Goal: Task Accomplishment & Management: Manage account settings

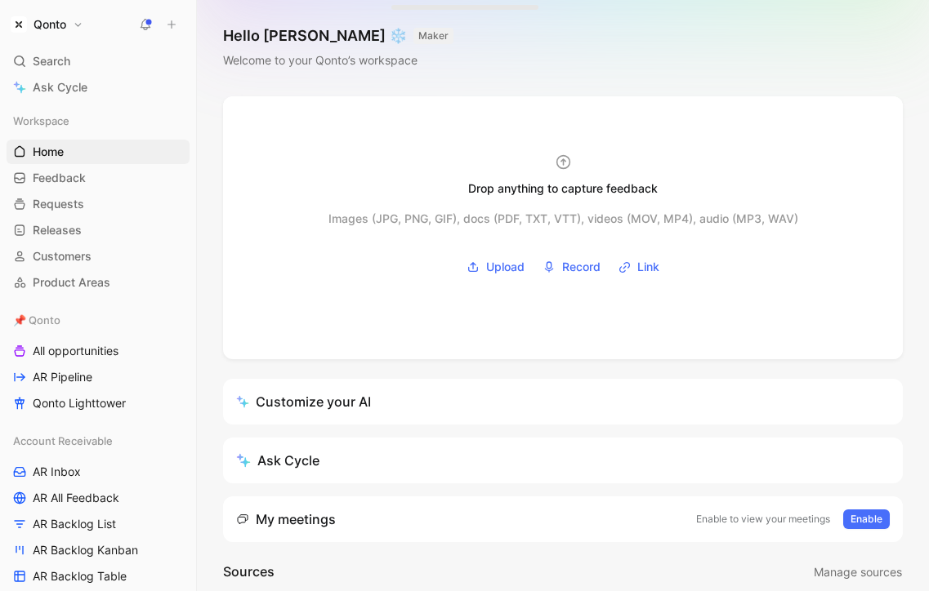
click at [47, 24] on h1 "Qonto" at bounding box center [49, 24] width 33 height 15
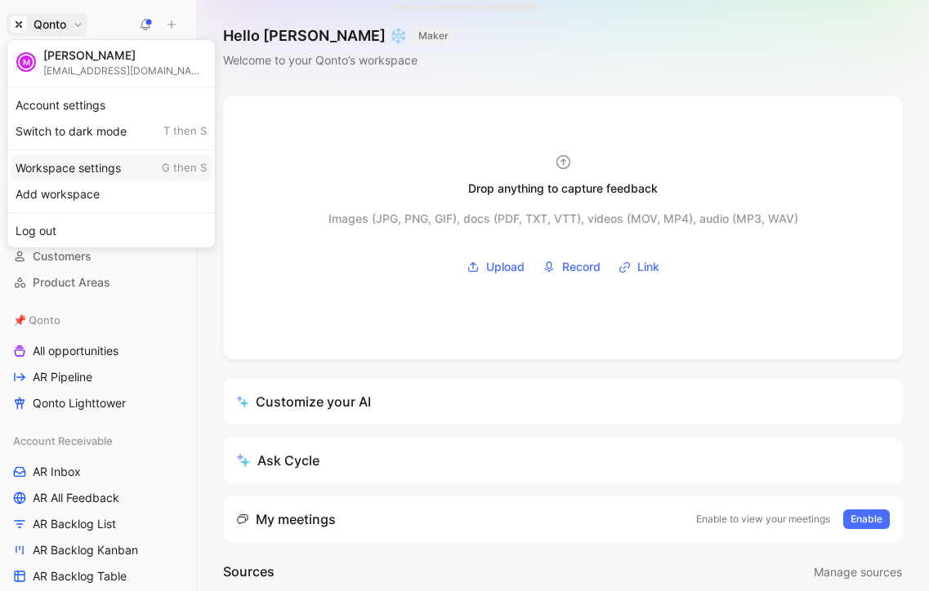
click at [84, 158] on div "Workspace settings G then S" at bounding box center [111, 168] width 201 height 26
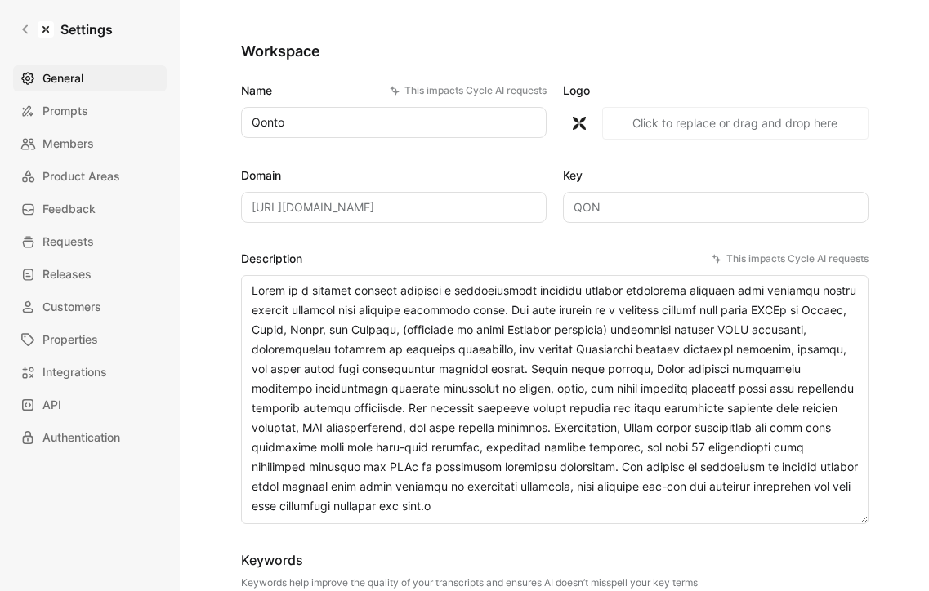
scroll to position [118, 0]
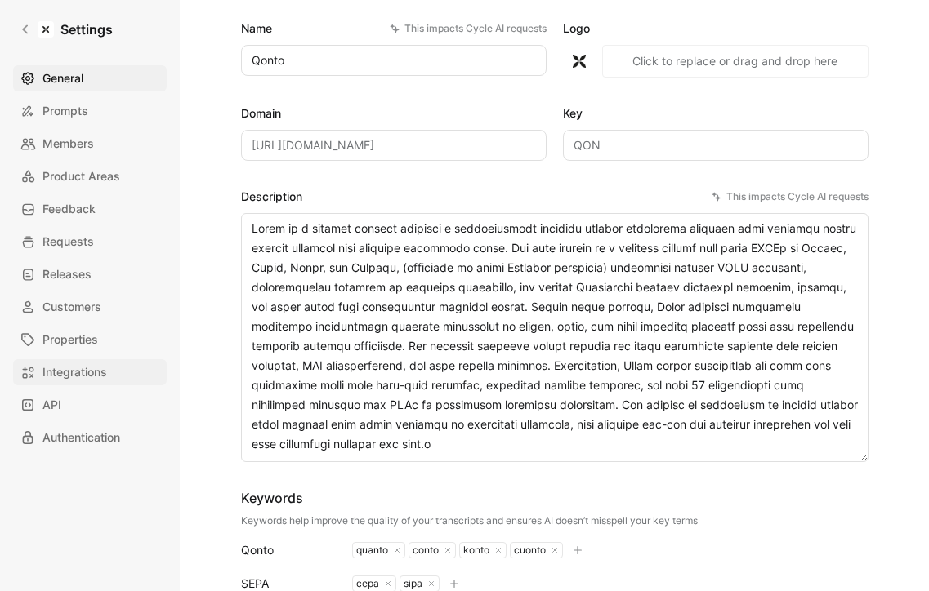
click at [82, 364] on span "Integrations" at bounding box center [74, 373] width 65 height 20
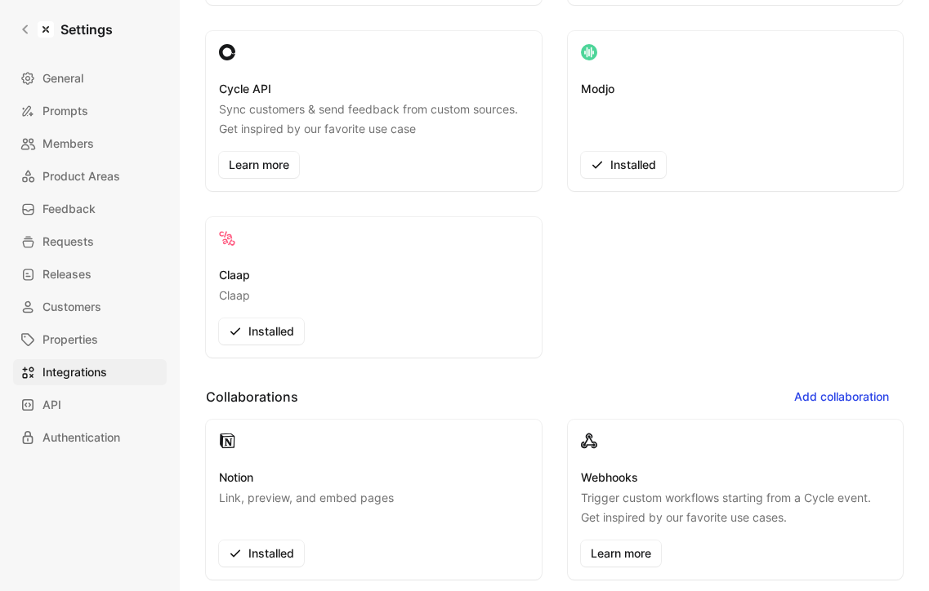
scroll to position [533, 0]
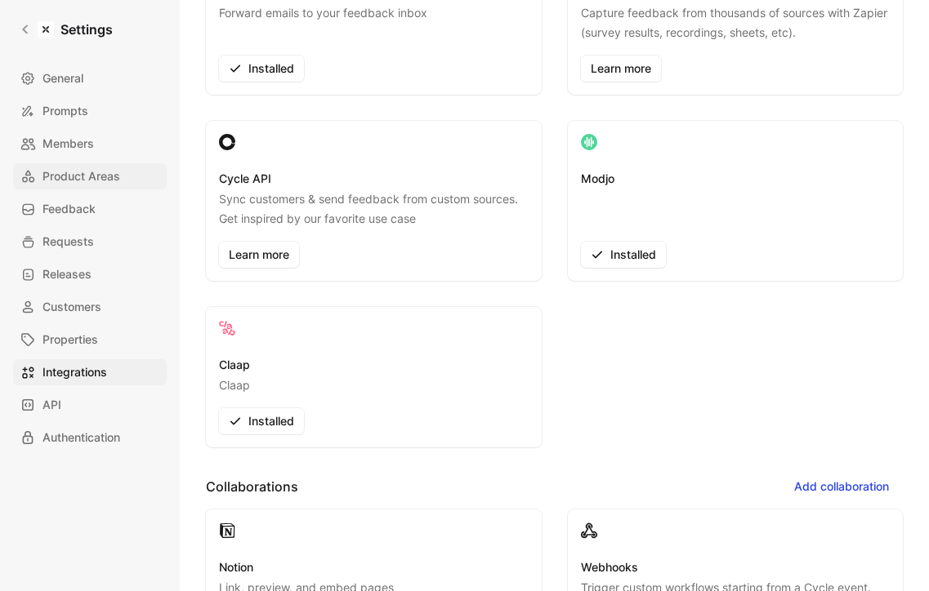
click at [74, 173] on span "Product Areas" at bounding box center [81, 177] width 78 height 20
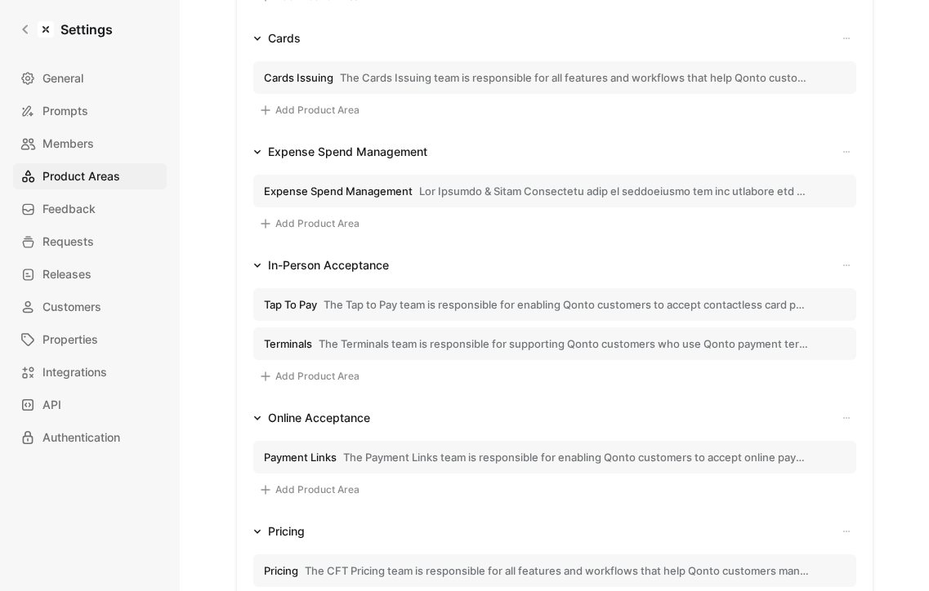
scroll to position [1027, 0]
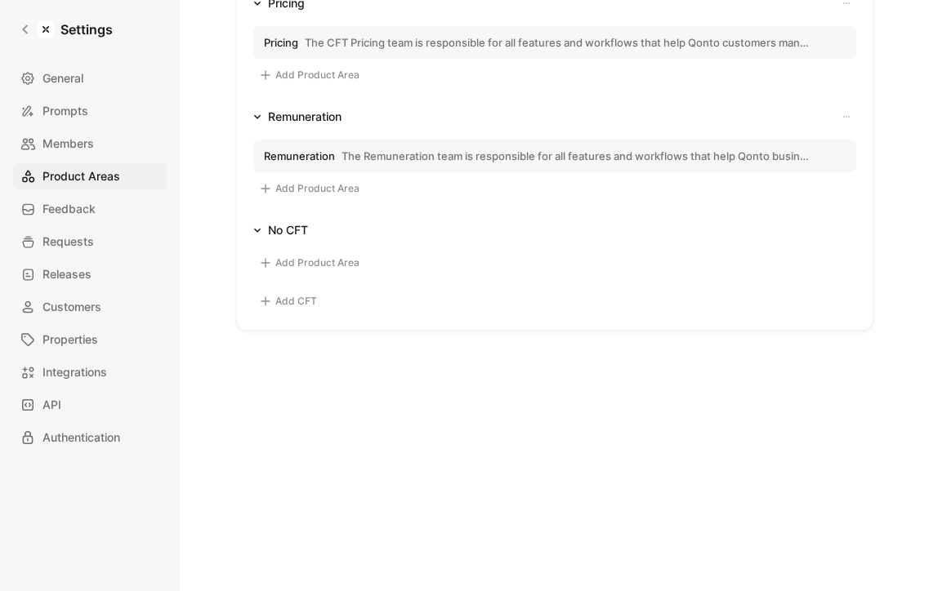
click at [305, 305] on button "Add CFT" at bounding box center [287, 302] width 69 height 20
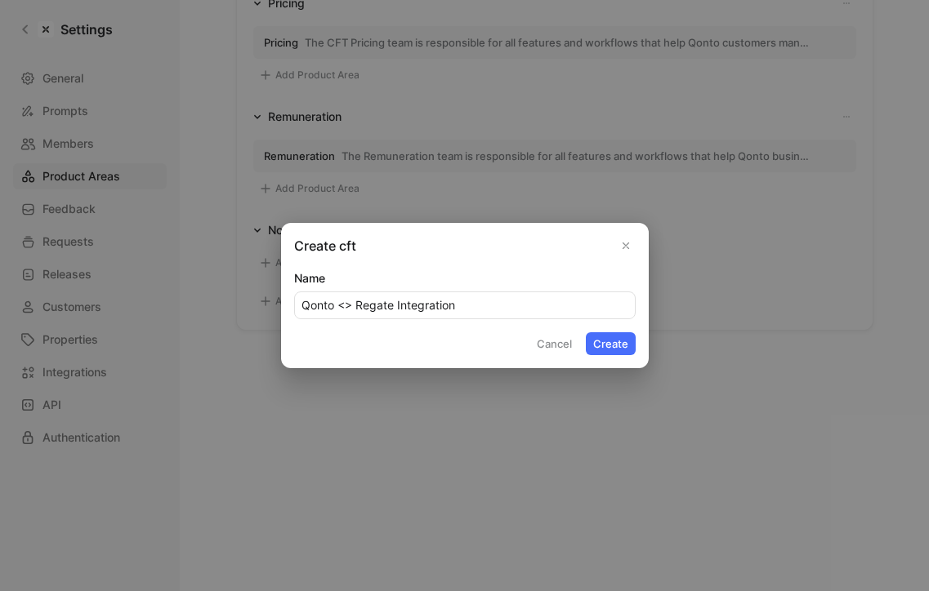
type input "Qonto <> Regate Integration"
click at [586, 332] on button "Create" at bounding box center [611, 343] width 50 height 23
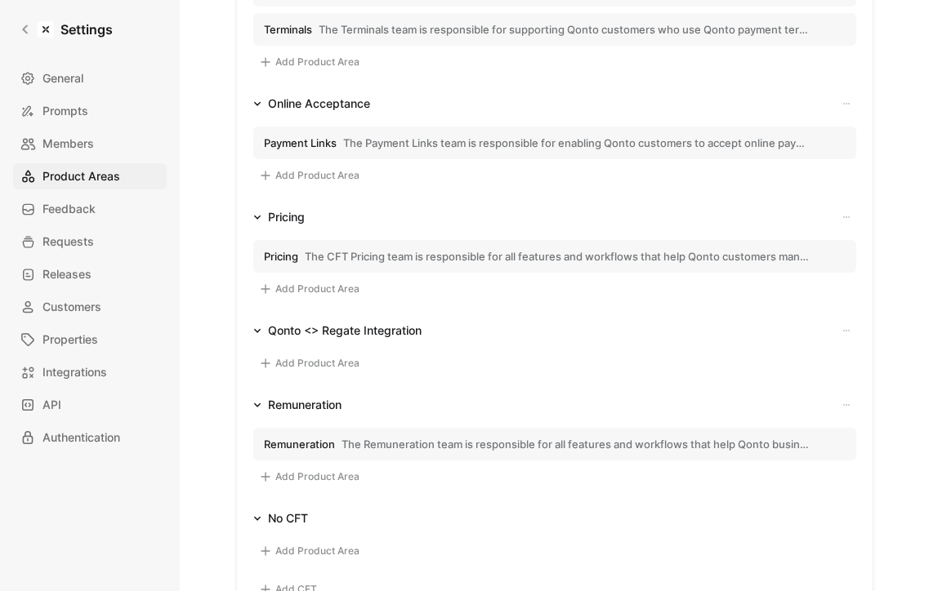
scroll to position [1054, 0]
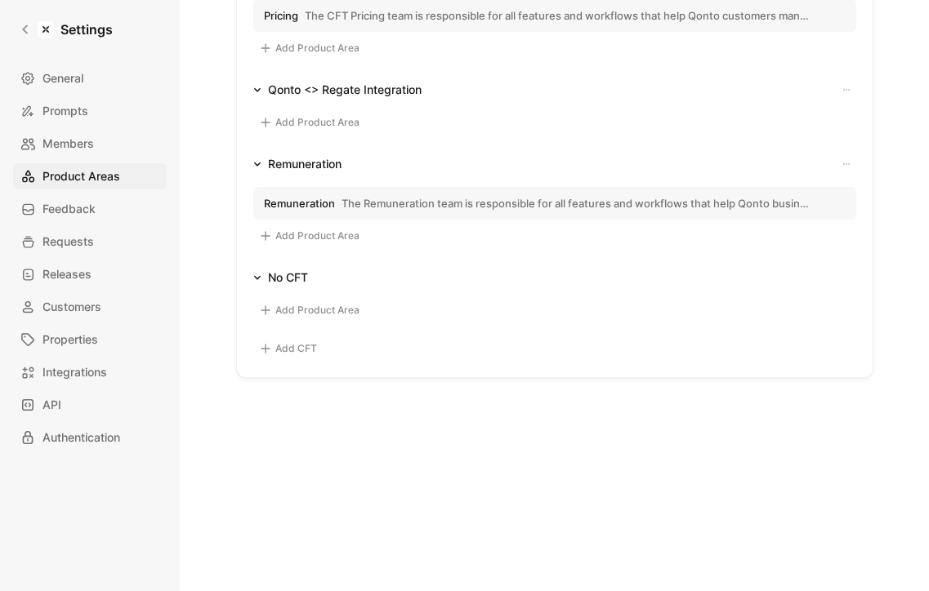
click at [317, 117] on button "Add Product Area" at bounding box center [309, 123] width 112 height 20
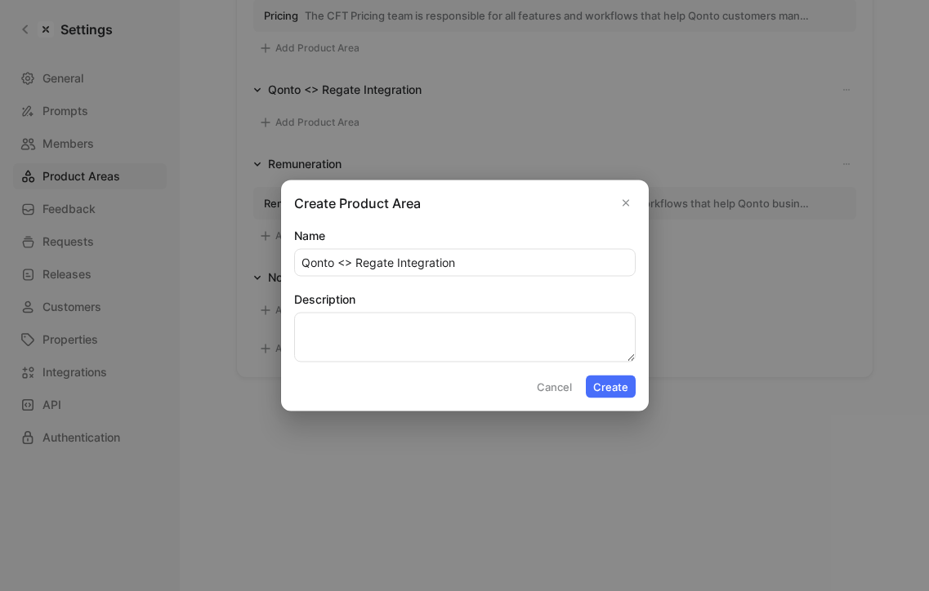
type input "Qonto <> Regate Integration"
click at [412, 336] on textarea "Description" at bounding box center [464, 338] width 341 height 50
paste textarea "The Qonto for indirect SMEs team is responsible for all features and workflows …"
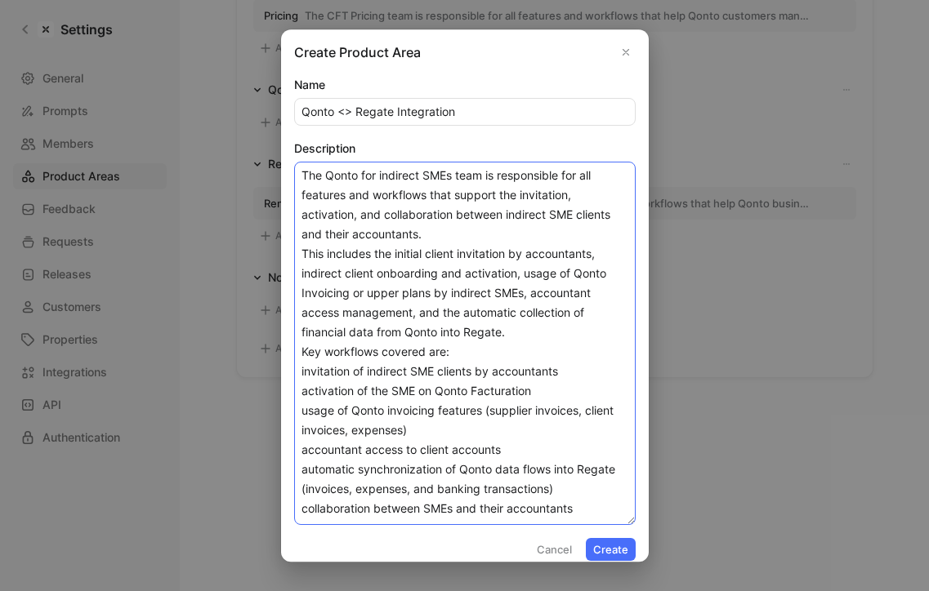
scroll to position [12, 0]
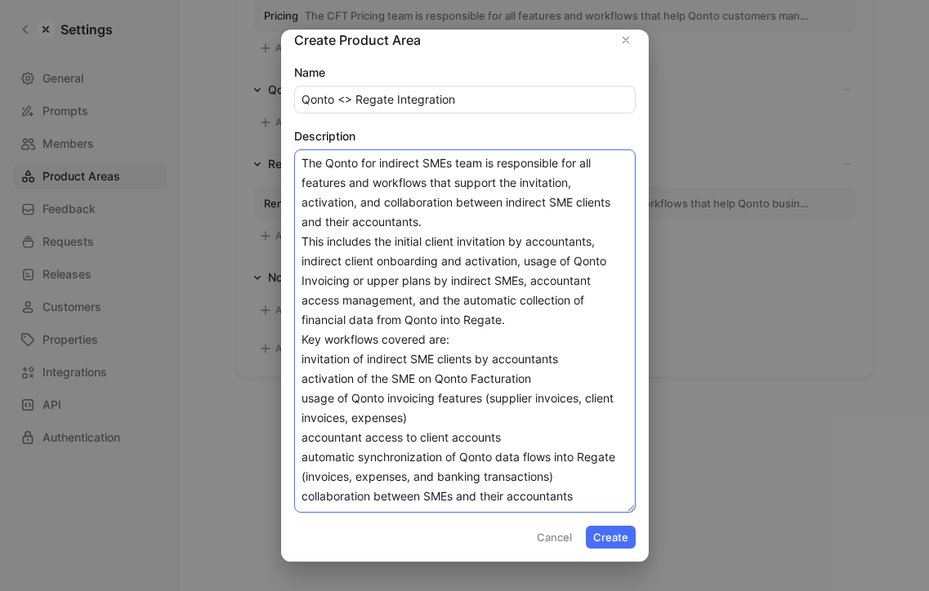
click at [303, 358] on textarea "The Qonto for indirect SMEs team is responsible for all features and workflows …" at bounding box center [464, 330] width 341 height 363
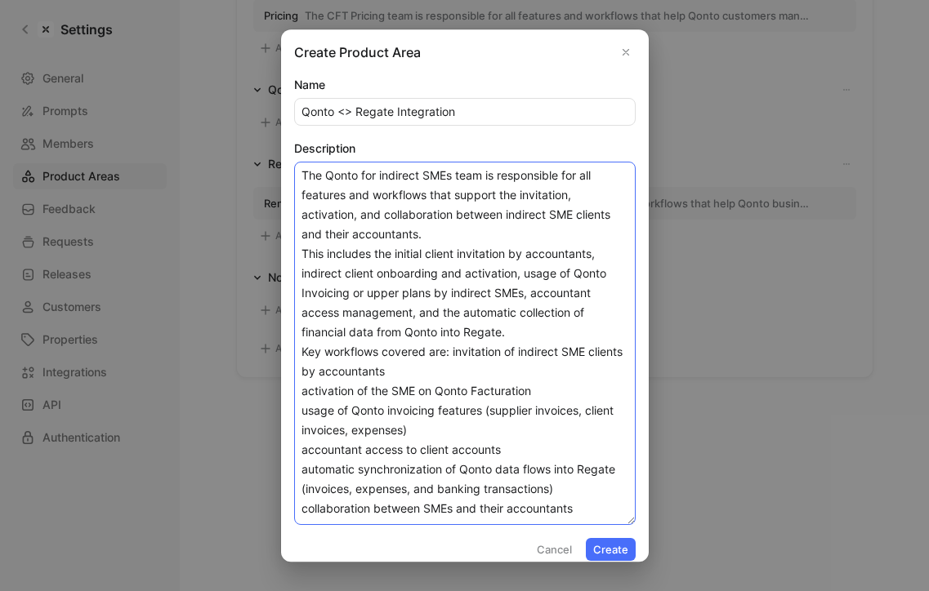
click at [304, 393] on textarea "The Qonto for indirect SMEs team is responsible for all features and workflows …" at bounding box center [464, 343] width 341 height 363
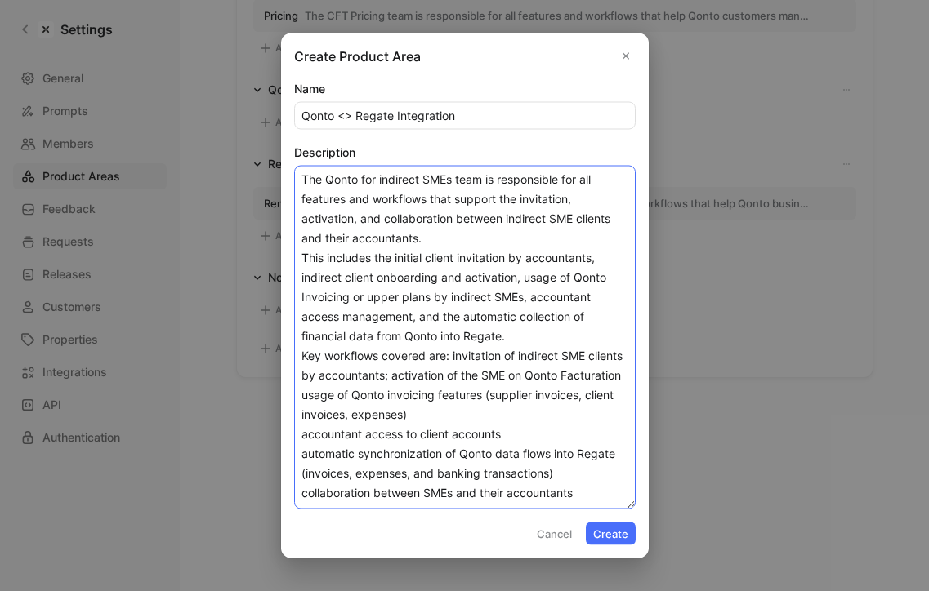
click at [301, 435] on textarea "The Qonto for indirect SMEs team is responsible for all features and workflows …" at bounding box center [464, 338] width 341 height 344
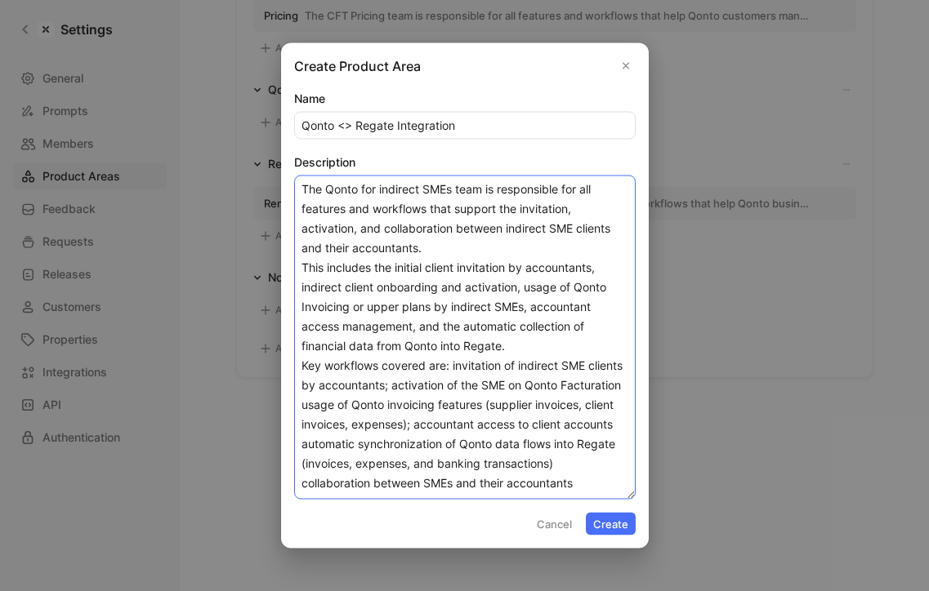
click at [299, 444] on textarea "The Qonto for indirect SMEs team is responsible for all features and workflows …" at bounding box center [464, 338] width 341 height 324
click at [301, 483] on textarea "The Qonto for indirect SMEs team is responsible for all features and workflows …" at bounding box center [464, 338] width 341 height 324
type textarea "The Qonto for indirect SMEs team is responsible for all features and workflows …"
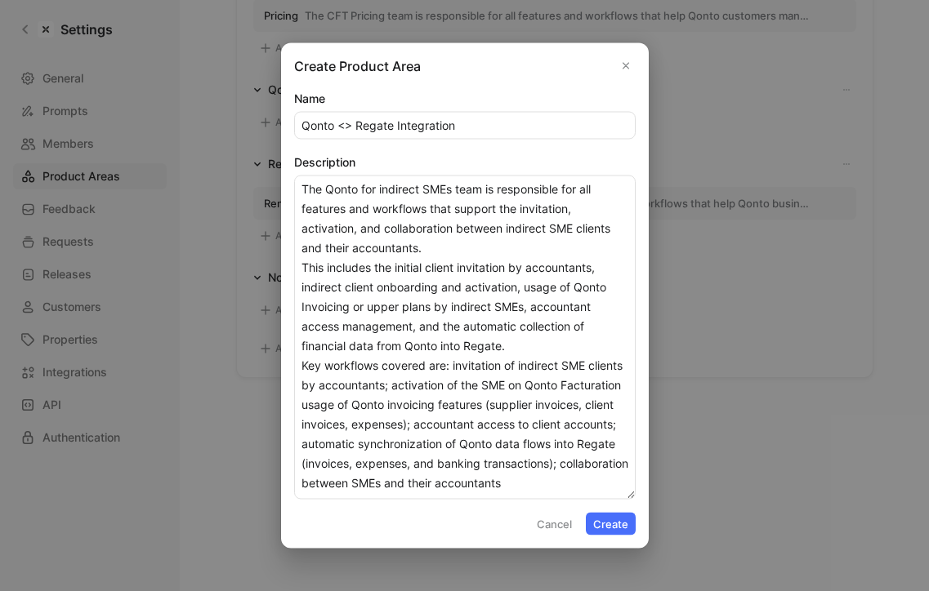
click at [622, 528] on button "Create" at bounding box center [611, 524] width 50 height 23
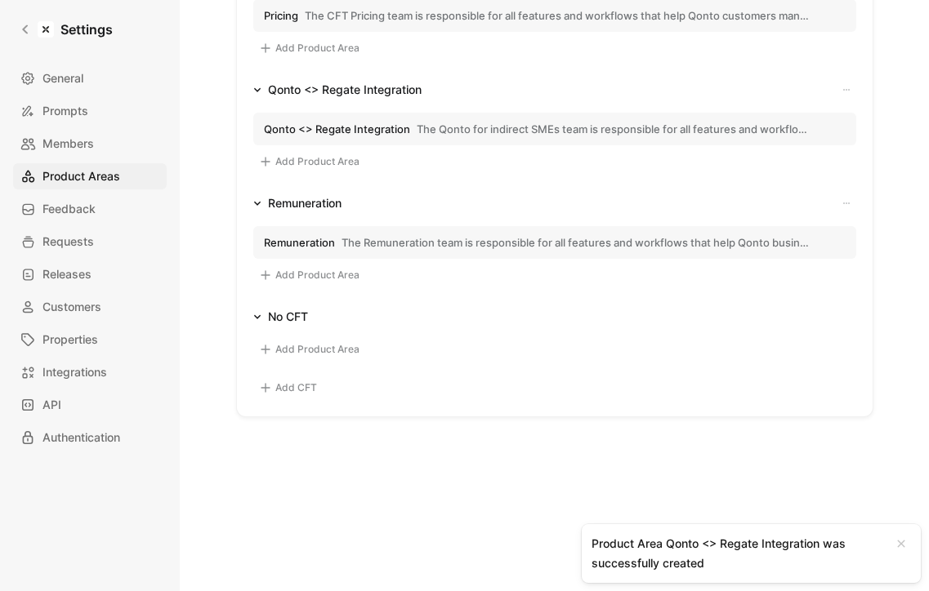
scroll to position [193, 0]
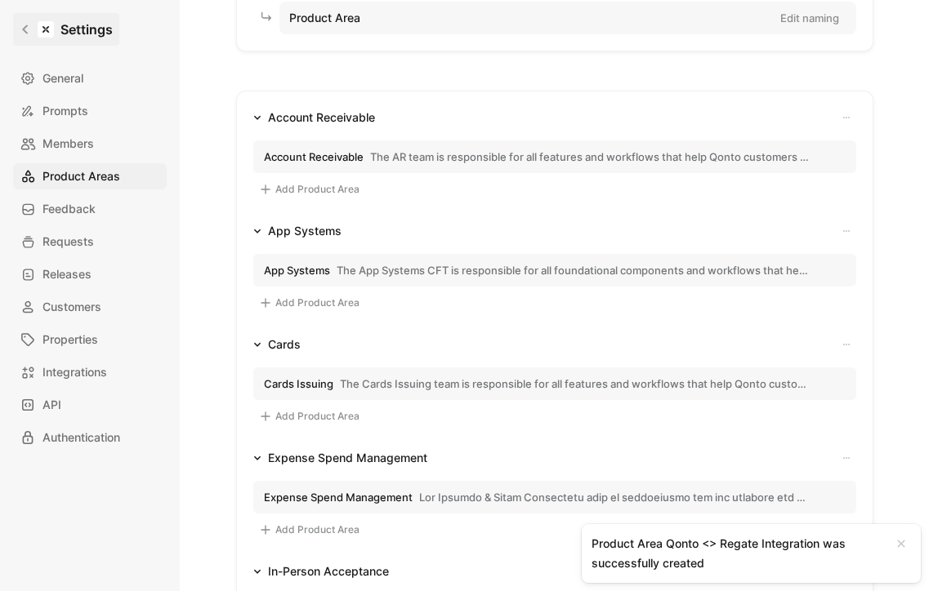
click at [28, 29] on icon at bounding box center [25, 29] width 11 height 11
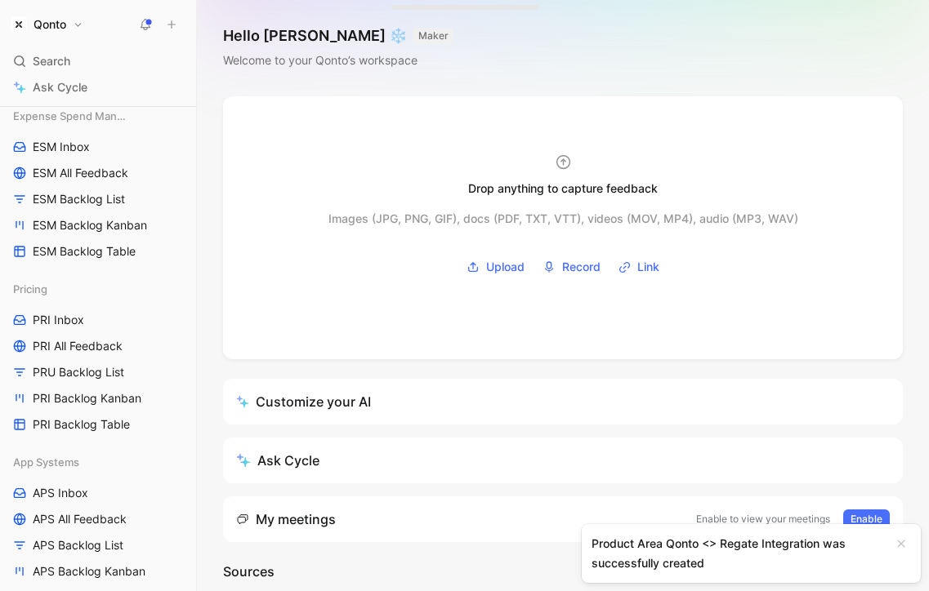
scroll to position [703, 0]
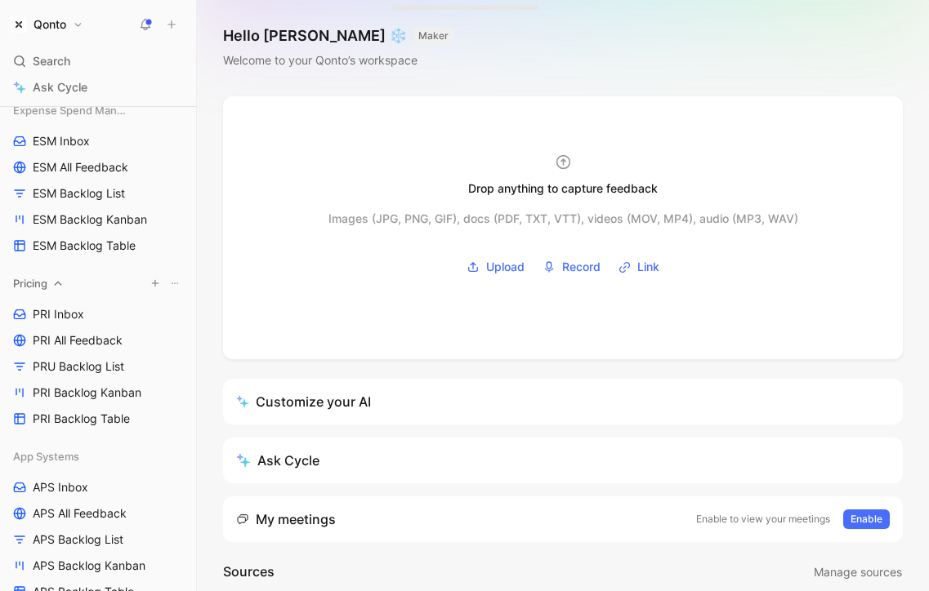
click at [177, 279] on icon at bounding box center [175, 284] width 10 height 10
click at [180, 310] on span "Create section" at bounding box center [159, 314] width 78 height 14
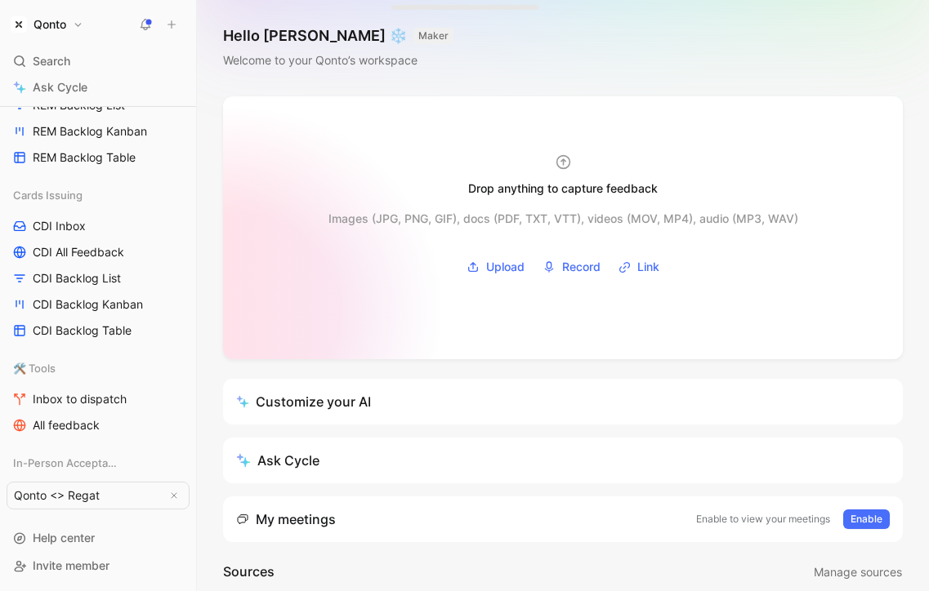
type input "Qonto <> Regate"
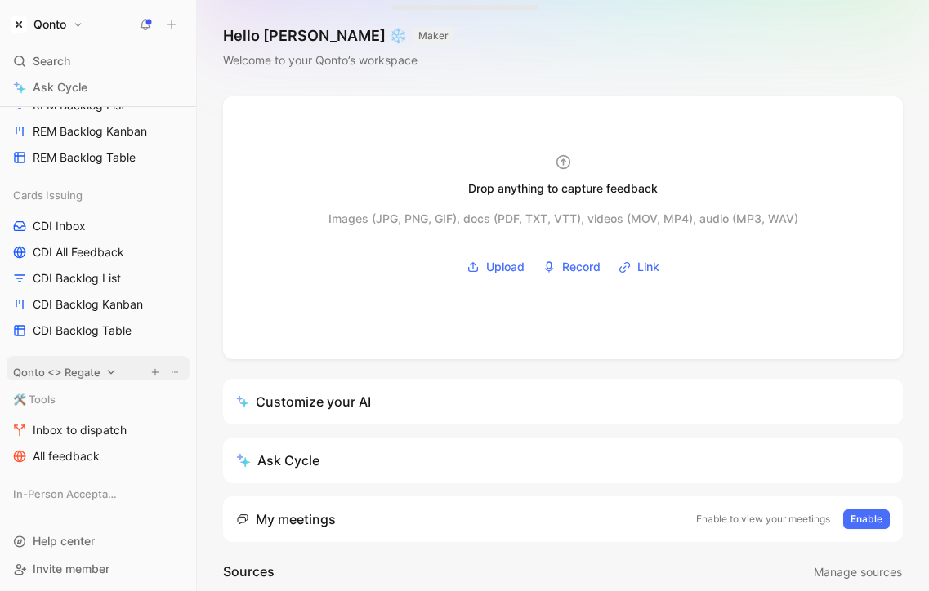
drag, startPoint x: 65, startPoint y: 492, endPoint x: 65, endPoint y: 369, distance: 123.3
click at [181, 332] on button "View actions" at bounding box center [175, 331] width 16 height 16
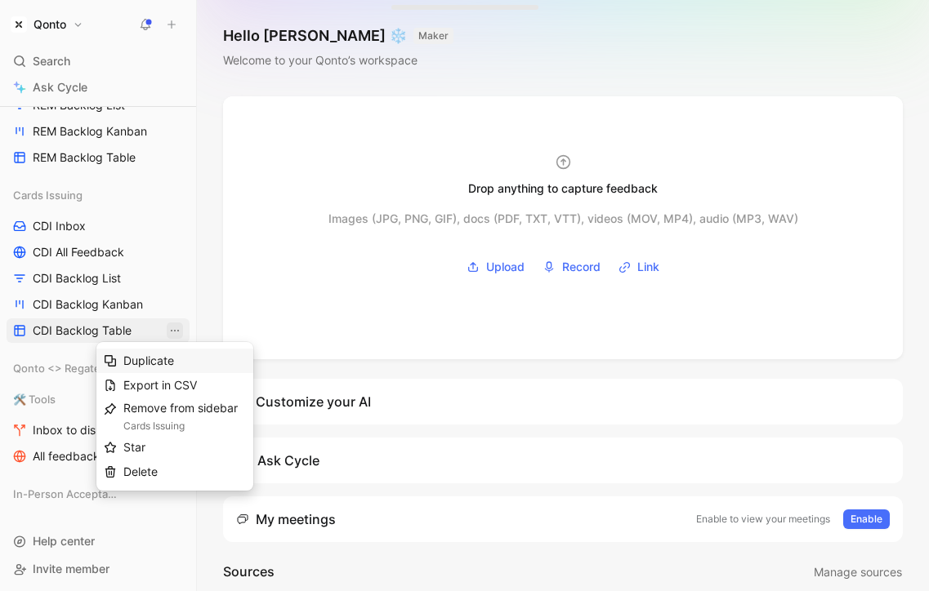
click at [181, 367] on div "Duplicate" at bounding box center [184, 361] width 123 height 20
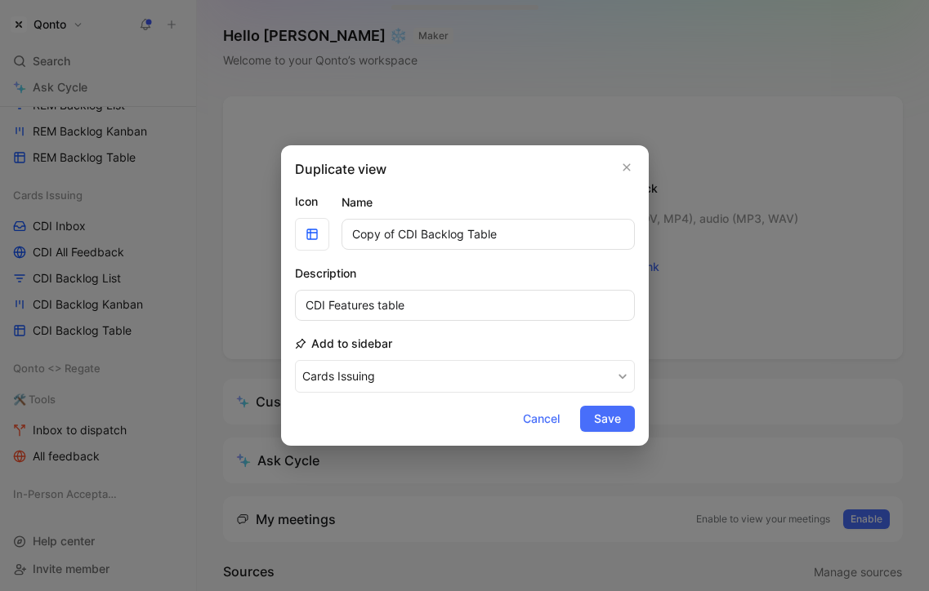
click at [377, 234] on input "Copy of CDI Backlog Table" at bounding box center [487, 234] width 293 height 31
click at [412, 234] on input "Copy of CDI Backlog Table" at bounding box center [487, 234] width 293 height 31
drag, startPoint x: 412, startPoint y: 234, endPoint x: 318, endPoint y: 234, distance: 94.7
click at [318, 234] on div "Icon Name Copy of CDI Backlog Table" at bounding box center [465, 221] width 340 height 59
type input "QRE Backlog Table"
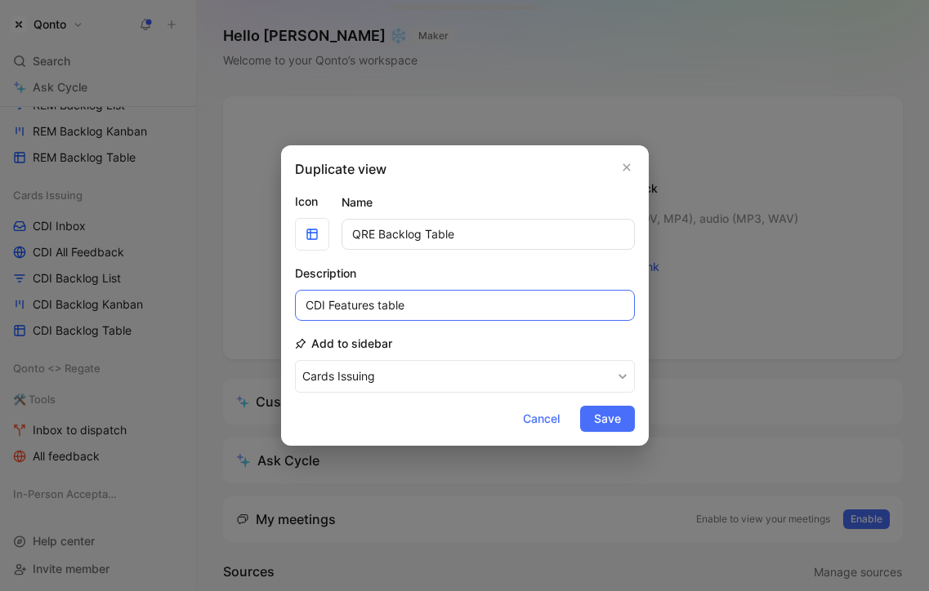
click at [317, 305] on input "CDI Features table" at bounding box center [465, 305] width 340 height 31
type input "QRE Features table"
click at [570, 385] on button "Cards Issuing" at bounding box center [465, 376] width 340 height 33
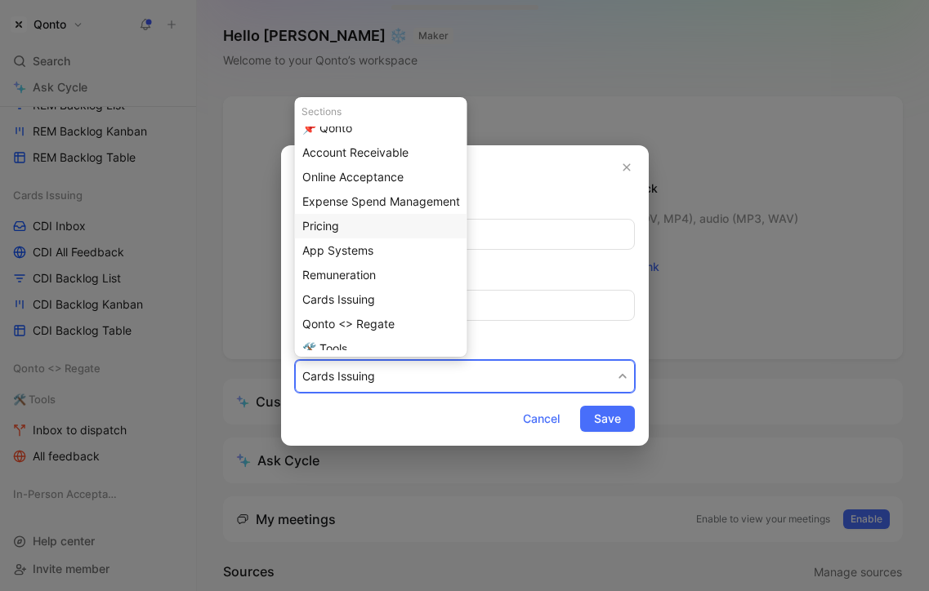
scroll to position [70, 0]
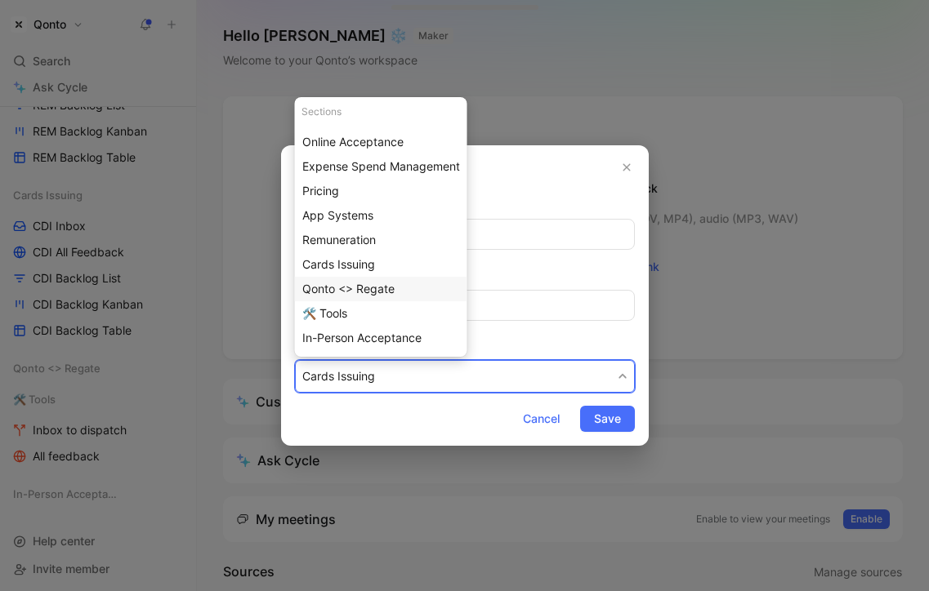
click at [386, 279] on div "Qonto <> Regate" at bounding box center [381, 289] width 158 height 20
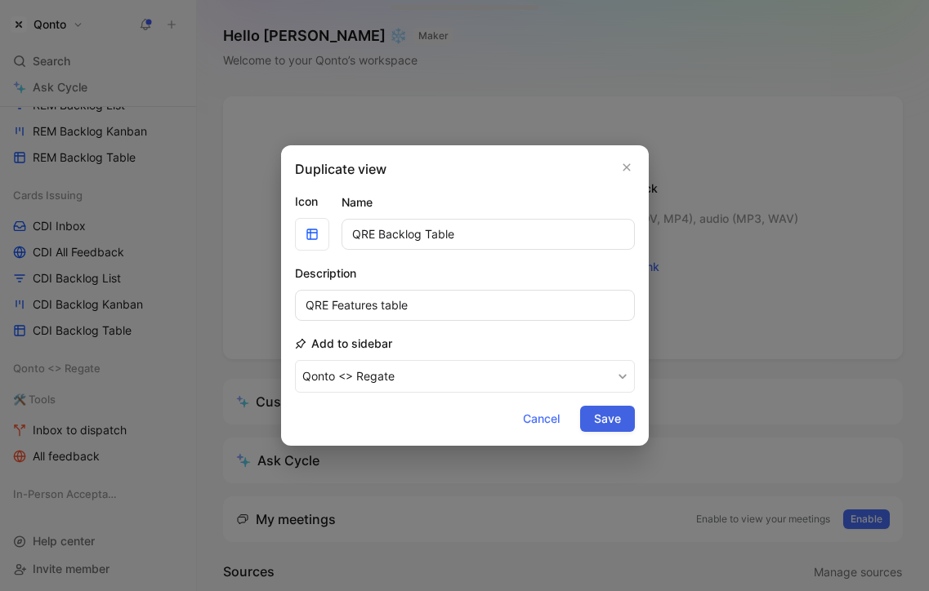
click at [621, 415] on button "Save" at bounding box center [607, 419] width 55 height 26
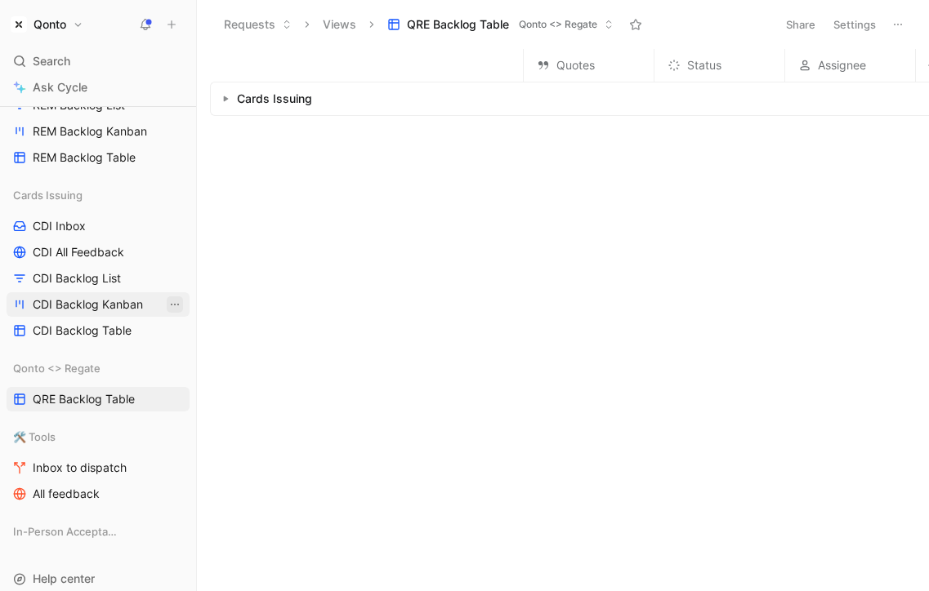
click at [174, 306] on icon "View actions" at bounding box center [174, 304] width 13 height 13
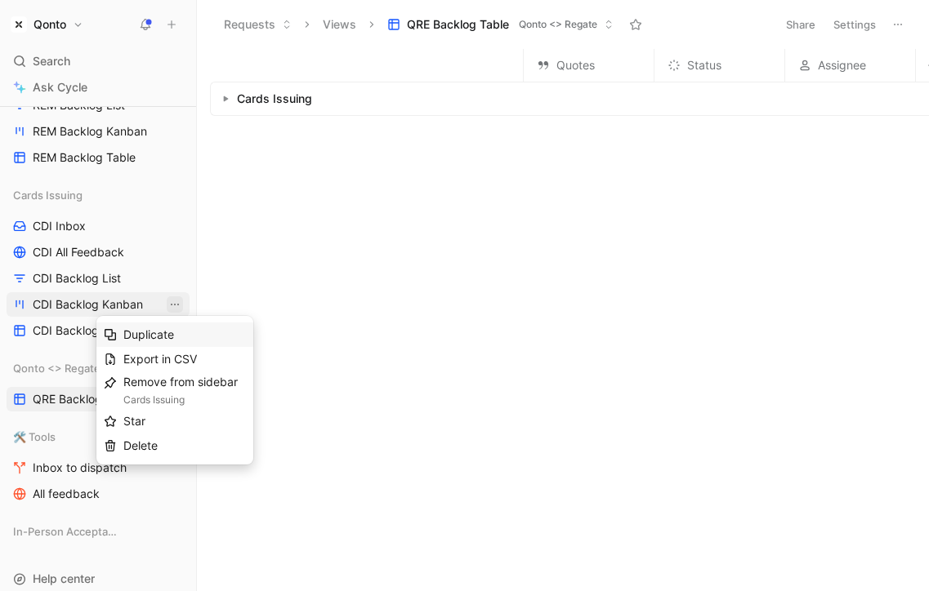
click at [173, 330] on span "Duplicate" at bounding box center [148, 335] width 51 height 14
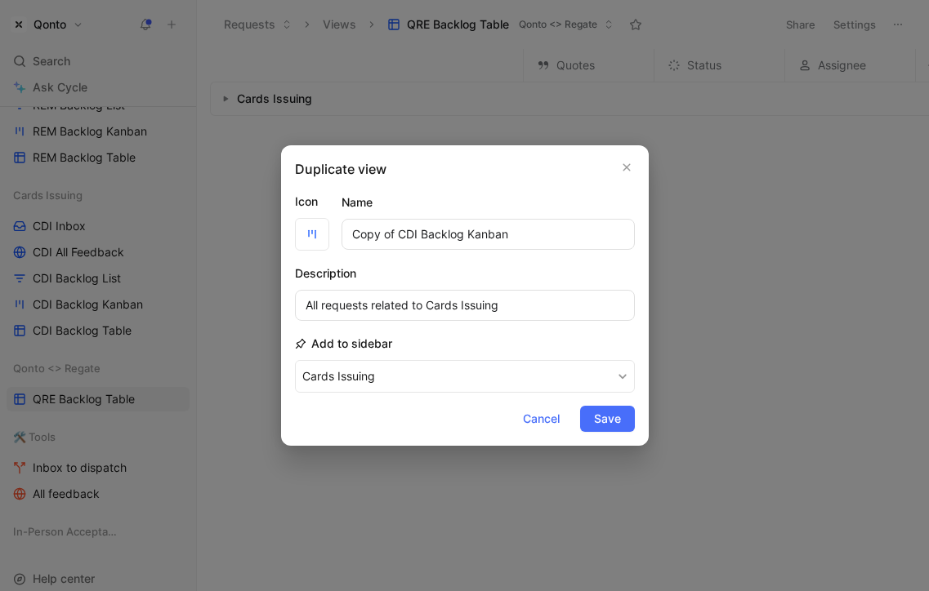
click at [404, 241] on input "Copy of CDI Backlog Kanban" at bounding box center [487, 234] width 293 height 31
drag, startPoint x: 404, startPoint y: 241, endPoint x: 344, endPoint y: 233, distance: 61.0
click at [344, 233] on input "Copy of CDI Backlog Kanban" at bounding box center [487, 234] width 293 height 31
type input "QRE Backlog Kanban"
click at [447, 308] on input "All requests related to Cards Issuing" at bounding box center [465, 305] width 340 height 31
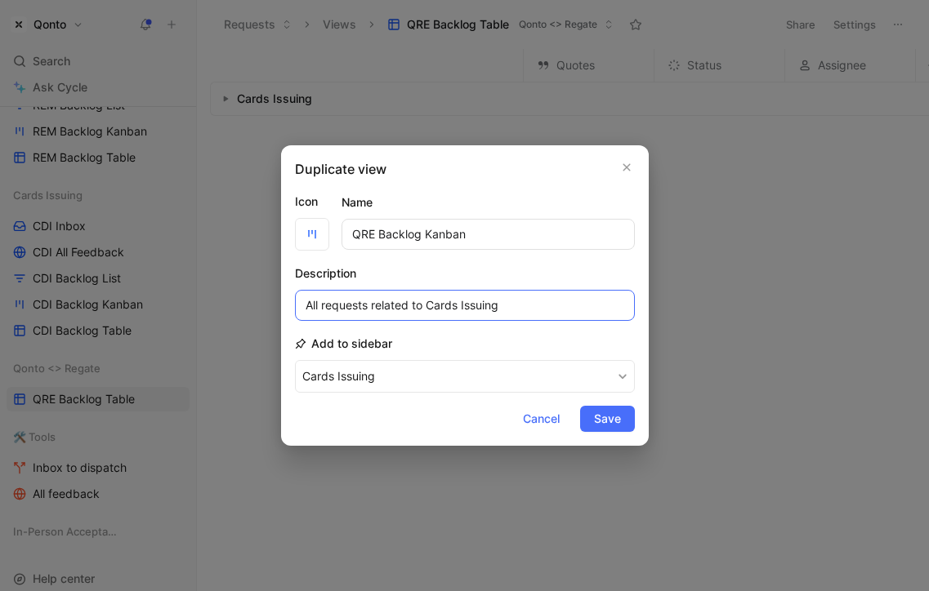
drag, startPoint x: 447, startPoint y: 308, endPoint x: 471, endPoint y: 308, distance: 24.5
click at [470, 308] on input "All requests related to Cards Issuing" at bounding box center [465, 305] width 340 height 31
type input "All requests related to Qonto <> Regate"
click at [434, 359] on div "Add to sidebar Cards Issuing" at bounding box center [465, 363] width 340 height 59
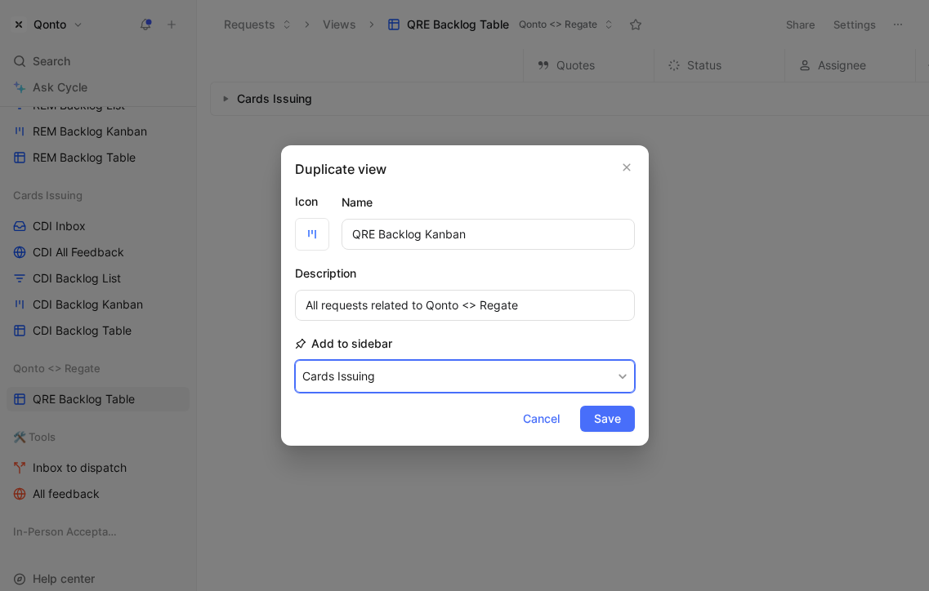
click at [429, 383] on button "Cards Issuing" at bounding box center [465, 376] width 340 height 33
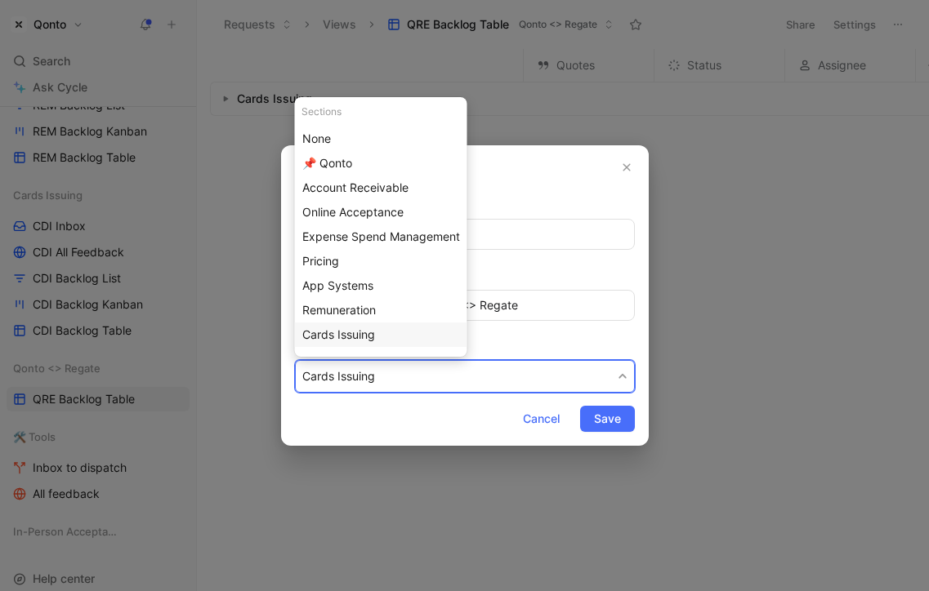
scroll to position [70, 0]
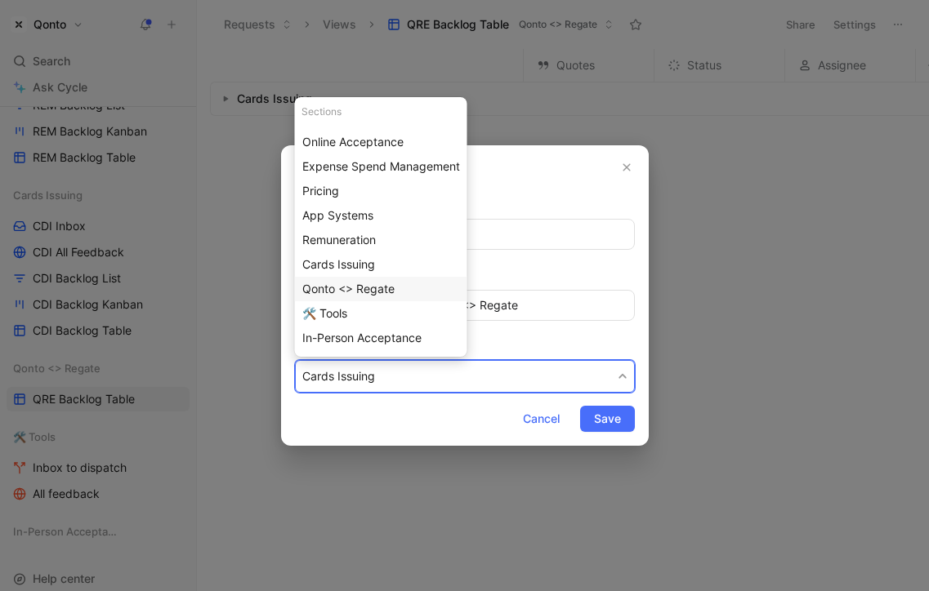
click at [411, 289] on div "Qonto <> Regate" at bounding box center [381, 289] width 158 height 20
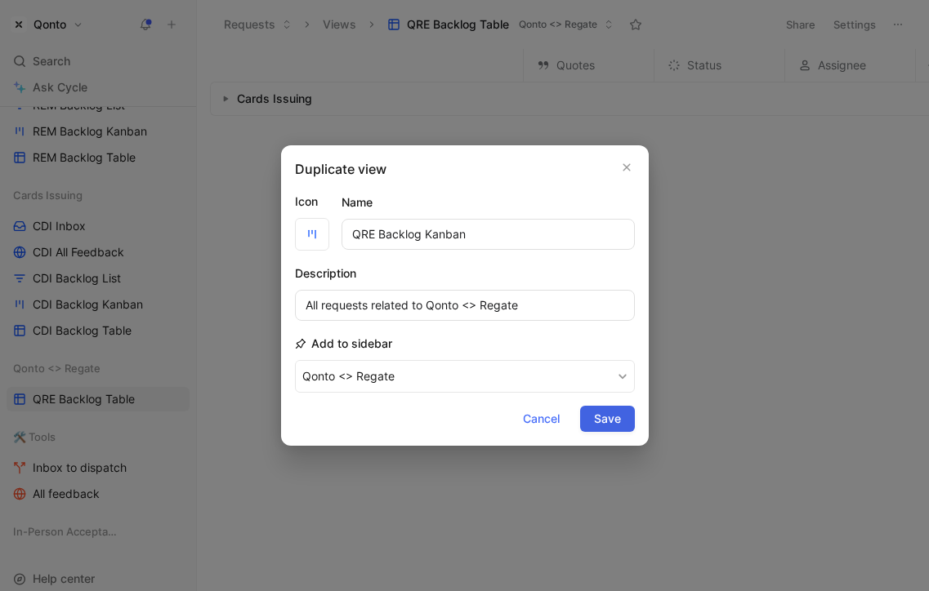
click at [595, 415] on span "Save" at bounding box center [607, 419] width 27 height 20
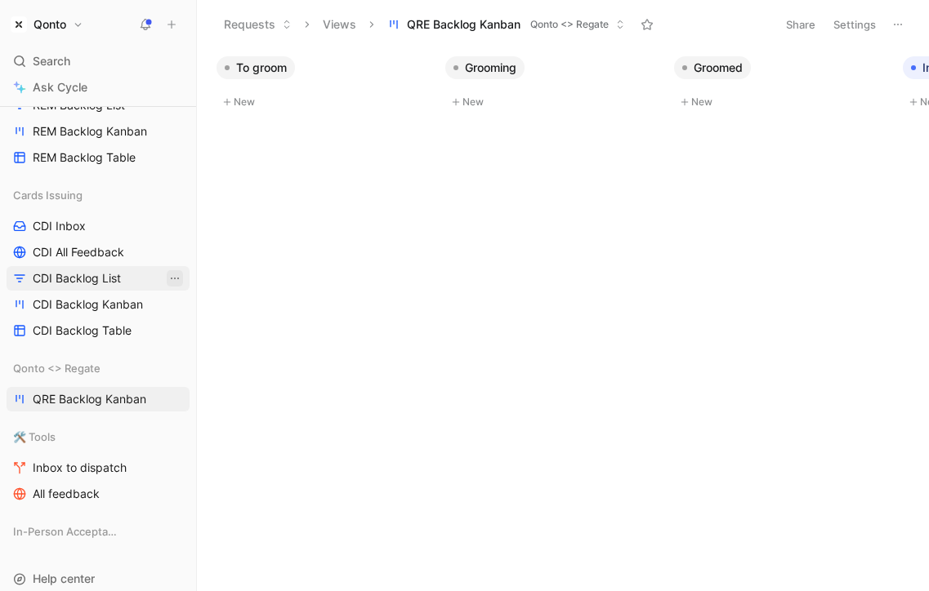
click at [176, 272] on icon "View actions" at bounding box center [174, 278] width 13 height 13
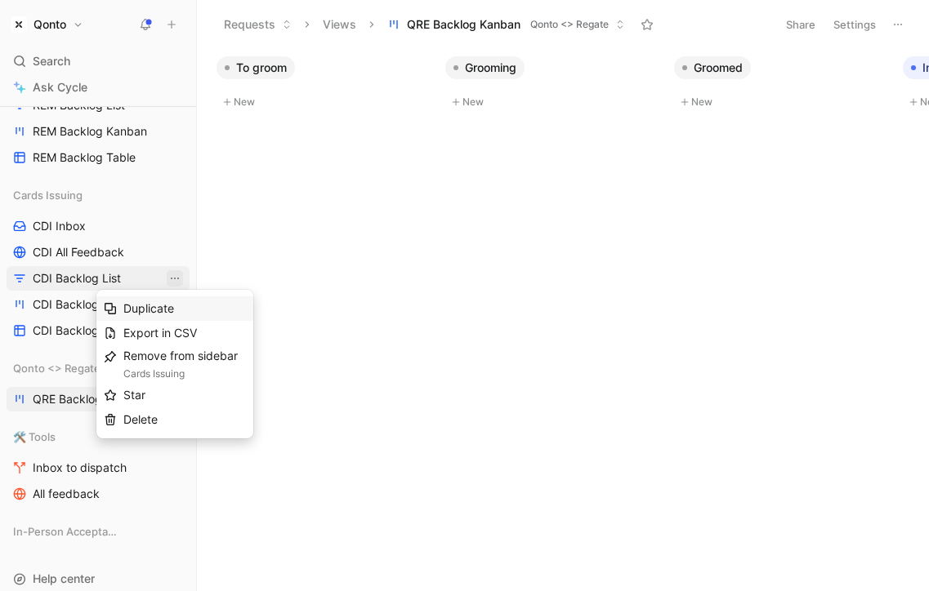
click at [194, 307] on div "Duplicate" at bounding box center [184, 309] width 123 height 20
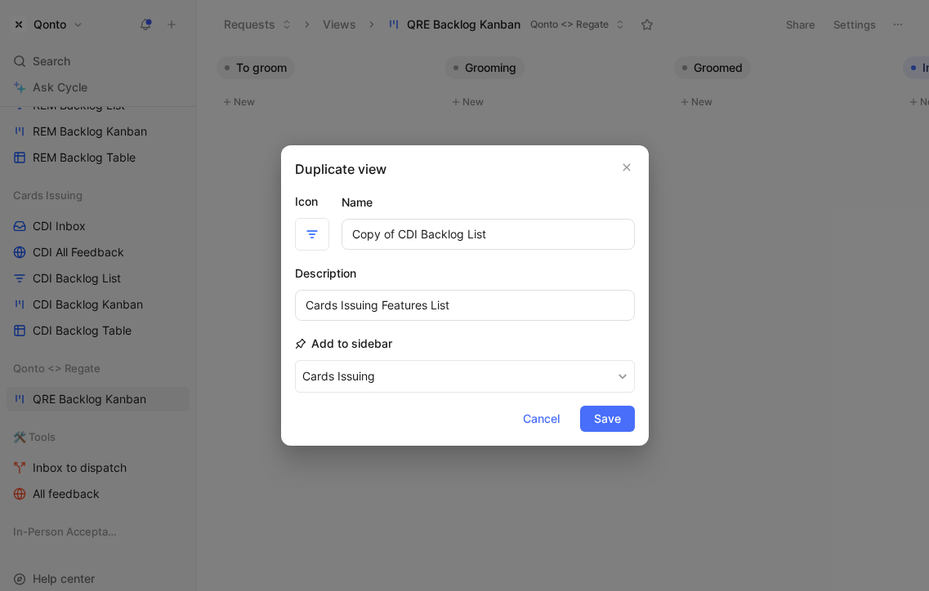
click at [411, 235] on input "Copy of CDI Backlog List" at bounding box center [487, 234] width 293 height 31
drag, startPoint x: 411, startPoint y: 235, endPoint x: 354, endPoint y: 235, distance: 57.2
click at [354, 235] on input "Copy of CDI Backlog List" at bounding box center [487, 234] width 293 height 31
type input "QRE Backlog List"
click at [397, 302] on input "Cards Issuing Features List" at bounding box center [465, 305] width 340 height 31
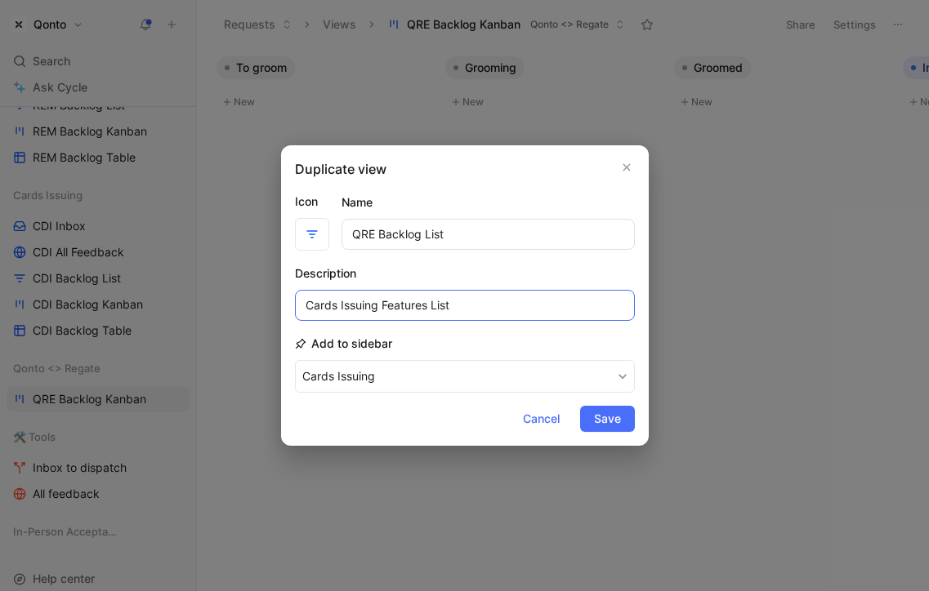
click at [397, 302] on input "Cards Issuing Features List" at bounding box center [465, 305] width 340 height 31
click at [356, 302] on input "Cards Issuing Features List" at bounding box center [465, 305] width 340 height 31
drag, startPoint x: 356, startPoint y: 302, endPoint x: 274, endPoint y: 302, distance: 81.7
click at [274, 302] on div "Duplicate view Icon Name QRE Backlog List Description Cards Issuing Features Li…" at bounding box center [464, 295] width 929 height 591
type input "Qonto <> Regate Features List"
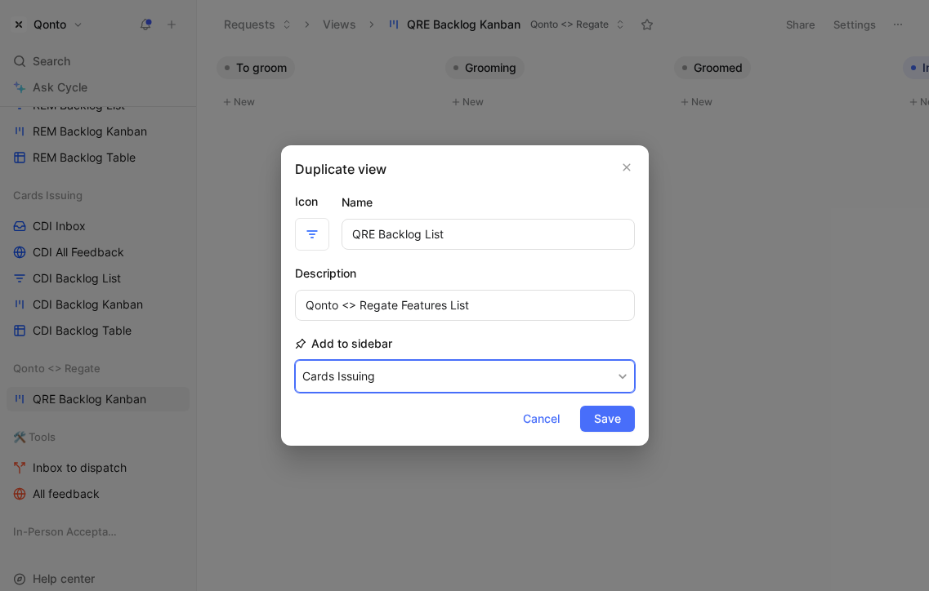
click at [407, 383] on button "Cards Issuing" at bounding box center [465, 376] width 340 height 33
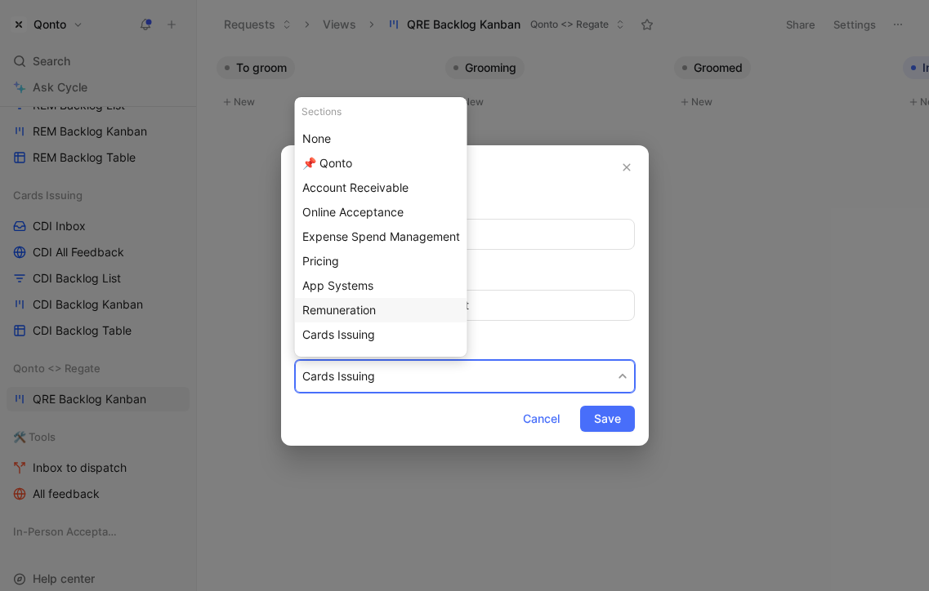
scroll to position [70, 0]
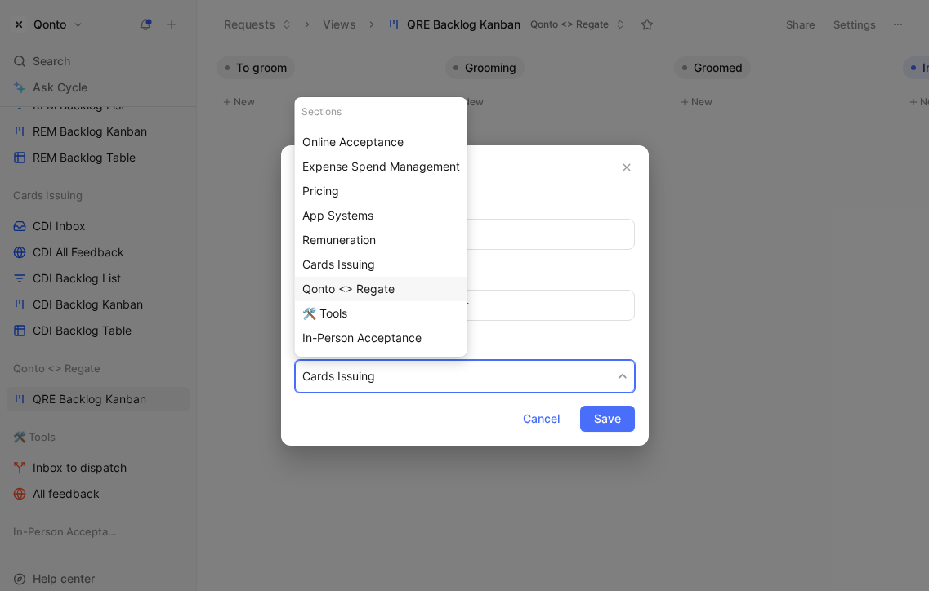
click at [389, 292] on span "Qonto <> Regate" at bounding box center [348, 289] width 92 height 14
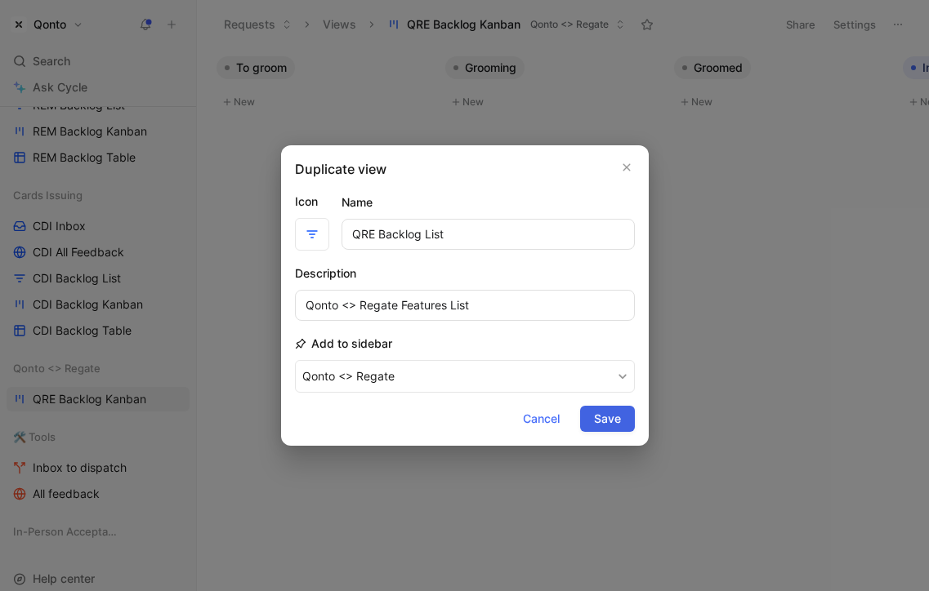
click at [617, 426] on span "Save" at bounding box center [607, 419] width 27 height 20
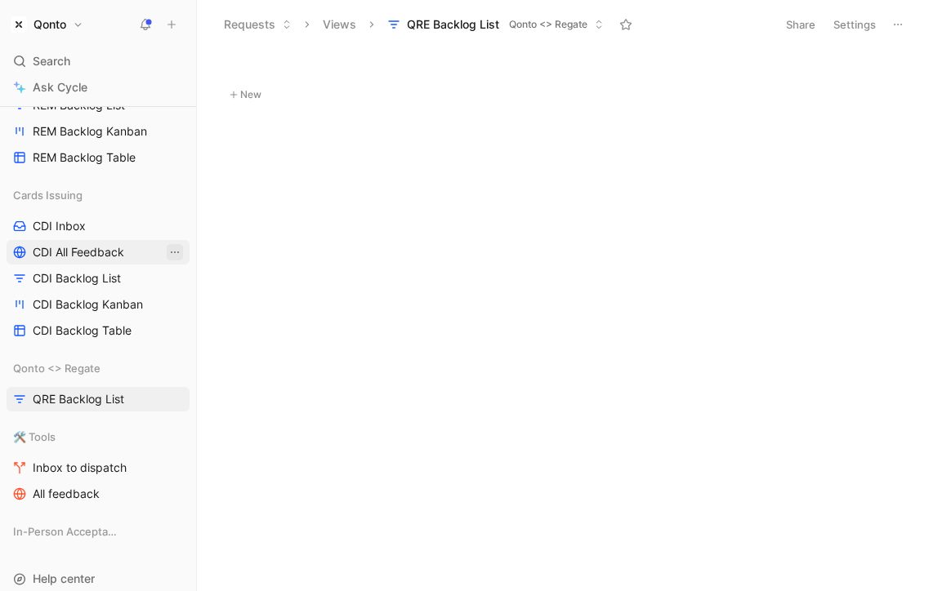
click at [173, 252] on icon "View actions" at bounding box center [174, 252] width 13 height 13
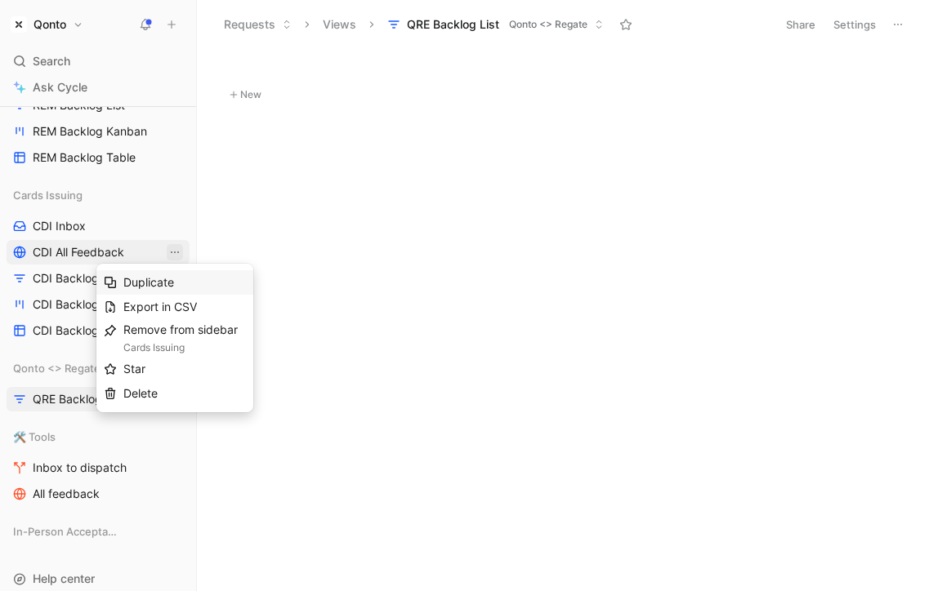
click at [192, 280] on div "Duplicate" at bounding box center [184, 283] width 123 height 20
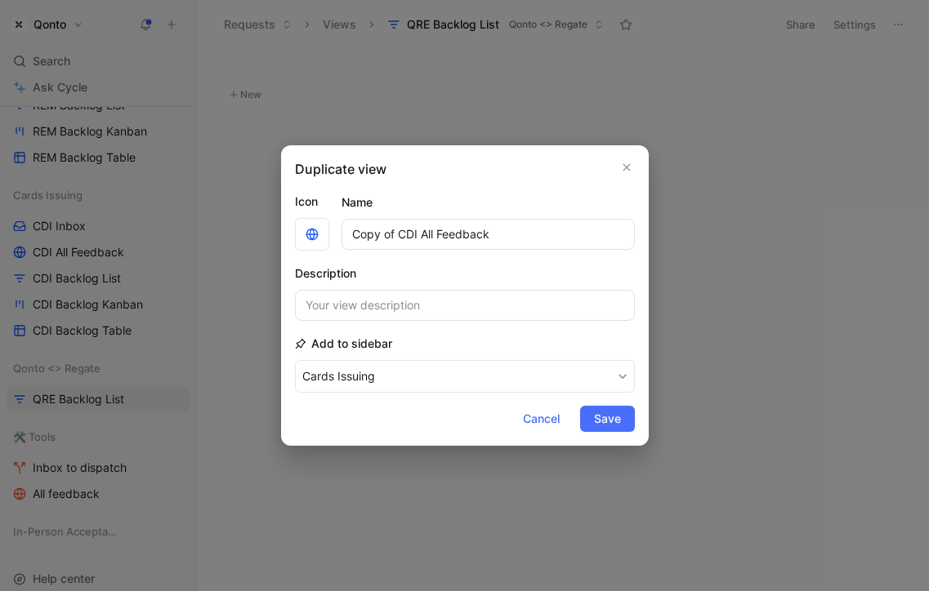
click at [404, 229] on input "Copy of CDI All Feedback" at bounding box center [487, 234] width 293 height 31
drag, startPoint x: 404, startPoint y: 229, endPoint x: 305, endPoint y: 229, distance: 99.6
click at [305, 229] on div "Icon Name Copy of CDI All Feedback" at bounding box center [465, 221] width 340 height 59
type input "QRE All Feedback"
click at [327, 311] on input at bounding box center [465, 305] width 340 height 31
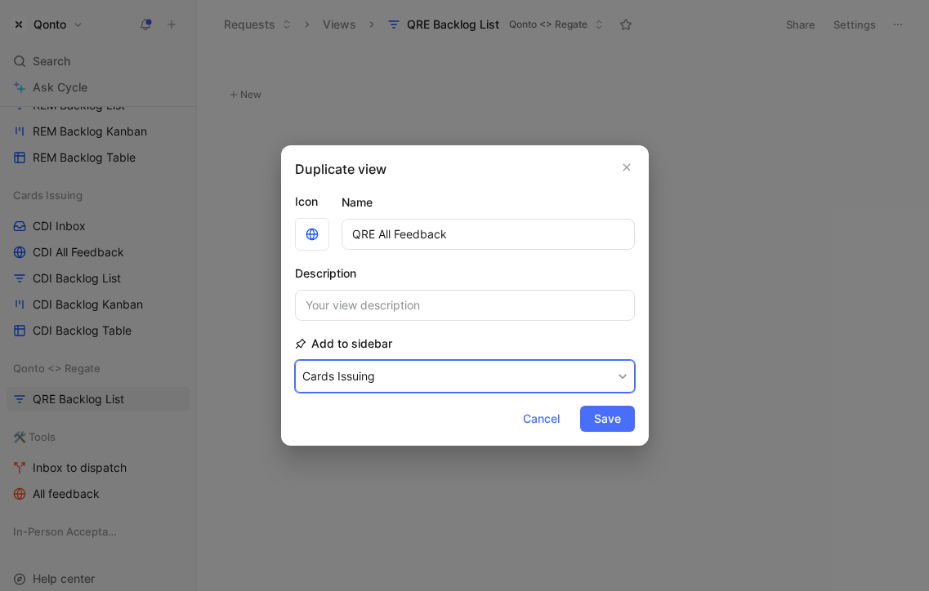
click at [377, 377] on button "Cards Issuing" at bounding box center [465, 376] width 340 height 33
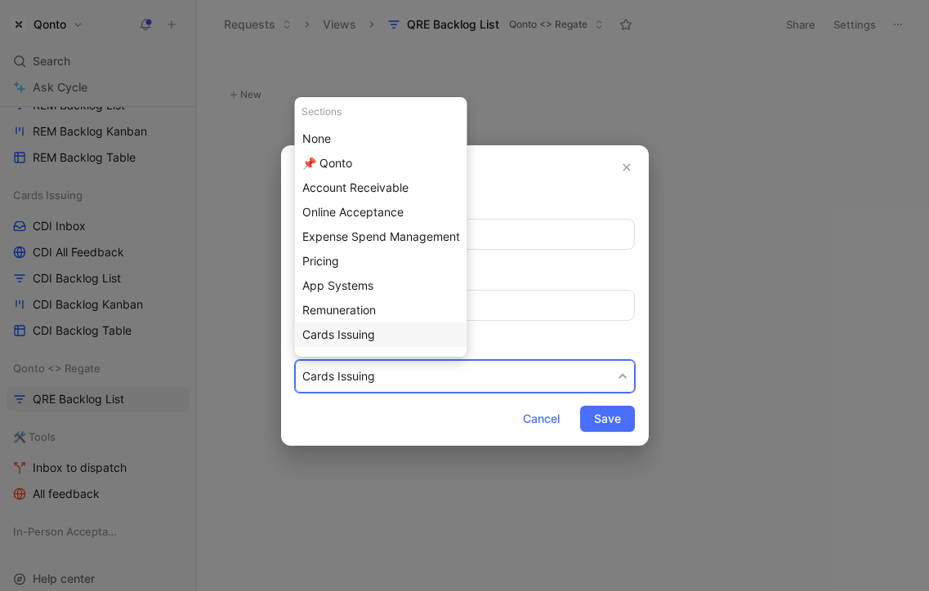
scroll to position [70, 0]
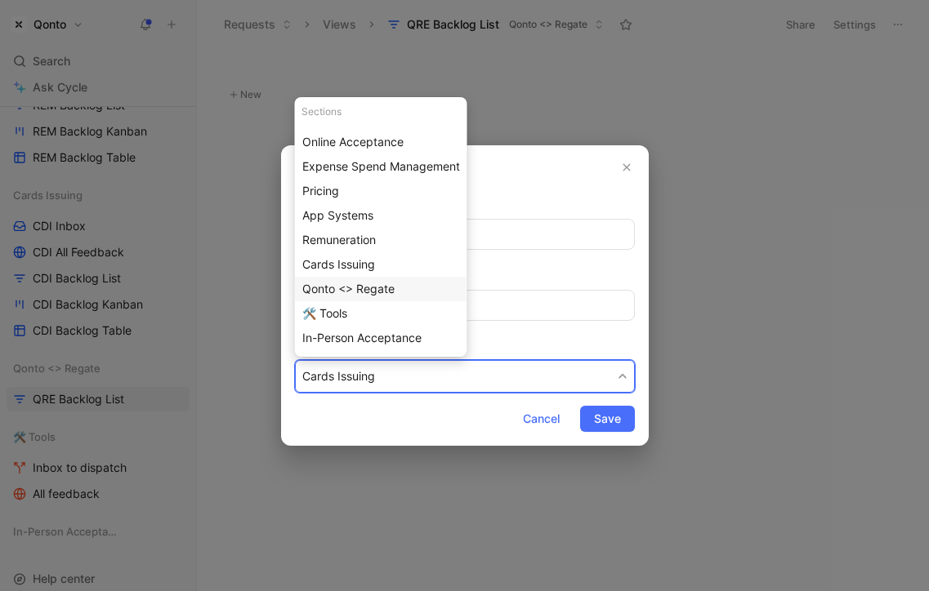
click at [379, 288] on span "Qonto <> Regate" at bounding box center [348, 289] width 92 height 14
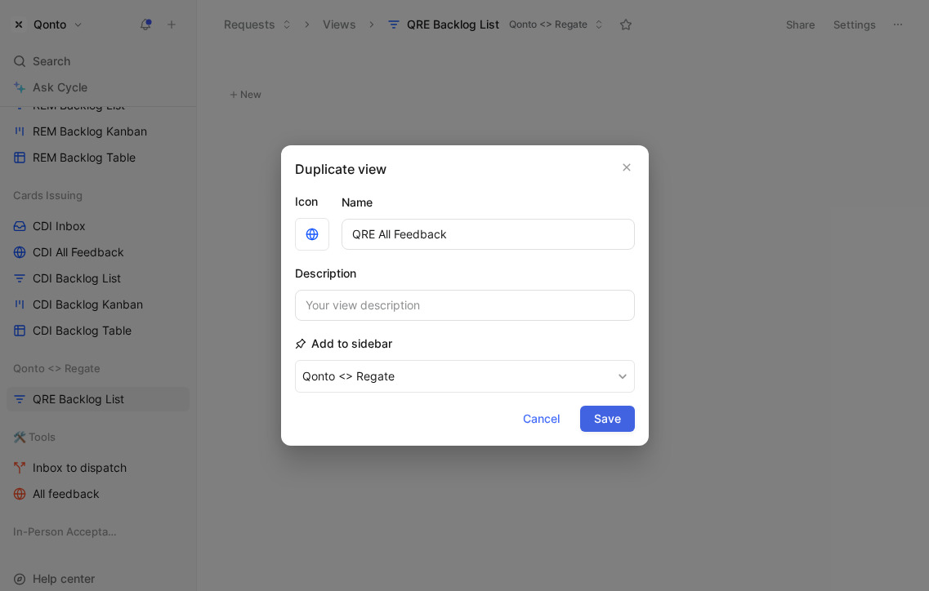
click at [607, 421] on span "Save" at bounding box center [607, 419] width 27 height 20
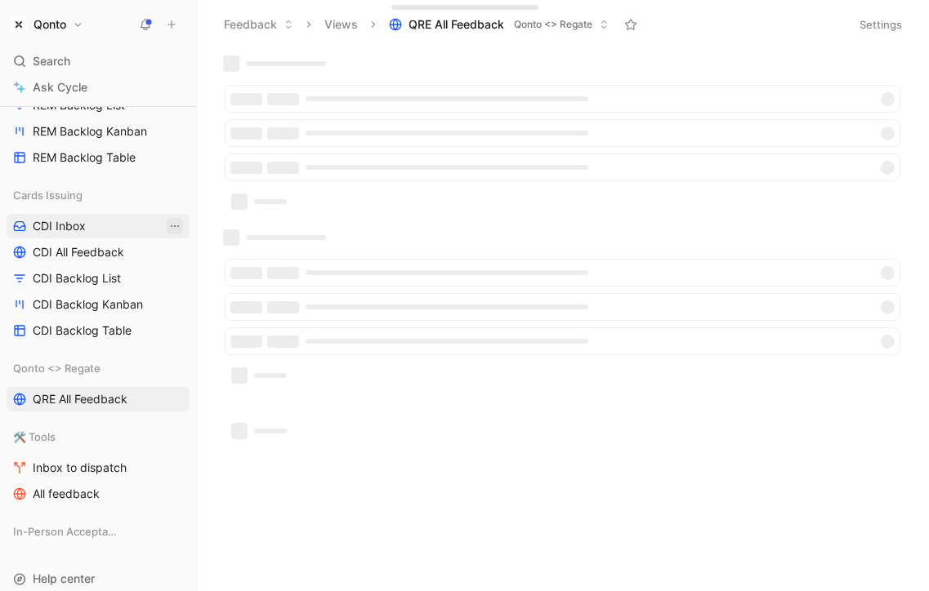
click at [176, 224] on icon "View actions" at bounding box center [174, 226] width 13 height 13
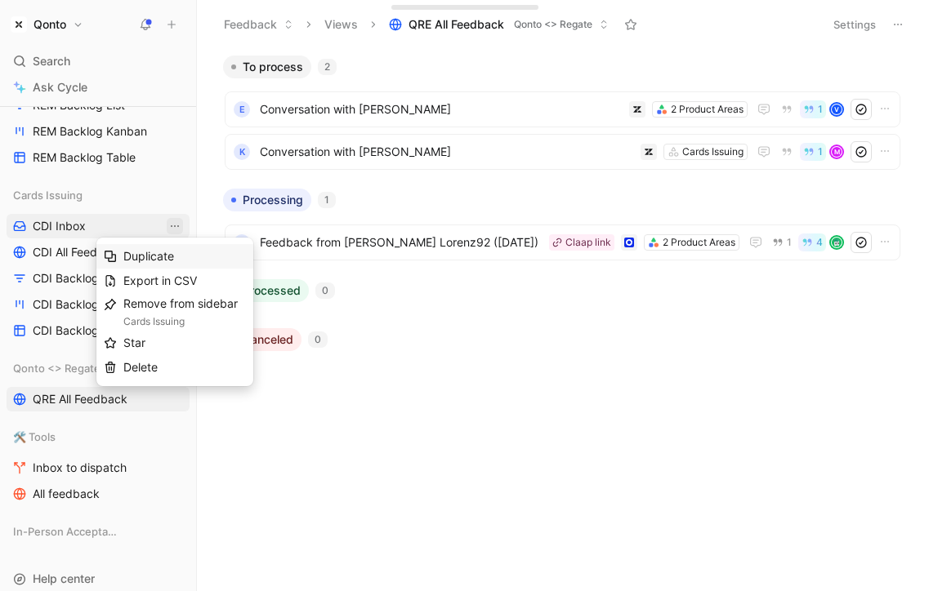
click at [178, 253] on div "Duplicate" at bounding box center [184, 257] width 123 height 20
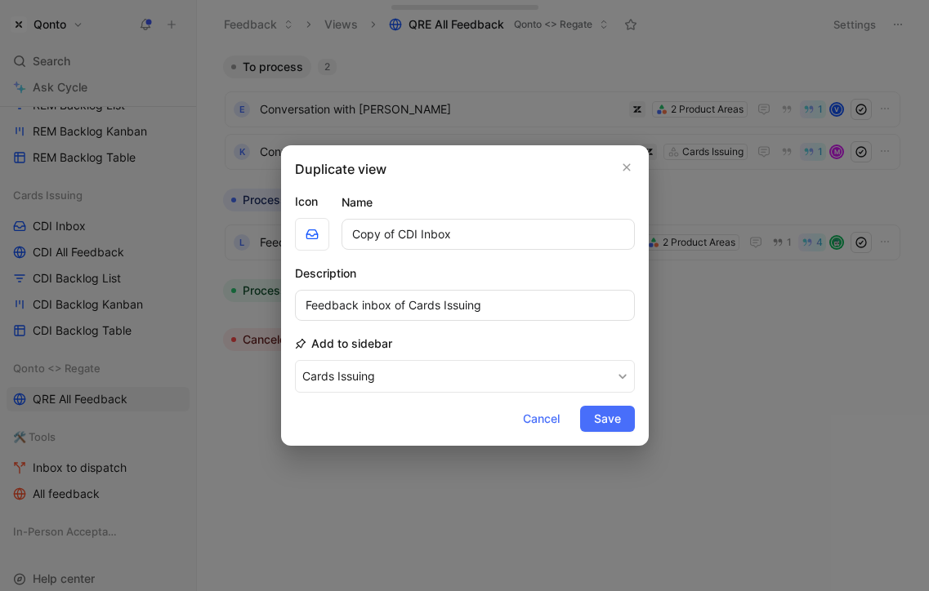
click at [403, 233] on input "Copy of CDI Inbox" at bounding box center [487, 234] width 293 height 31
drag, startPoint x: 403, startPoint y: 233, endPoint x: 298, endPoint y: 233, distance: 105.4
click at [298, 233] on div "Icon Name Copy of CDI Inbox" at bounding box center [465, 221] width 340 height 59
type input "QRE Inbox"
click at [418, 306] on input "Feedback inbox of Cards Issuing" at bounding box center [465, 305] width 340 height 31
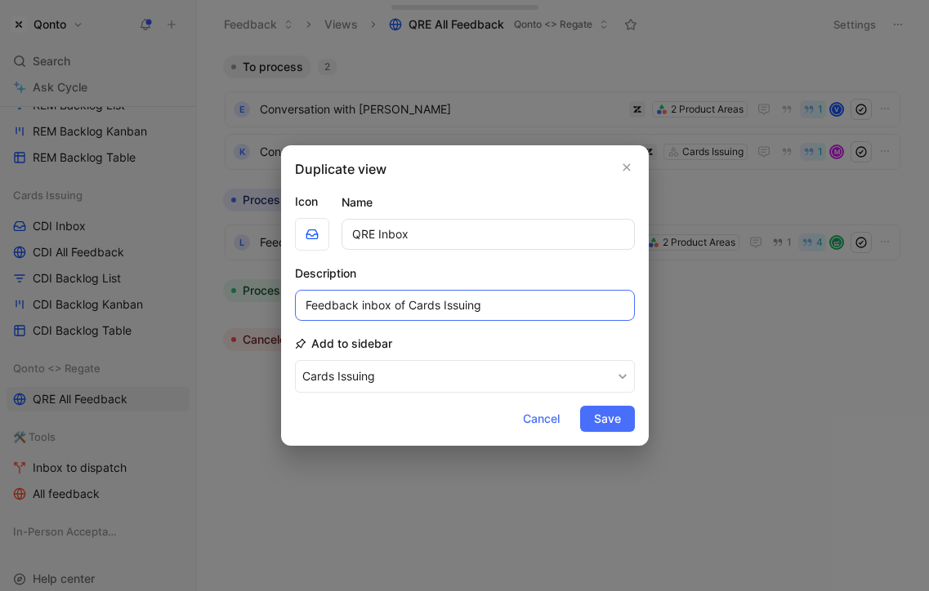
drag, startPoint x: 418, startPoint y: 306, endPoint x: 523, endPoint y: 306, distance: 104.5
click at [523, 306] on input "Feedback inbox of Cards Issuing" at bounding box center [465, 305] width 340 height 31
type input "Feedback inbox of Qonto <> Regate"
click at [506, 396] on form "Icon Name QRE Inbox Description Feedback inbox of Qonto <> Regate Add to sideba…" at bounding box center [465, 312] width 340 height 240
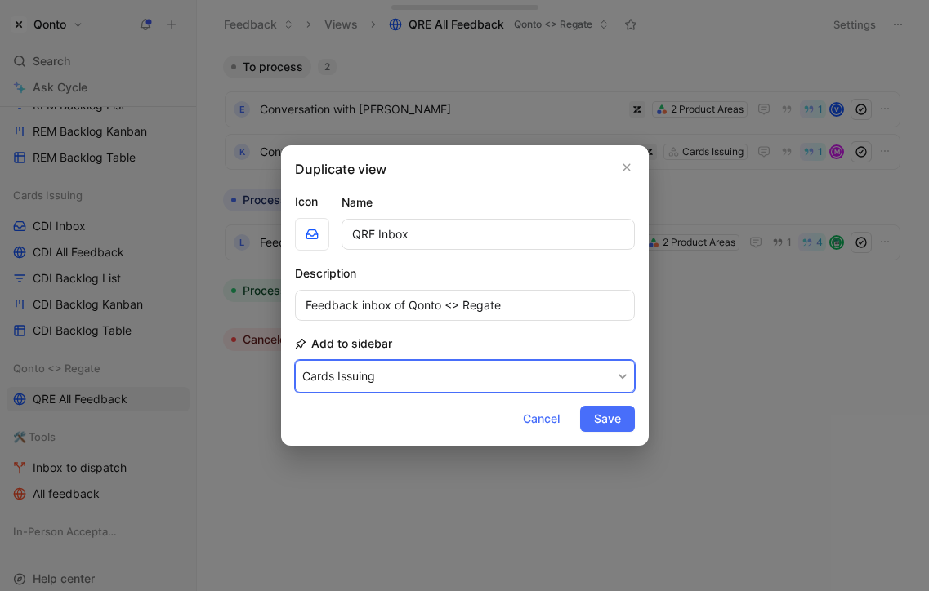
click at [506, 382] on button "Cards Issuing" at bounding box center [465, 376] width 340 height 33
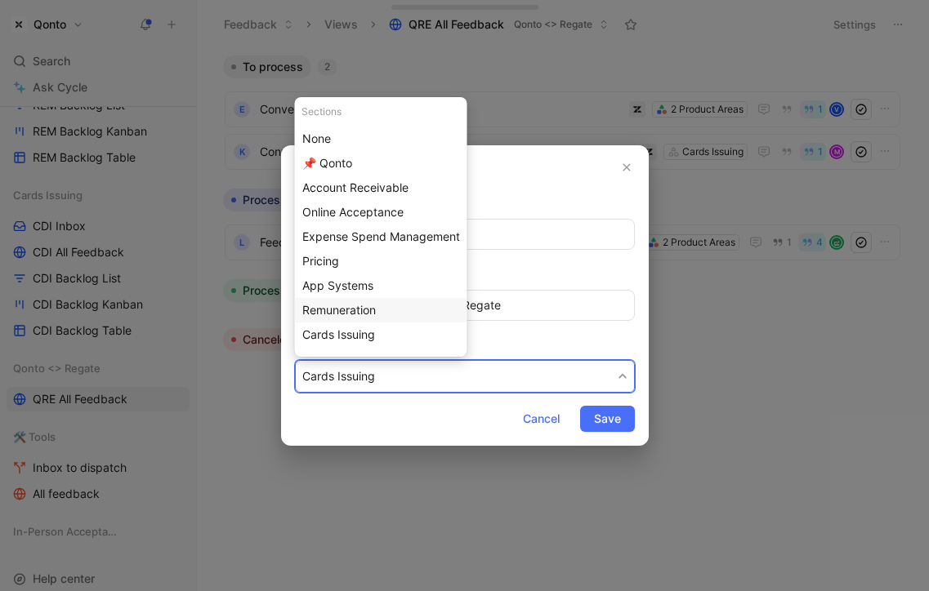
scroll to position [70, 0]
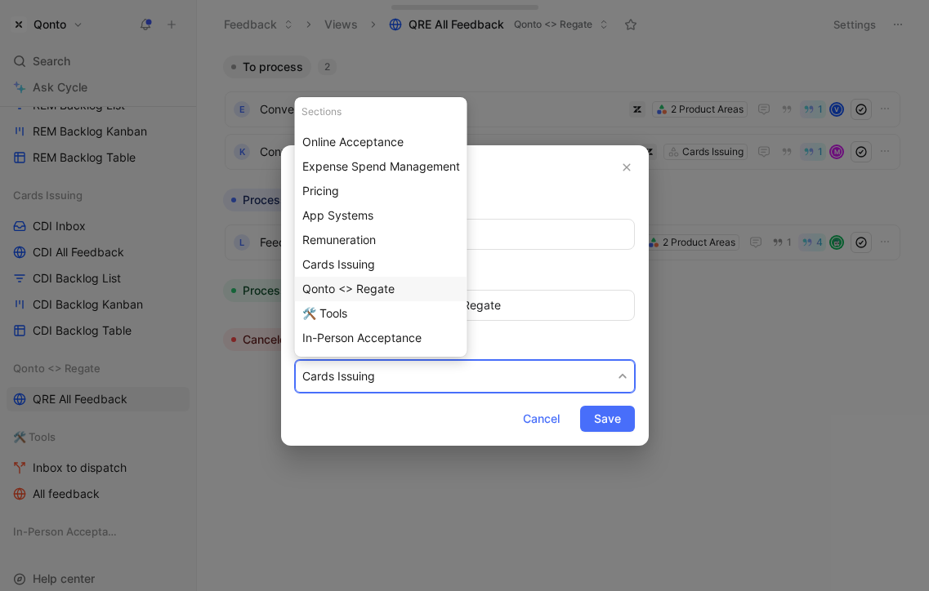
click at [388, 285] on span "Qonto <> Regate" at bounding box center [348, 289] width 92 height 14
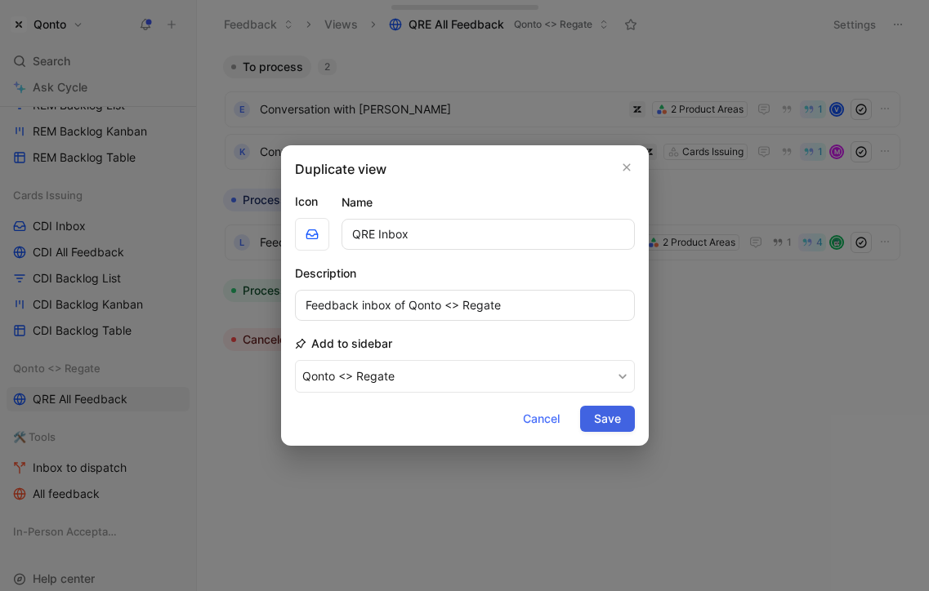
click at [616, 412] on span "Save" at bounding box center [607, 419] width 27 height 20
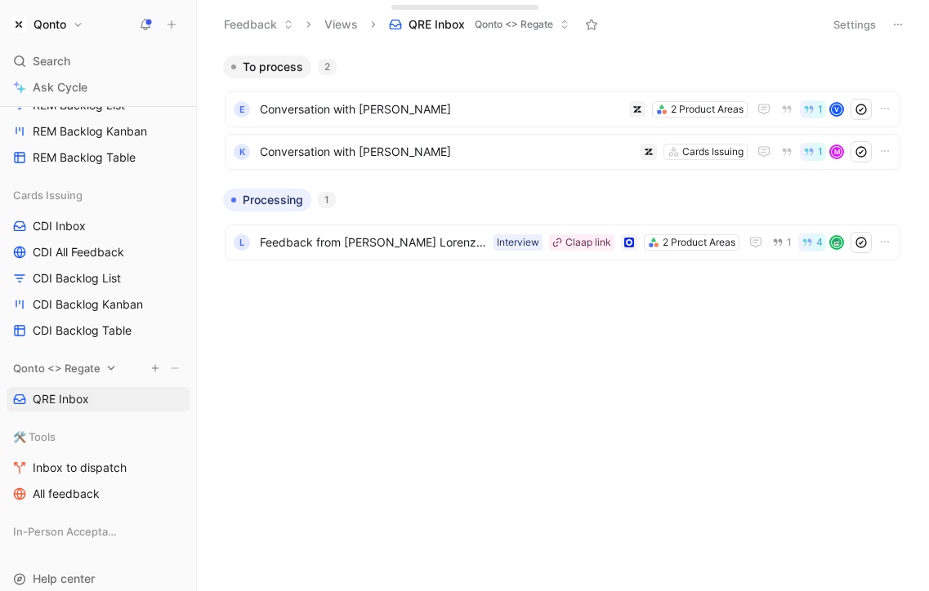
click at [88, 366] on span "Qonto <> Regate" at bounding box center [56, 368] width 87 height 16
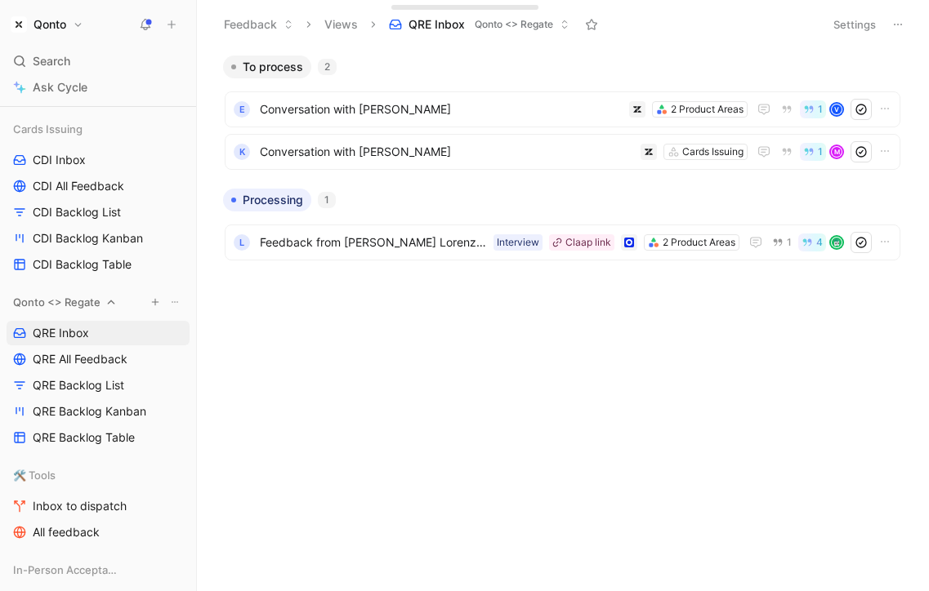
scroll to position [1384, 0]
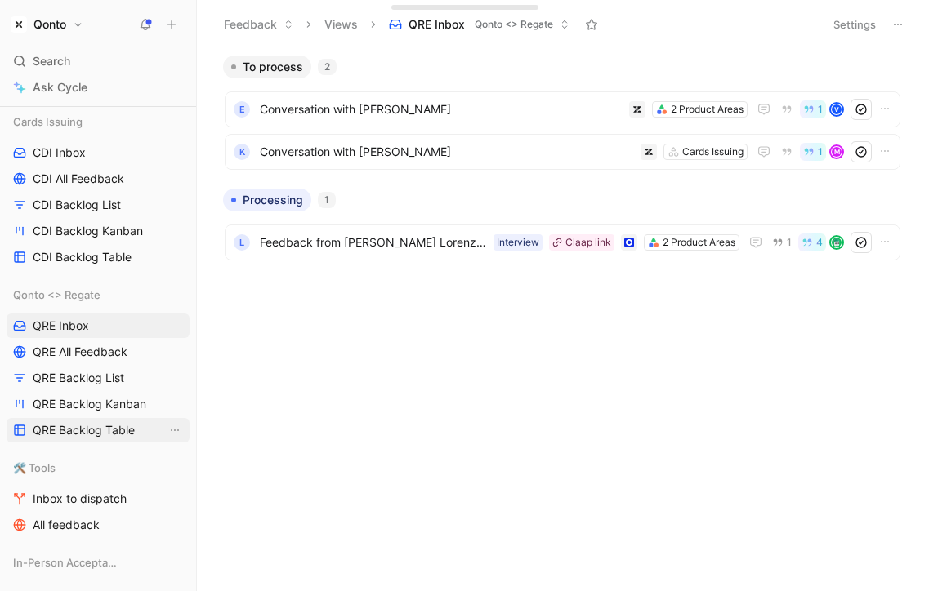
click at [89, 438] on span "QRE Backlog Table" at bounding box center [84, 430] width 102 height 16
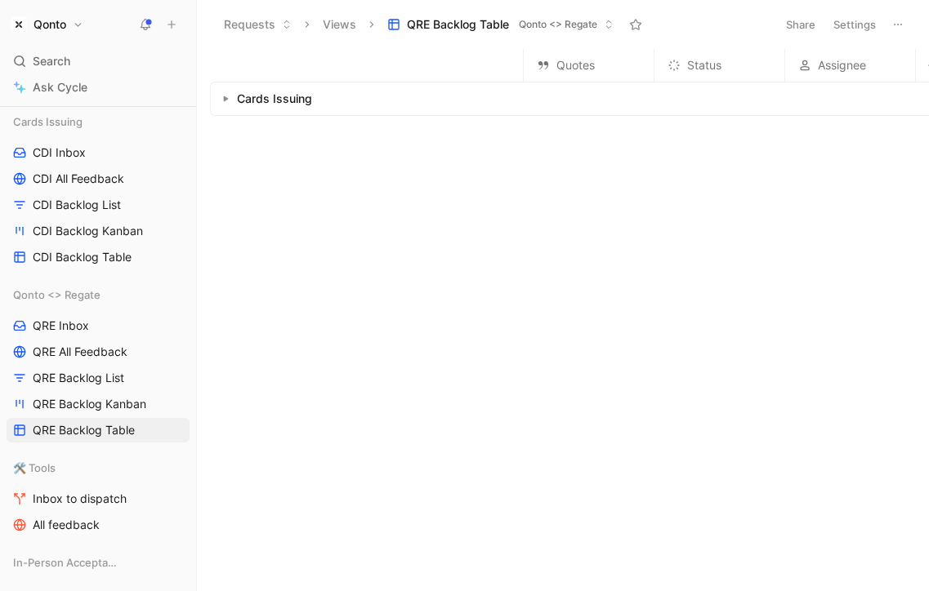
click at [853, 25] on button "Settings" at bounding box center [854, 24] width 57 height 23
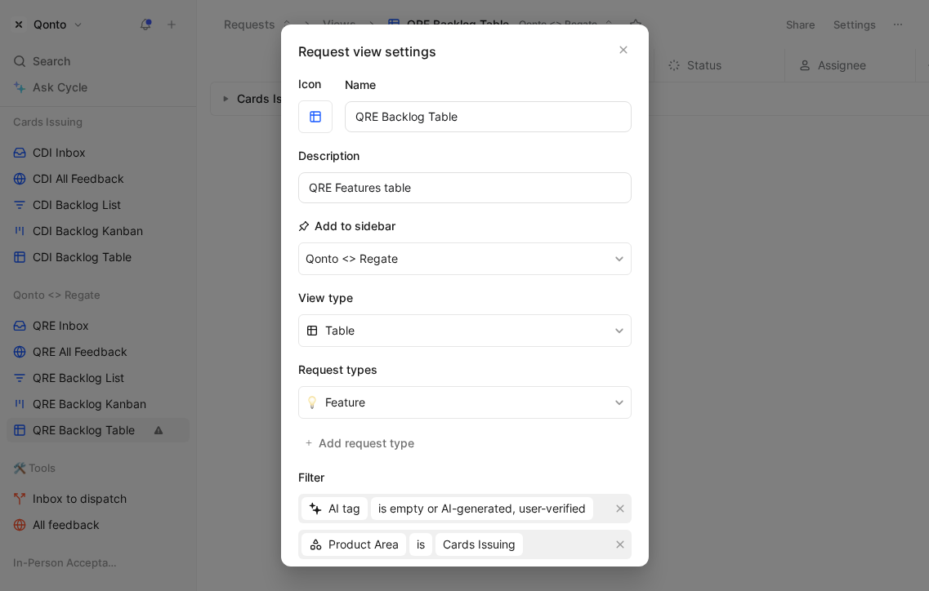
scroll to position [213, 0]
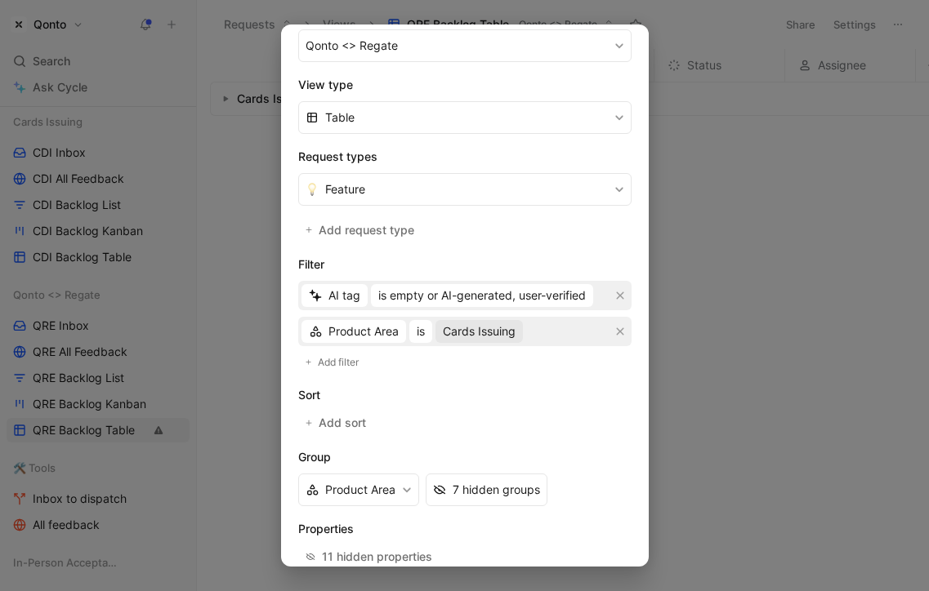
click at [475, 333] on span "Cards Issuing" at bounding box center [479, 332] width 73 height 20
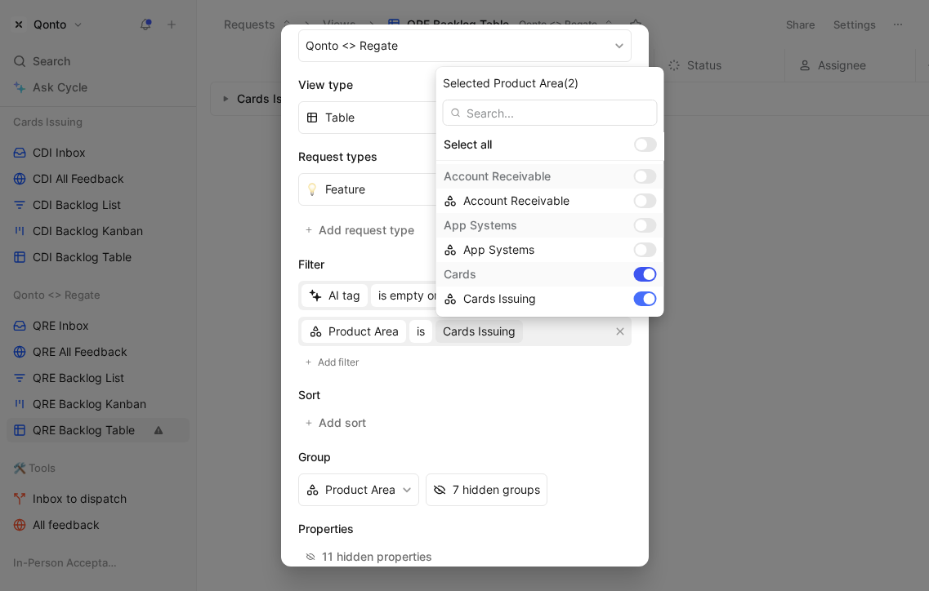
click at [644, 276] on div at bounding box center [649, 274] width 11 height 11
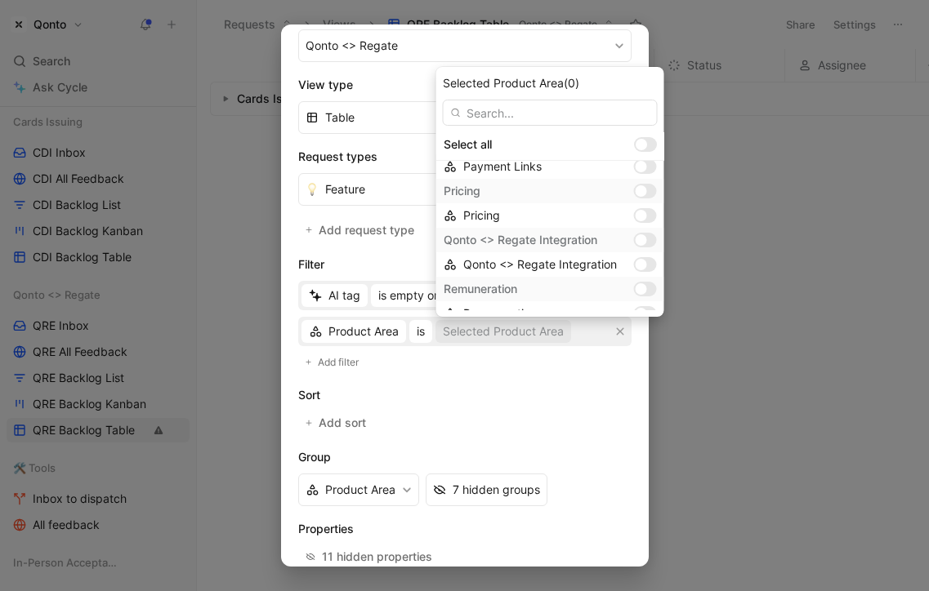
scroll to position [319, 0]
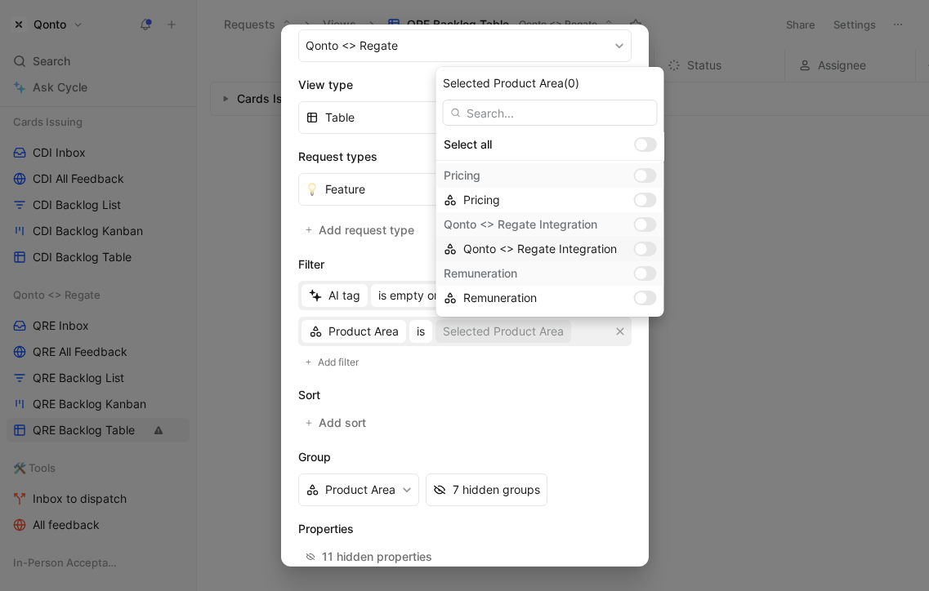
click at [639, 250] on div at bounding box center [640, 248] width 11 height 11
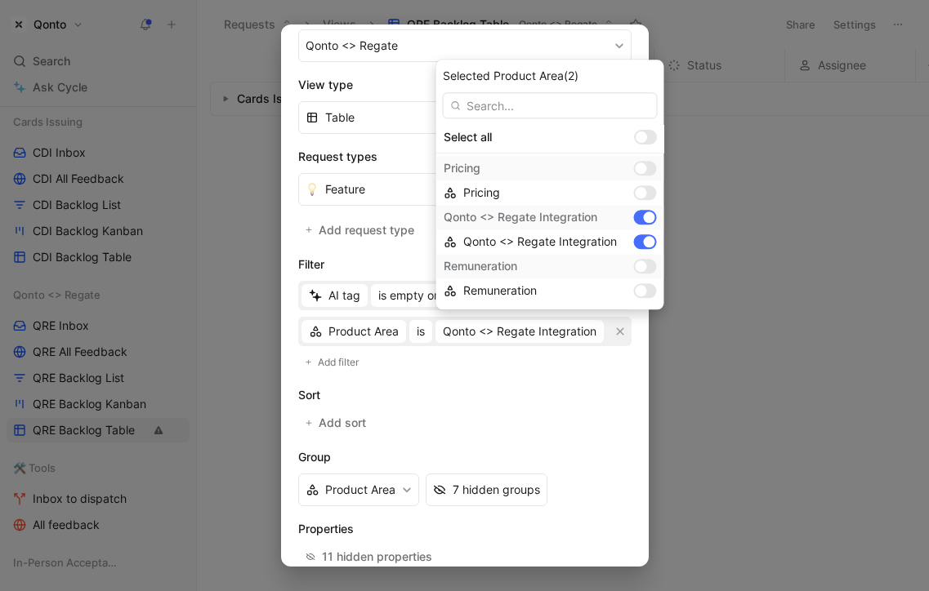
scroll to position [301, 0]
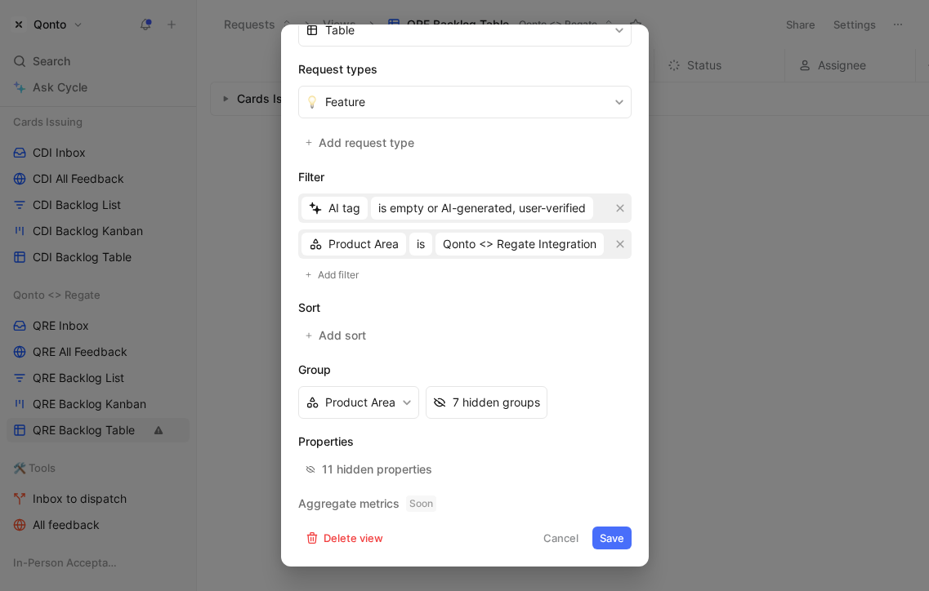
click at [613, 535] on button "Save" at bounding box center [611, 538] width 39 height 23
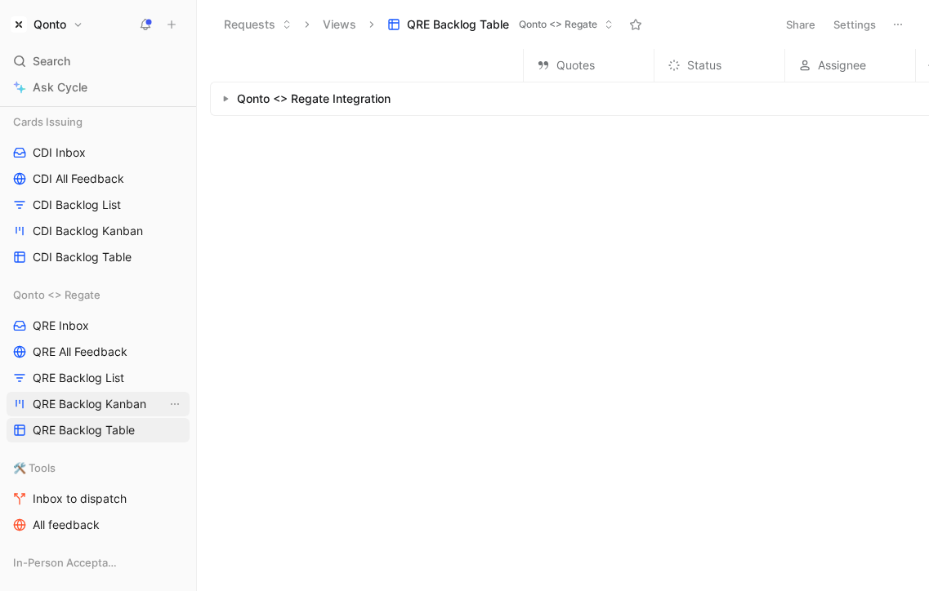
click at [112, 403] on span "QRE Backlog Kanban" at bounding box center [90, 404] width 114 height 16
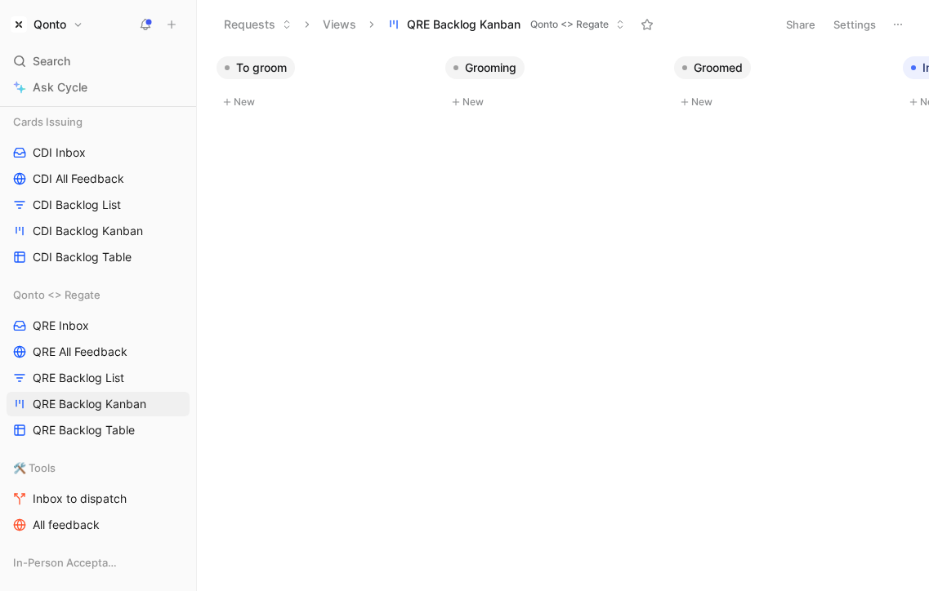
click at [855, 13] on button "Settings" at bounding box center [854, 24] width 57 height 23
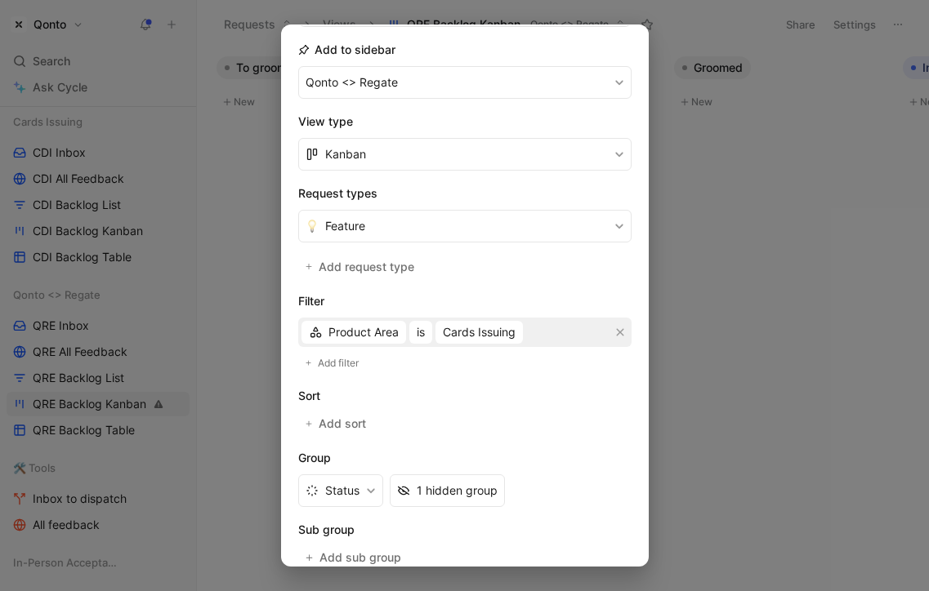
scroll to position [327, 0]
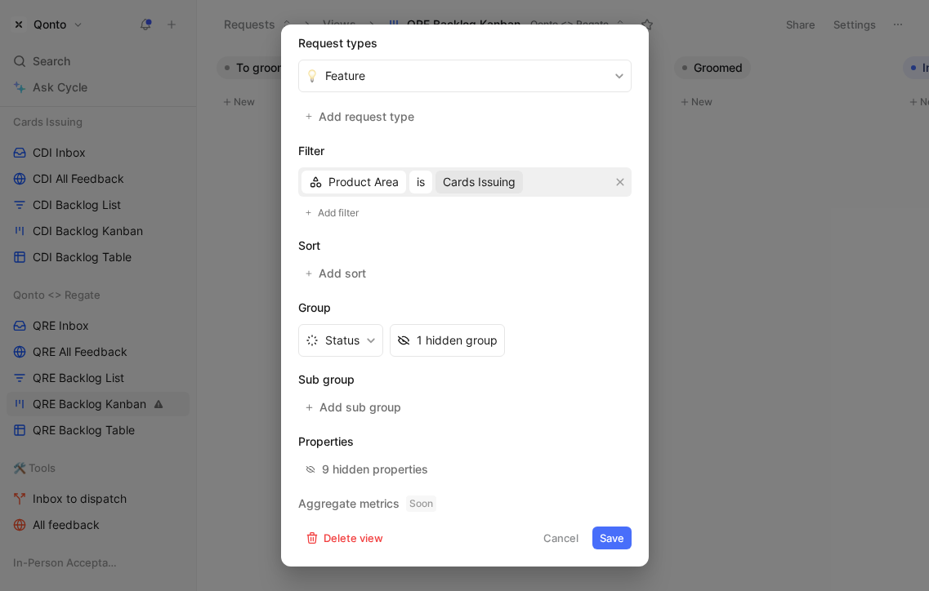
click at [493, 183] on span "Cards Issuing" at bounding box center [479, 182] width 73 height 20
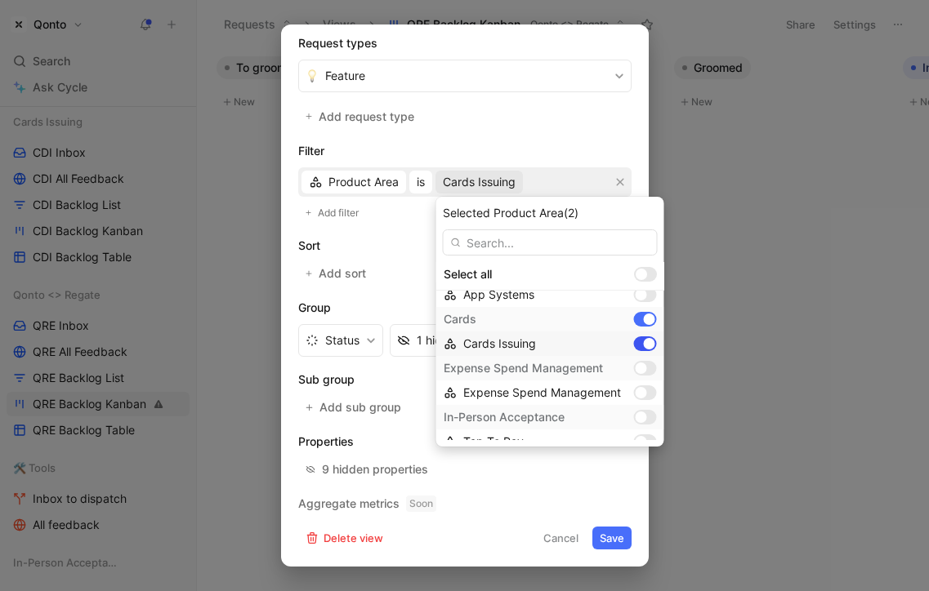
click at [644, 341] on div at bounding box center [649, 343] width 11 height 11
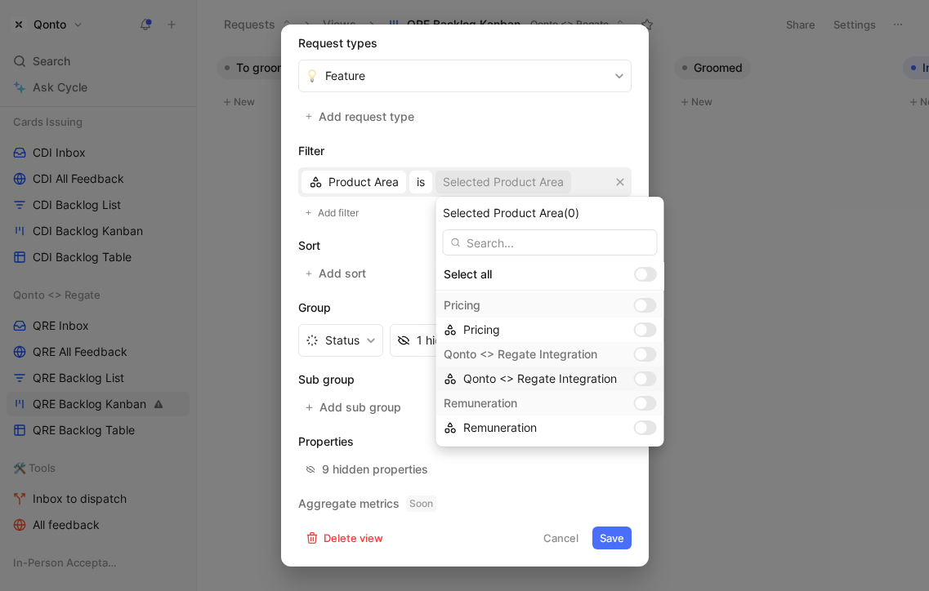
click at [636, 377] on div at bounding box center [640, 378] width 11 height 11
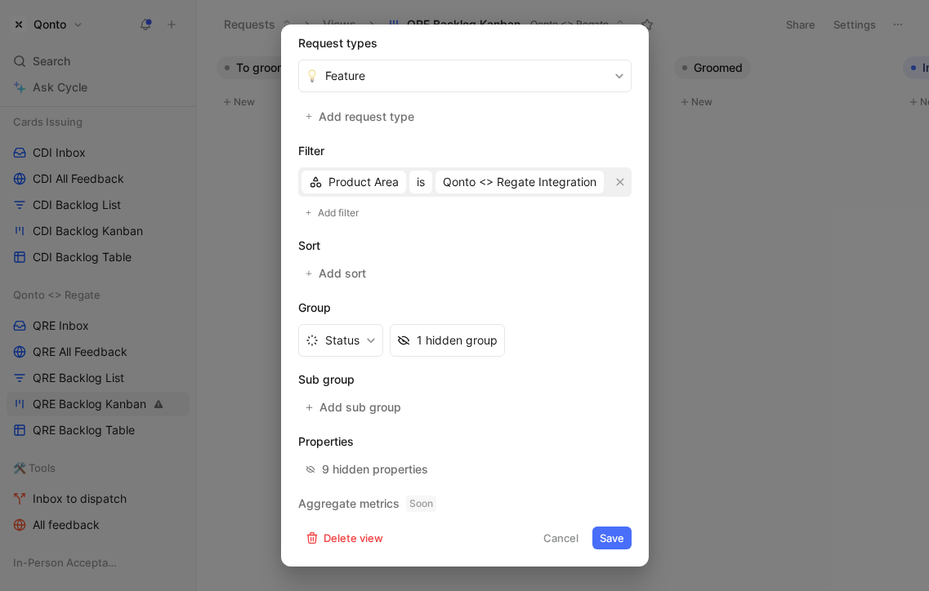
click at [621, 550] on div "Request view settings Icon Name QRE Backlog Kanban Description All requests rel…" at bounding box center [465, 296] width 368 height 542
click at [620, 533] on button "Save" at bounding box center [611, 538] width 39 height 23
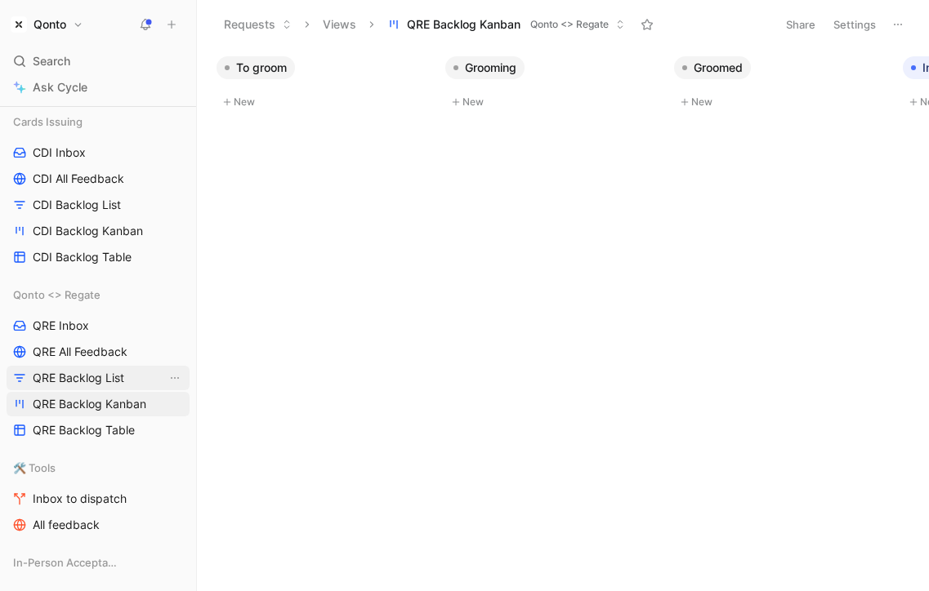
click at [104, 380] on span "QRE Backlog List" at bounding box center [78, 378] width 91 height 16
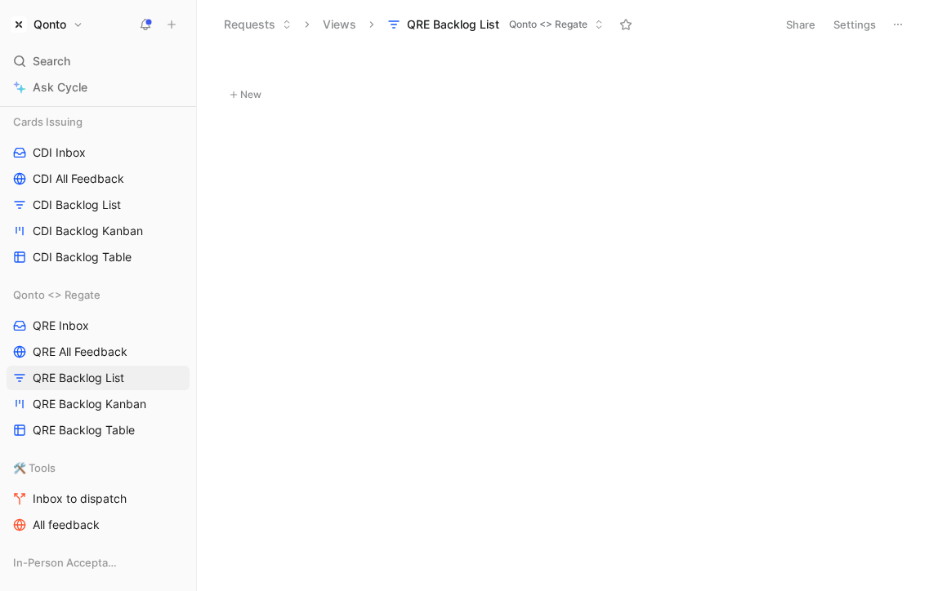
click at [868, 25] on button "Settings" at bounding box center [854, 24] width 57 height 23
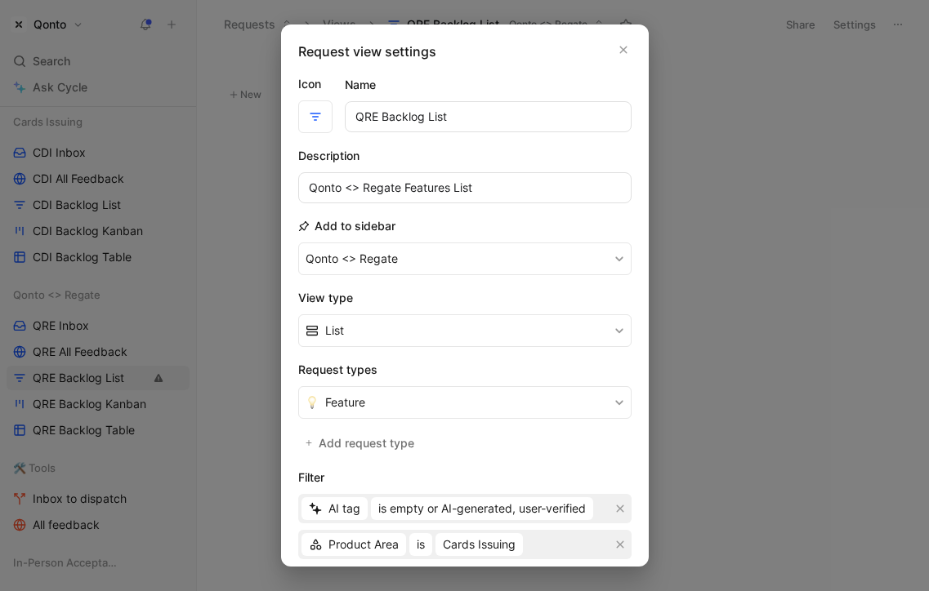
scroll to position [291, 0]
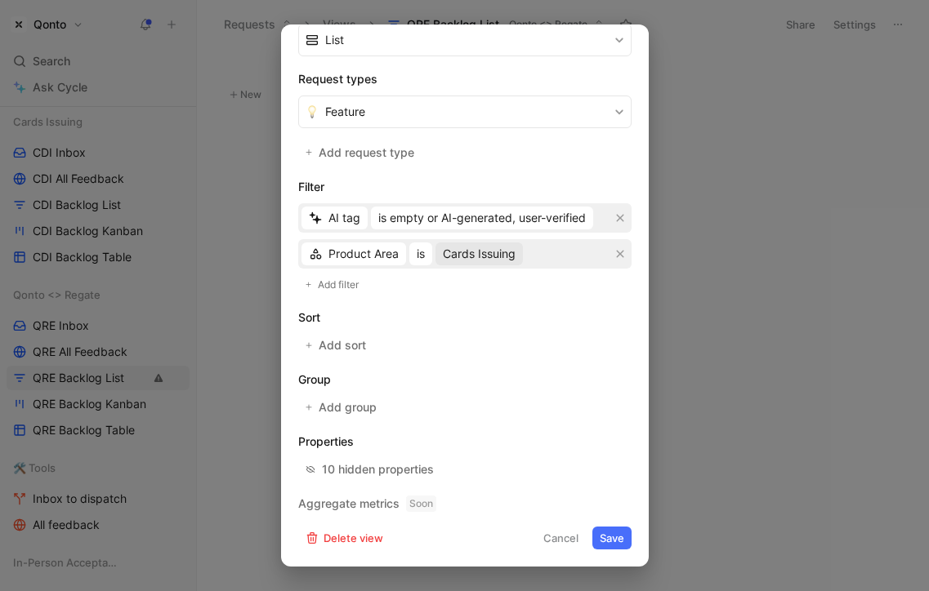
click at [485, 249] on span "Cards Issuing" at bounding box center [479, 254] width 73 height 20
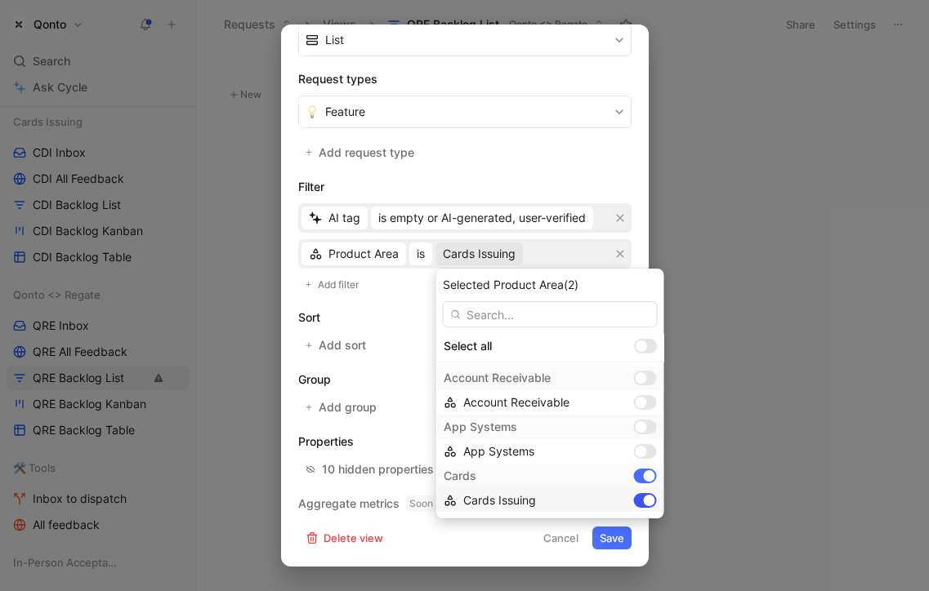
click at [644, 498] on div at bounding box center [649, 500] width 11 height 11
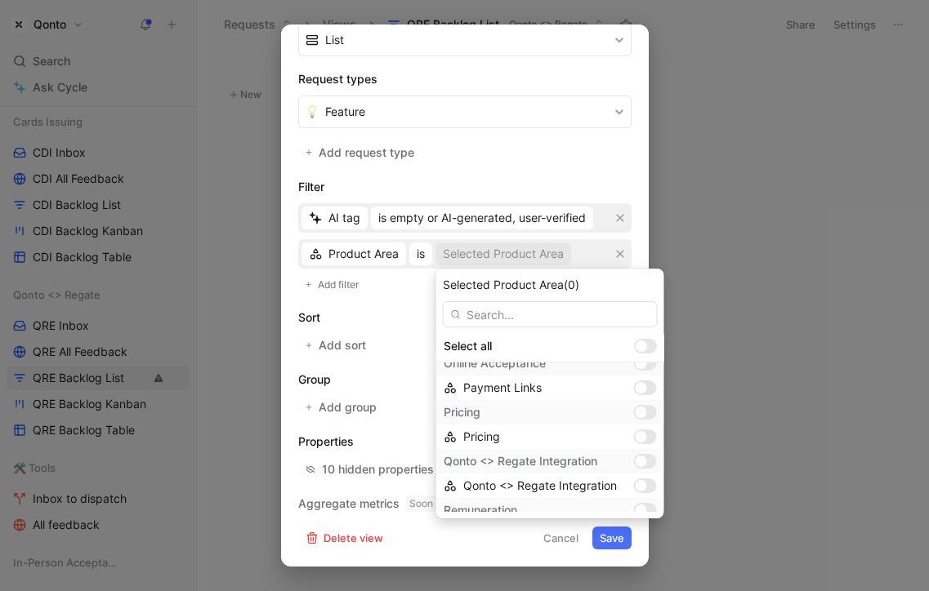
scroll to position [316, 0]
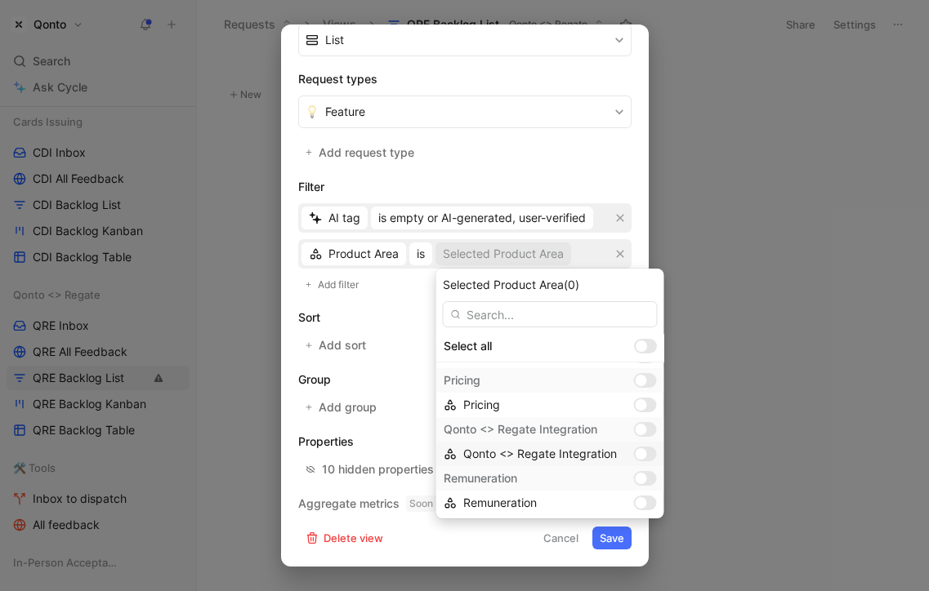
click at [645, 451] on div at bounding box center [645, 454] width 23 height 15
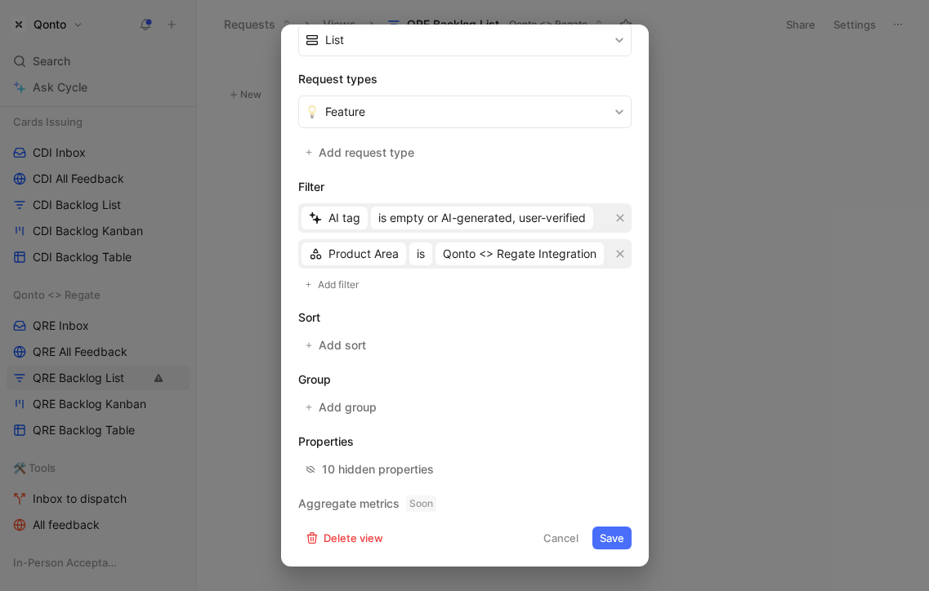
click at [617, 531] on button "Save" at bounding box center [611, 538] width 39 height 23
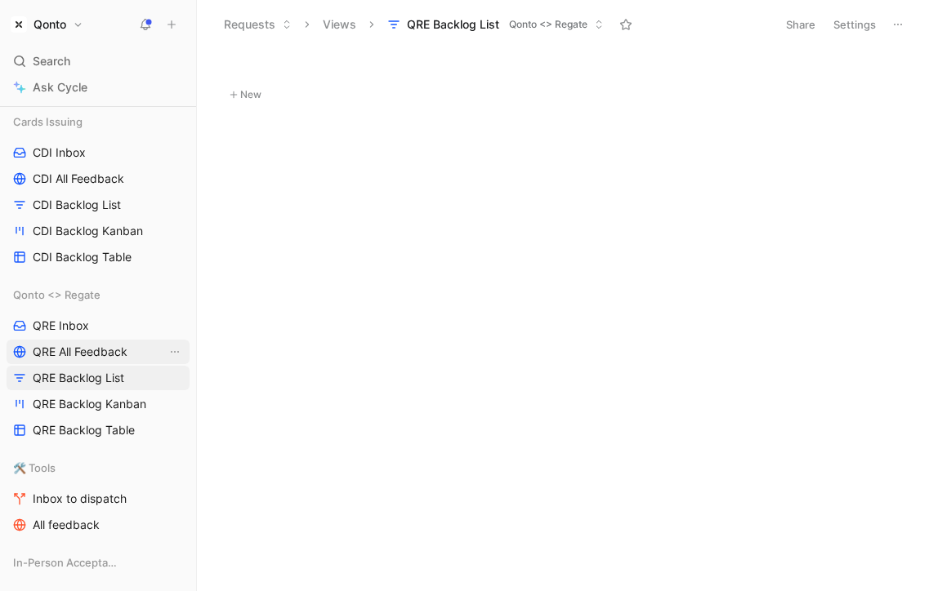
click at [115, 344] on span "QRE All Feedback" at bounding box center [80, 352] width 95 height 16
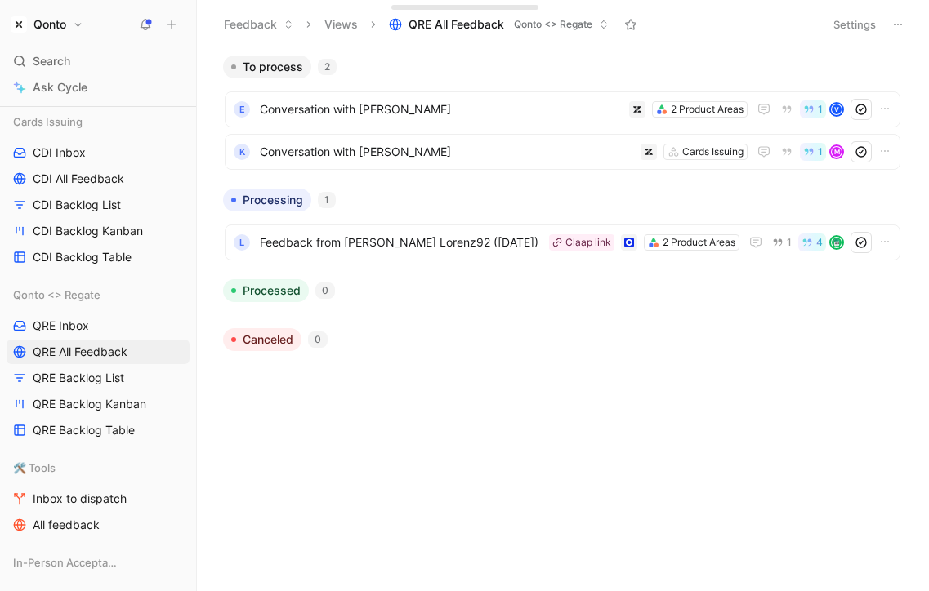
click at [848, 17] on button "Settings" at bounding box center [854, 24] width 57 height 23
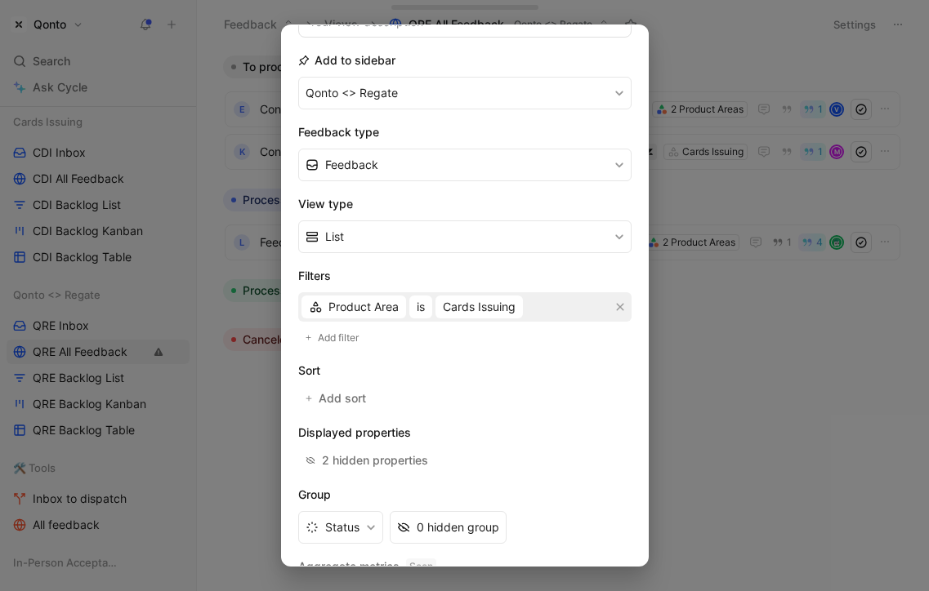
scroll to position [229, 0]
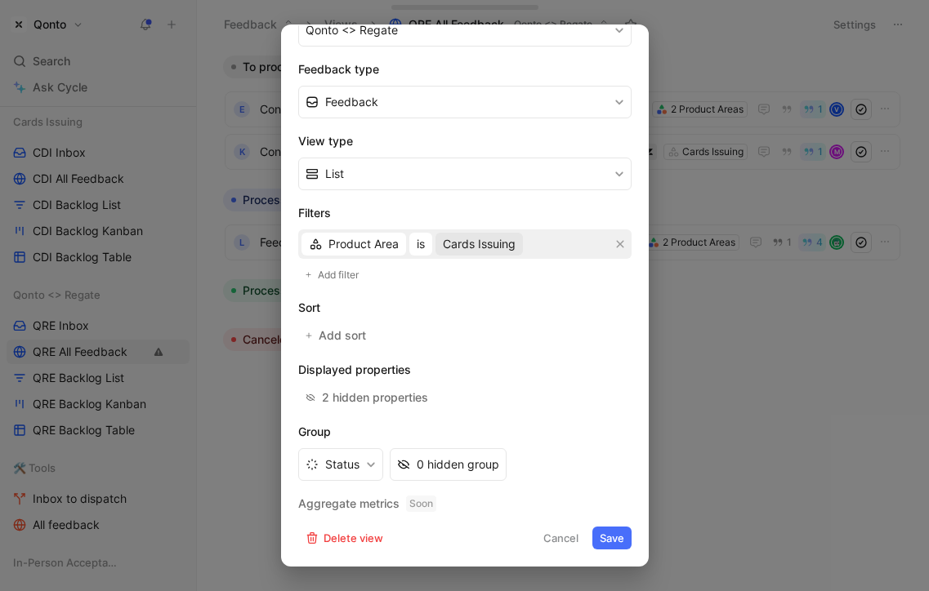
click at [490, 246] on span "Cards Issuing" at bounding box center [479, 244] width 73 height 20
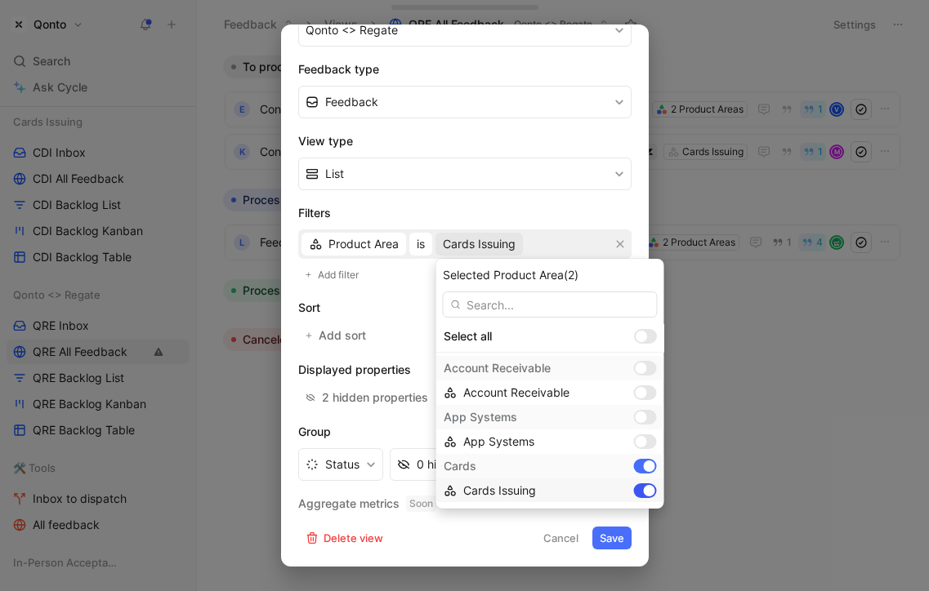
click at [646, 488] on div at bounding box center [649, 490] width 11 height 11
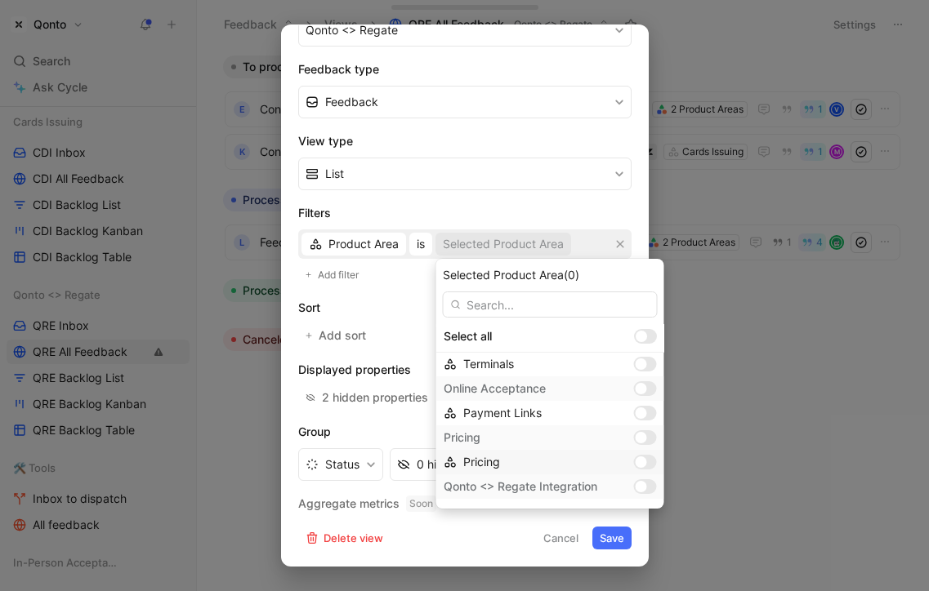
scroll to position [281, 0]
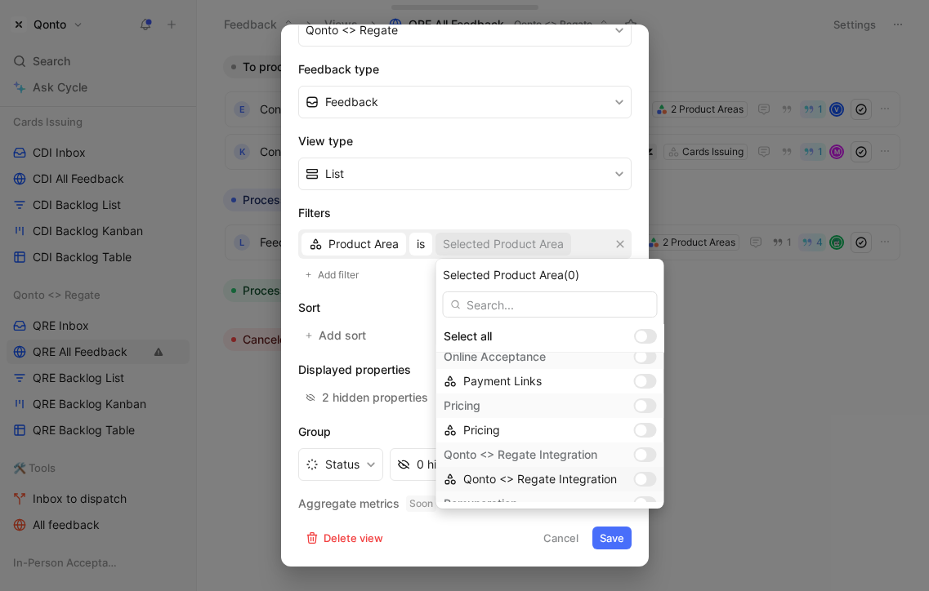
click at [638, 480] on div at bounding box center [640, 479] width 11 height 11
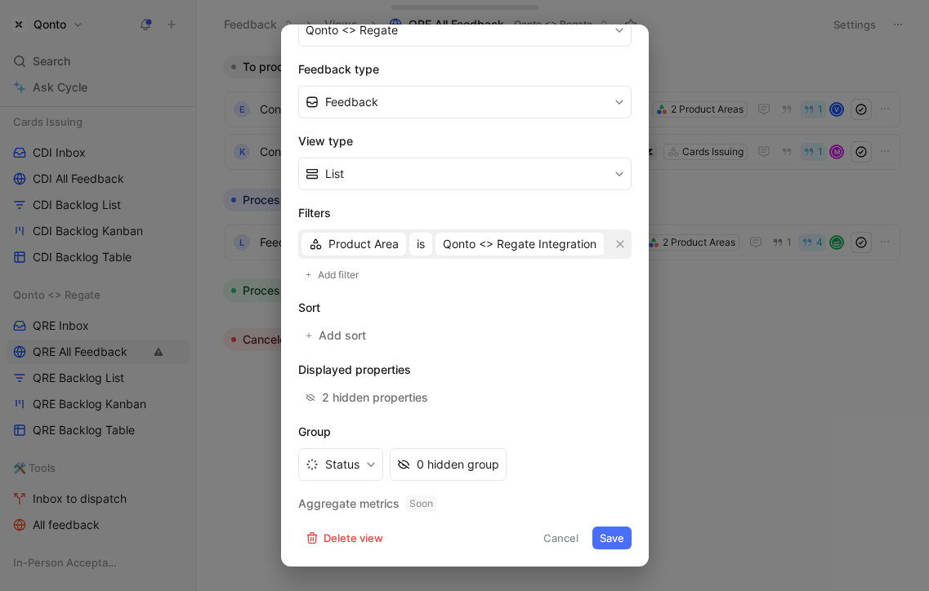
click at [612, 537] on button "Save" at bounding box center [611, 538] width 39 height 23
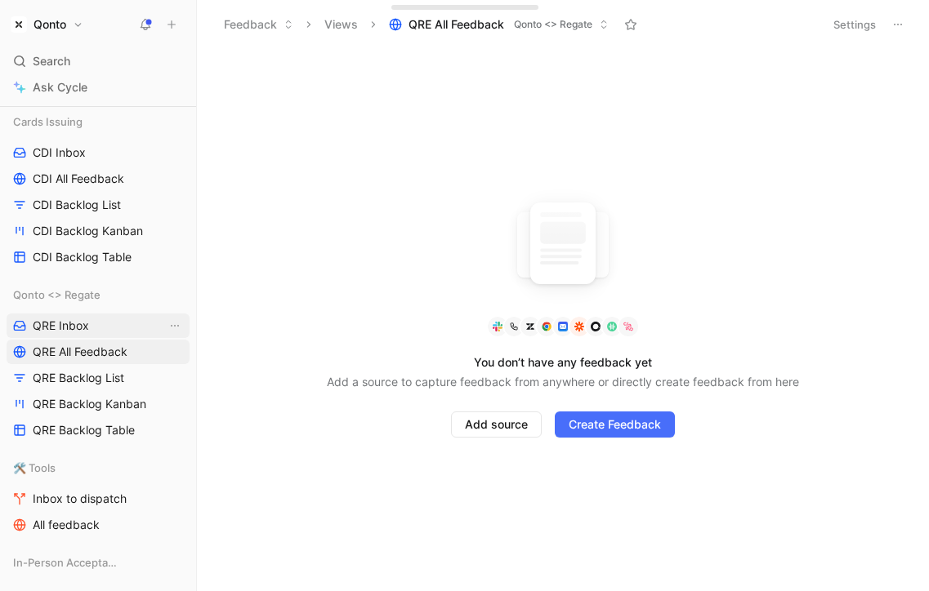
click at [100, 325] on link "QRE Inbox" at bounding box center [98, 326] width 183 height 25
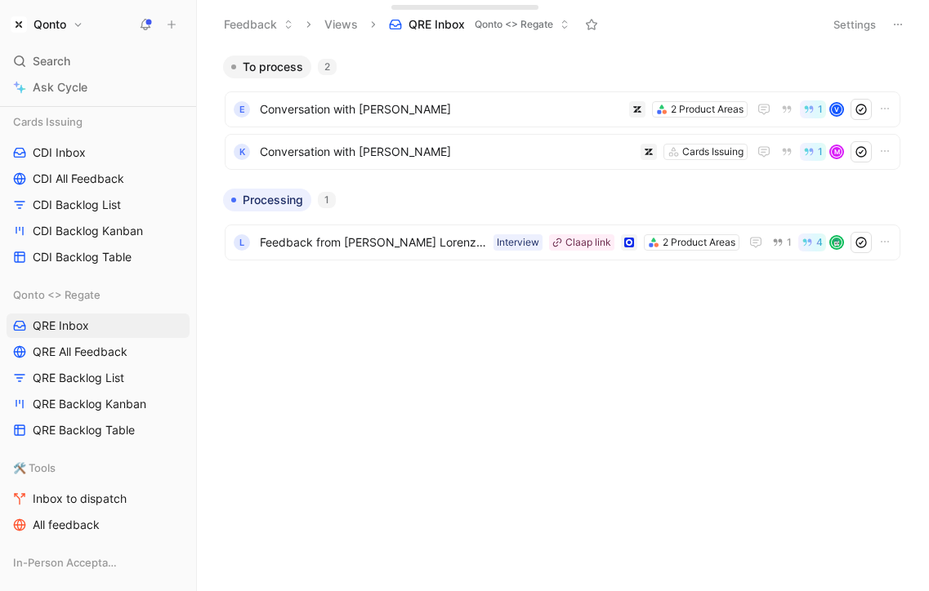
click at [867, 29] on button "Settings" at bounding box center [854, 24] width 57 height 23
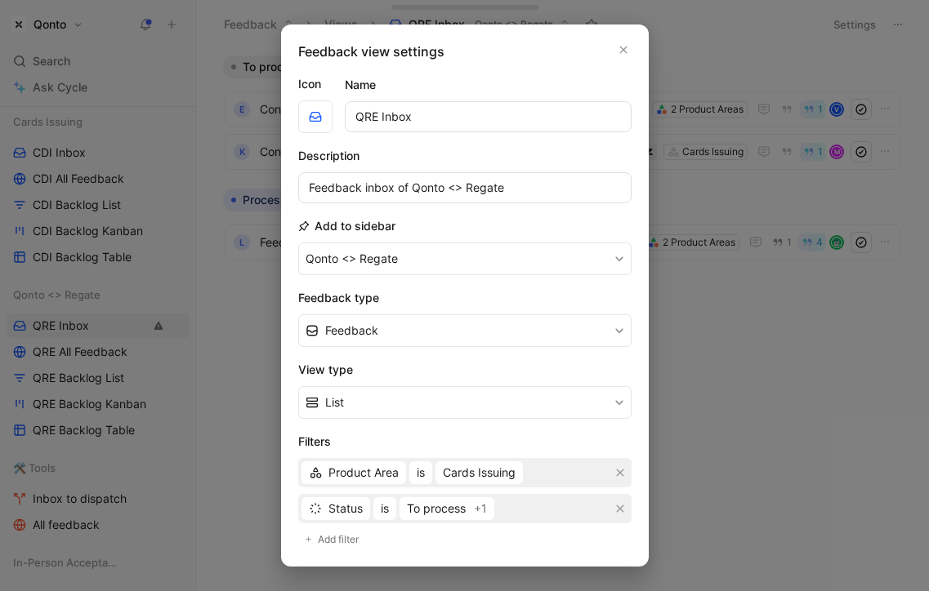
scroll to position [38, 0]
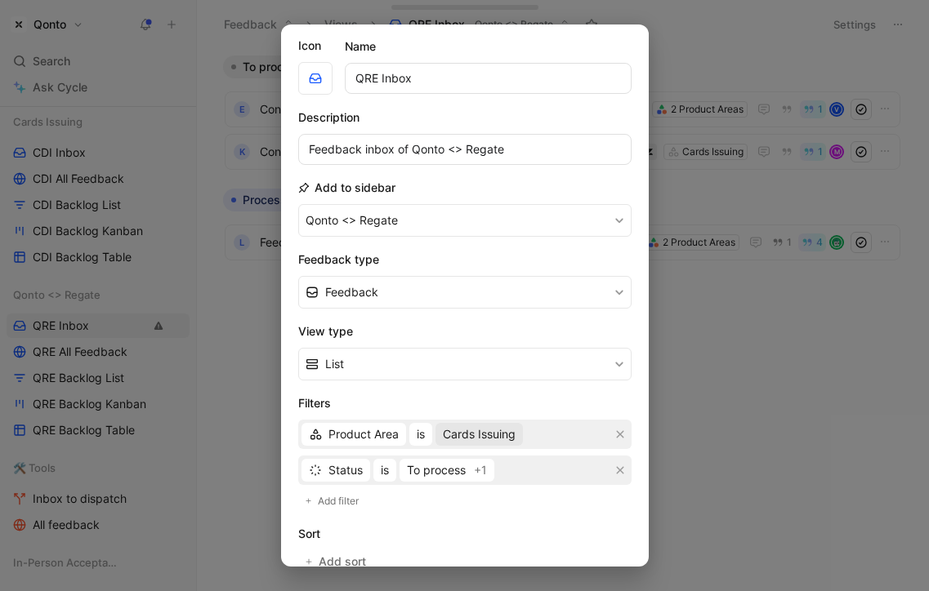
click at [479, 431] on span "Cards Issuing" at bounding box center [479, 435] width 73 height 20
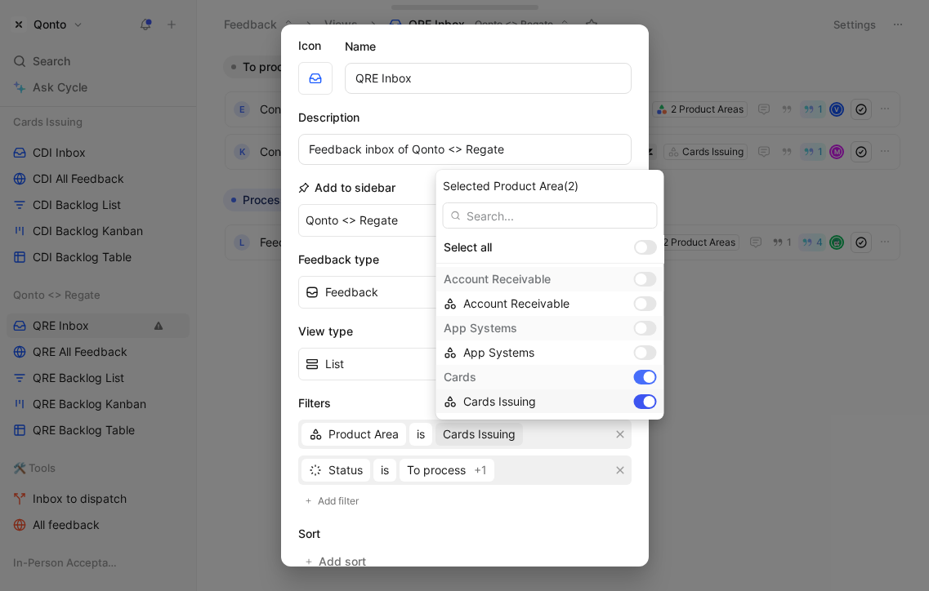
click at [636, 402] on div at bounding box center [645, 401] width 23 height 15
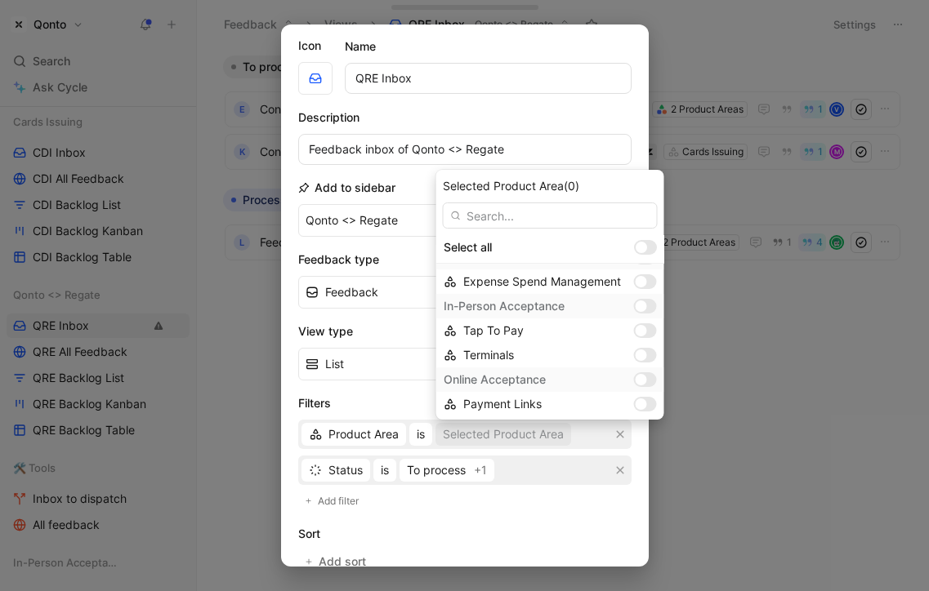
scroll to position [319, 0]
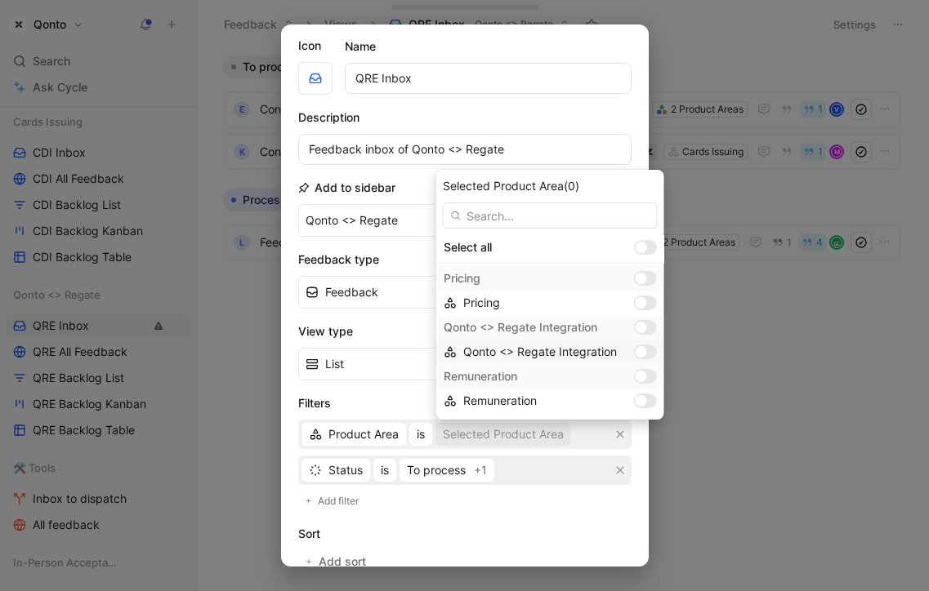
click at [644, 352] on div at bounding box center [645, 352] width 23 height 15
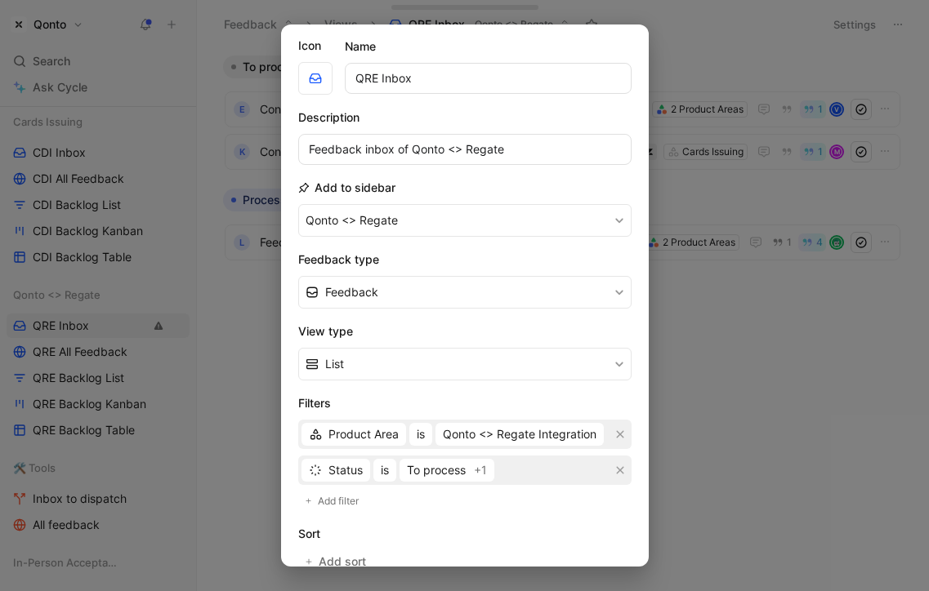
scroll to position [265, 0]
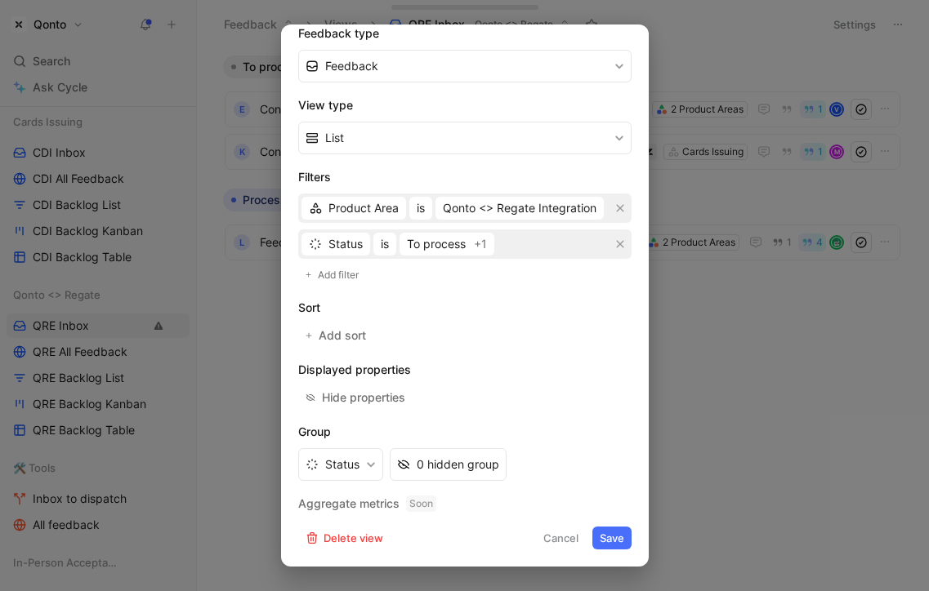
click at [613, 538] on button "Save" at bounding box center [611, 538] width 39 height 23
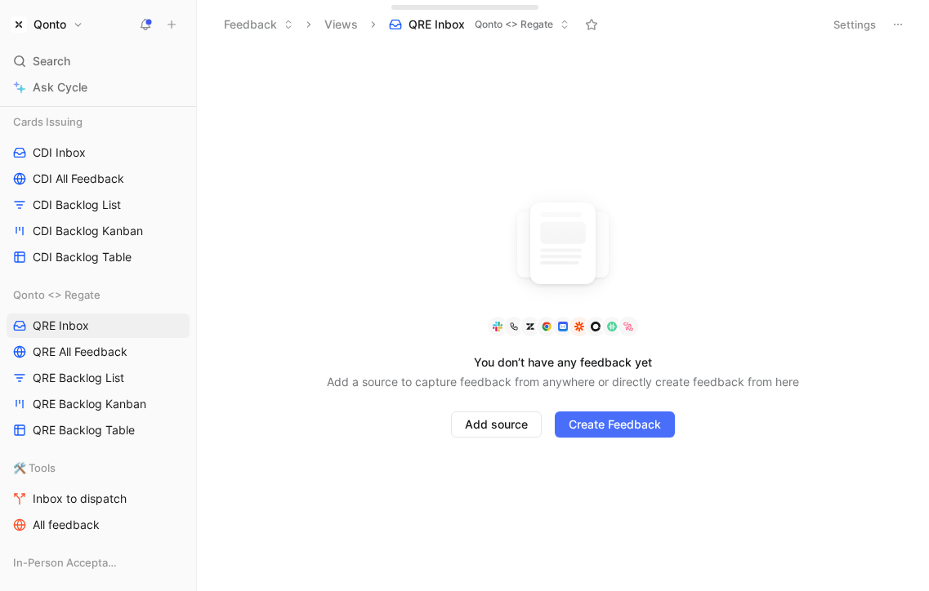
click at [77, 30] on button "Qonto" at bounding box center [47, 24] width 81 height 23
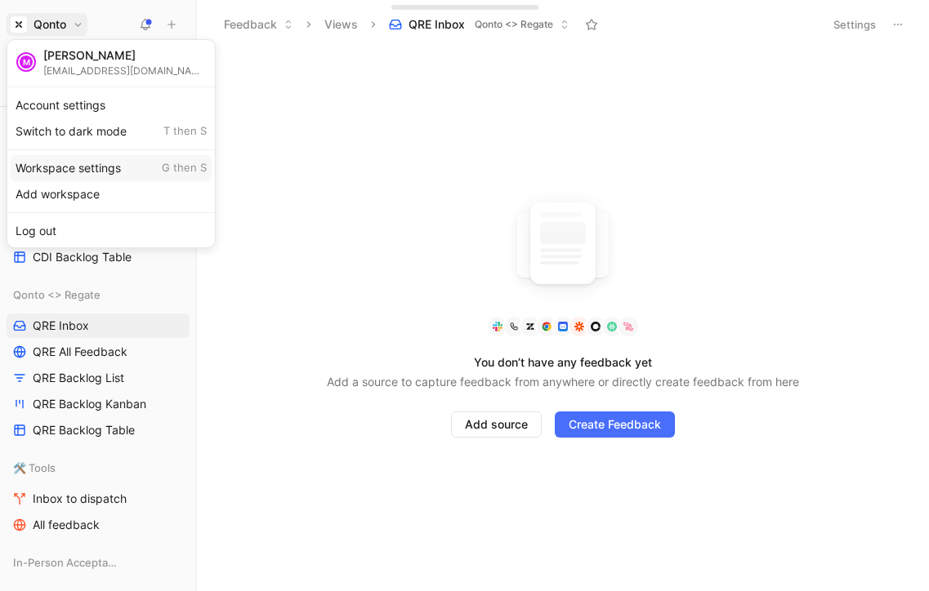
click at [114, 171] on div "Workspace settings G then S" at bounding box center [111, 168] width 201 height 26
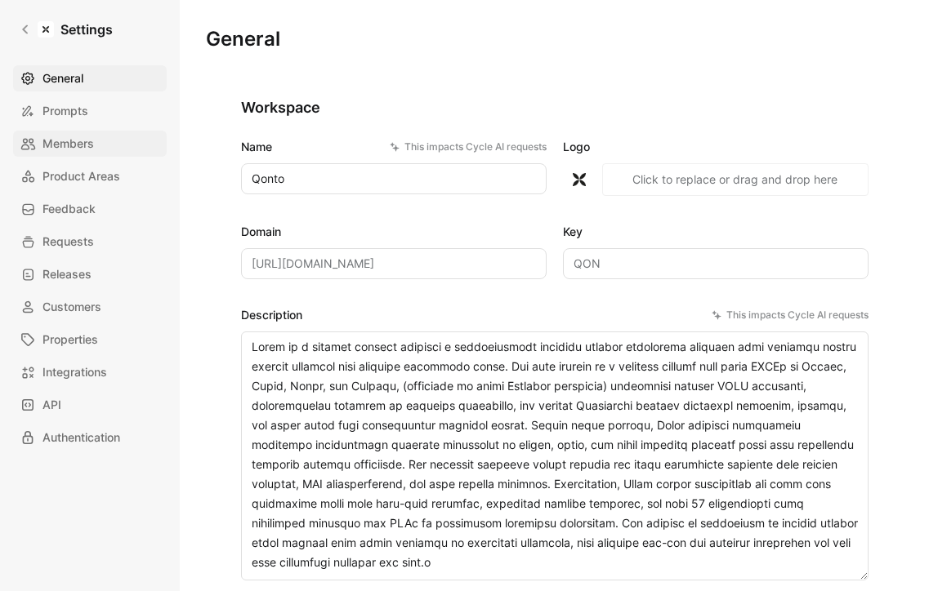
click at [80, 142] on span "Members" at bounding box center [67, 144] width 51 height 20
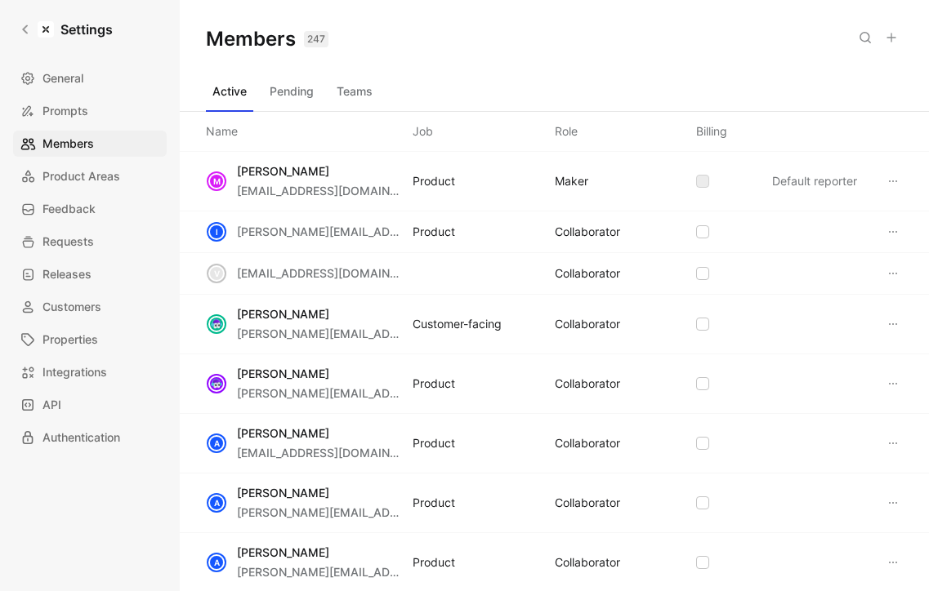
click at [898, 43] on button at bounding box center [891, 37] width 23 height 23
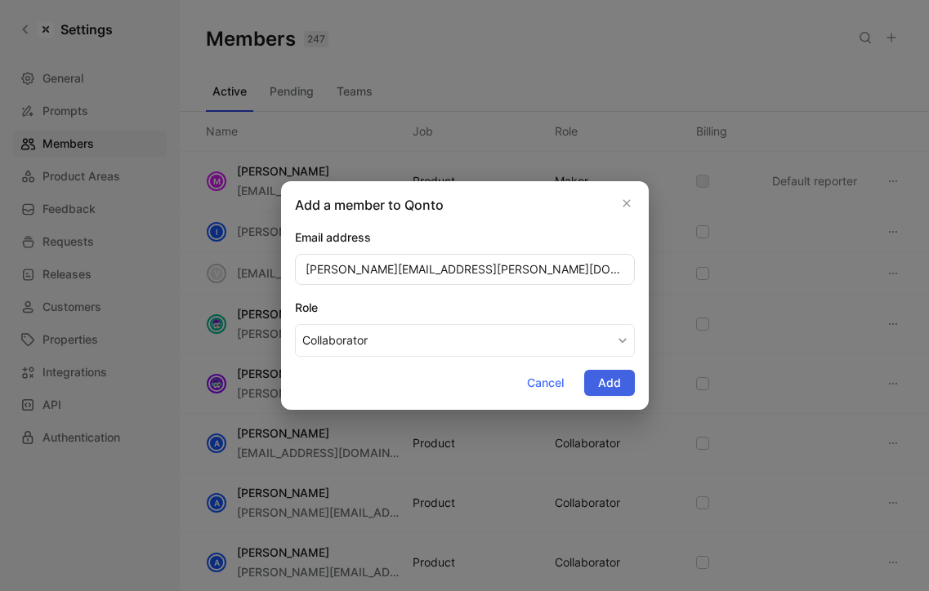
type input "[PERSON_NAME][EMAIL_ADDRESS][DOMAIN_NAME]"
click at [612, 388] on span "Add" at bounding box center [609, 383] width 23 height 20
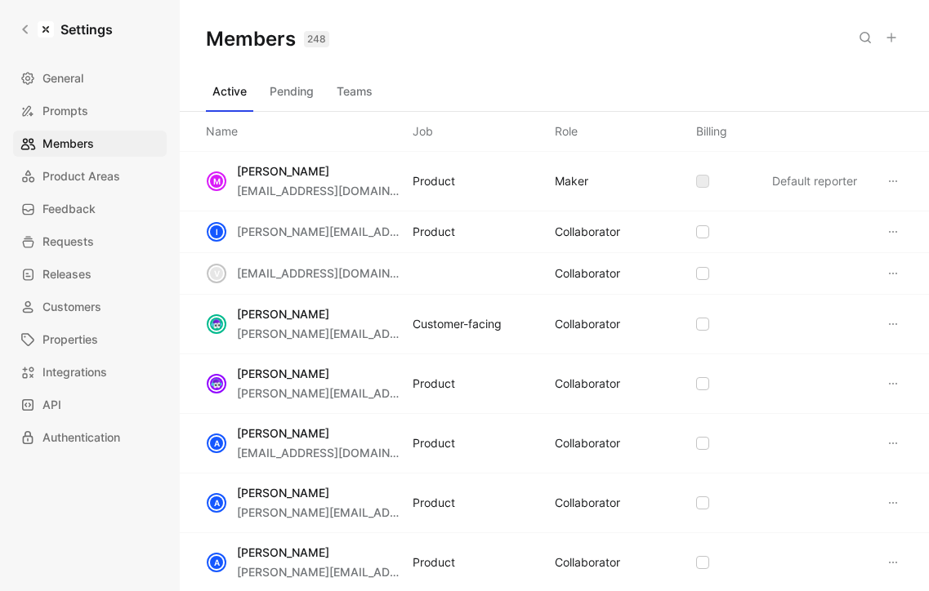
click at [891, 38] on use at bounding box center [891, 37] width 8 height 8
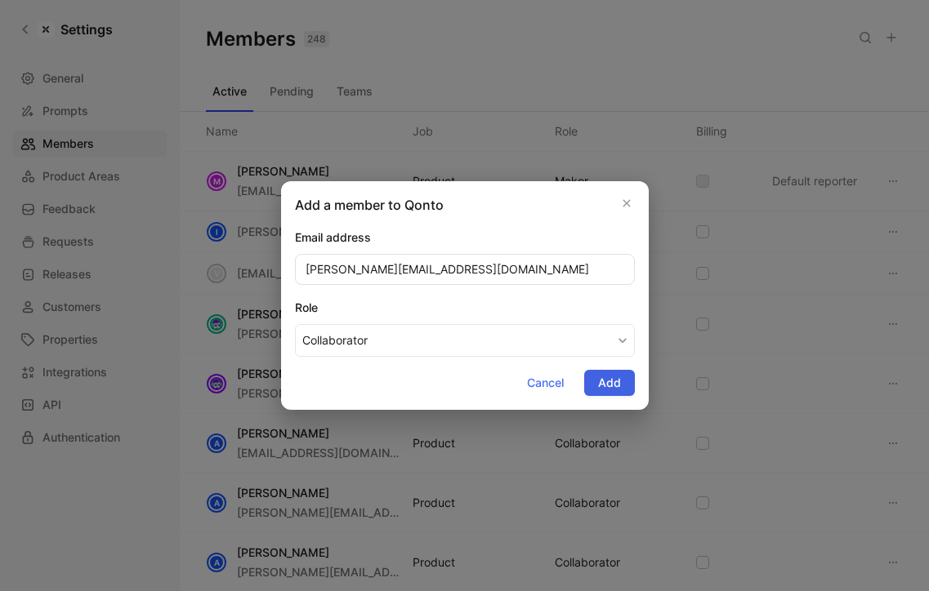
type input "[PERSON_NAME][EMAIL_ADDRESS][DOMAIN_NAME]"
click at [617, 371] on button "Add" at bounding box center [609, 383] width 51 height 26
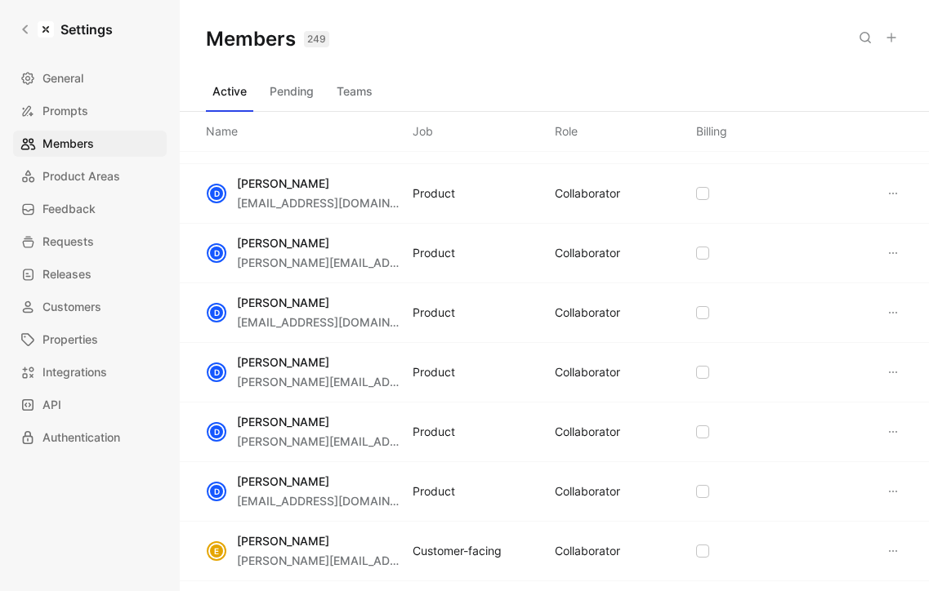
scroll to position [4247, 0]
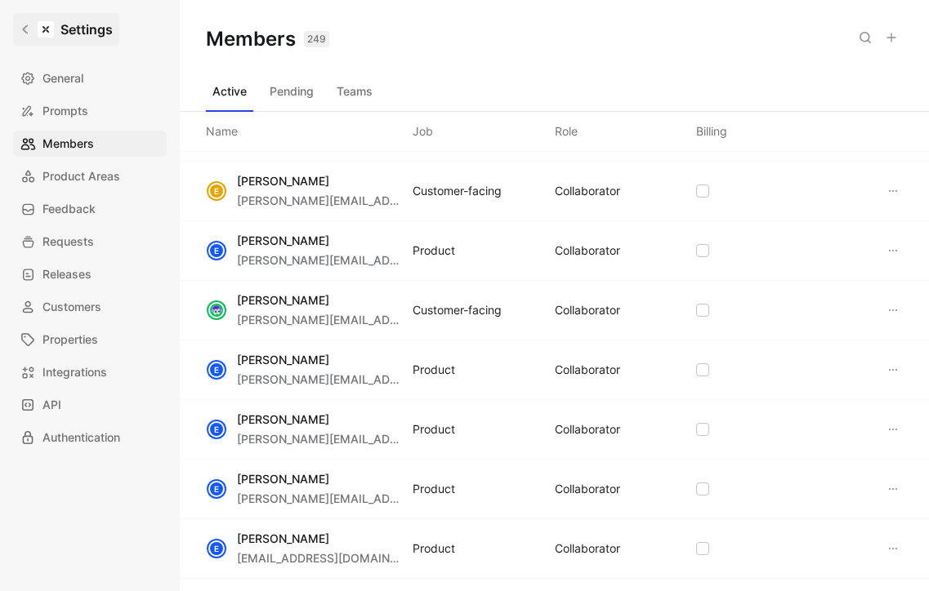
click at [22, 29] on icon at bounding box center [25, 29] width 6 height 9
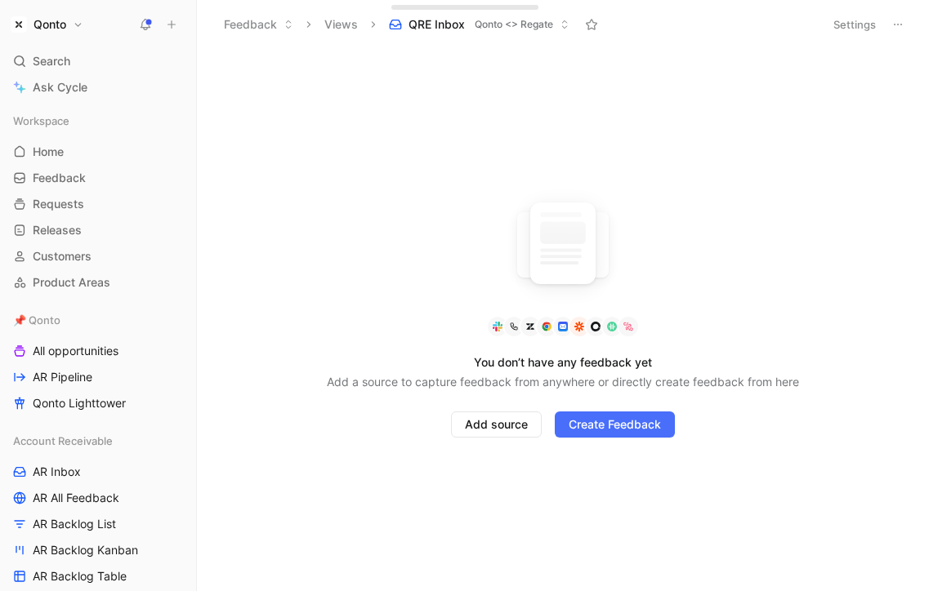
click at [82, 26] on button "Qonto" at bounding box center [47, 24] width 81 height 23
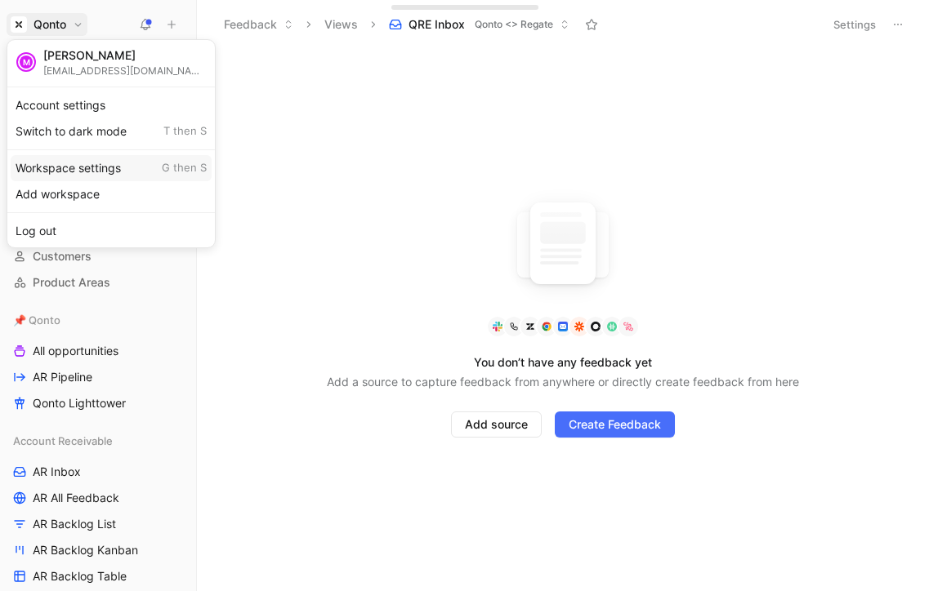
click at [87, 174] on div "Workspace settings G then S" at bounding box center [111, 168] width 201 height 26
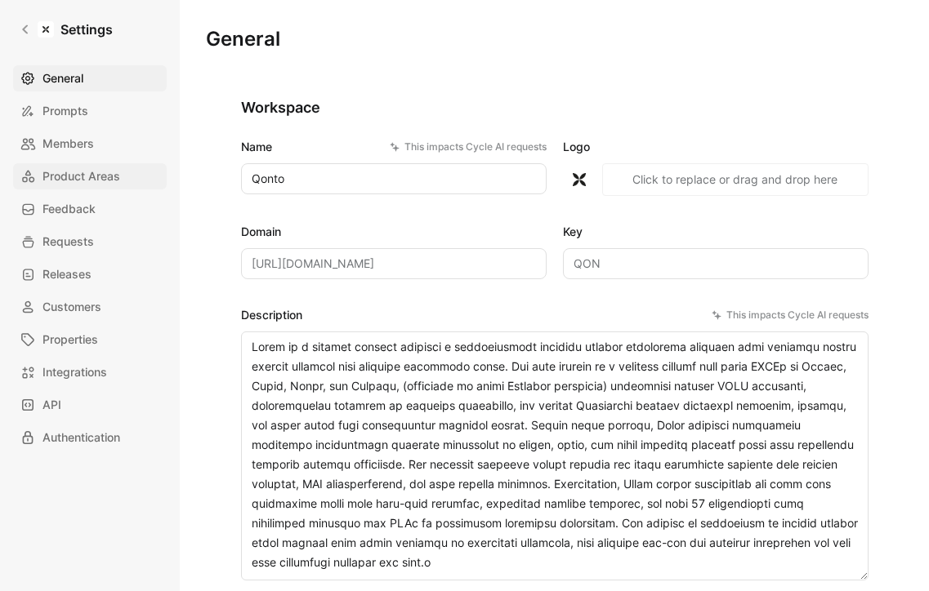
click at [99, 185] on span "Product Areas" at bounding box center [81, 177] width 78 height 20
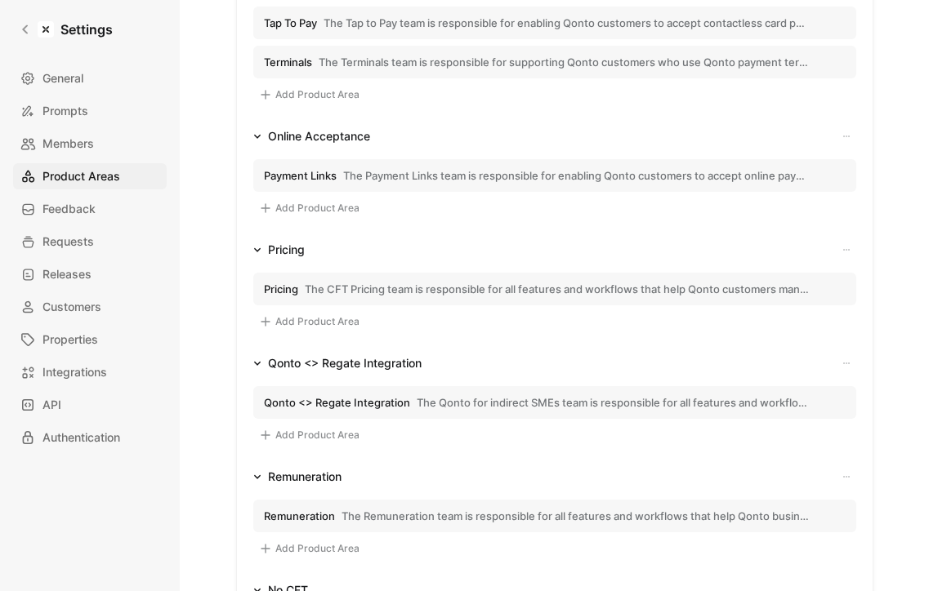
scroll to position [871, 0]
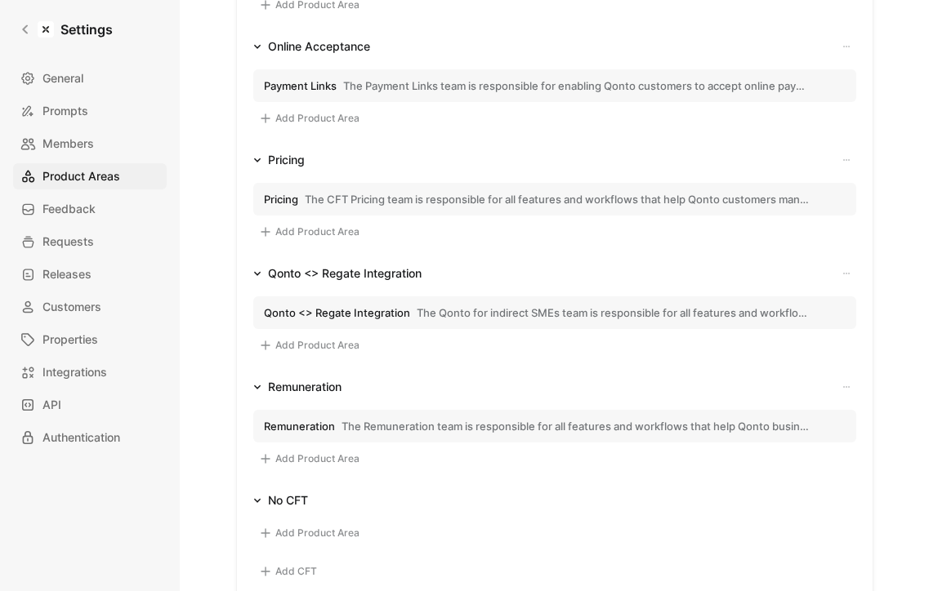
click at [391, 310] on span "Qonto <> Regate Integration" at bounding box center [337, 312] width 146 height 15
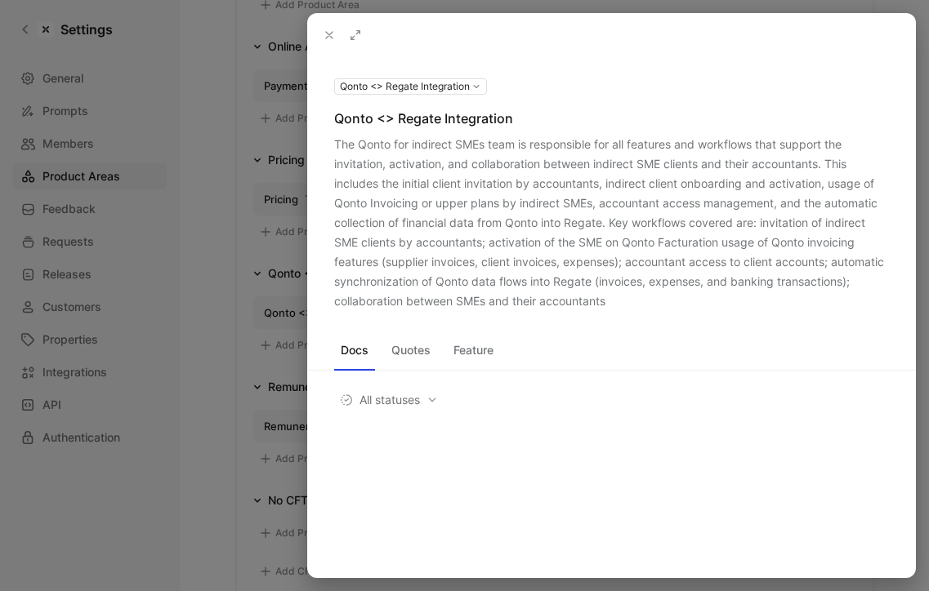
drag, startPoint x: 448, startPoint y: 153, endPoint x: 457, endPoint y: 279, distance: 127.0
click at [457, 279] on div "The Qonto for indirect SMEs team is responsible for all features and workflows …" at bounding box center [611, 223] width 555 height 176
click at [430, 227] on div "The Qonto for indirect SMEs team is responsible for all features and workflows …" at bounding box center [611, 223] width 555 height 176
click at [357, 118] on div "Qonto <> Regate Integration" at bounding box center [611, 119] width 555 height 20
drag, startPoint x: 357, startPoint y: 118, endPoint x: 479, endPoint y: 118, distance: 121.7
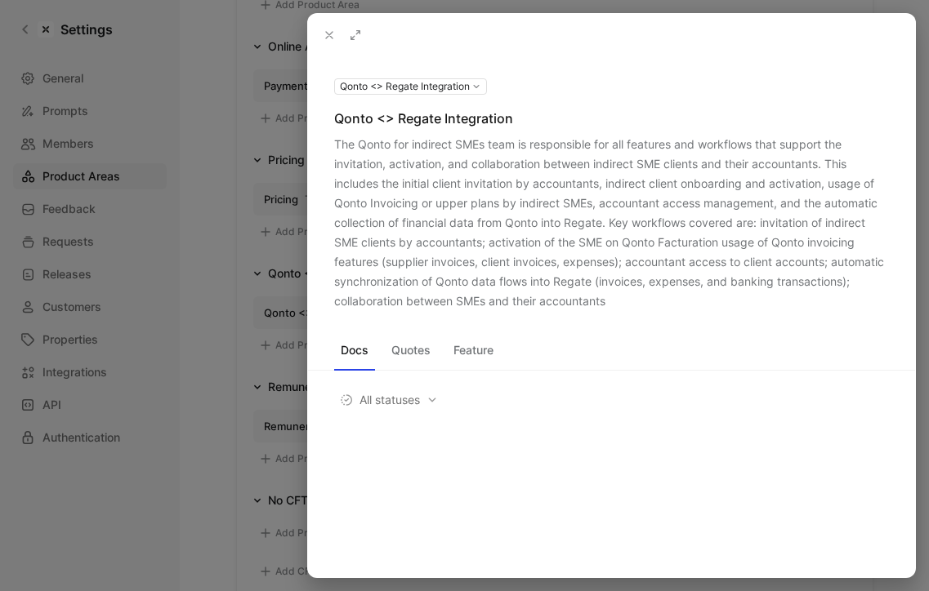
click at [479, 118] on div "Qonto <> Regate Integration" at bounding box center [611, 119] width 555 height 20
click at [350, 110] on div "Qonto <> Regate Integration" at bounding box center [611, 119] width 555 height 20
click at [466, 143] on div "The Qonto for indirect SMEs team is responsible for all features and workflows …" at bounding box center [611, 223] width 555 height 176
drag, startPoint x: 466, startPoint y: 143, endPoint x: 370, endPoint y: 143, distance: 96.4
click at [370, 143] on div "The Qonto for indirect SMEs team is responsible for all features and workflows …" at bounding box center [611, 223] width 555 height 176
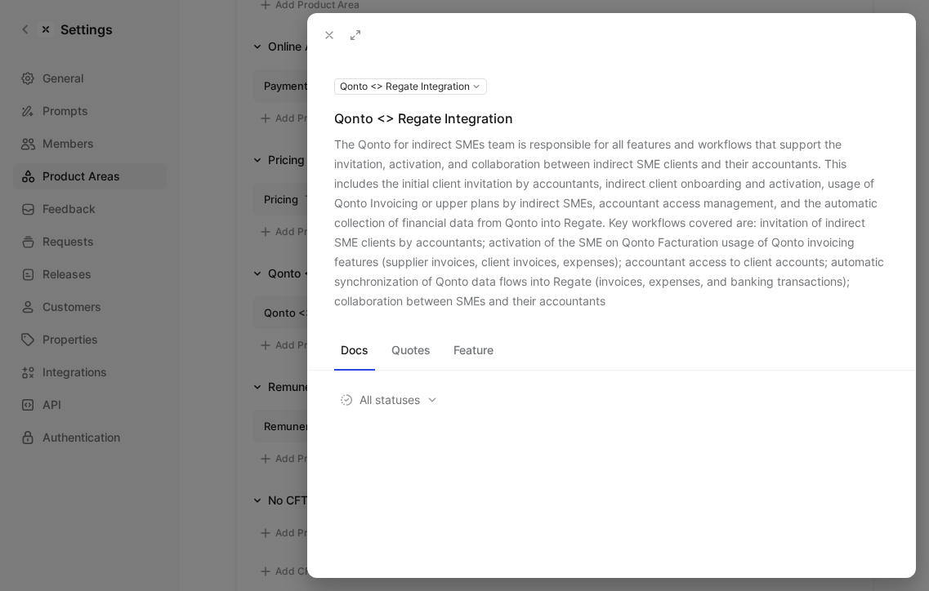
copy div "Qonto for indirect SMEs"
click at [0, 0] on icon at bounding box center [0, 0] width 0 height 0
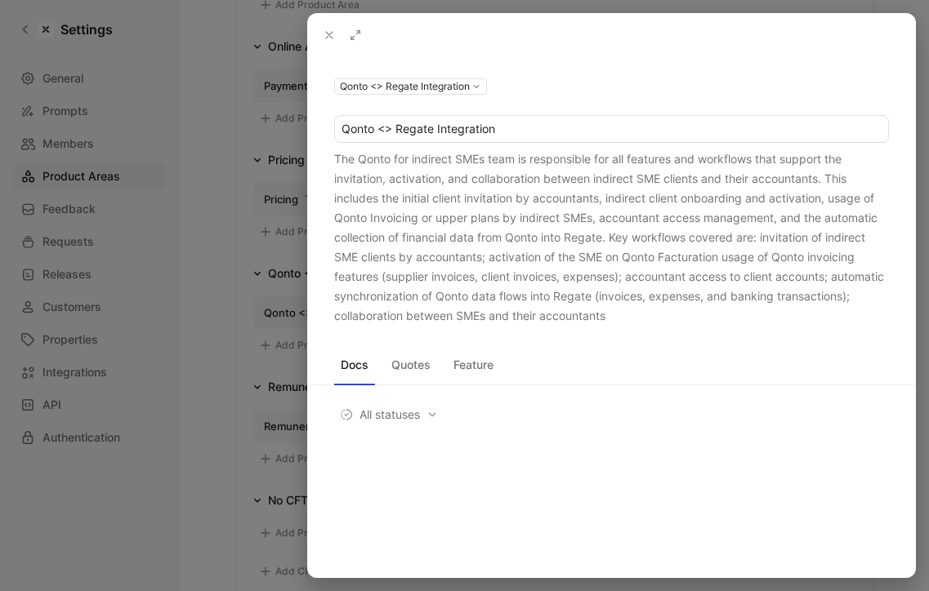
click at [506, 129] on input "Qonto <> Regate Integration" at bounding box center [611, 129] width 553 height 26
click at [430, 136] on input "Qonto for indirect SMEs" at bounding box center [611, 129] width 553 height 26
type input "Qonto for Indirect SMEs"
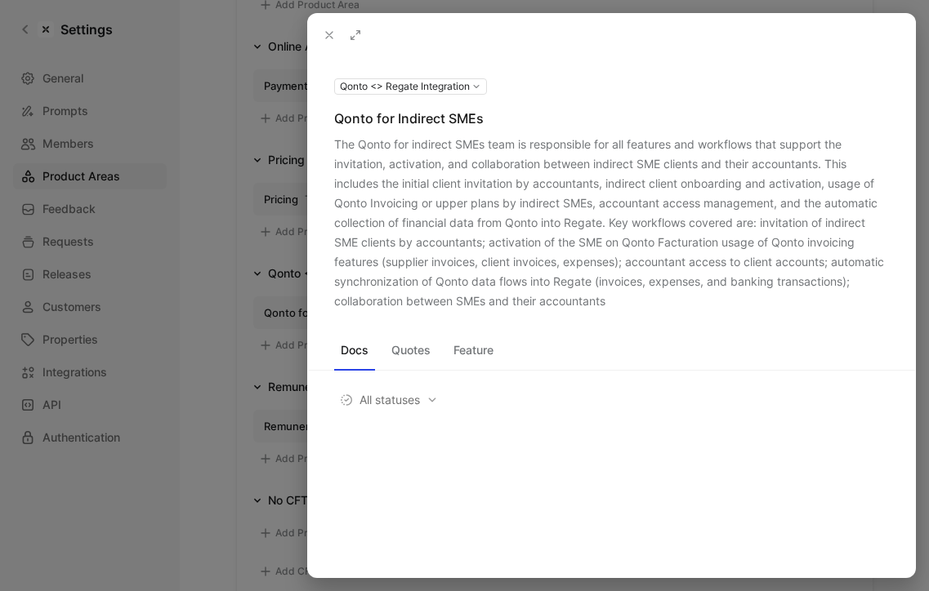
click at [395, 88] on button "Qonto <> Regate Integration" at bounding box center [410, 86] width 153 height 16
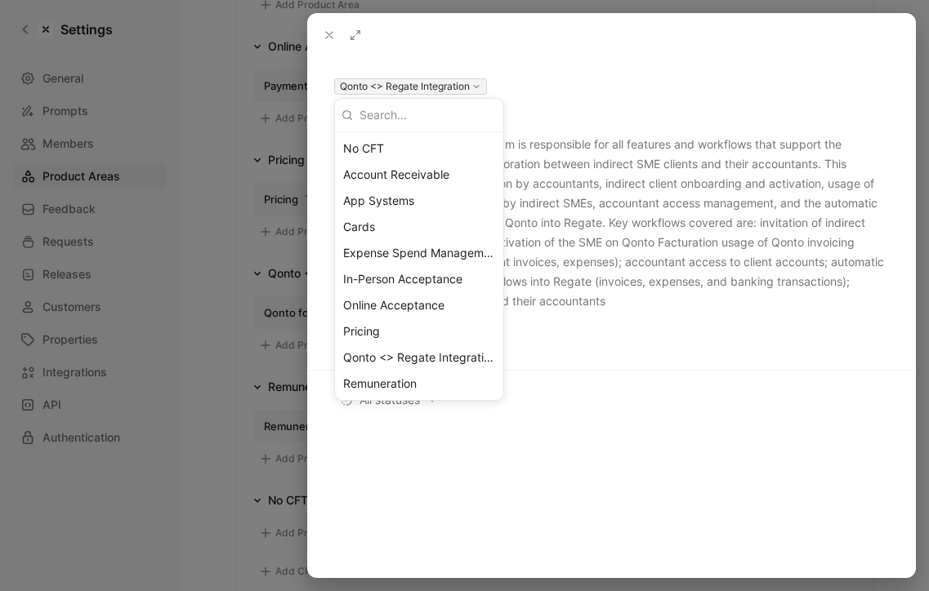
click at [328, 31] on div at bounding box center [464, 295] width 929 height 591
click at [328, 33] on use at bounding box center [329, 35] width 7 height 7
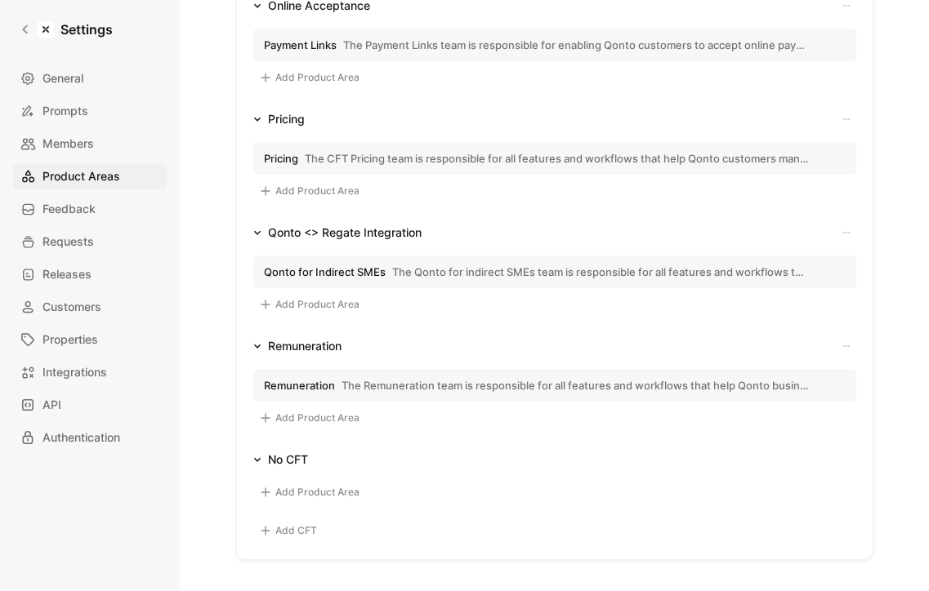
scroll to position [914, 0]
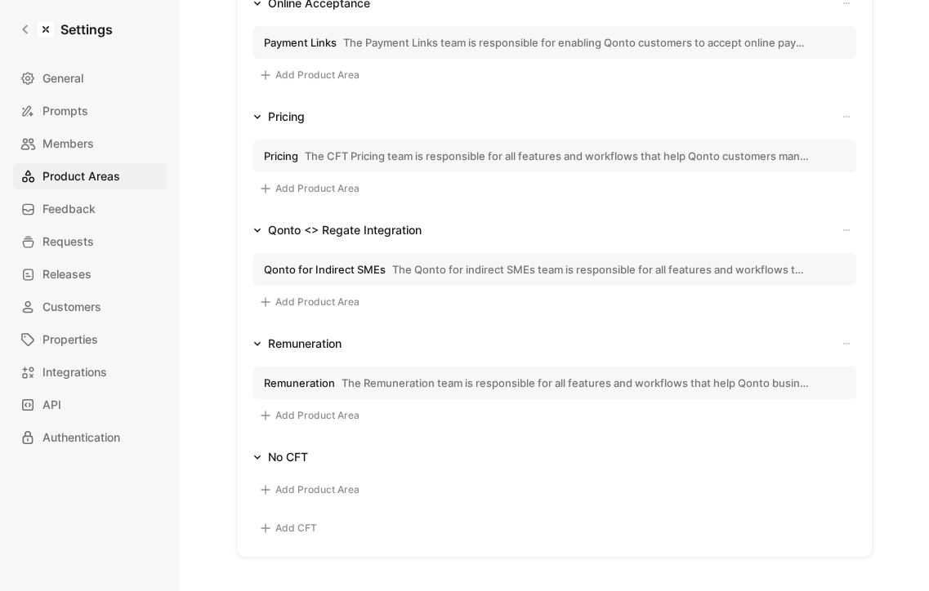
click at [846, 231] on icon "button" at bounding box center [846, 230] width 10 height 10
click at [777, 265] on span "Edit title CFT" at bounding box center [811, 260] width 69 height 16
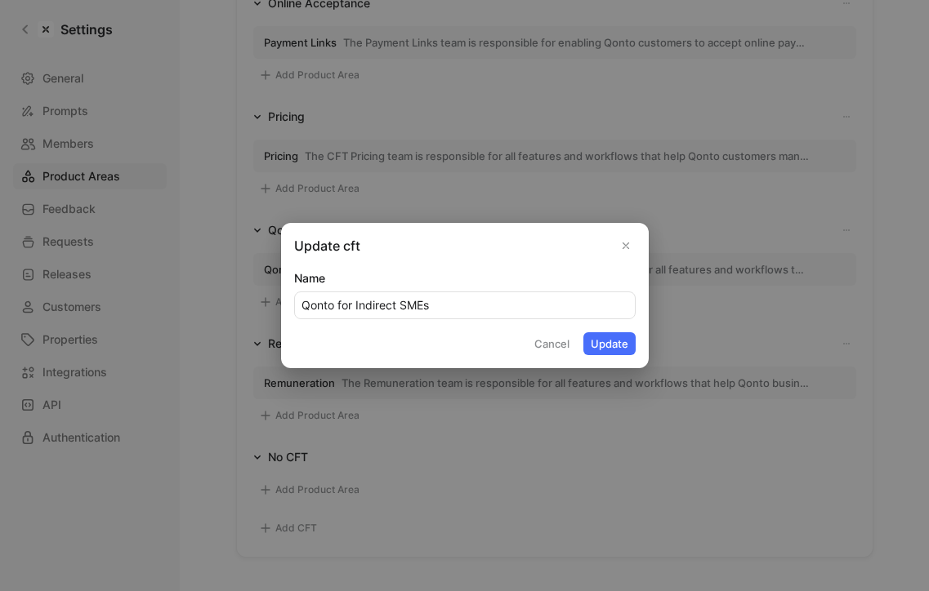
type input "Qonto for Indirect SMEs"
click at [618, 346] on button "Update" at bounding box center [609, 343] width 52 height 23
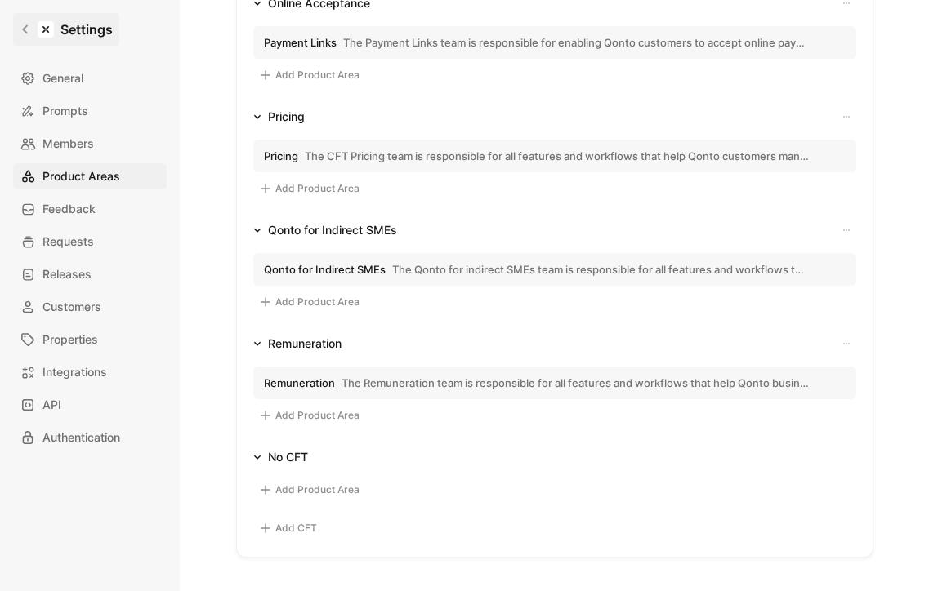
click at [20, 33] on icon at bounding box center [25, 29] width 11 height 11
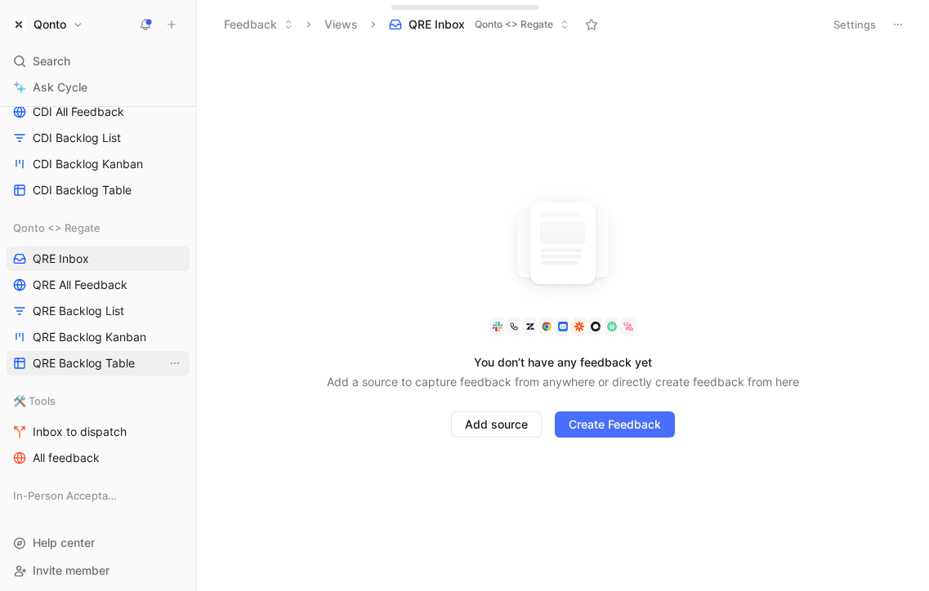
scroll to position [1421, 0]
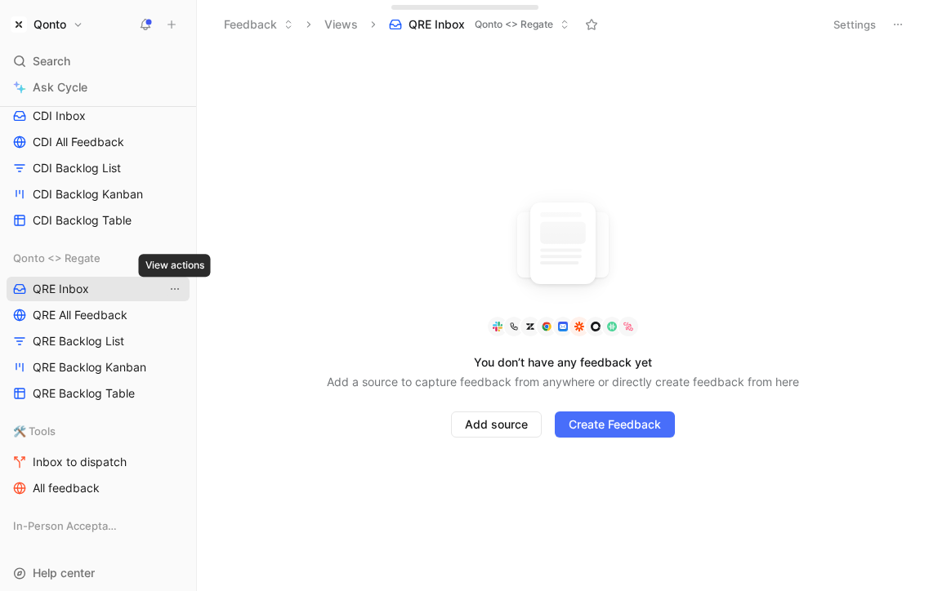
click at [176, 287] on icon "View actions" at bounding box center [174, 289] width 13 height 13
click at [75, 284] on span "QRE Inbox" at bounding box center [61, 289] width 56 height 16
click at [83, 255] on span "Qonto <> Regate" at bounding box center [56, 258] width 87 height 16
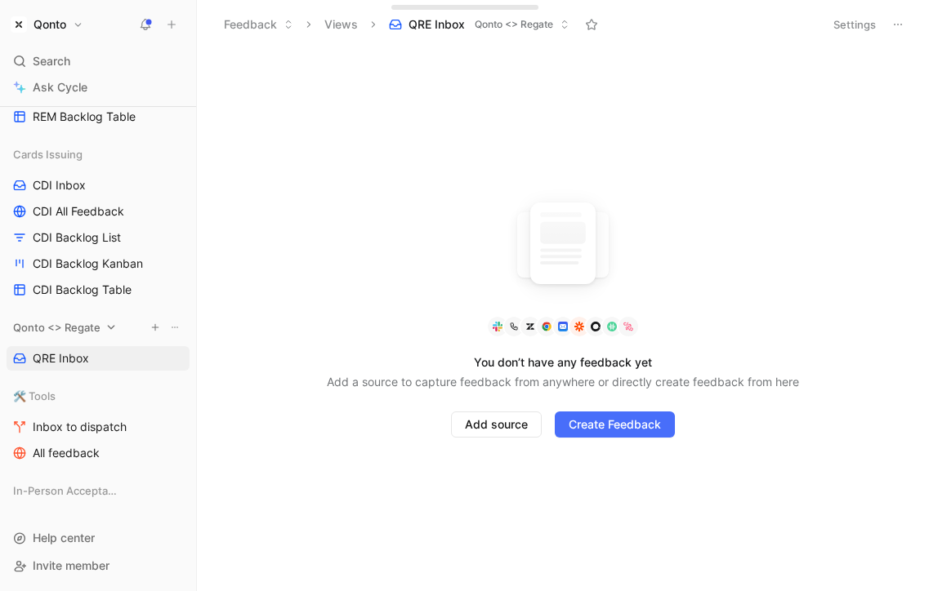
scroll to position [1352, 0]
click at [74, 332] on span "Qonto <> Regate" at bounding box center [56, 327] width 87 height 16
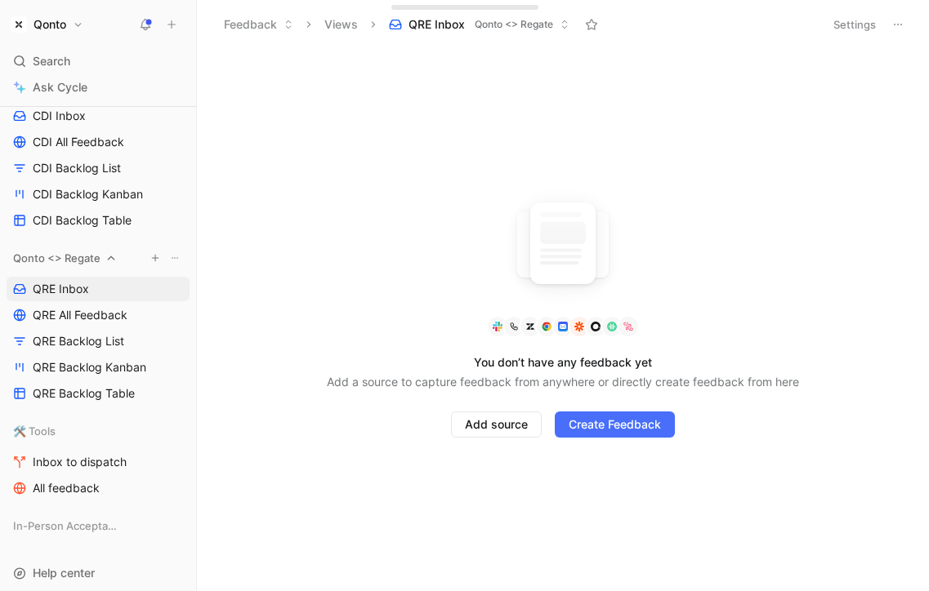
click at [175, 256] on icon at bounding box center [175, 258] width 10 height 10
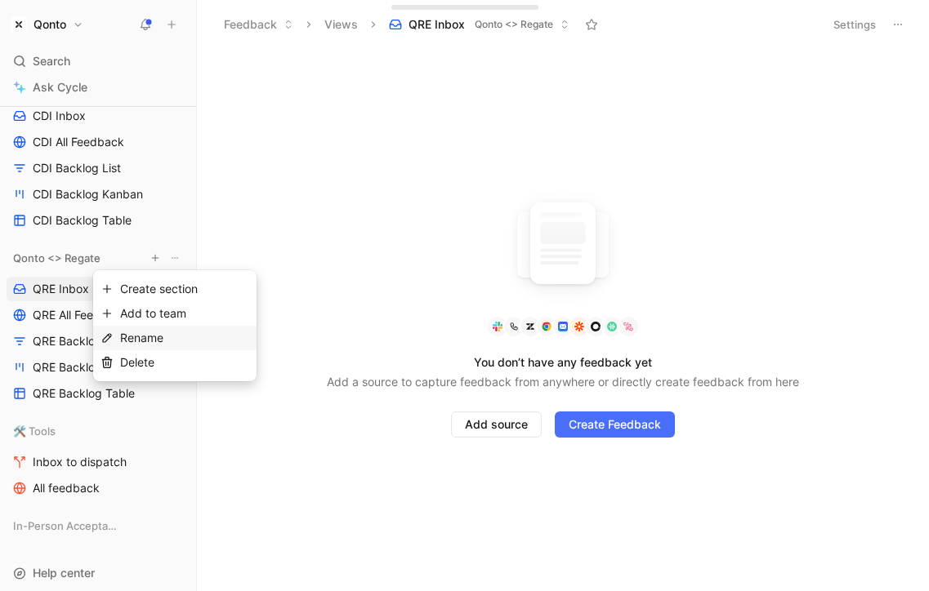
click at [161, 337] on span "Rename" at bounding box center [141, 338] width 43 height 14
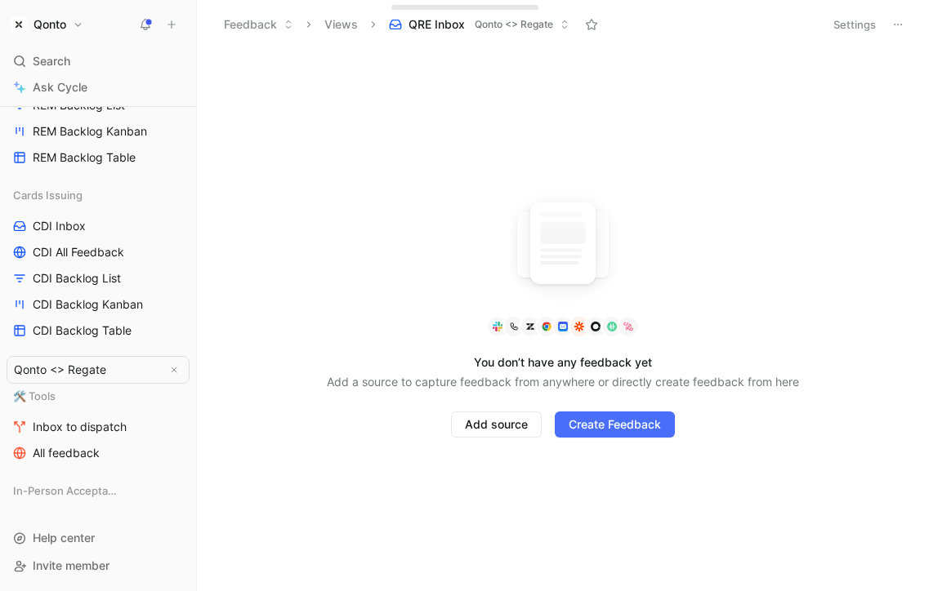
scroll to position [1311, 0]
type input "Qonto for Indirect SMEs"
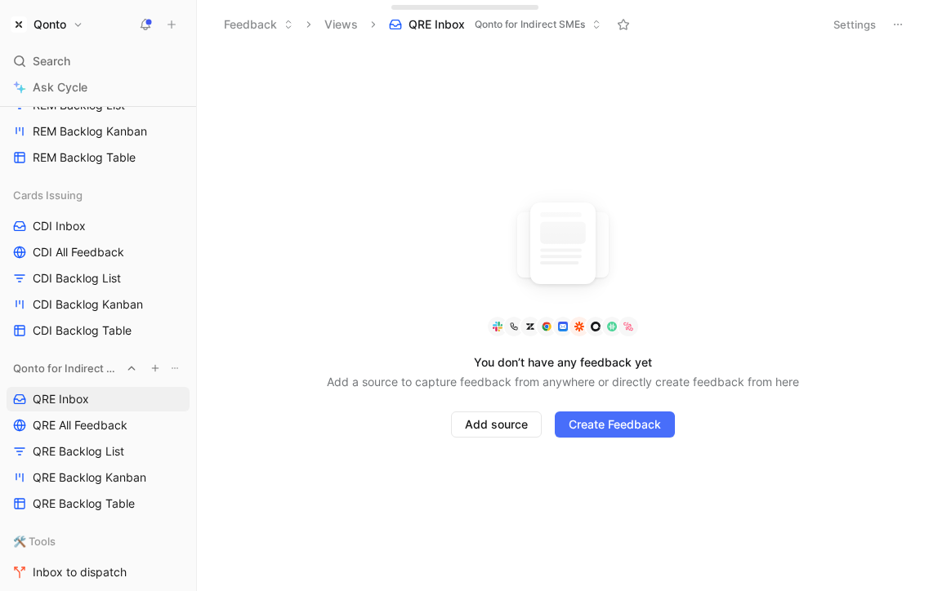
click at [174, 366] on icon at bounding box center [175, 368] width 10 height 10
click at [172, 400] on icon "View actions" at bounding box center [174, 399] width 13 height 13
click at [98, 396] on link "QRE Inbox" at bounding box center [98, 399] width 183 height 25
click at [852, 24] on button "Settings" at bounding box center [854, 24] width 57 height 23
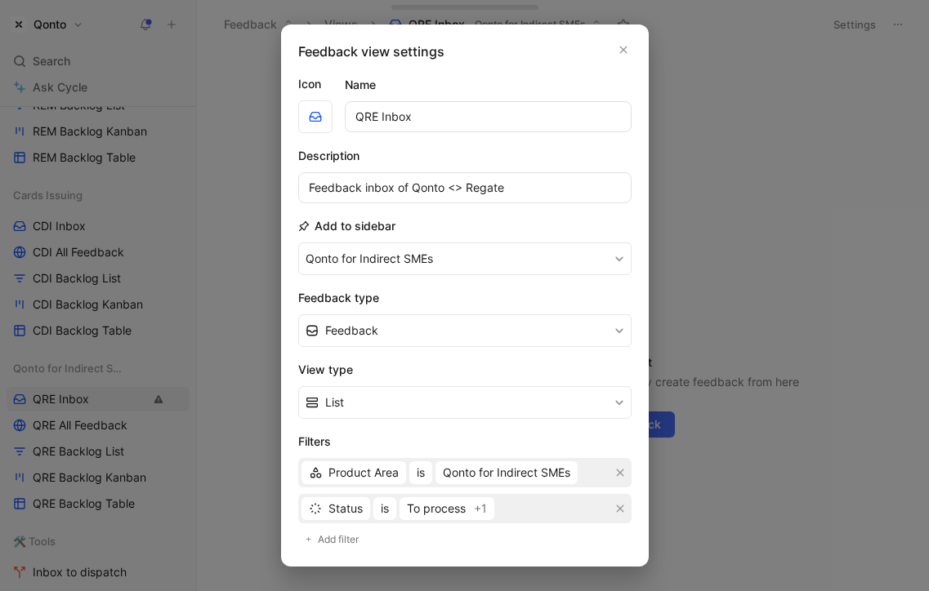
click at [368, 118] on input "QRE Inbox" at bounding box center [488, 116] width 287 height 31
click at [434, 189] on input "Feedback inbox of Qonto <> Regate" at bounding box center [464, 187] width 333 height 31
drag, startPoint x: 434, startPoint y: 189, endPoint x: 511, endPoint y: 189, distance: 76.8
click at [511, 189] on input "Feedback inbox of Qonto <> Regate" at bounding box center [464, 187] width 333 height 31
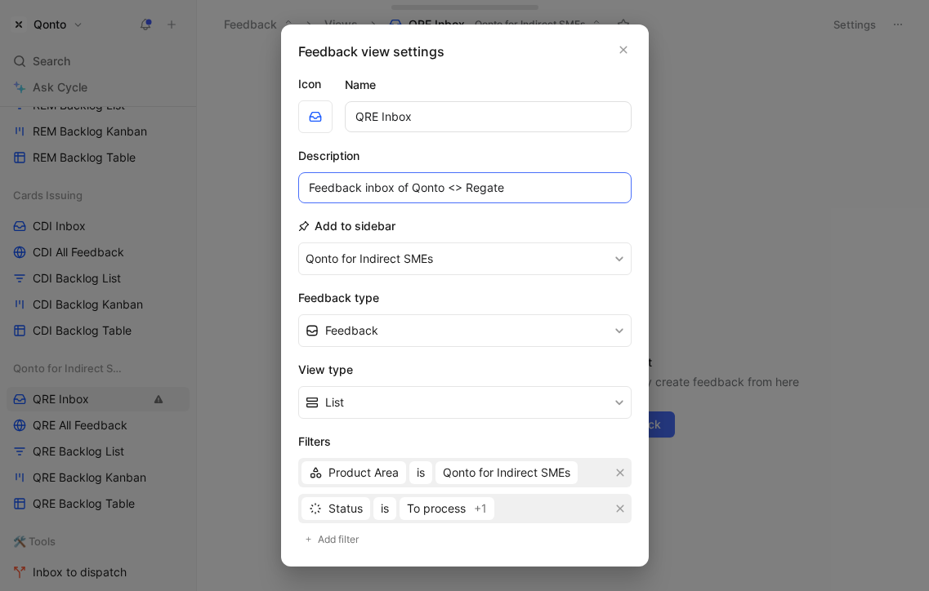
paste input "for Indirect SMEs"
type input "Feedback inbox of Qonto for Indirect SMEs"
click at [361, 113] on input "QRE Inbox" at bounding box center [488, 116] width 287 height 31
click at [368, 124] on input "QND Inbox" at bounding box center [488, 116] width 287 height 31
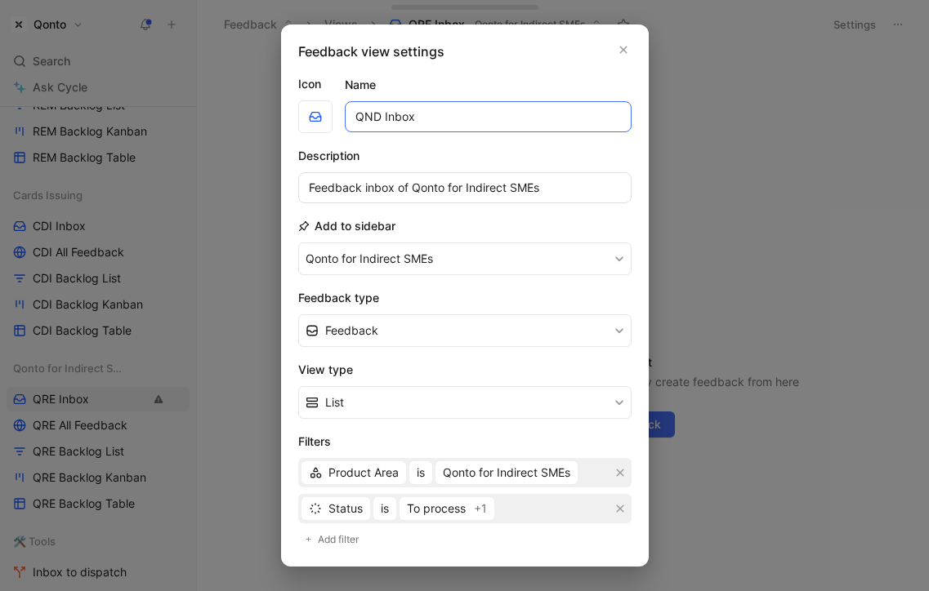
click at [368, 124] on input "QND Inbox" at bounding box center [488, 116] width 287 height 31
click at [360, 117] on input "QND Inbox" at bounding box center [488, 116] width 287 height 31
click at [360, 117] on input "QIS Inbox" at bounding box center [488, 116] width 287 height 31
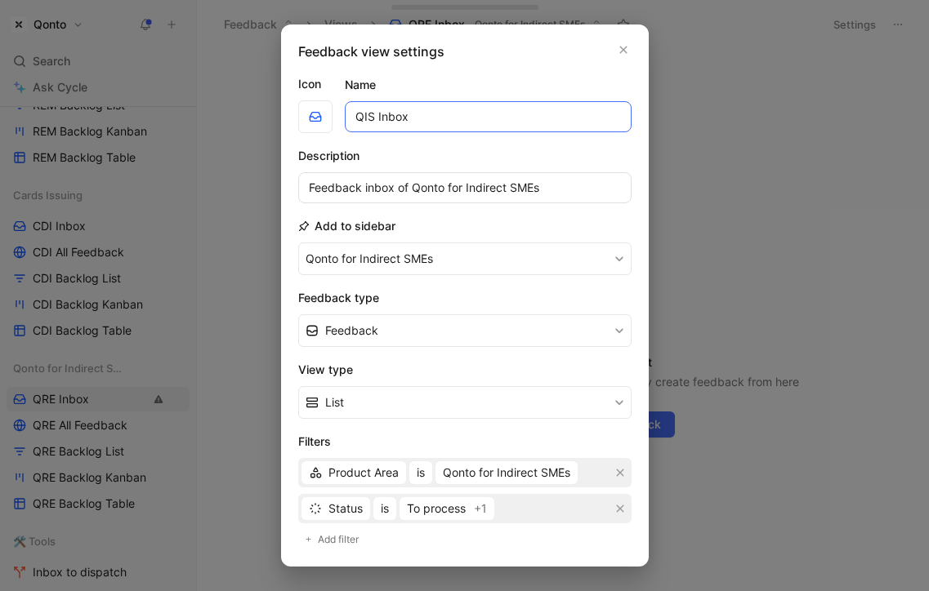
scroll to position [265, 0]
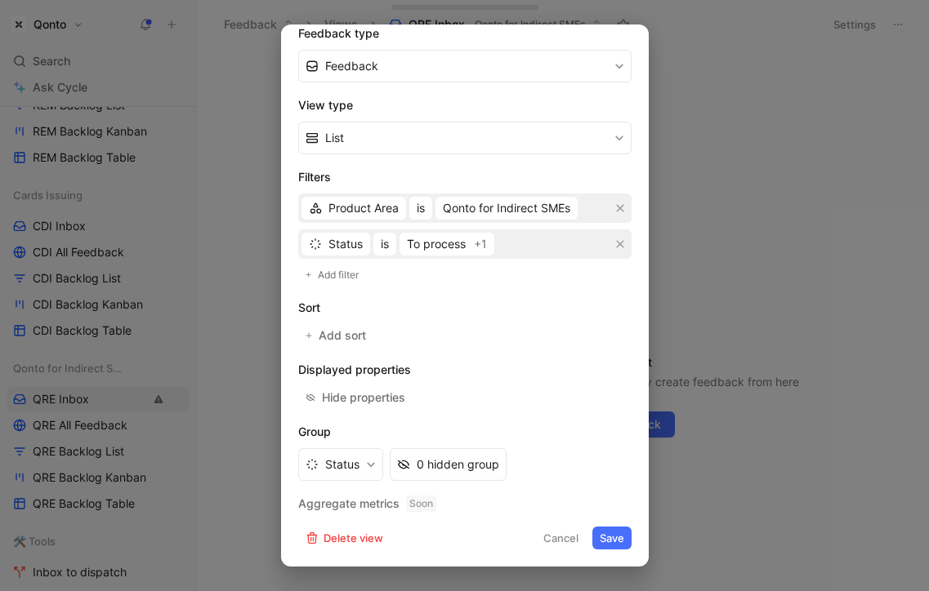
type input "QIS Inbox"
click at [617, 530] on button "Save" at bounding box center [611, 538] width 39 height 23
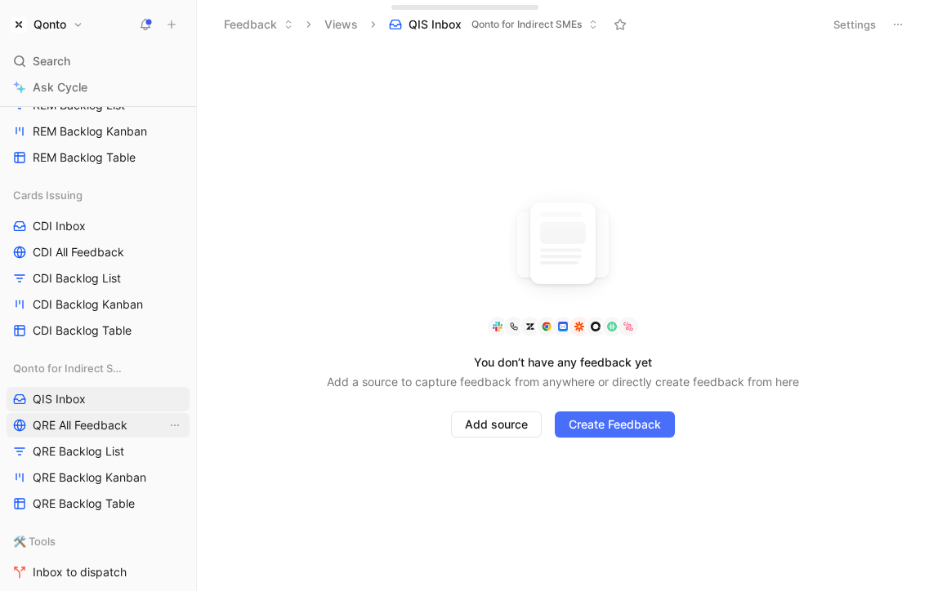
click at [90, 426] on span "QRE All Feedback" at bounding box center [80, 425] width 95 height 16
click at [840, 31] on button "Settings" at bounding box center [854, 24] width 57 height 23
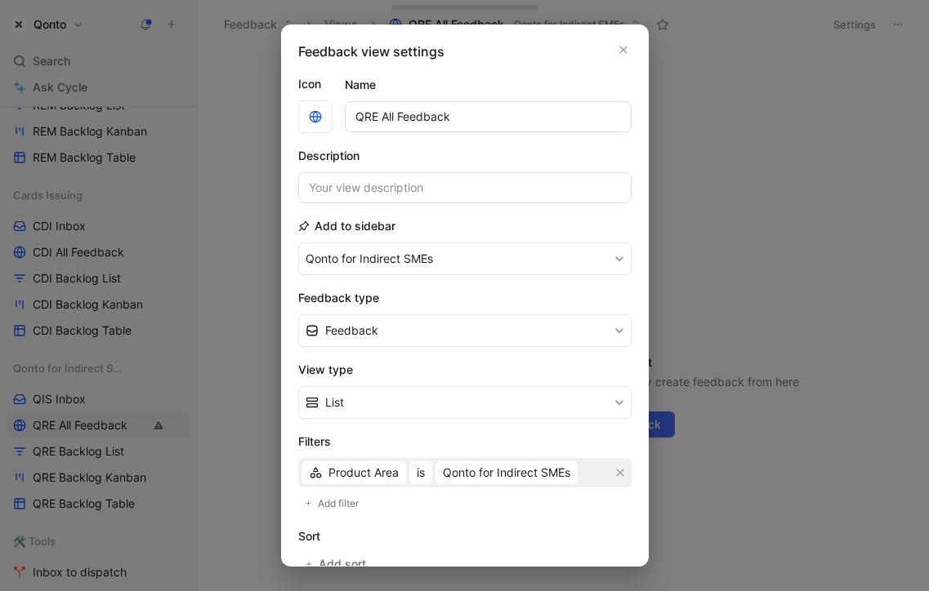
click at [368, 123] on input "QRE All Feedback" at bounding box center [488, 116] width 287 height 31
type input "QIS All Feedback"
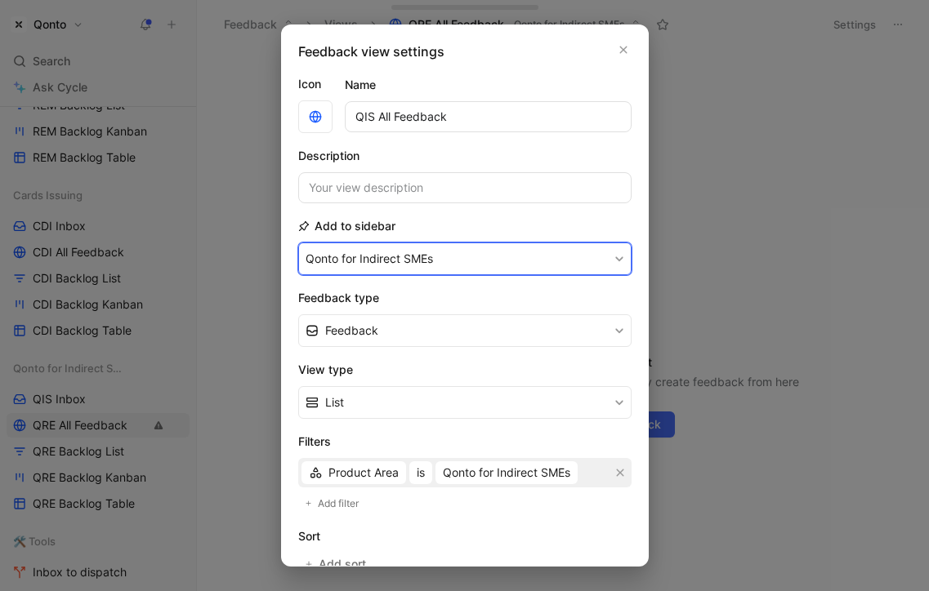
click at [419, 258] on button "Qonto for Indirect SMEs" at bounding box center [464, 259] width 333 height 33
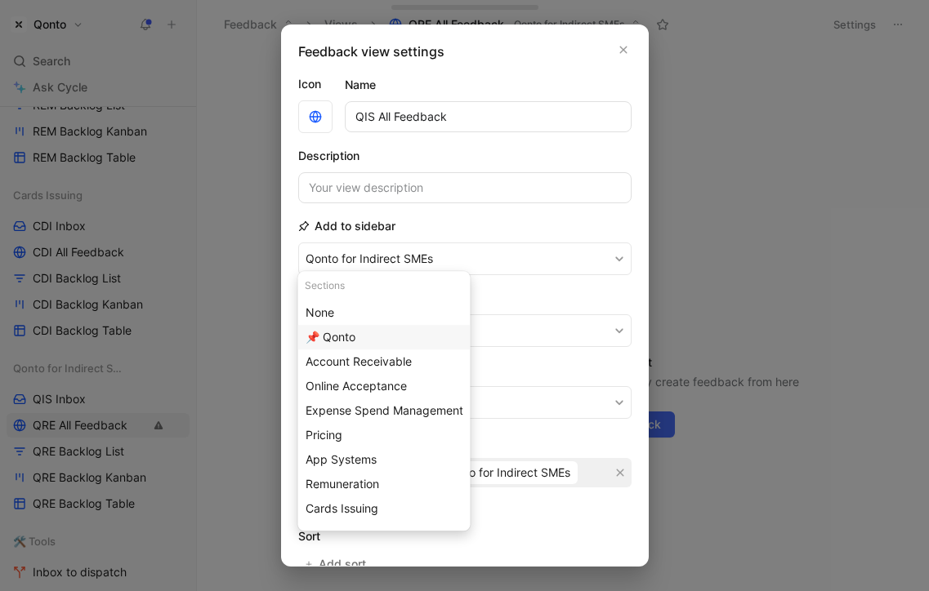
scroll to position [229, 0]
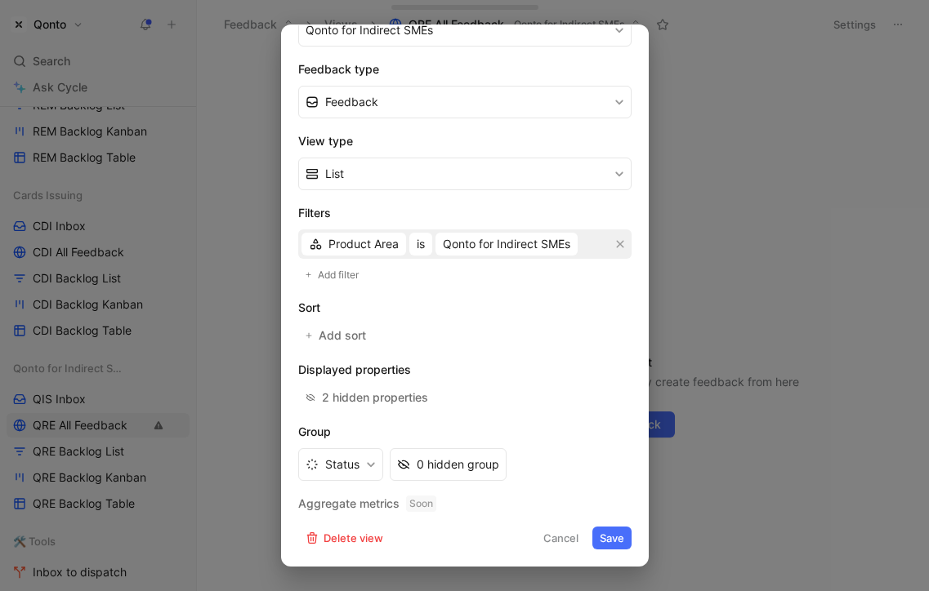
click at [618, 535] on button "Save" at bounding box center [611, 538] width 39 height 23
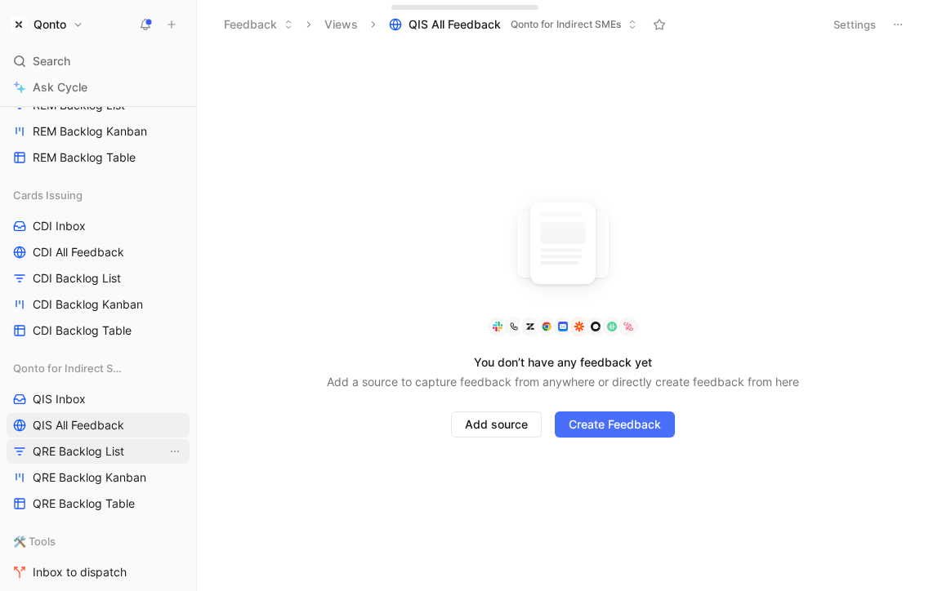
click at [76, 446] on span "QRE Backlog List" at bounding box center [78, 451] width 91 height 16
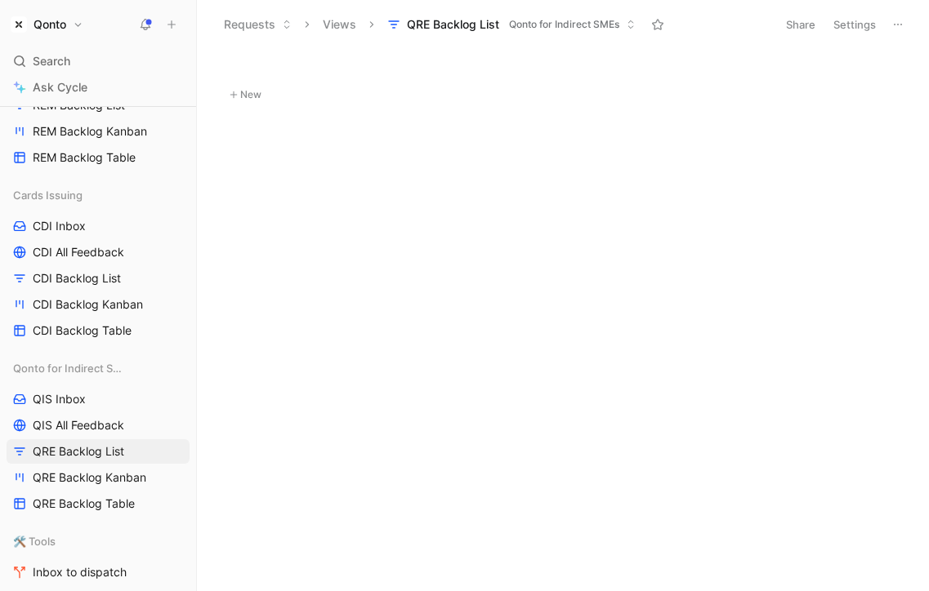
click at [849, 24] on button "Settings" at bounding box center [854, 24] width 57 height 23
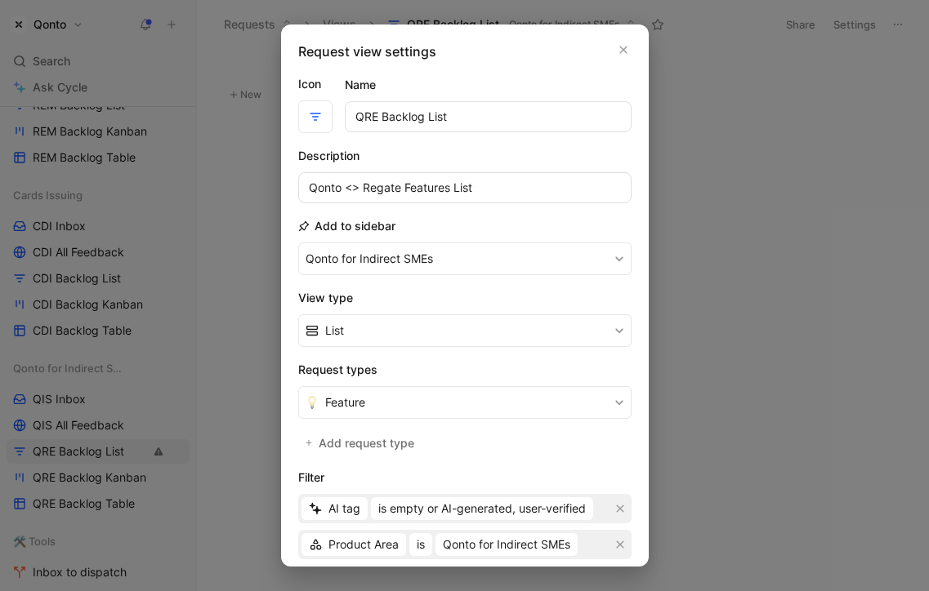
click at [370, 120] on input "QRE Backlog List" at bounding box center [488, 116] width 287 height 31
type input "QIS Backlog List"
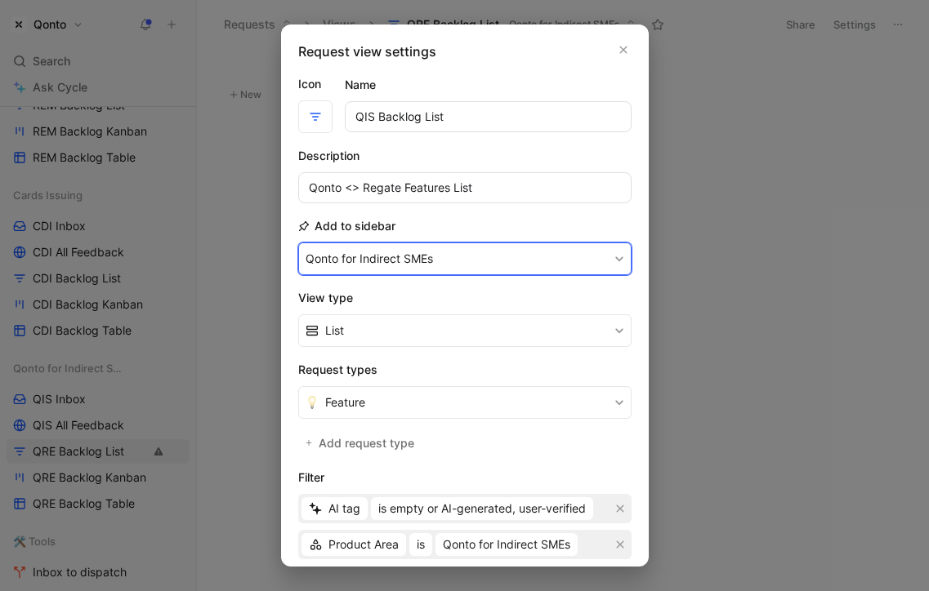
click at [386, 260] on button "Qonto for Indirect SMEs" at bounding box center [464, 259] width 333 height 33
click at [412, 260] on button "Qonto for Indirect SMEs" at bounding box center [464, 259] width 333 height 33
click at [374, 256] on button "Qonto for Indirect SMEs" at bounding box center [464, 259] width 333 height 33
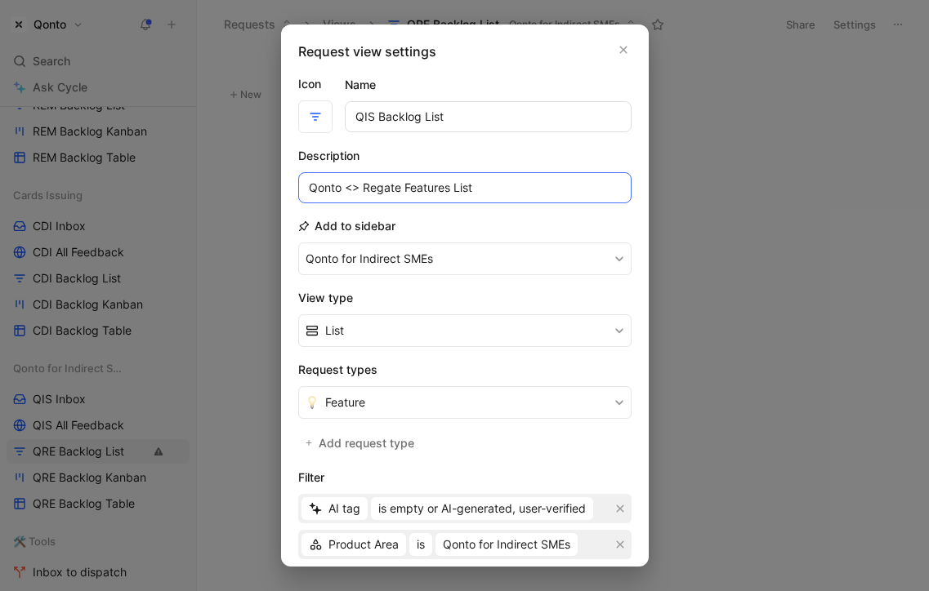
click at [424, 178] on input "Qonto <> Regate Features List" at bounding box center [464, 187] width 333 height 31
click at [356, 185] on input "Qonto <> Regate Features List" at bounding box center [464, 187] width 333 height 31
drag, startPoint x: 345, startPoint y: 186, endPoint x: 448, endPoint y: 183, distance: 103.0
click at [448, 183] on input "Qonto <> Regate Features List" at bounding box center [464, 187] width 333 height 31
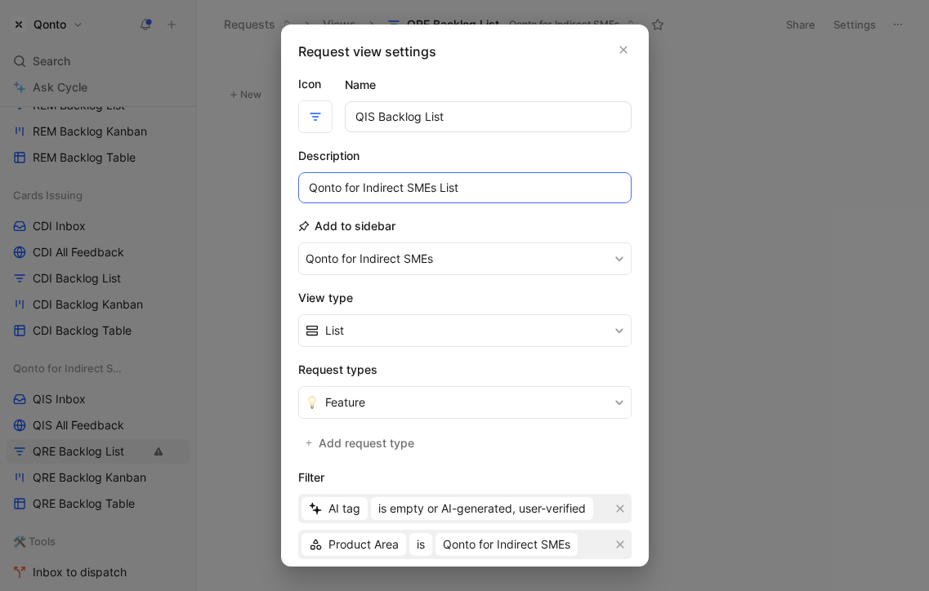
scroll to position [291, 0]
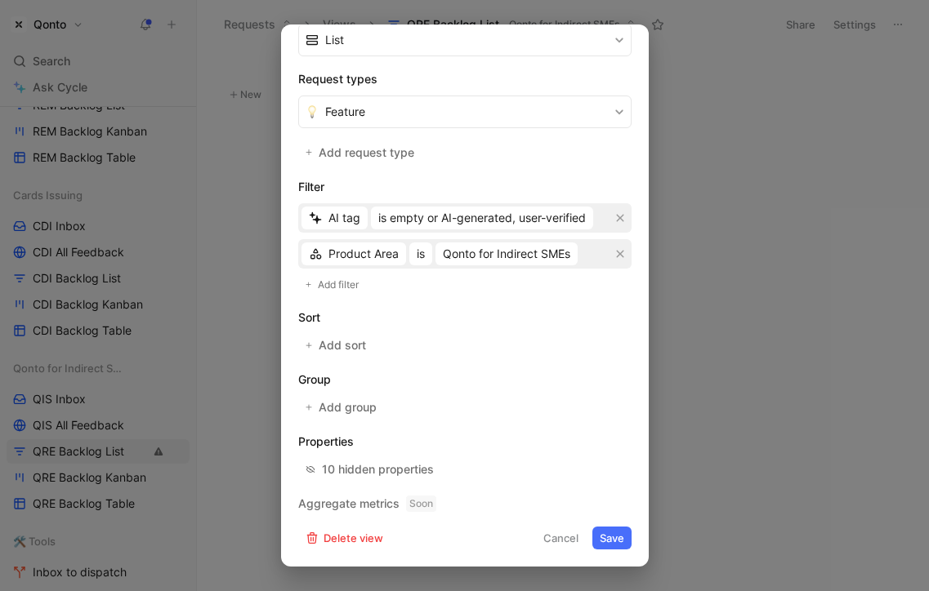
type input "Qonto for Indirect SMEs List"
click at [610, 535] on button "Save" at bounding box center [611, 538] width 39 height 23
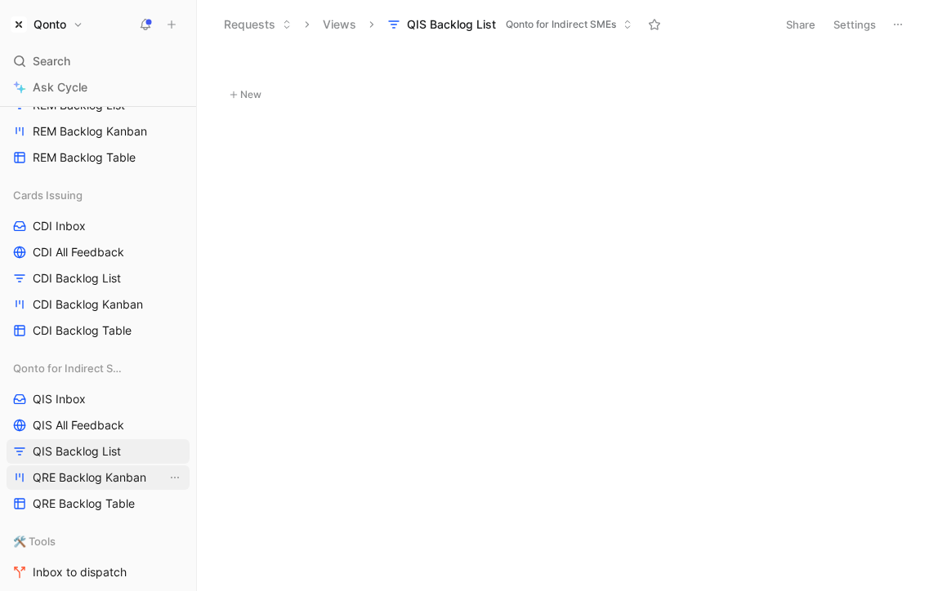
click at [109, 481] on span "QRE Backlog Kanban" at bounding box center [90, 478] width 114 height 16
click at [848, 22] on button "Settings" at bounding box center [854, 24] width 57 height 23
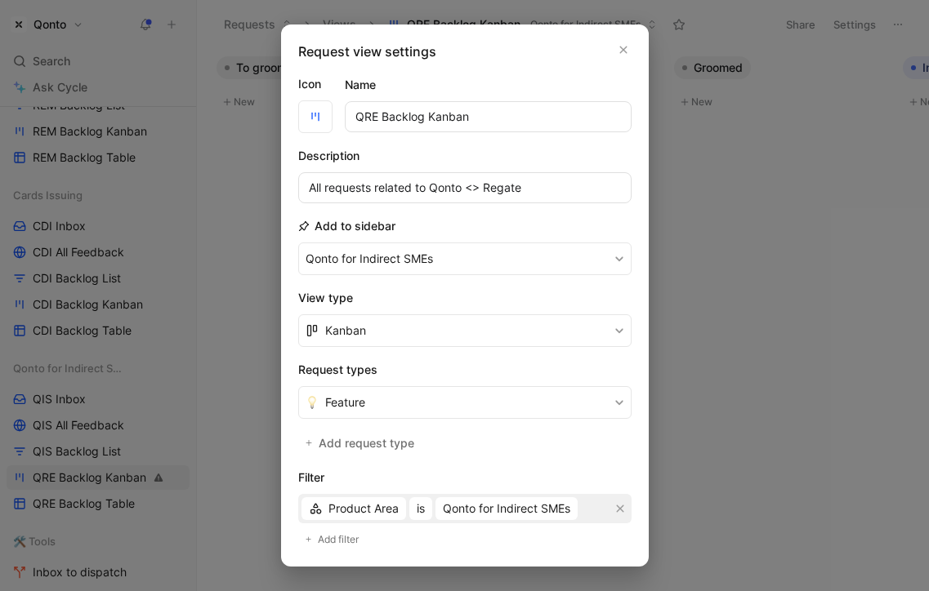
click at [442, 119] on input "QRE Backlog Kanban" at bounding box center [488, 116] width 287 height 31
click at [368, 119] on input "QRE Backlog Kanban" at bounding box center [488, 116] width 287 height 31
type input "QIS Backlog Kanban"
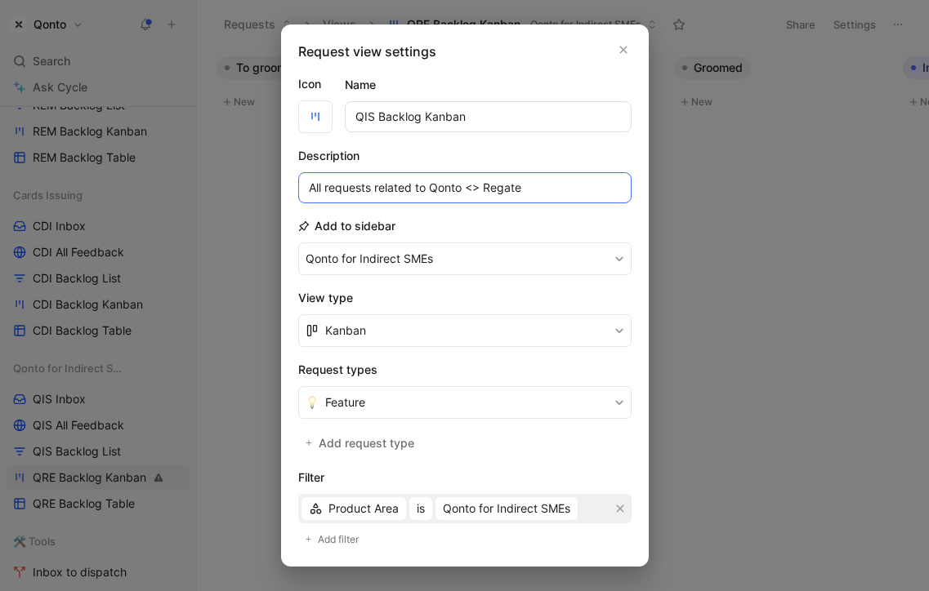
click at [444, 191] on input "All requests related to Qonto <> Regate" at bounding box center [464, 187] width 333 height 31
drag, startPoint x: 444, startPoint y: 191, endPoint x: 497, endPoint y: 191, distance: 52.3
click at [497, 191] on input "All requests related to Qonto <> Regate" at bounding box center [464, 187] width 333 height 31
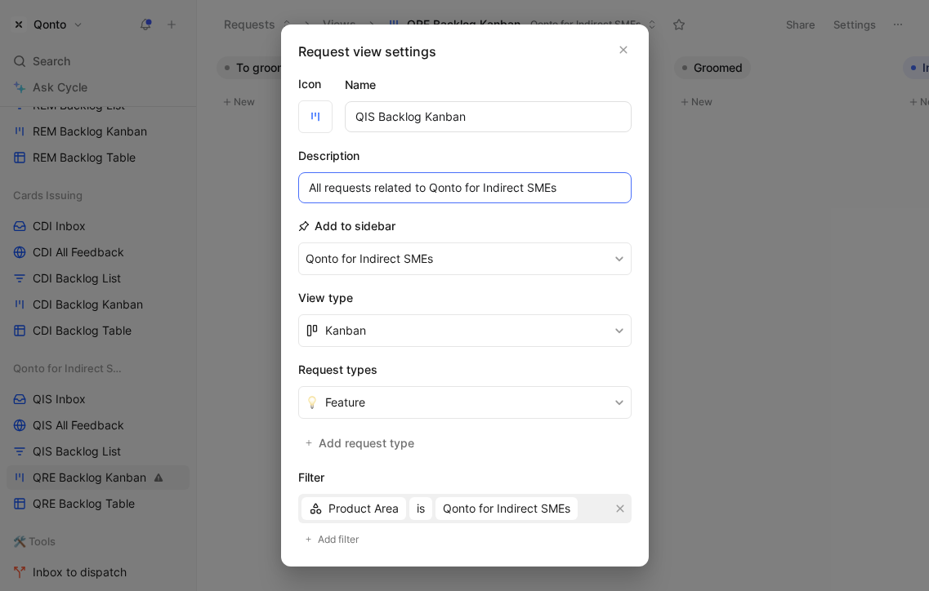
scroll to position [327, 0]
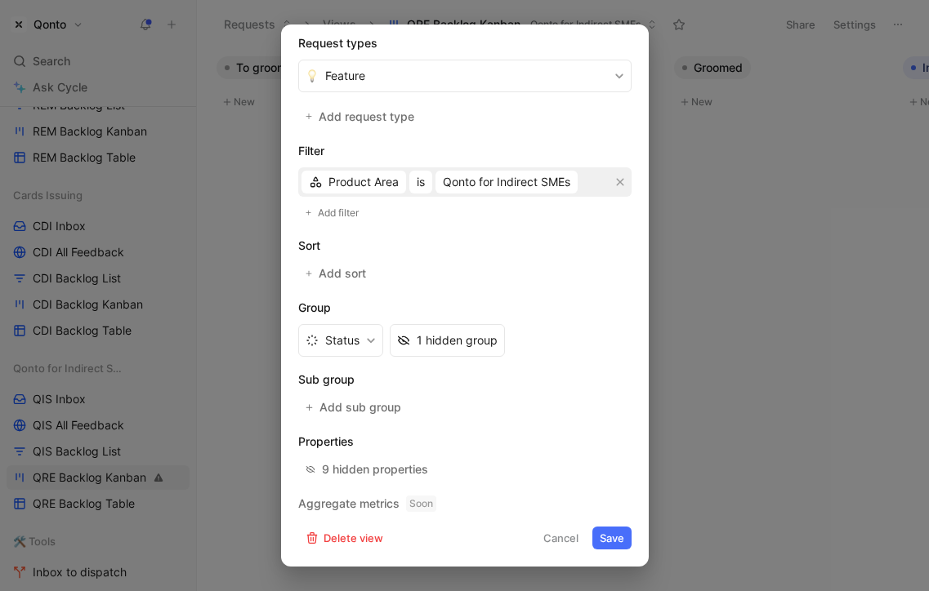
type input "All requests related to Qonto for Indirect SMEs"
click at [615, 540] on button "Save" at bounding box center [611, 538] width 39 height 23
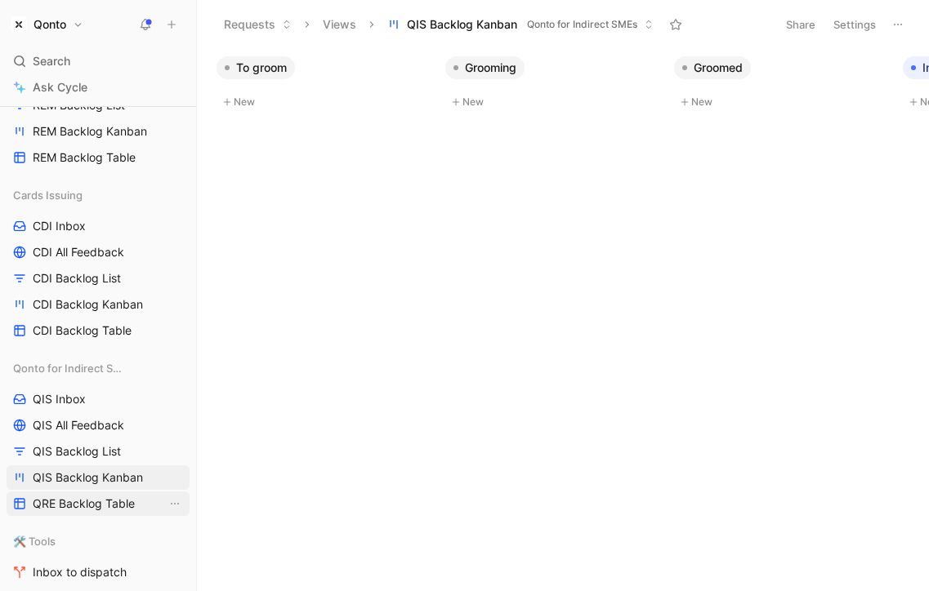
click at [136, 491] on div "Qonto for Indirect SMEs QIS Inbox QIS All Feedback QIS Backlog List QIS Backlog…" at bounding box center [98, 436] width 183 height 160
click at [118, 500] on span "QRE Backlog Table" at bounding box center [84, 504] width 102 height 16
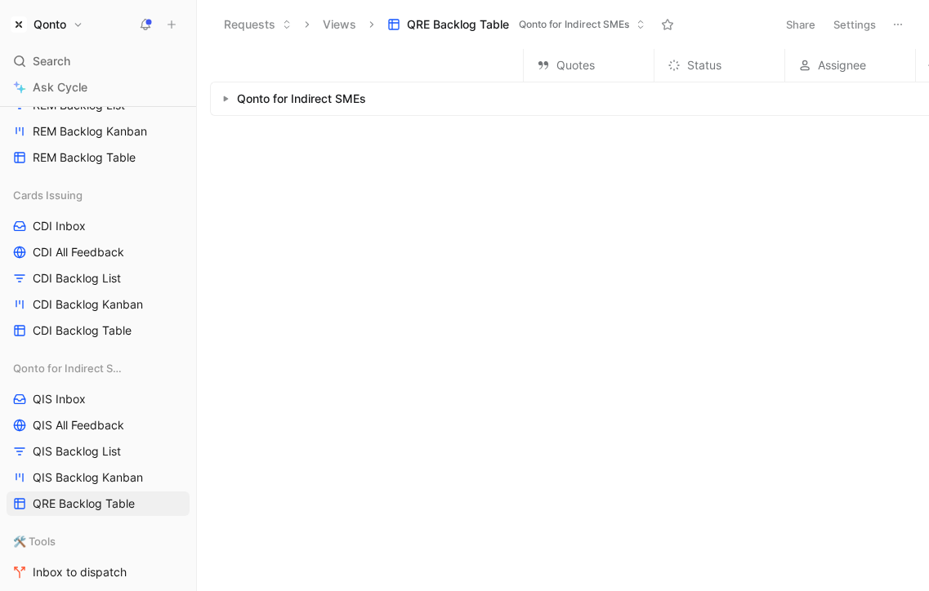
click at [852, 20] on button "Settings" at bounding box center [854, 24] width 57 height 23
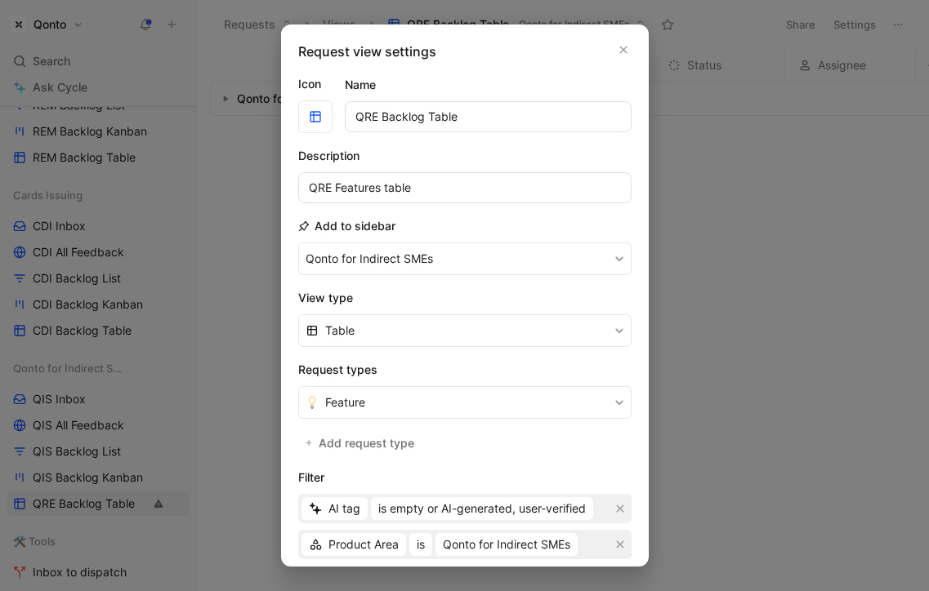
click at [368, 123] on input "QRE Backlog Table" at bounding box center [488, 116] width 287 height 31
type input "QIS Backlog Table"
click at [315, 195] on input "QRE Features table" at bounding box center [464, 187] width 333 height 31
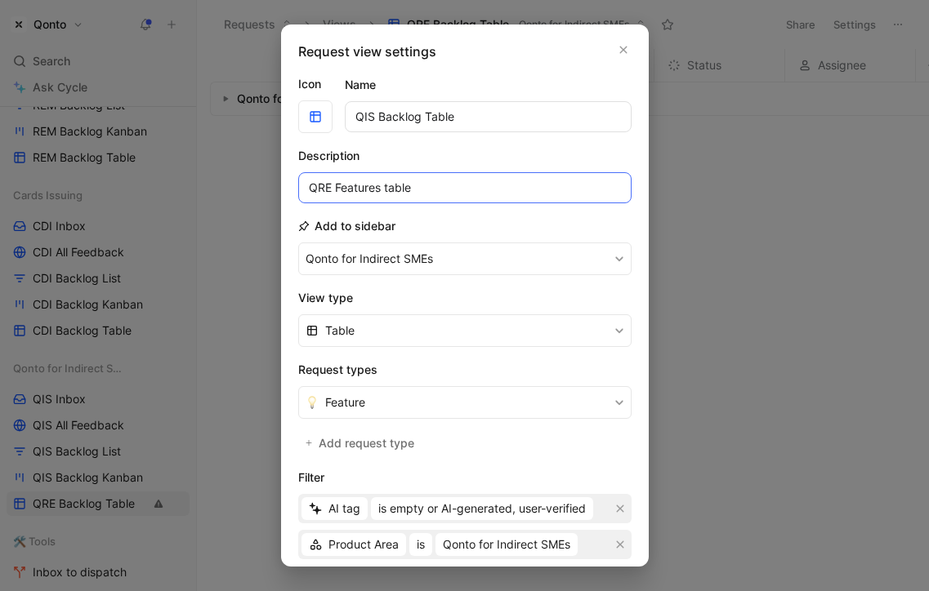
paste input "IS"
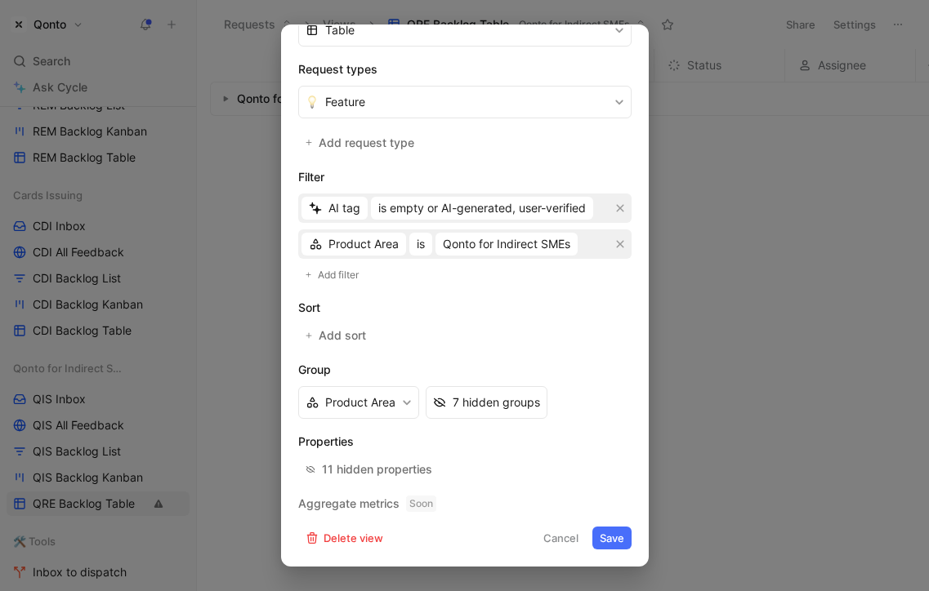
type input "QIS Features table"
click at [610, 552] on div "Request view settings Icon Name QIS Backlog Table Description QIS Features tabl…" at bounding box center [465, 296] width 368 height 542
click at [614, 527] on button "Save" at bounding box center [611, 538] width 39 height 23
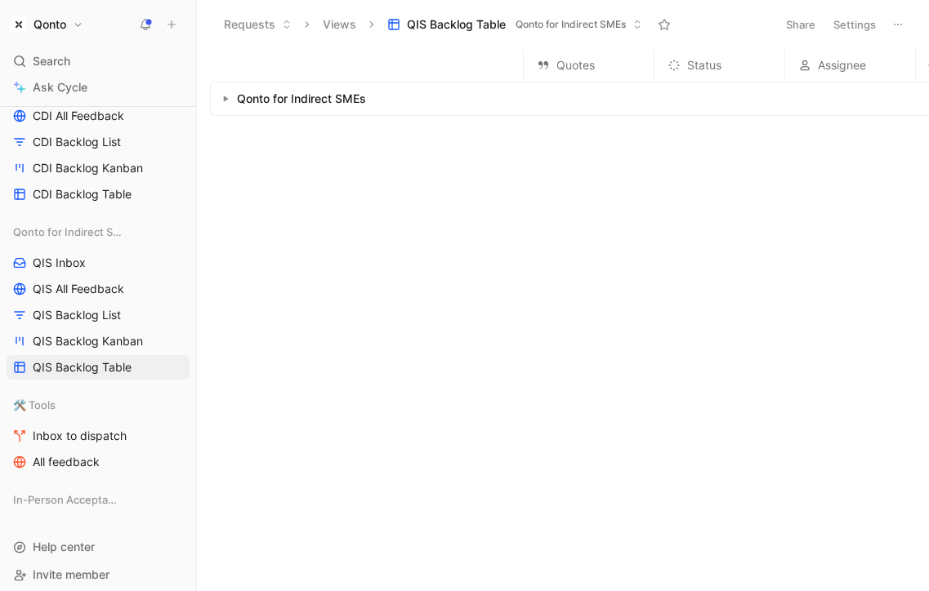
scroll to position [1456, 0]
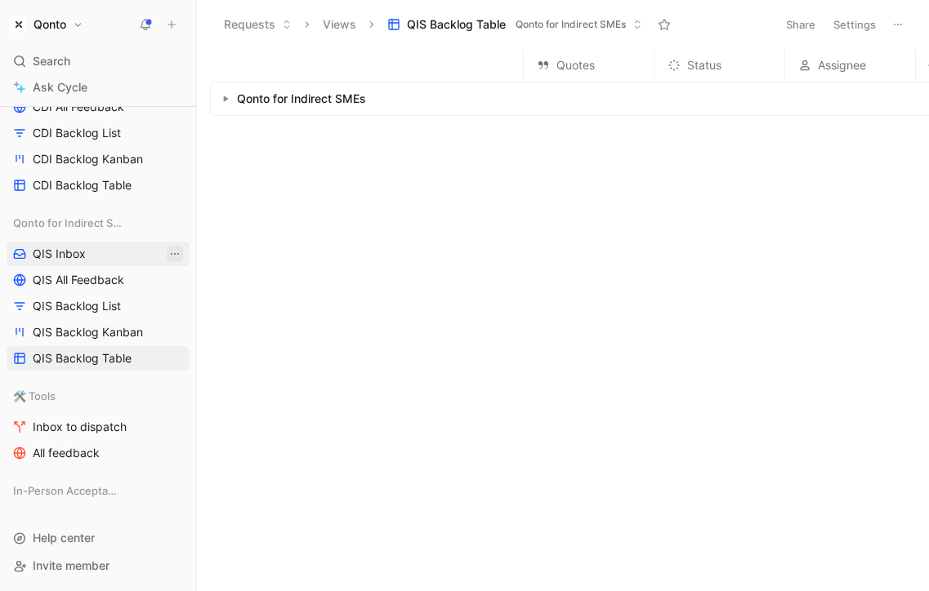
click at [173, 253] on icon "View actions" at bounding box center [174, 253] width 13 height 13
click at [105, 252] on link "QIS Inbox" at bounding box center [98, 254] width 183 height 25
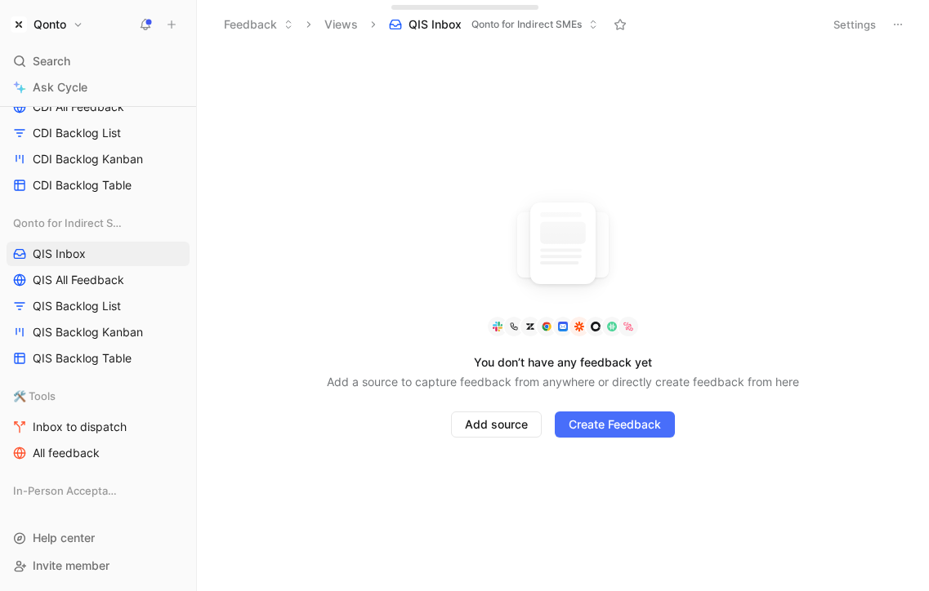
click at [897, 269] on div "You don’t have any feedback yet Add a source to capture feedback from anywhere …" at bounding box center [563, 320] width 732 height 542
click at [184, 256] on link "QIS Inbox" at bounding box center [98, 254] width 183 height 25
click at [176, 256] on icon "View actions" at bounding box center [174, 253] width 13 height 13
click at [179, 216] on button at bounding box center [175, 223] width 16 height 16
click at [180, 251] on icon "View actions" at bounding box center [174, 253] width 13 height 13
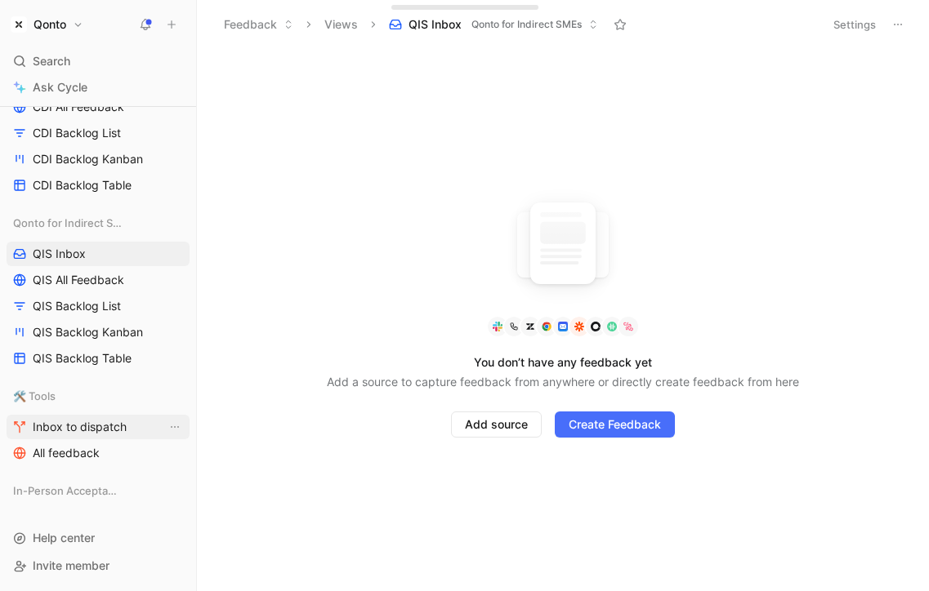
click at [172, 417] on link "Inbox to dispatch" at bounding box center [98, 427] width 183 height 25
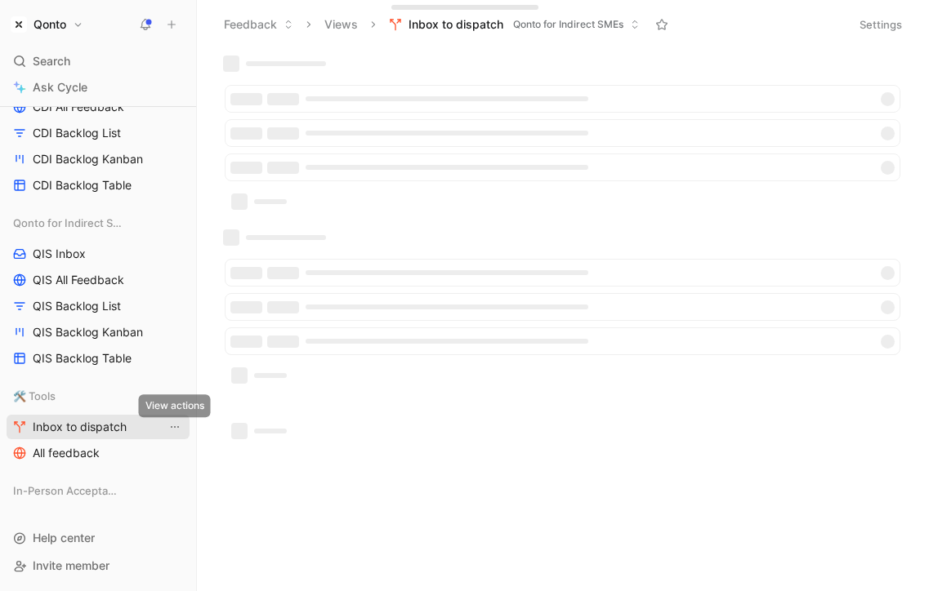
click at [174, 421] on icon "View actions" at bounding box center [174, 427] width 13 height 13
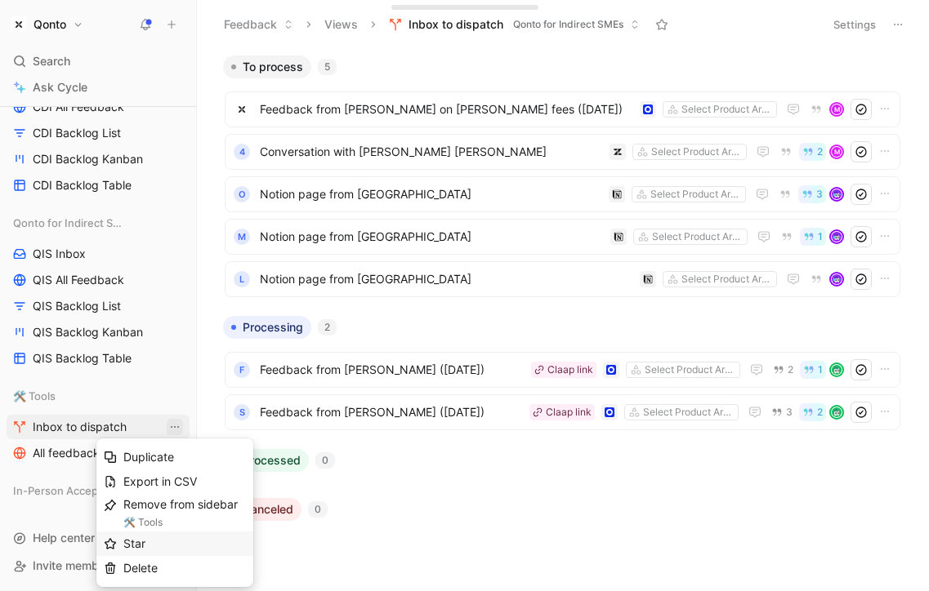
click at [180, 544] on div "Star" at bounding box center [184, 544] width 123 height 20
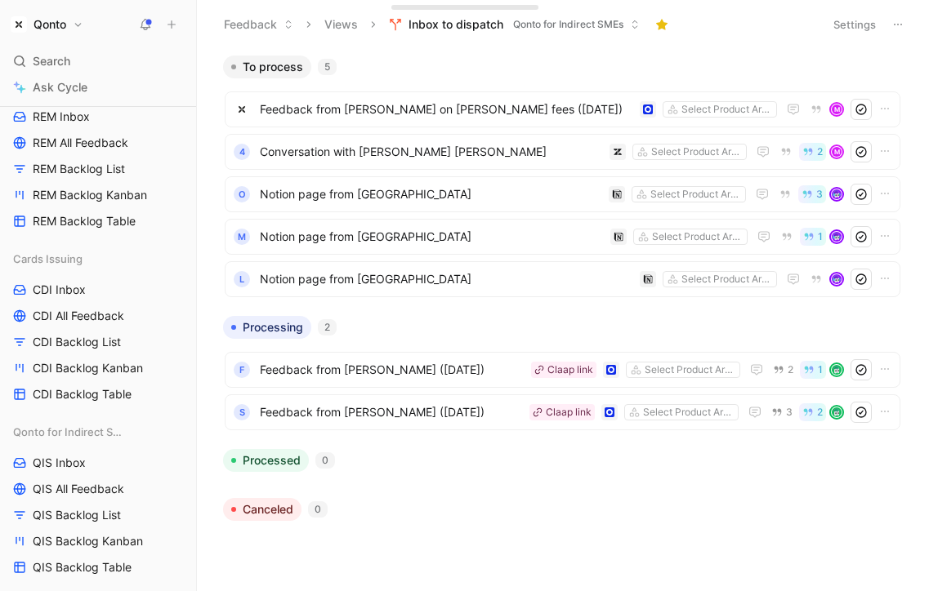
scroll to position [1525, 0]
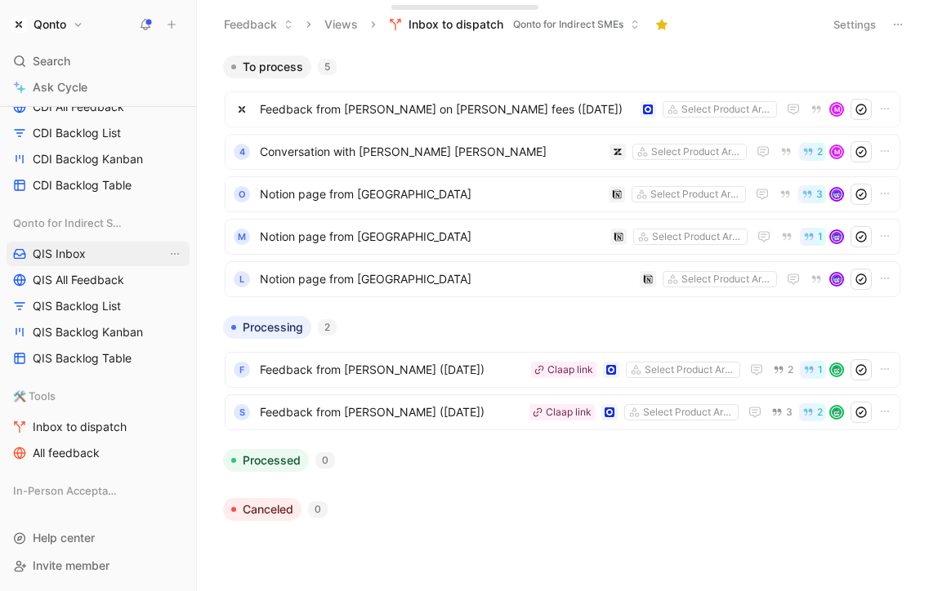
click at [88, 253] on link "QIS Inbox" at bounding box center [98, 254] width 183 height 25
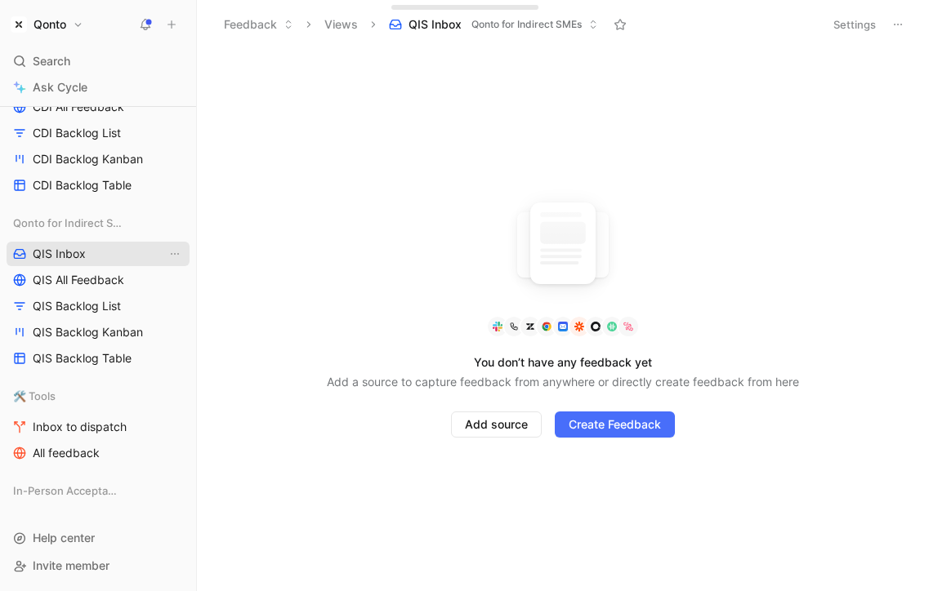
click at [77, 264] on link "QIS Inbox" at bounding box center [98, 254] width 183 height 25
click at [81, 261] on span "QIS Inbox" at bounding box center [59, 254] width 53 height 16
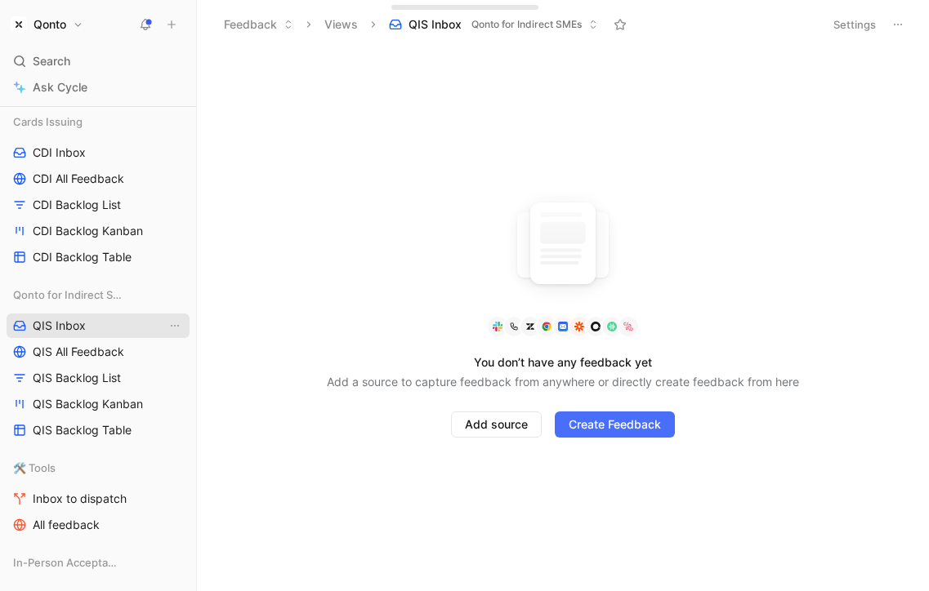
scroll to position [1428, 0]
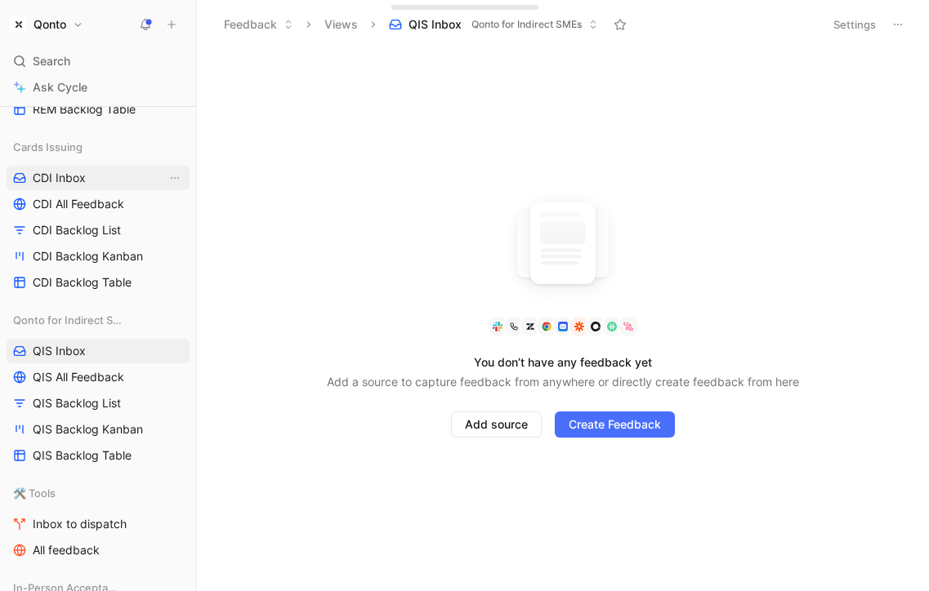
click at [85, 181] on link "CDI Inbox" at bounding box center [98, 178] width 183 height 25
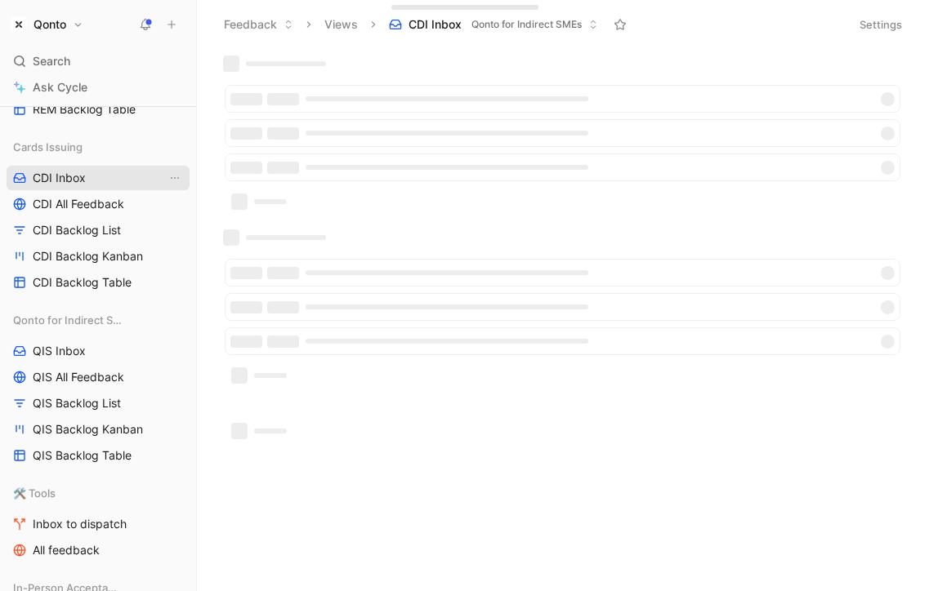
scroll to position [1362, 0]
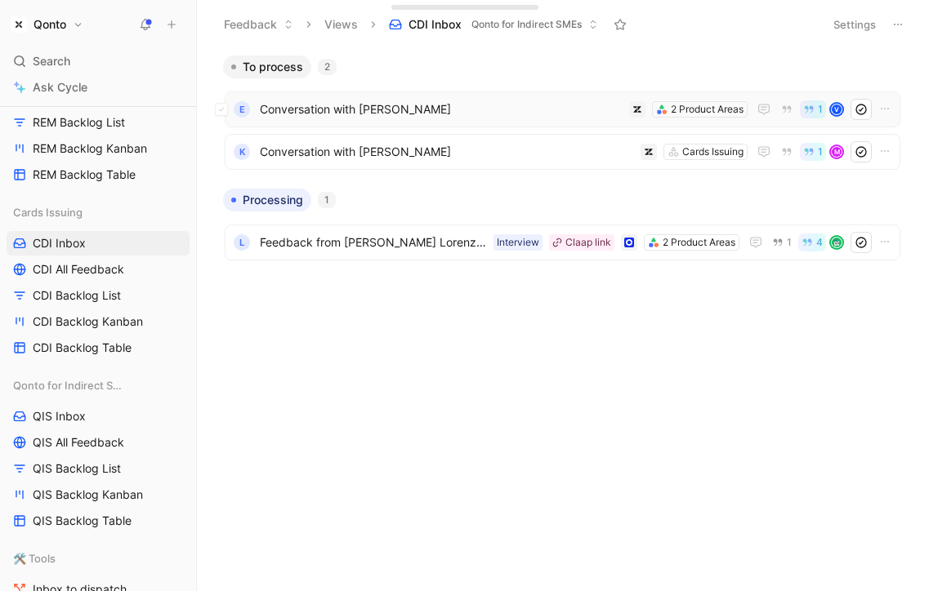
click at [502, 109] on span "Conversation with [PERSON_NAME]" at bounding box center [441, 110] width 363 height 20
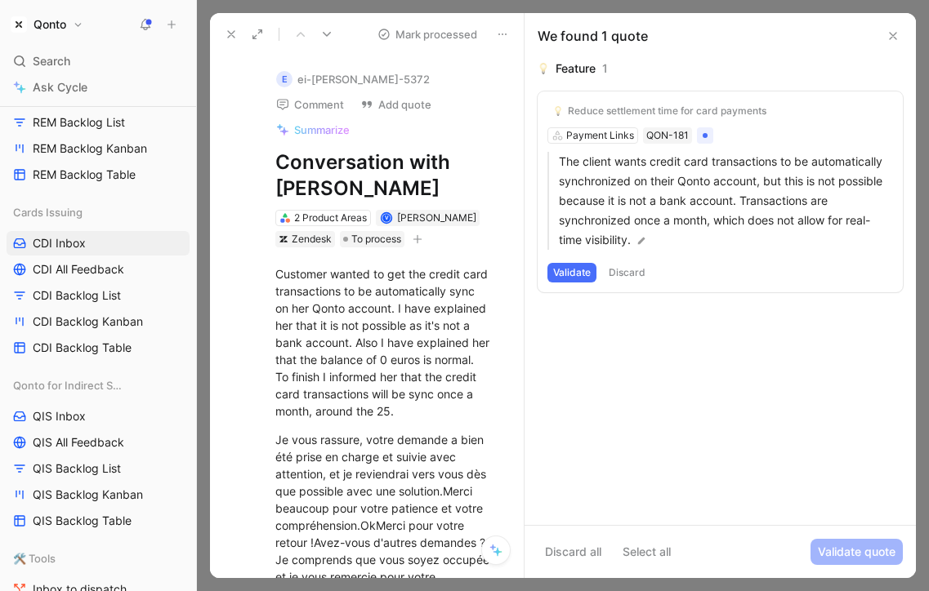
click at [224, 34] on button at bounding box center [231, 34] width 23 height 23
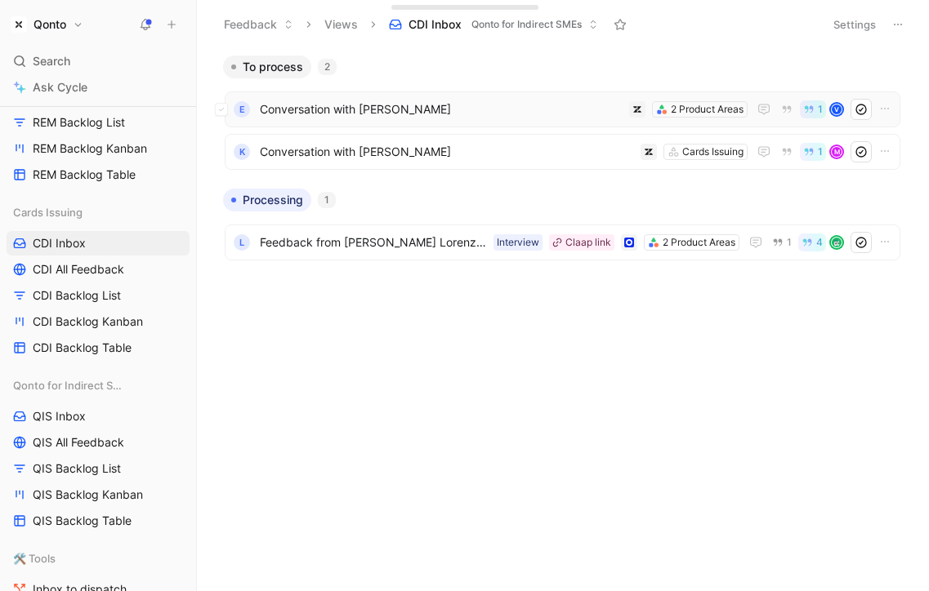
click at [364, 109] on span "Conversation with [PERSON_NAME]" at bounding box center [441, 110] width 363 height 20
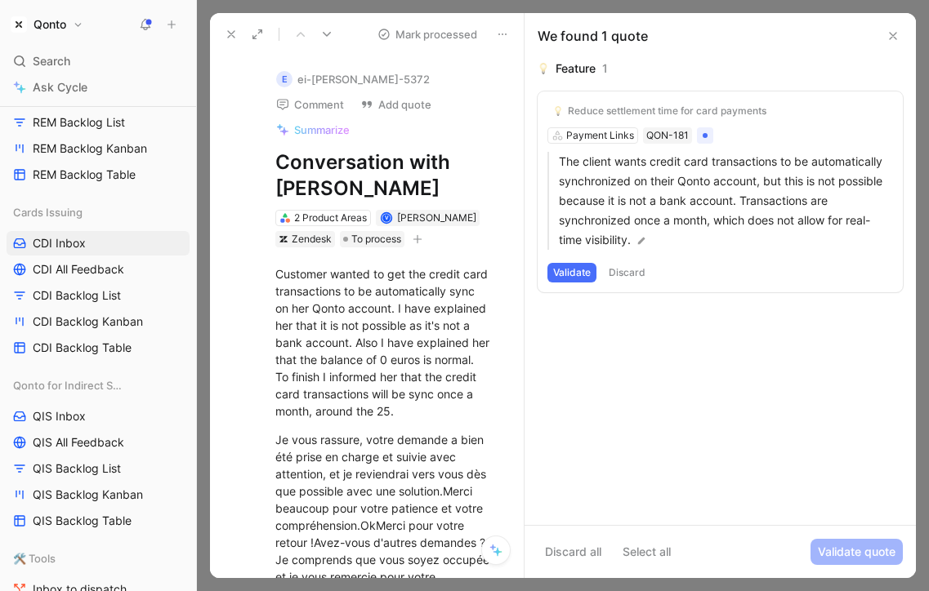
click at [327, 131] on span "Summarize" at bounding box center [322, 130] width 56 height 15
click at [229, 29] on icon at bounding box center [231, 34] width 13 height 13
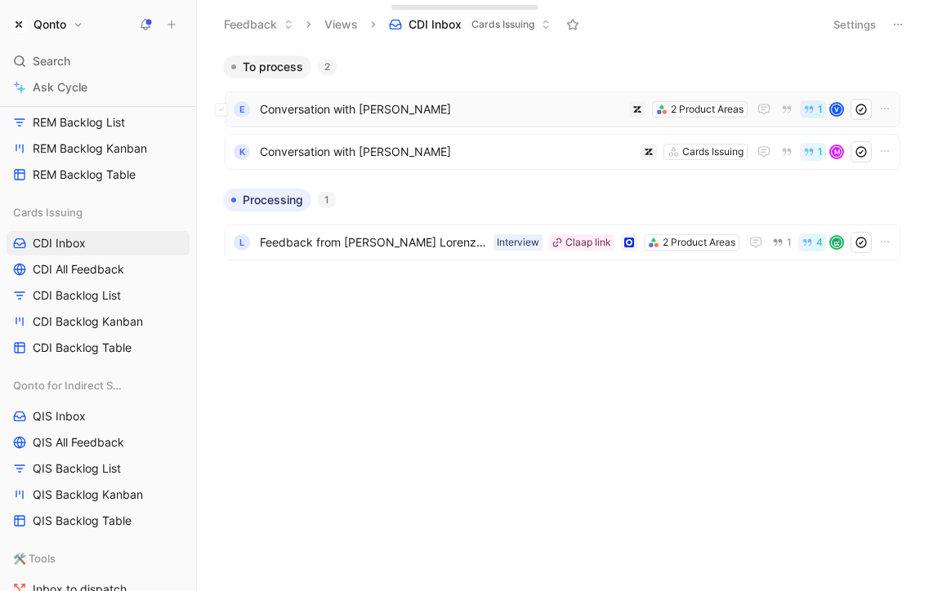
click at [365, 109] on span "Conversation with [PERSON_NAME]" at bounding box center [441, 110] width 363 height 20
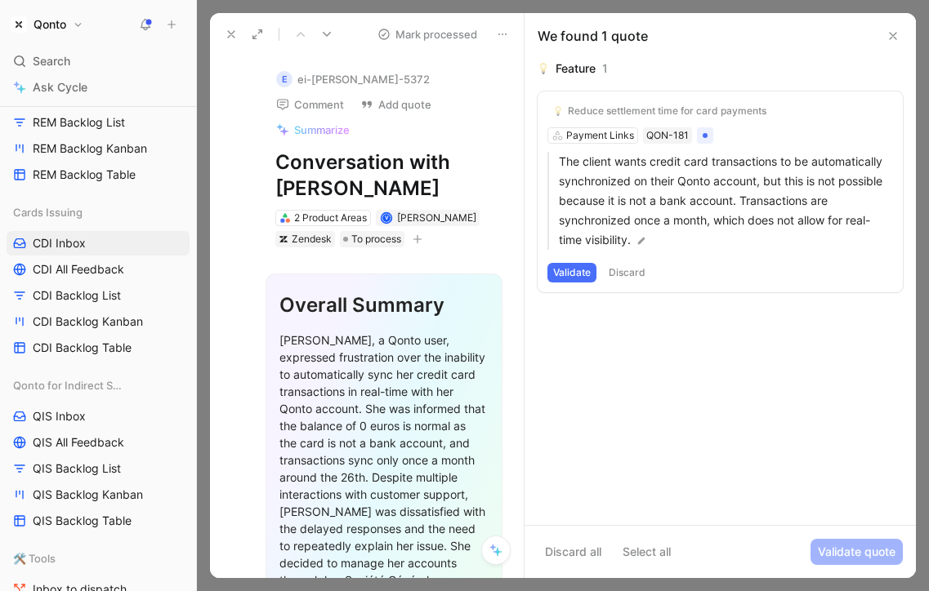
click at [234, 29] on icon at bounding box center [231, 34] width 13 height 13
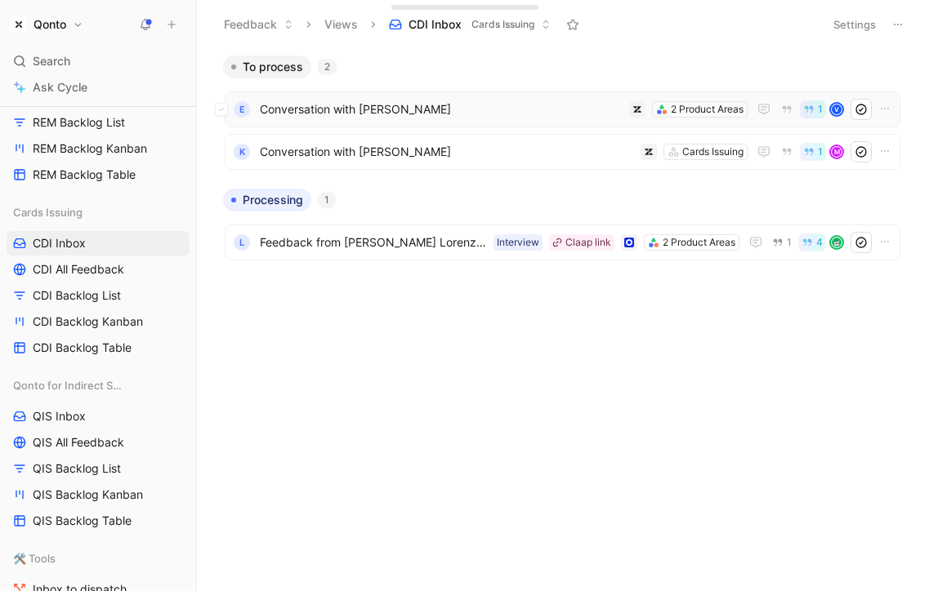
click at [517, 118] on span "Conversation with [PERSON_NAME]" at bounding box center [441, 110] width 363 height 20
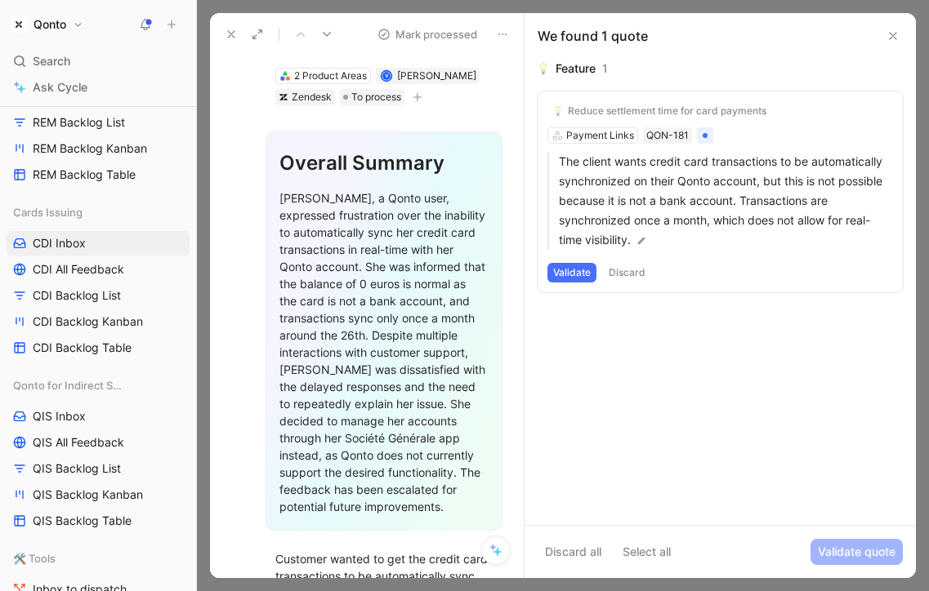
scroll to position [157, 0]
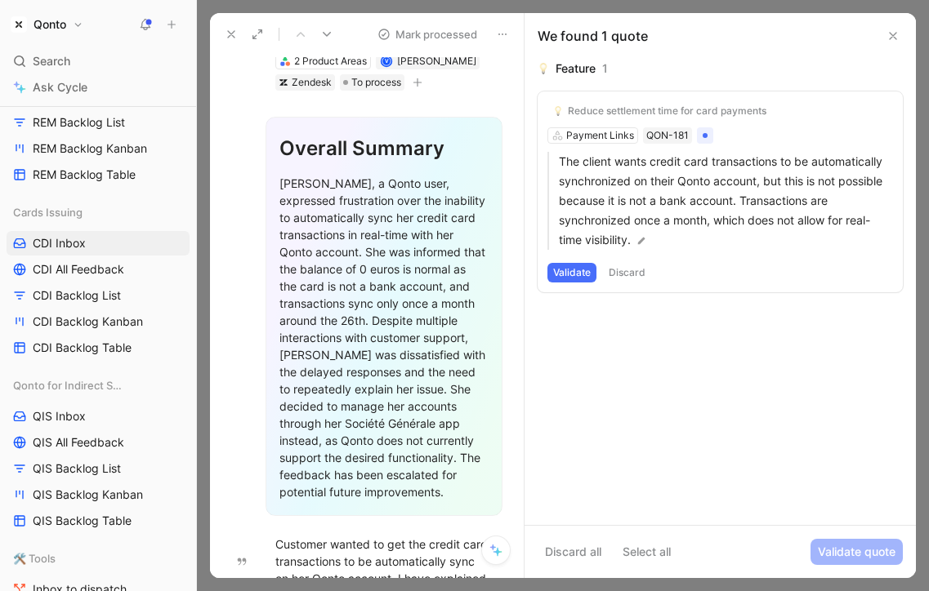
click at [489, 555] on icon at bounding box center [495, 550] width 13 height 13
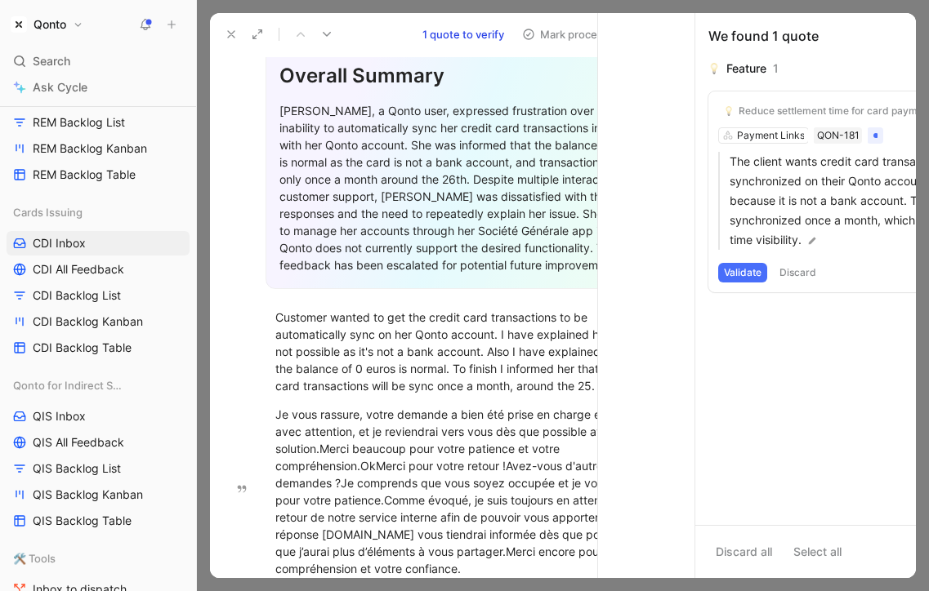
scroll to position [81, 0]
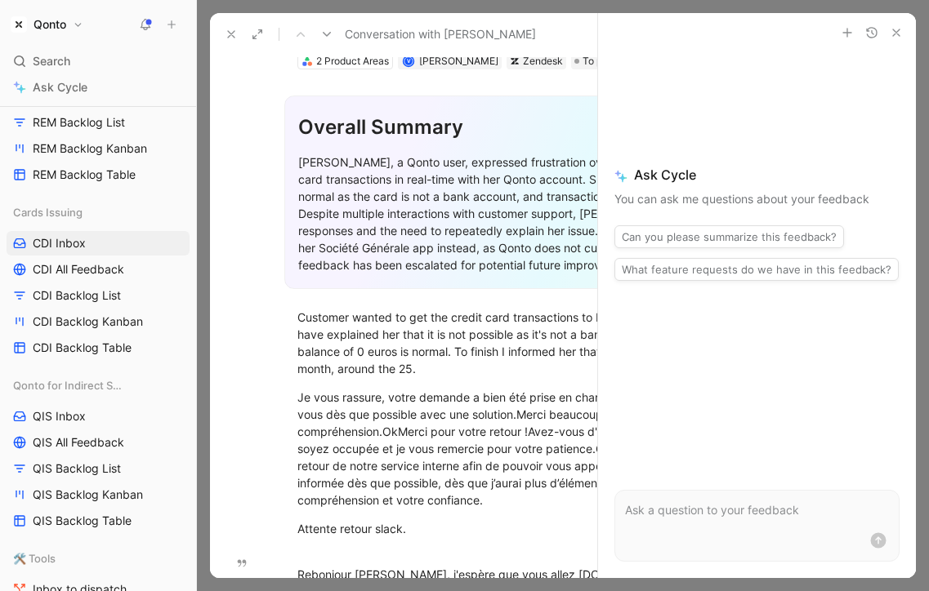
click at [699, 533] on div at bounding box center [756, 545] width 283 height 31
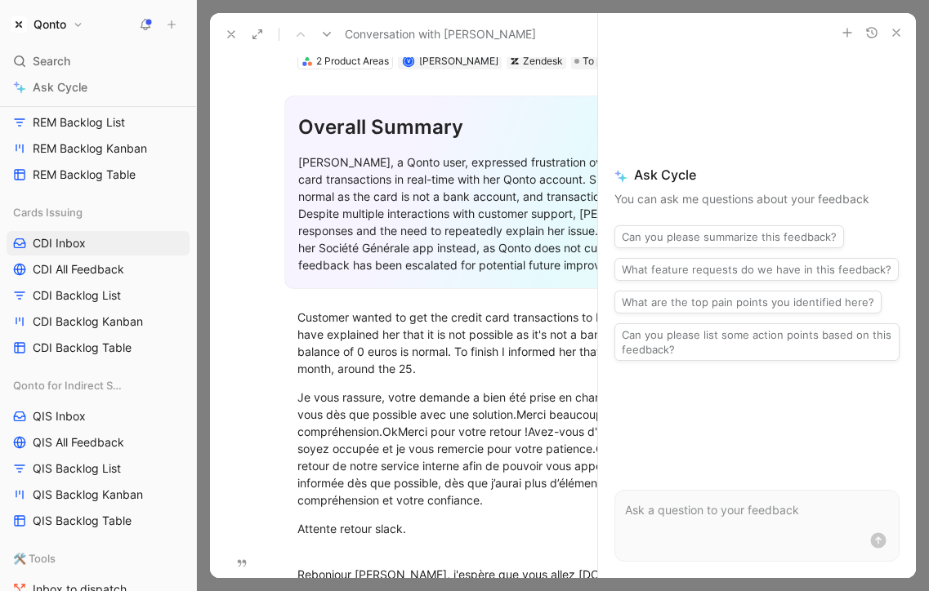
click at [893, 24] on button "button" at bounding box center [896, 33] width 20 height 20
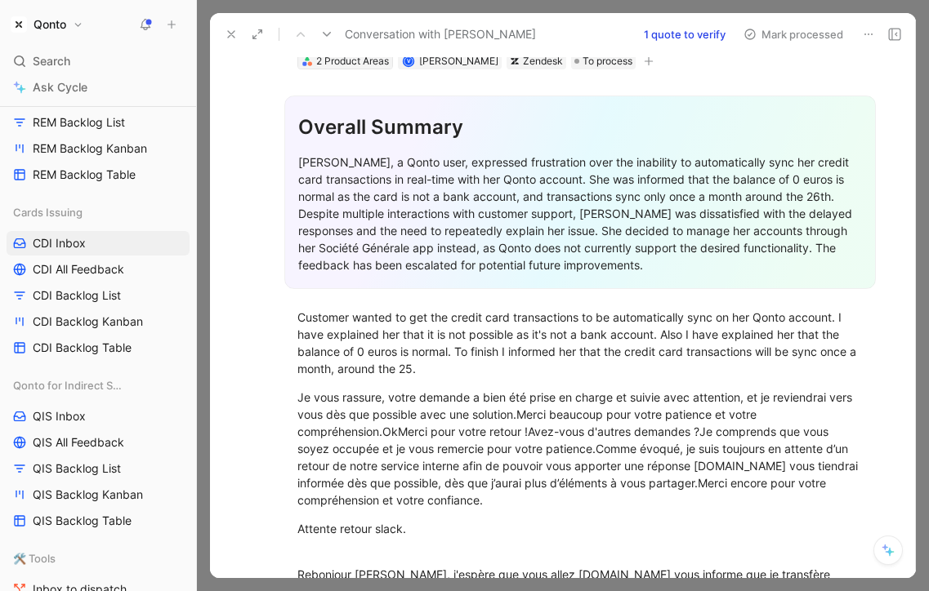
click at [368, 60] on div "2 Product Areas" at bounding box center [352, 61] width 73 height 16
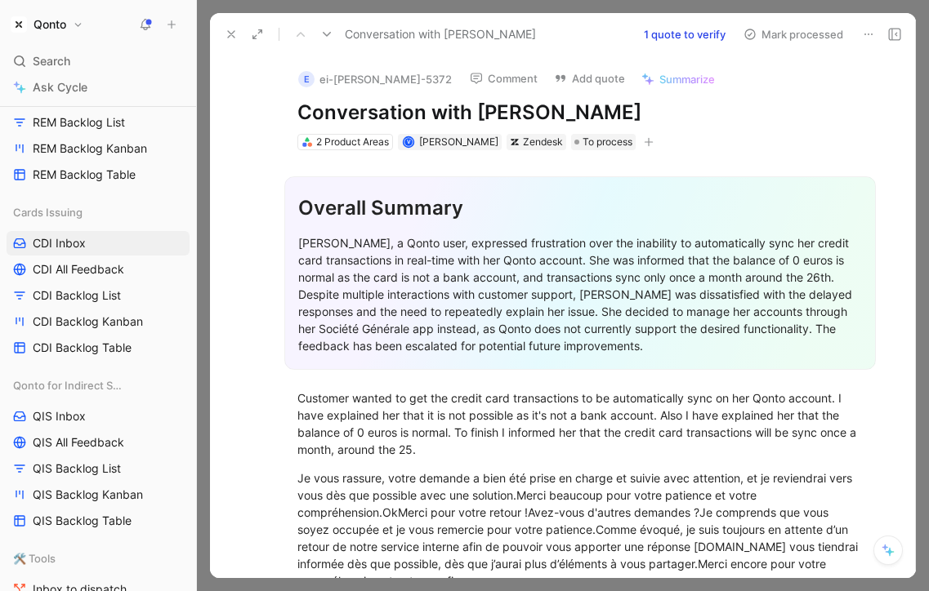
click at [227, 27] on button at bounding box center [231, 34] width 23 height 23
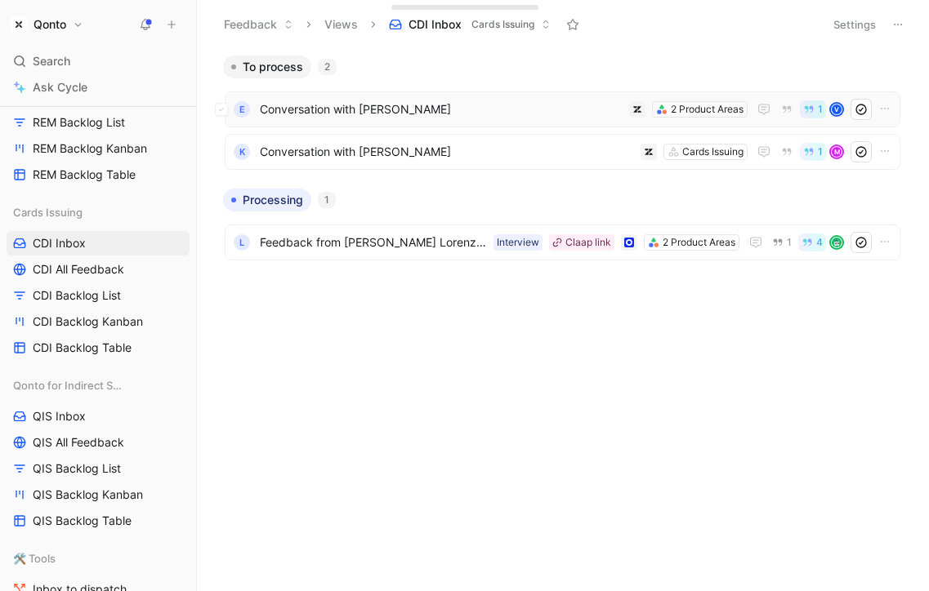
click at [509, 109] on span "Conversation with [PERSON_NAME]" at bounding box center [441, 110] width 363 height 20
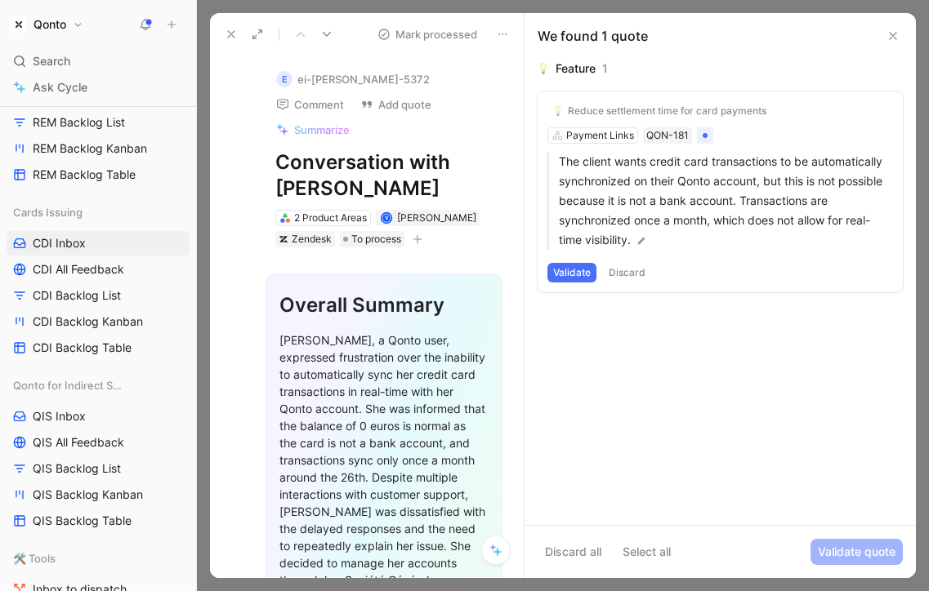
click at [238, 37] on button at bounding box center [231, 34] width 23 height 23
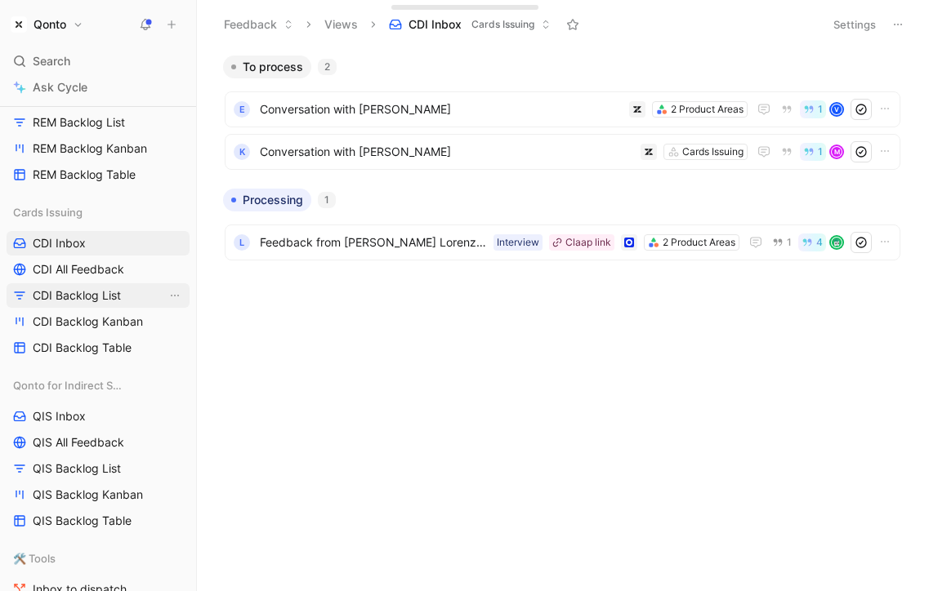
scroll to position [1525, 0]
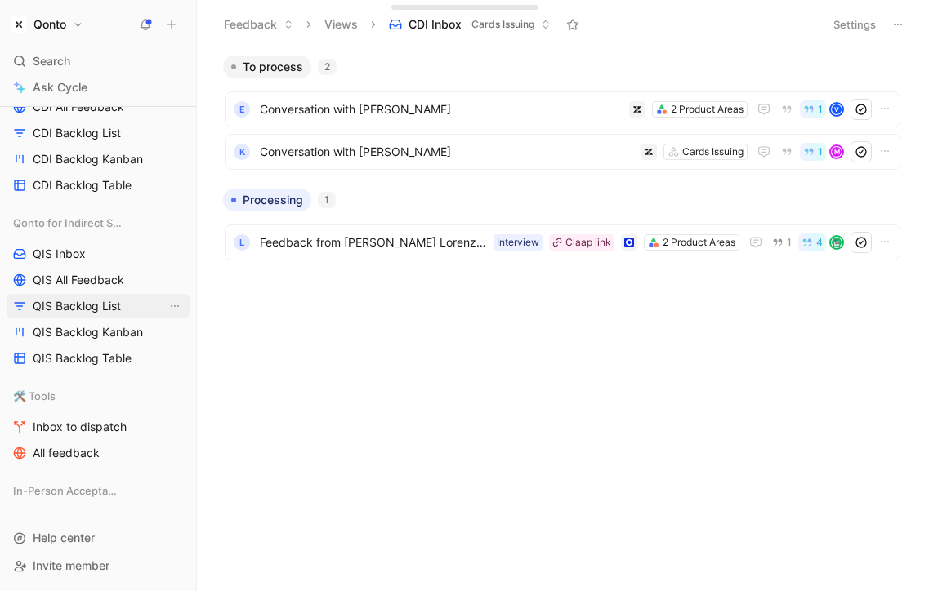
click at [109, 307] on span "QIS Backlog List" at bounding box center [77, 306] width 88 height 16
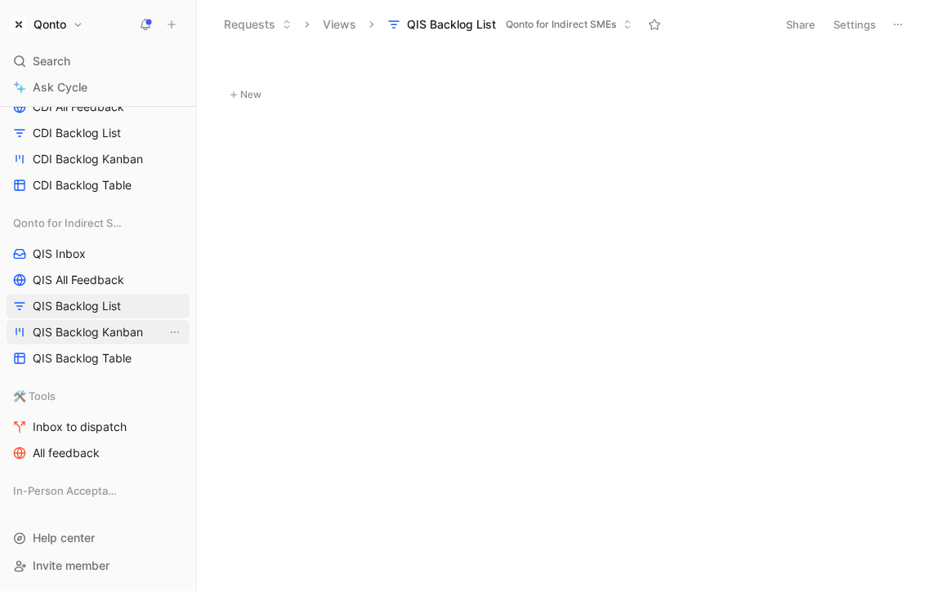
click at [131, 332] on span "QIS Backlog Kanban" at bounding box center [88, 332] width 110 height 16
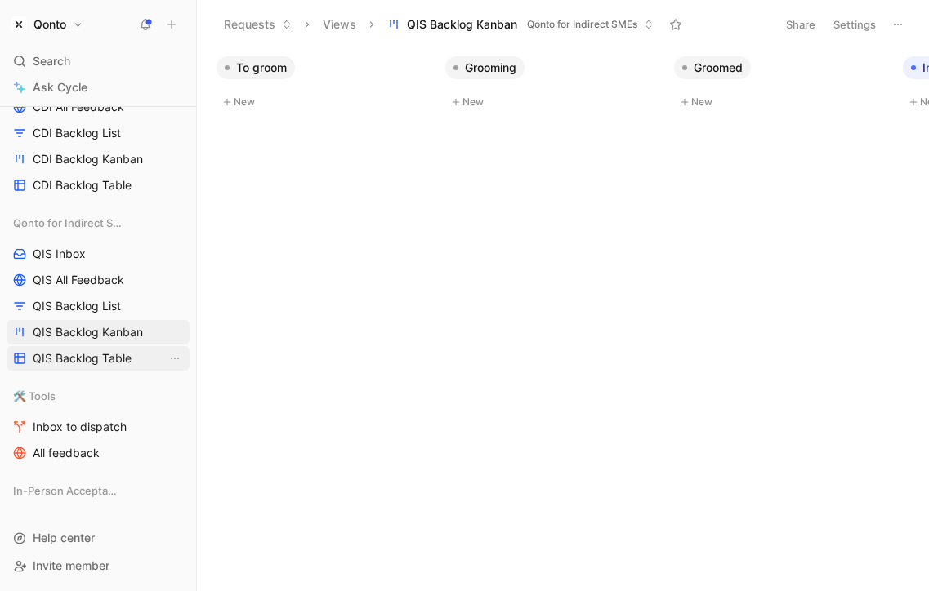
click at [130, 358] on span "QIS Backlog Table" at bounding box center [82, 358] width 99 height 16
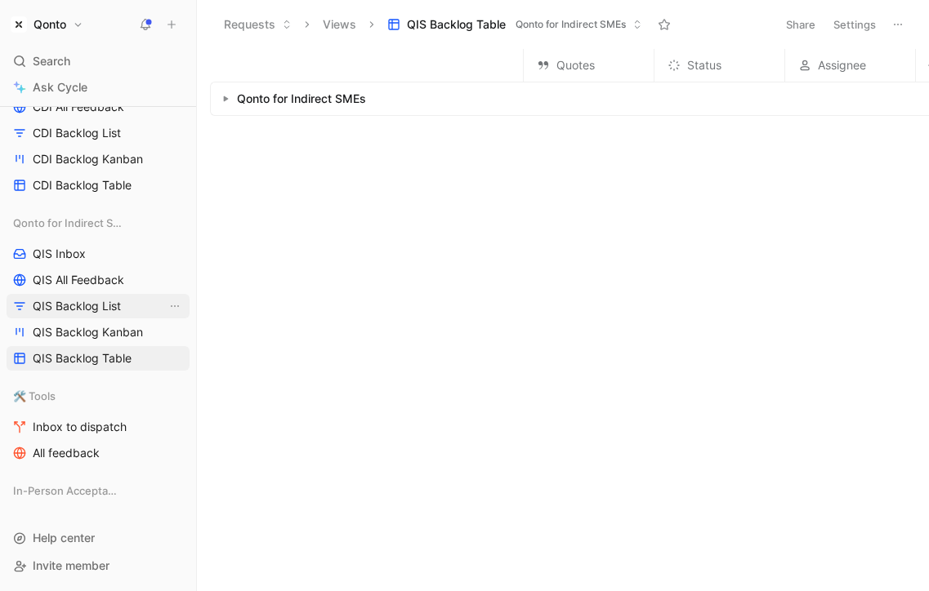
click at [106, 314] on span "QIS Backlog List" at bounding box center [77, 306] width 88 height 16
click at [56, 356] on span "QIS Backlog Table" at bounding box center [82, 358] width 99 height 16
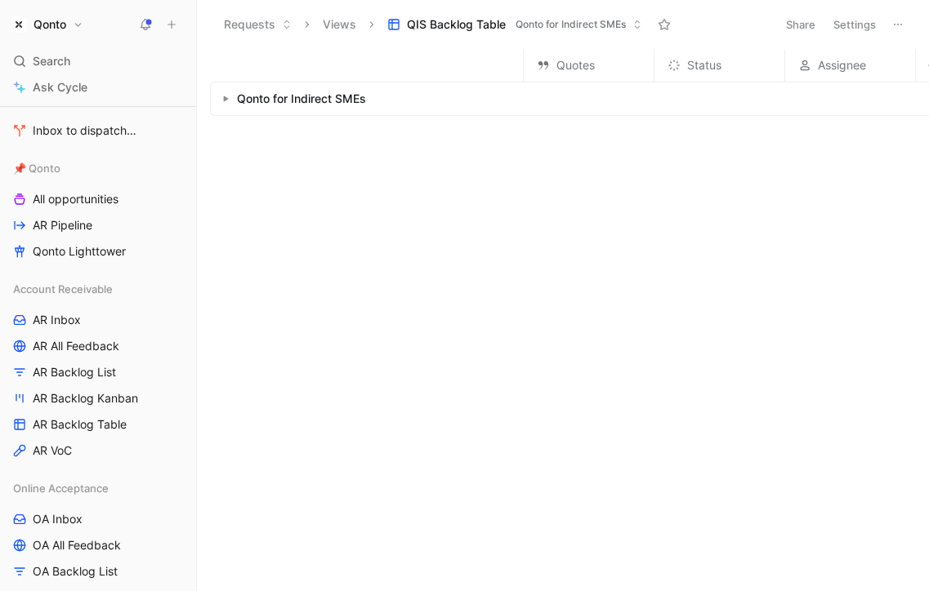
scroll to position [216, 0]
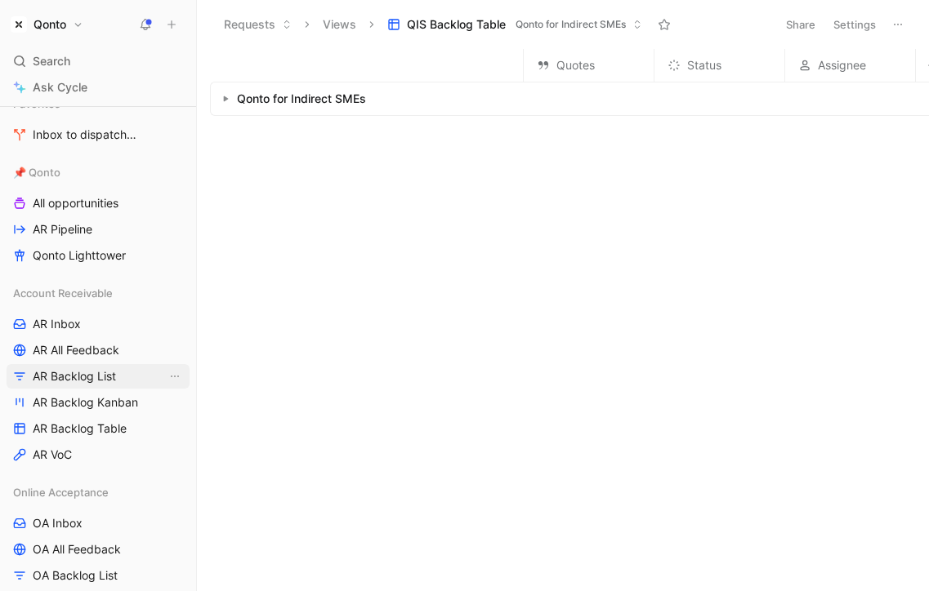
click at [91, 373] on span "AR Backlog List" at bounding box center [74, 376] width 83 height 16
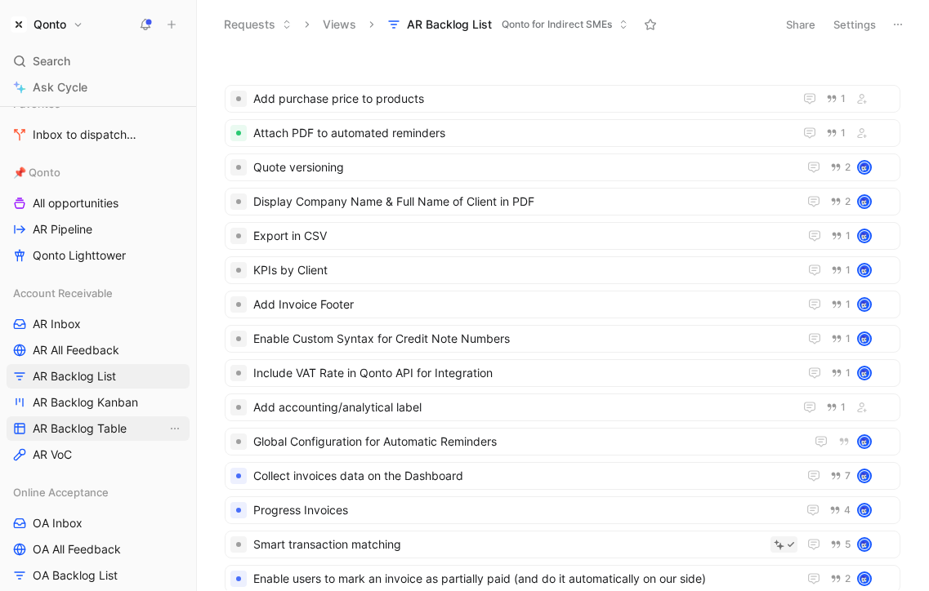
click at [102, 418] on link "AR Backlog Table" at bounding box center [98, 429] width 183 height 25
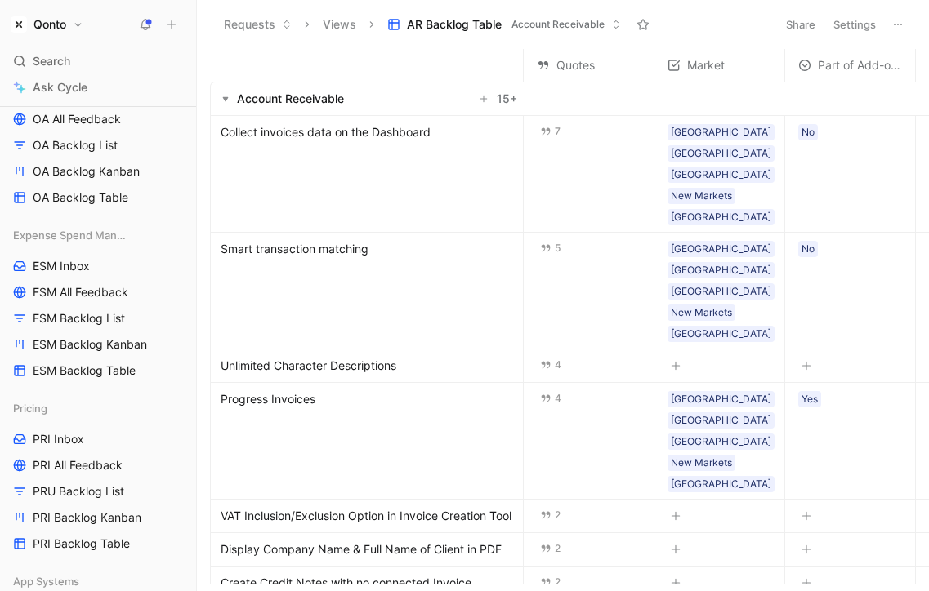
scroll to position [660, 0]
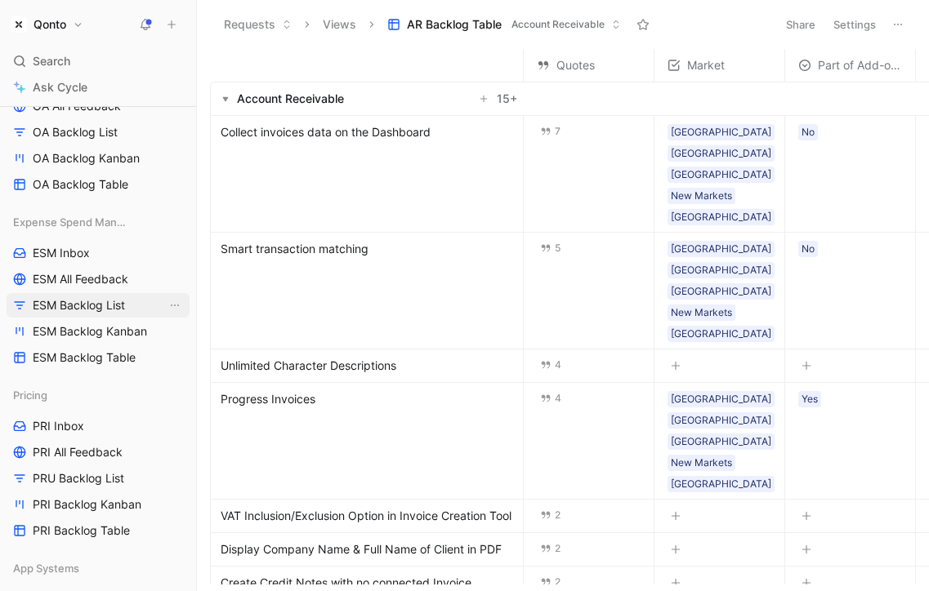
click at [51, 313] on span "ESM Backlog List" at bounding box center [79, 305] width 92 height 16
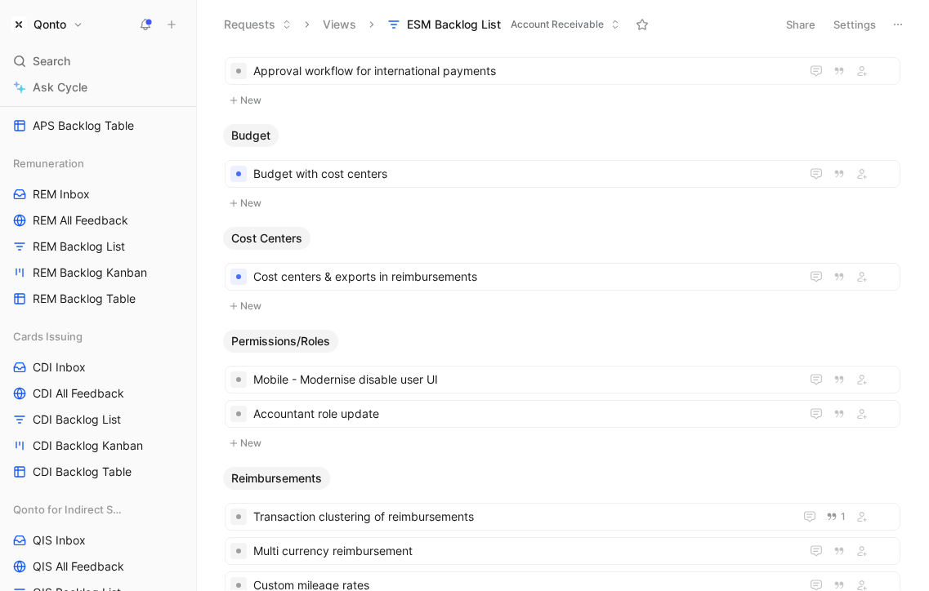
scroll to position [1496, 0]
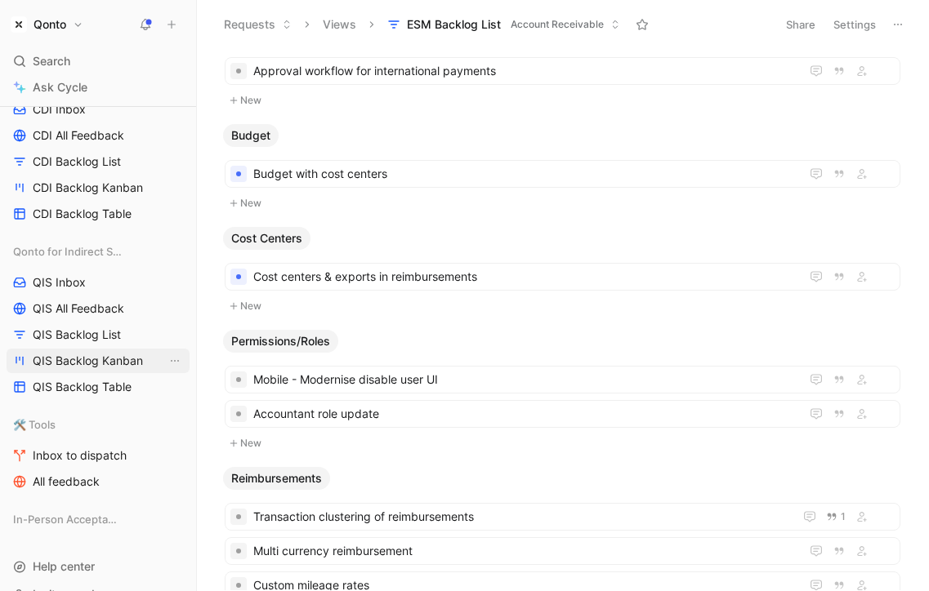
click at [94, 366] on span "QIS Backlog Kanban" at bounding box center [88, 361] width 110 height 16
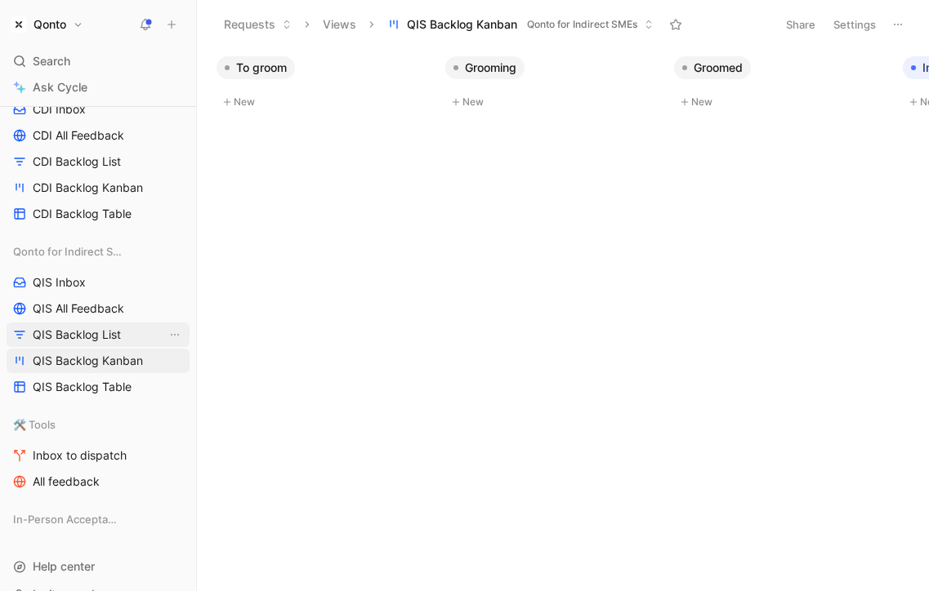
click at [95, 332] on span "QIS Backlog List" at bounding box center [77, 335] width 88 height 16
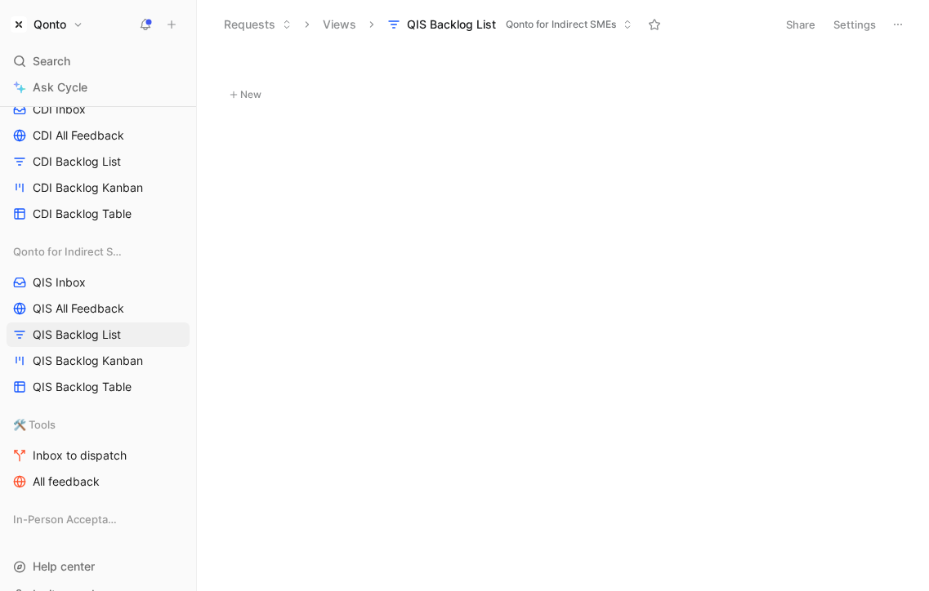
click at [260, 96] on button "New" at bounding box center [562, 95] width 679 height 20
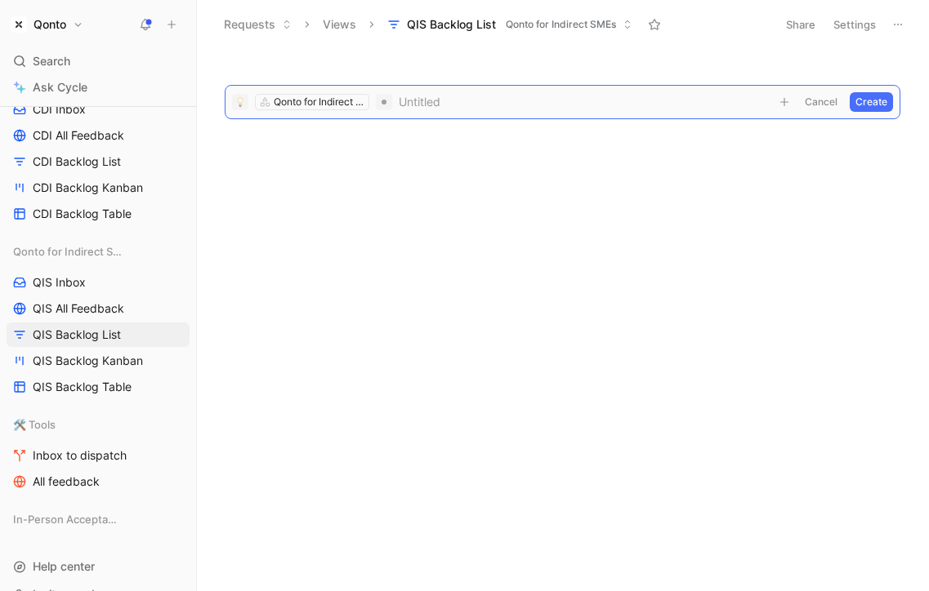
click at [820, 100] on button "Cancel" at bounding box center [821, 102] width 44 height 20
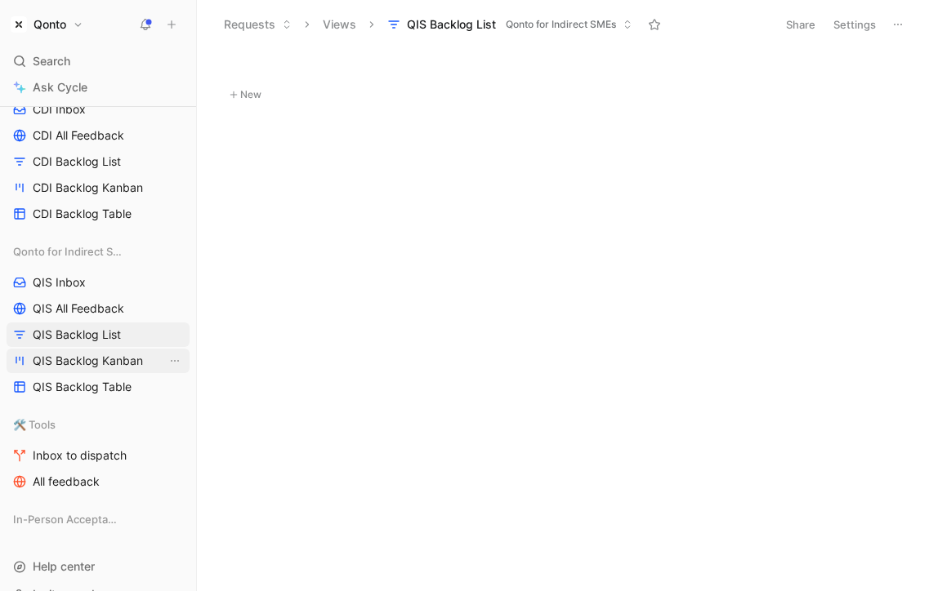
click at [115, 358] on span "QIS Backlog Kanban" at bounding box center [88, 361] width 110 height 16
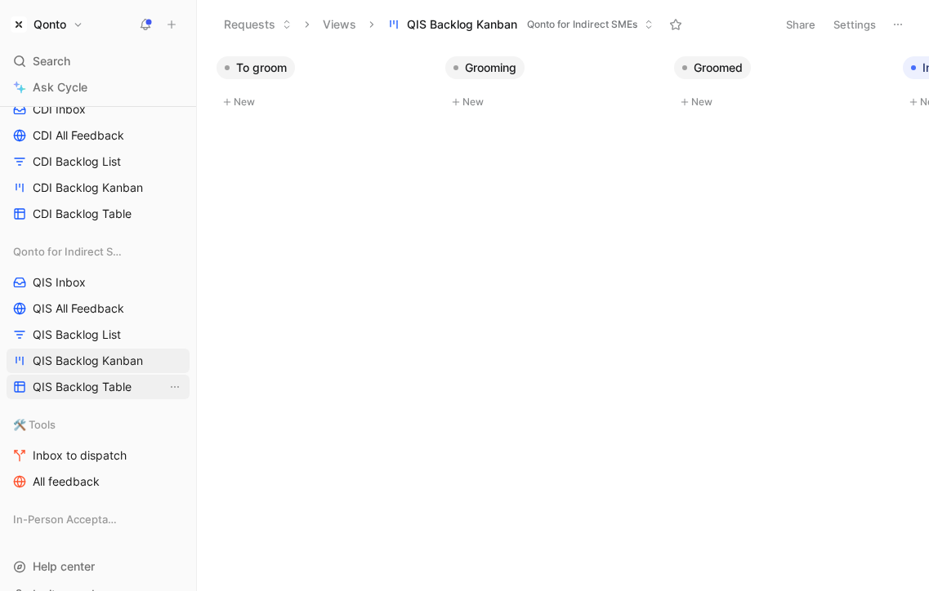
click at [109, 375] on link "QIS Backlog Table" at bounding box center [98, 387] width 183 height 25
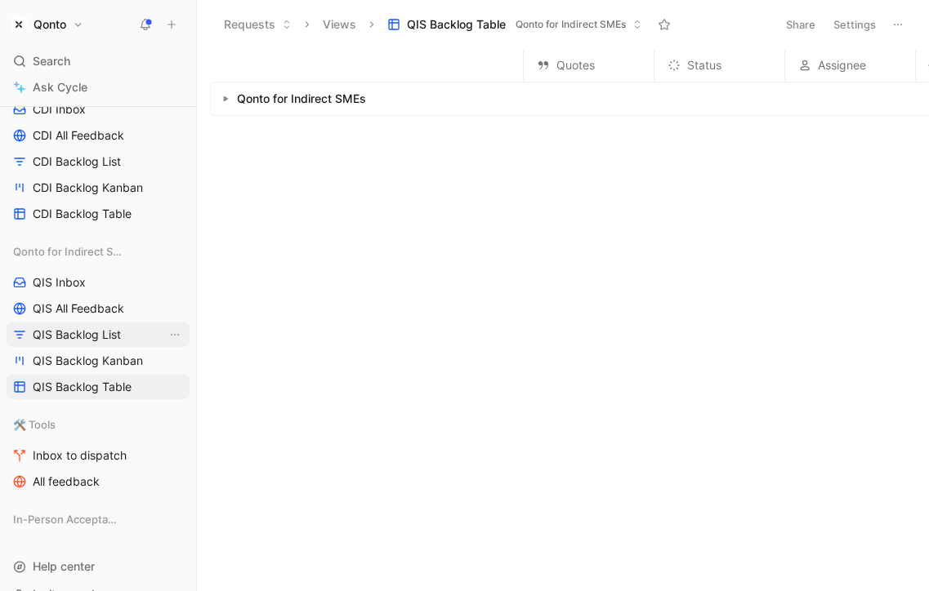
click at [118, 345] on link "QIS Backlog List" at bounding box center [98, 335] width 183 height 25
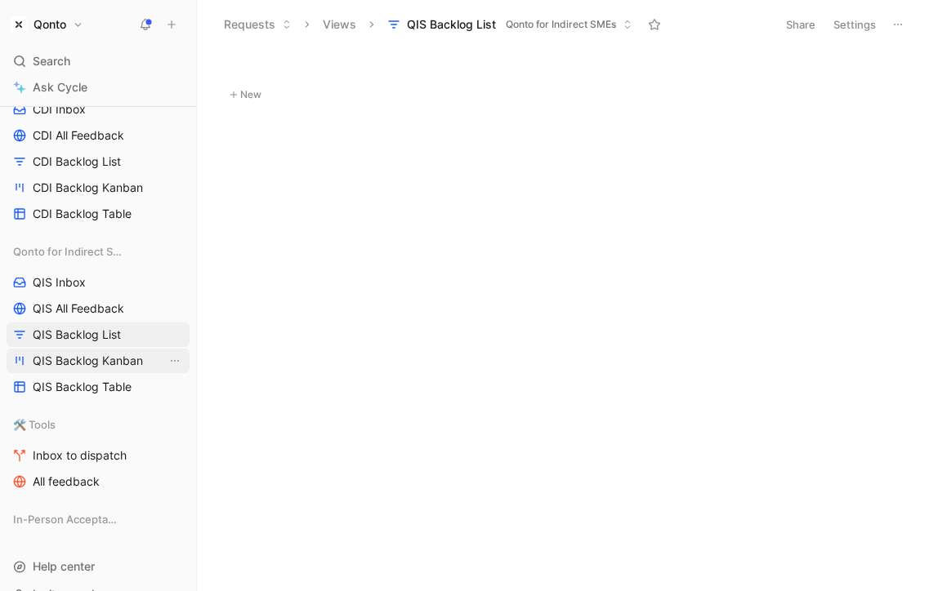
click at [117, 350] on link "QIS Backlog Kanban" at bounding box center [98, 361] width 183 height 25
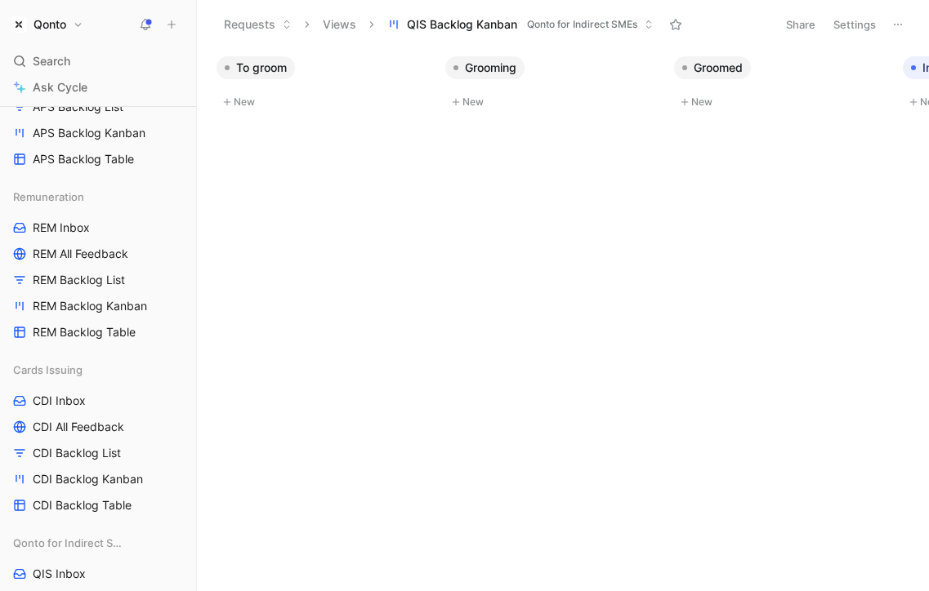
scroll to position [1188, 0]
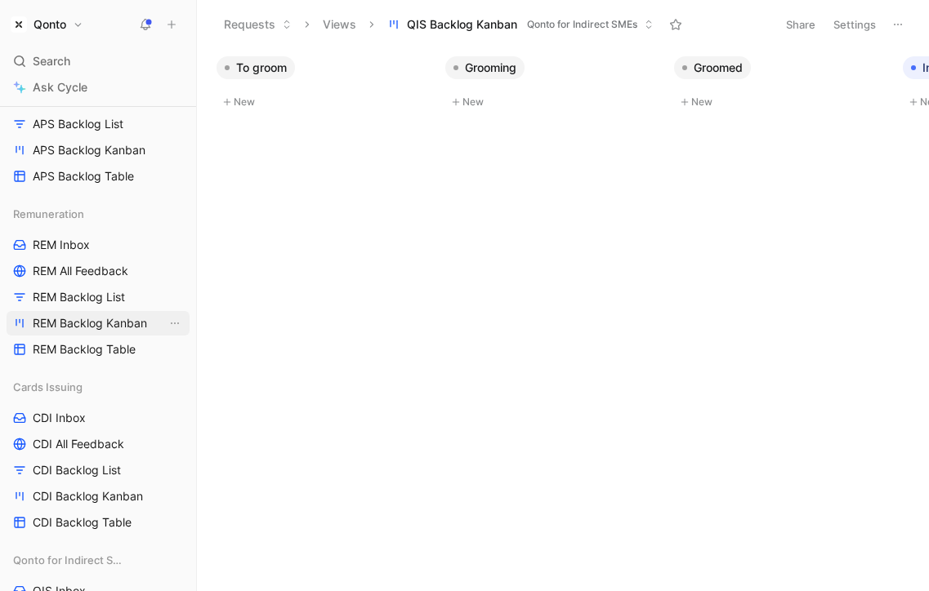
click at [115, 322] on span "REM Backlog Kanban" at bounding box center [90, 323] width 114 height 16
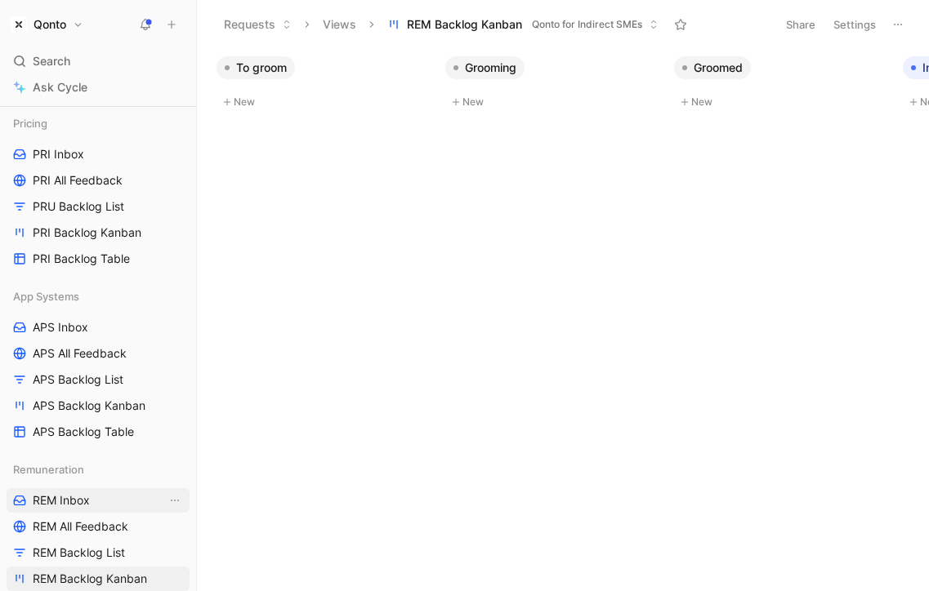
scroll to position [905, 0]
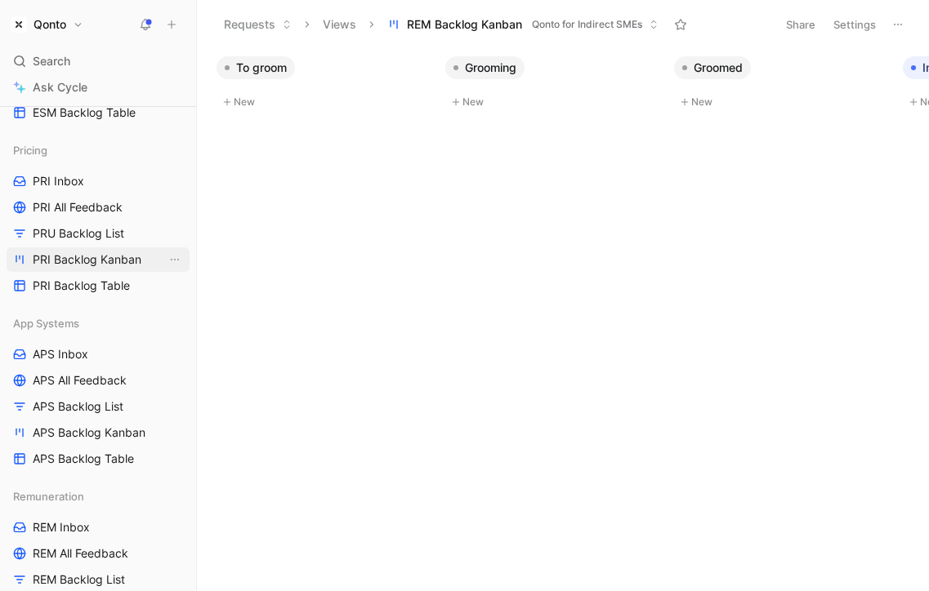
click at [69, 254] on span "PRI Backlog Kanban" at bounding box center [87, 260] width 109 height 16
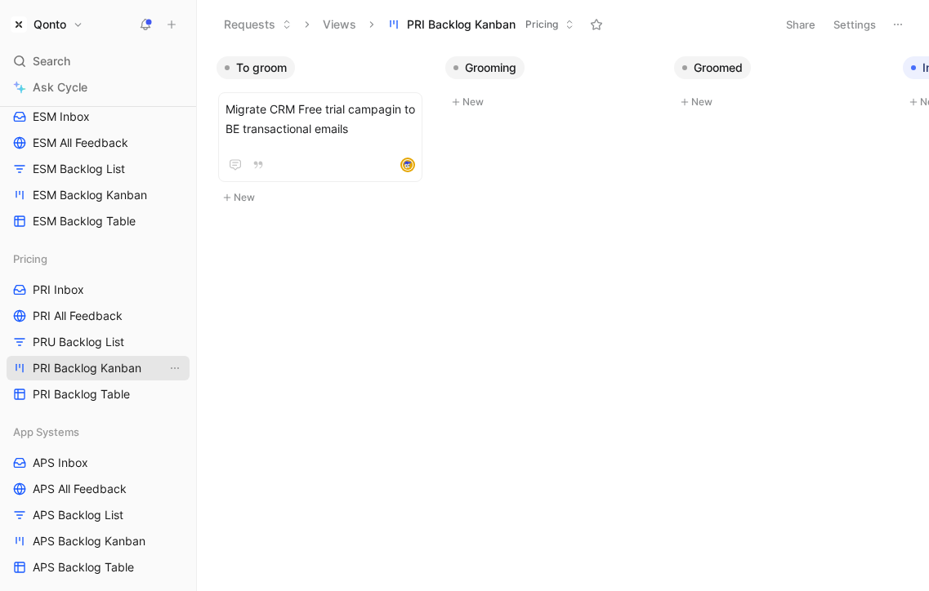
scroll to position [778, 0]
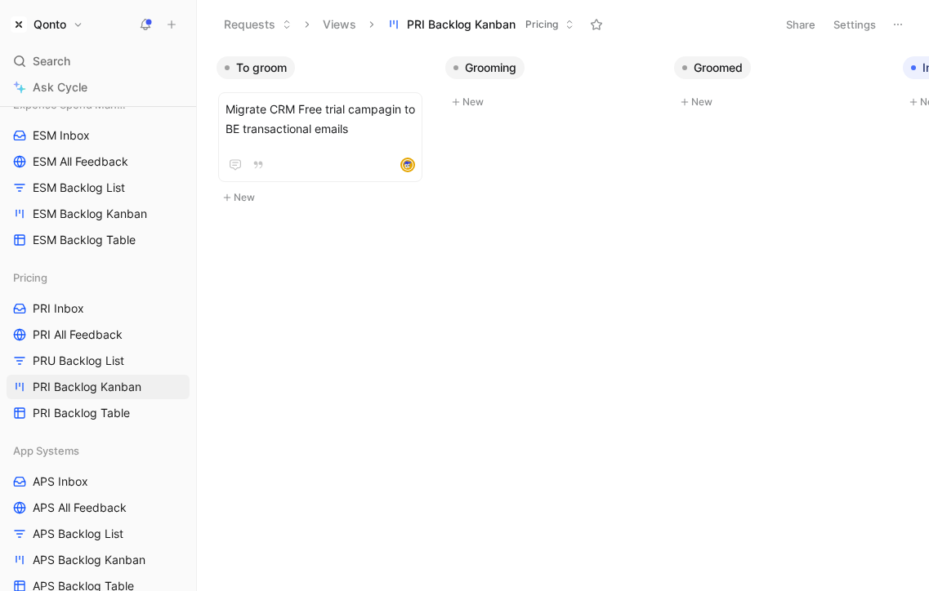
click at [847, 22] on button "Settings" at bounding box center [854, 24] width 57 height 23
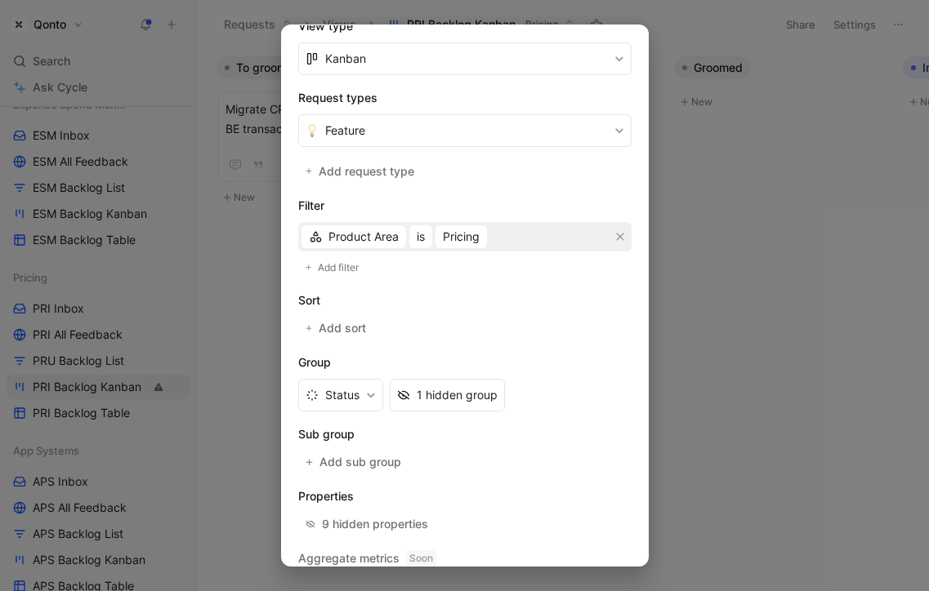
scroll to position [327, 0]
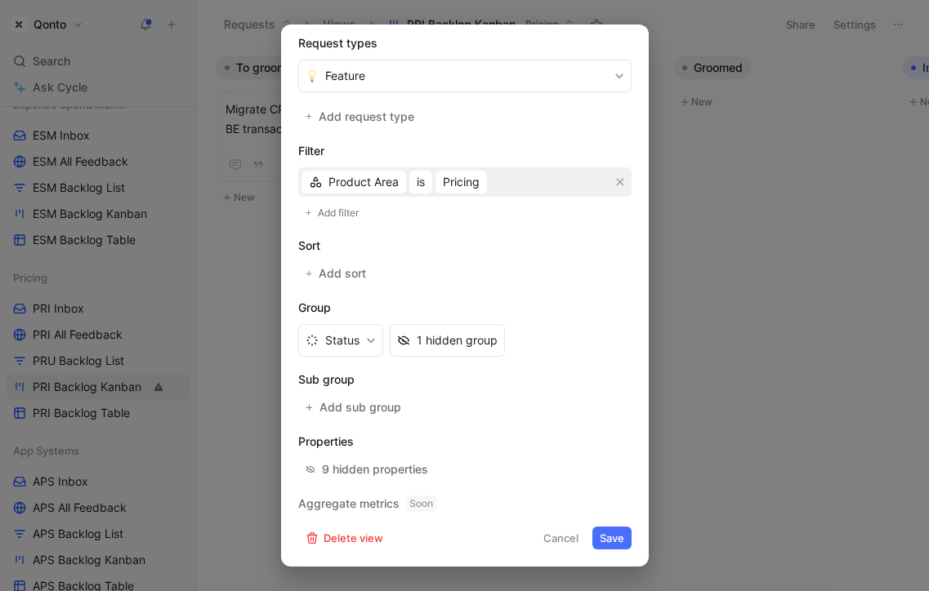
click at [722, 245] on div at bounding box center [464, 295] width 929 height 591
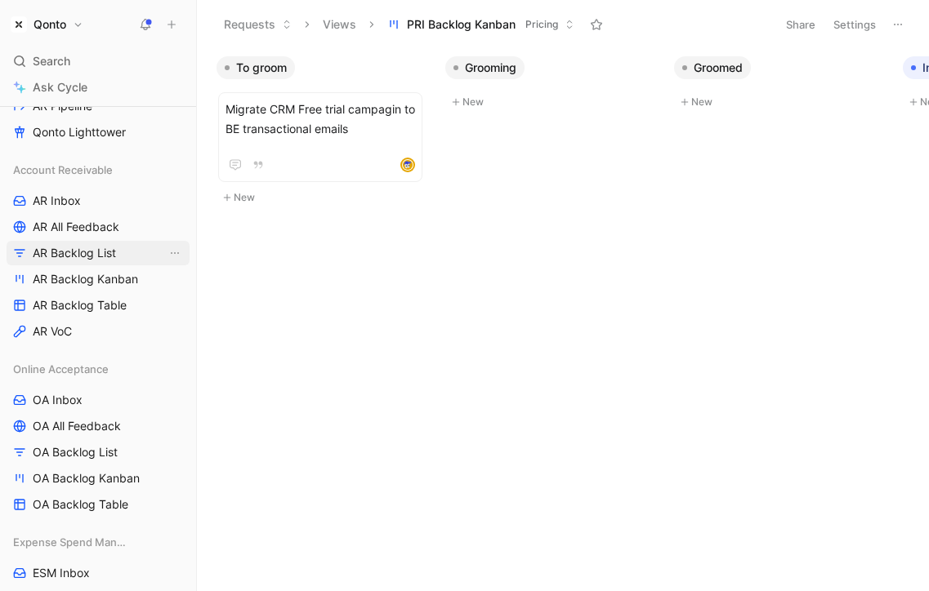
scroll to position [377, 0]
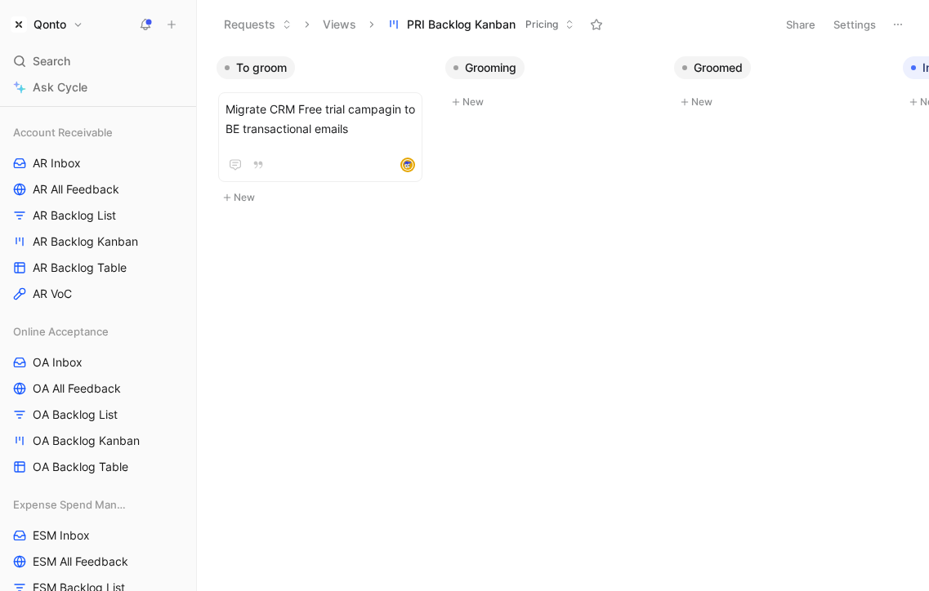
click at [65, 22] on h1 "Qonto" at bounding box center [49, 24] width 33 height 15
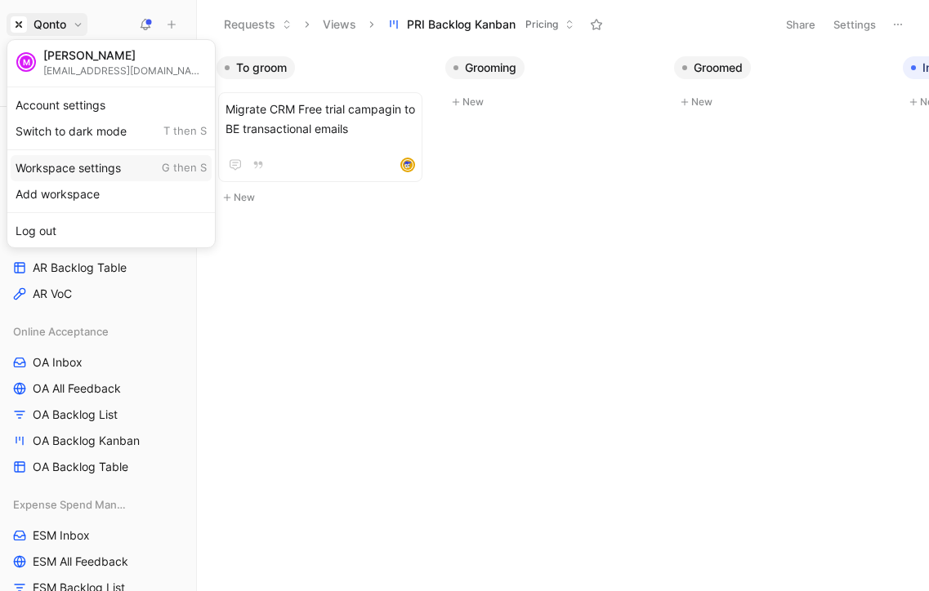
click at [97, 169] on div "Workspace settings G then S" at bounding box center [111, 168] width 201 height 26
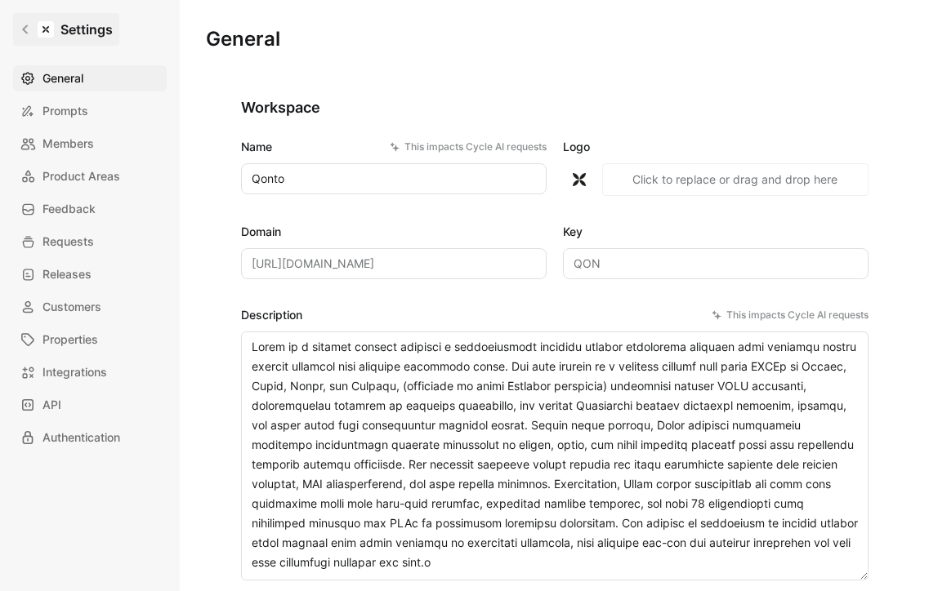
click at [38, 20] on link "Settings" at bounding box center [66, 29] width 106 height 33
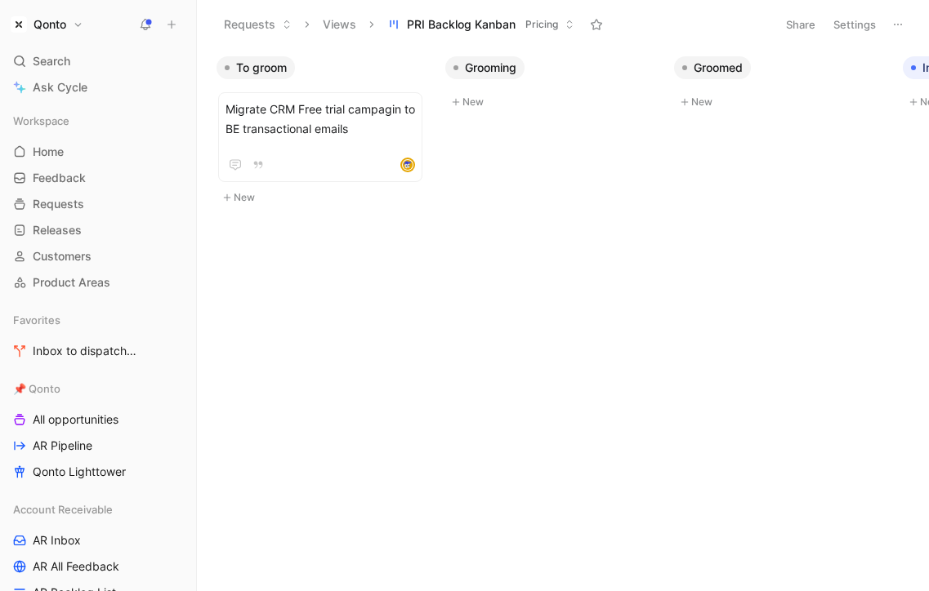
click at [58, 22] on h1 "Qonto" at bounding box center [49, 24] width 33 height 15
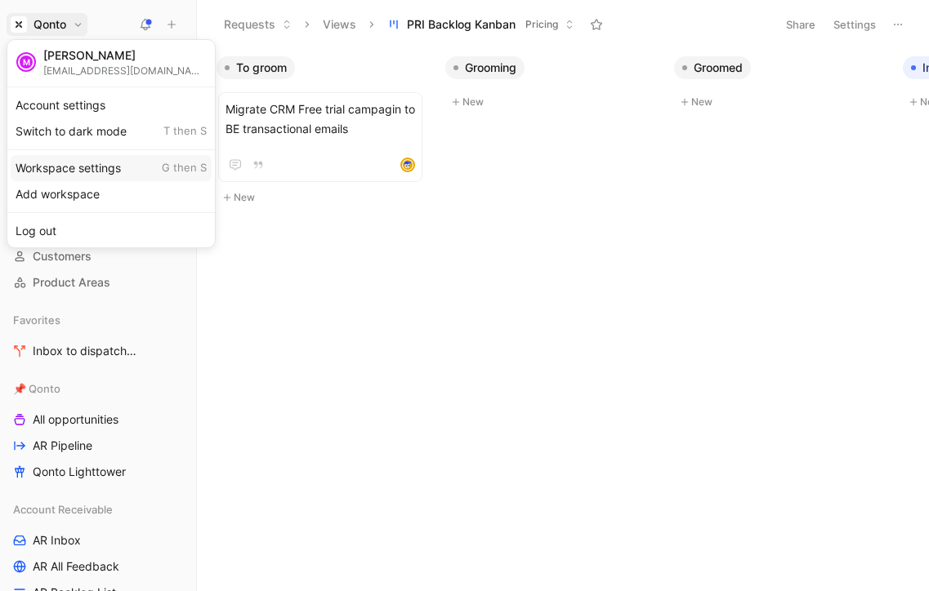
click at [116, 163] on div "Workspace settings G then S" at bounding box center [111, 168] width 201 height 26
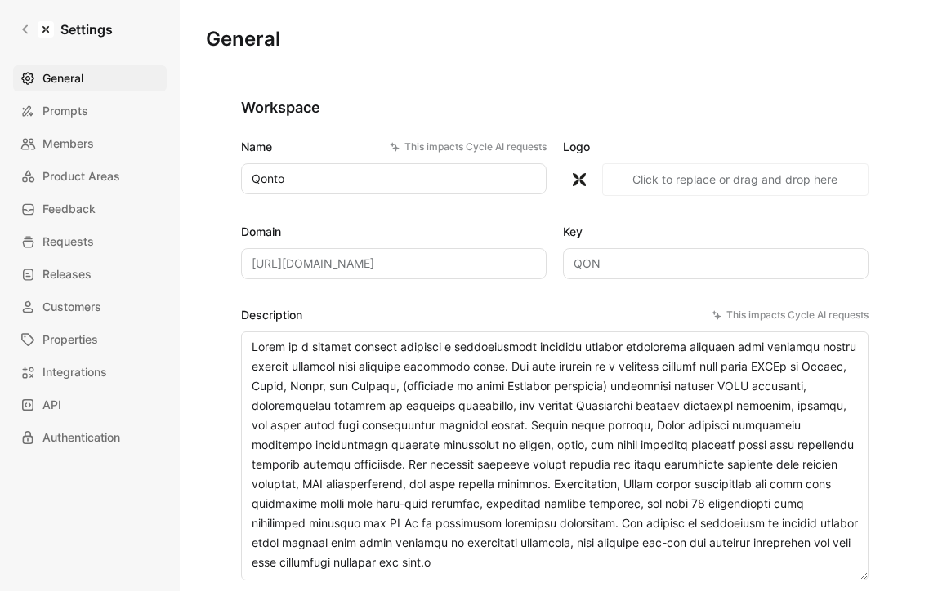
click at [87, 356] on div "General Prompts Members Product Areas Feedback Requests Releases Customers Prop…" at bounding box center [95, 257] width 165 height 385
click at [84, 368] on span "Integrations" at bounding box center [74, 373] width 65 height 20
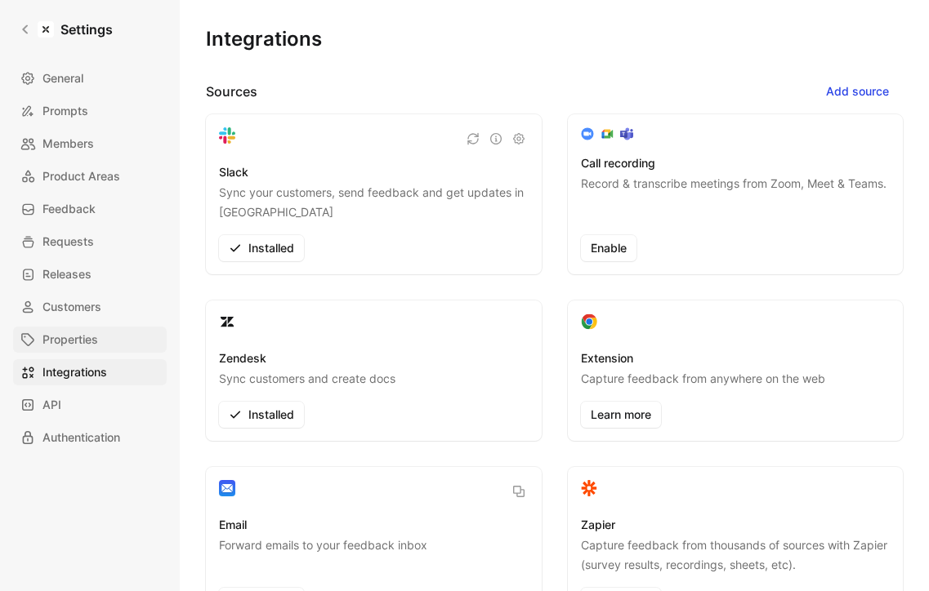
click at [84, 336] on span "Properties" at bounding box center [70, 340] width 56 height 20
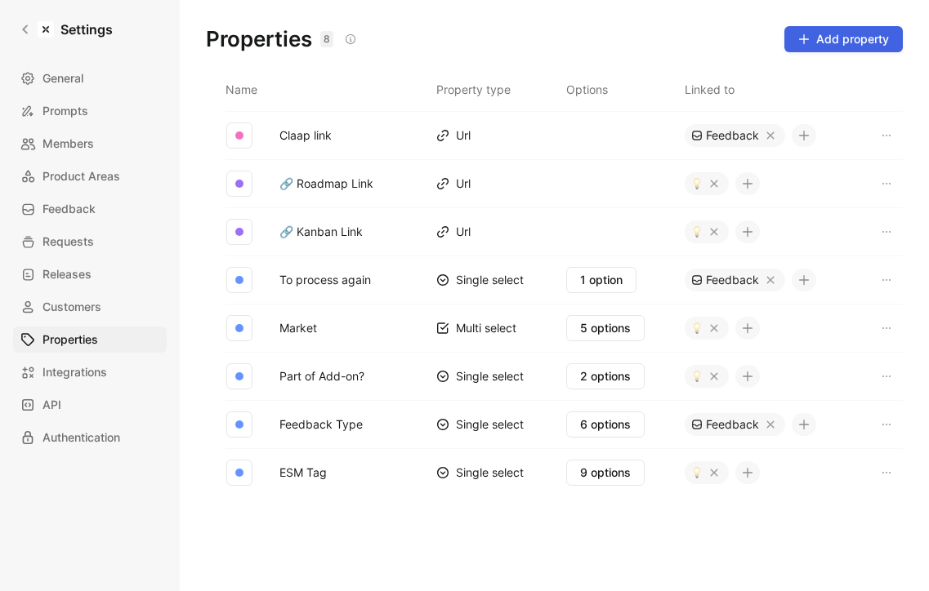
click at [841, 38] on span "Add property" at bounding box center [843, 39] width 91 height 20
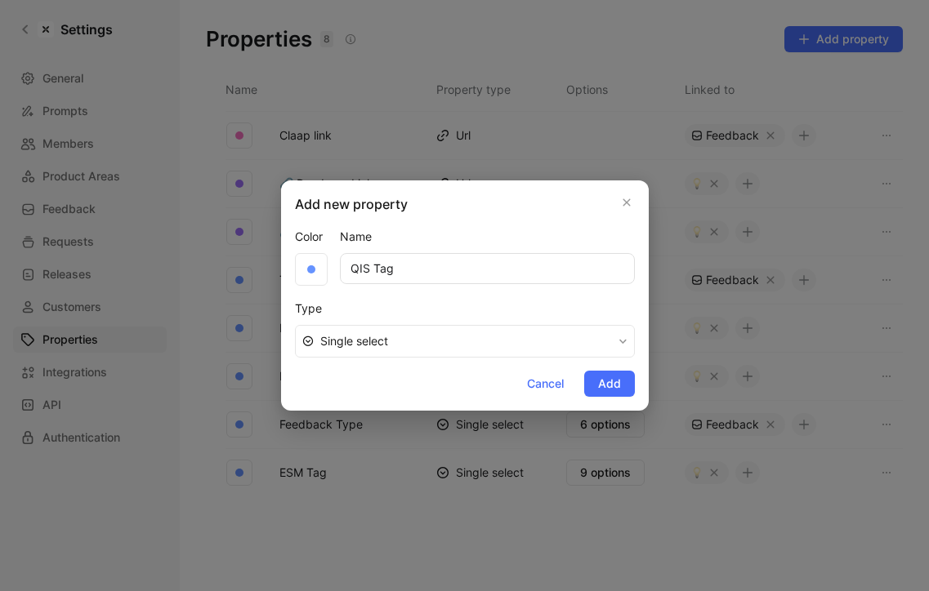
type input "QIS Tag"
click at [492, 345] on span "Single select" at bounding box center [466, 342] width 292 height 20
click at [454, 339] on span "Single select" at bounding box center [466, 342] width 292 height 20
click at [619, 379] on span "Add" at bounding box center [609, 384] width 23 height 20
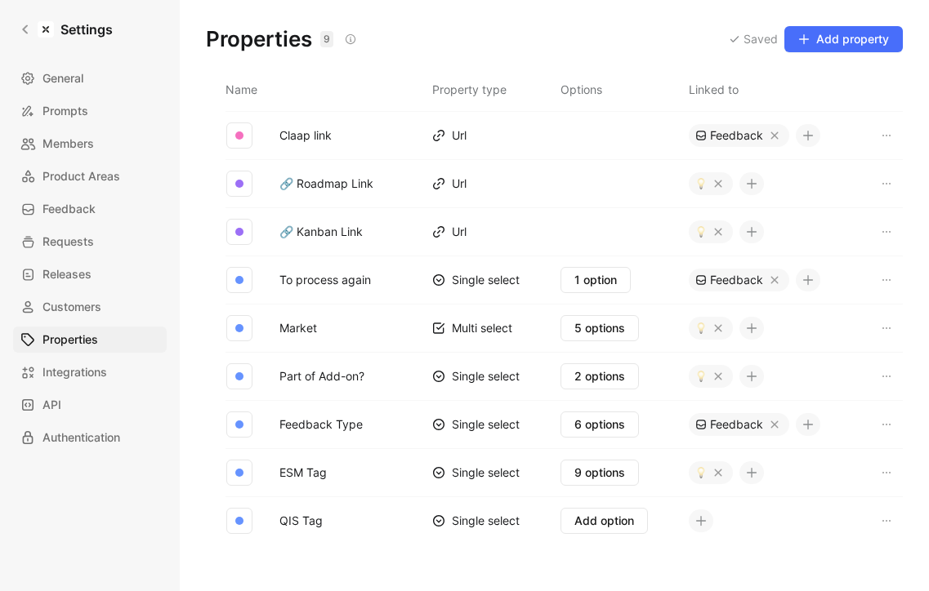
scroll to position [157, 0]
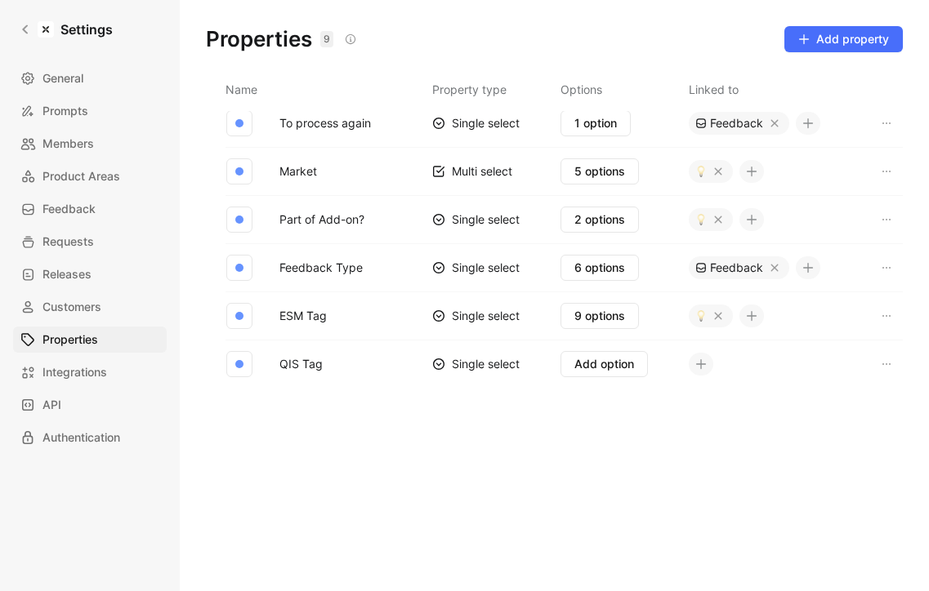
click at [701, 368] on icon at bounding box center [700, 364] width 11 height 11
click at [679, 419] on div "Quote" at bounding box center [710, 422] width 109 height 20
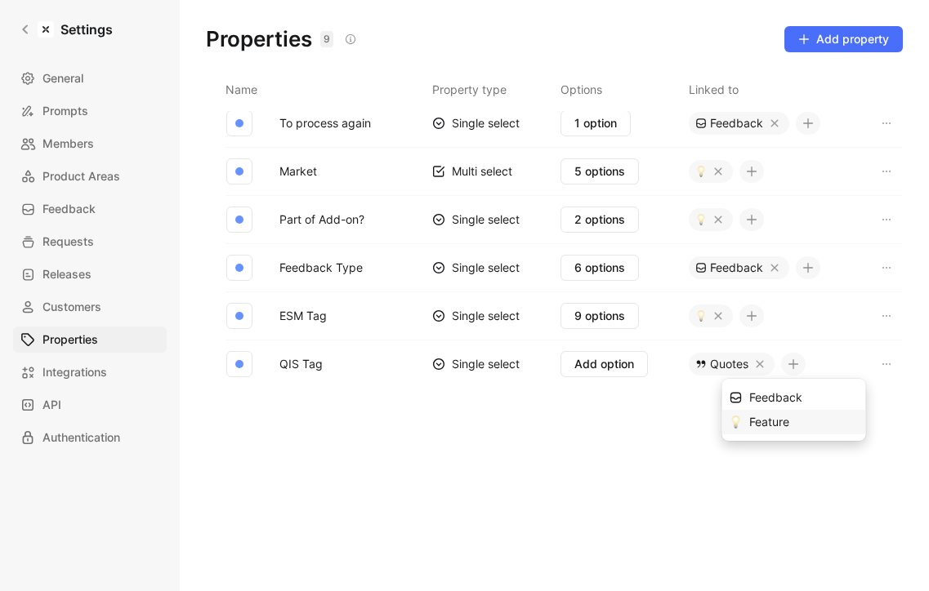
click at [769, 426] on div "Feature" at bounding box center [803, 422] width 109 height 20
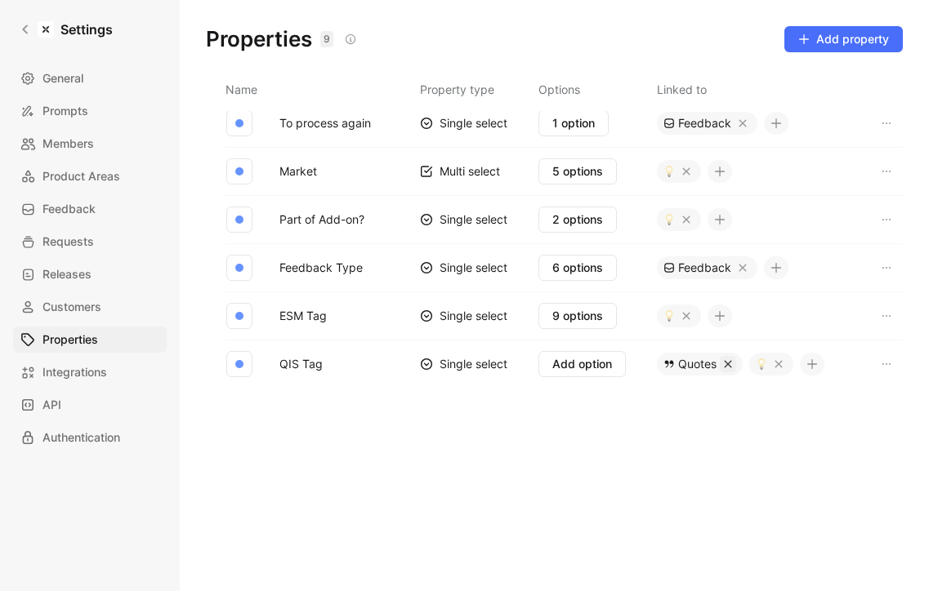
click at [726, 363] on icon "button" at bounding box center [727, 364] width 7 height 7
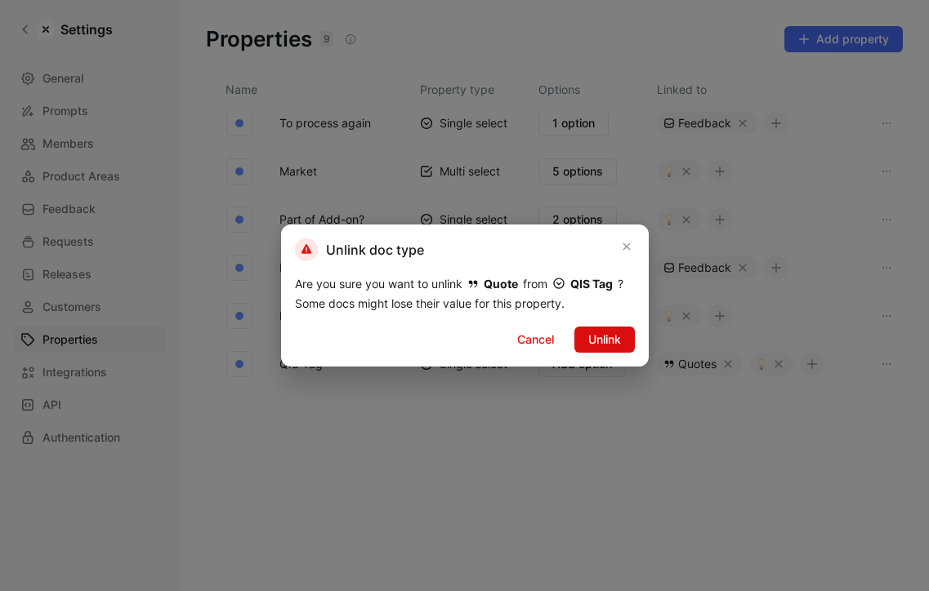
click at [585, 340] on button "Unlink" at bounding box center [604, 340] width 60 height 26
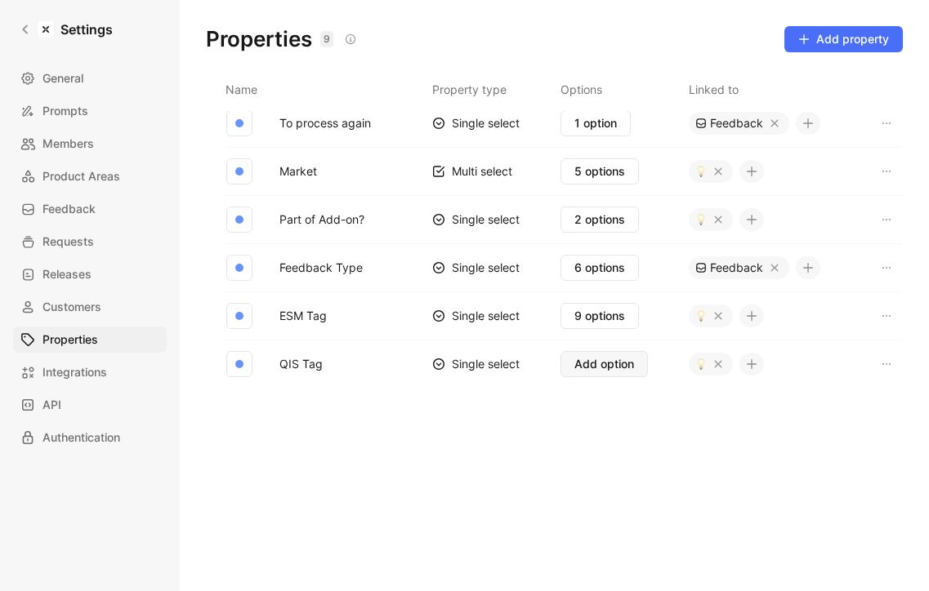
click at [606, 367] on span "Add option" at bounding box center [604, 364] width 60 height 20
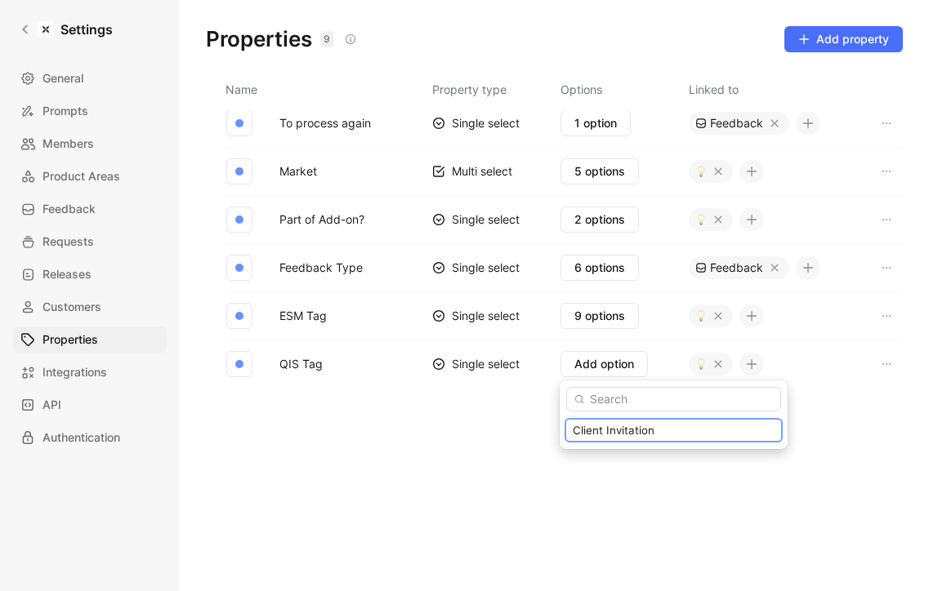
type input "Client Invitation"
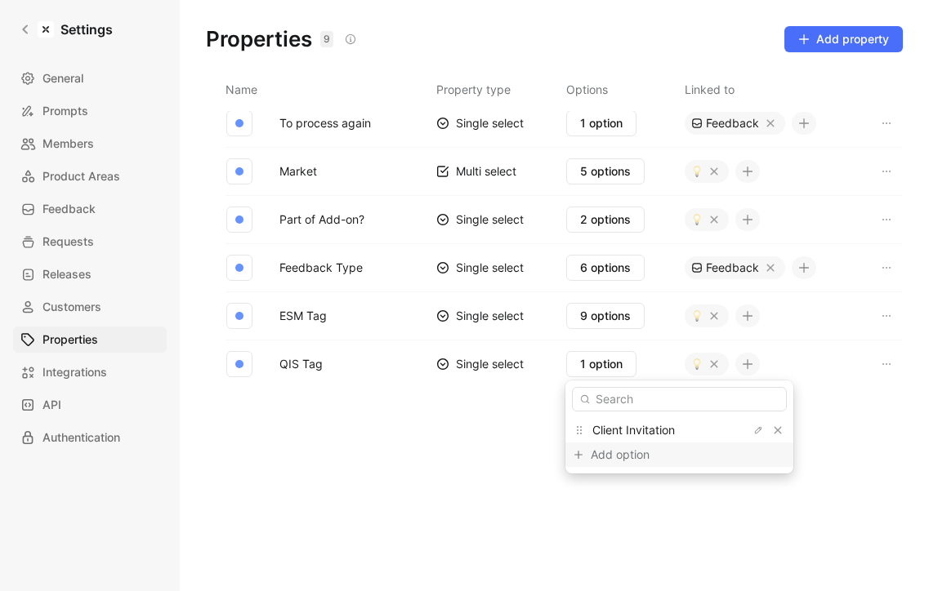
click at [628, 457] on div "Add option" at bounding box center [651, 455] width 123 height 20
click at [638, 433] on span "Client Invitation" at bounding box center [633, 430] width 82 height 14
click at [753, 431] on icon "button" at bounding box center [758, 431] width 10 height 10
type input "SME Invitation"
click at [646, 452] on div "Add option" at bounding box center [651, 455] width 123 height 20
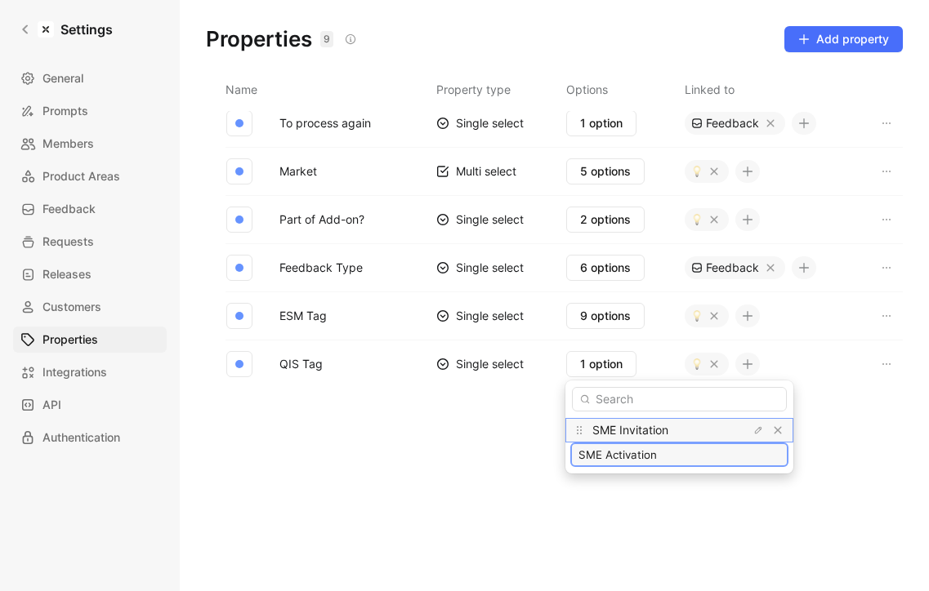
type input "SME Activation"
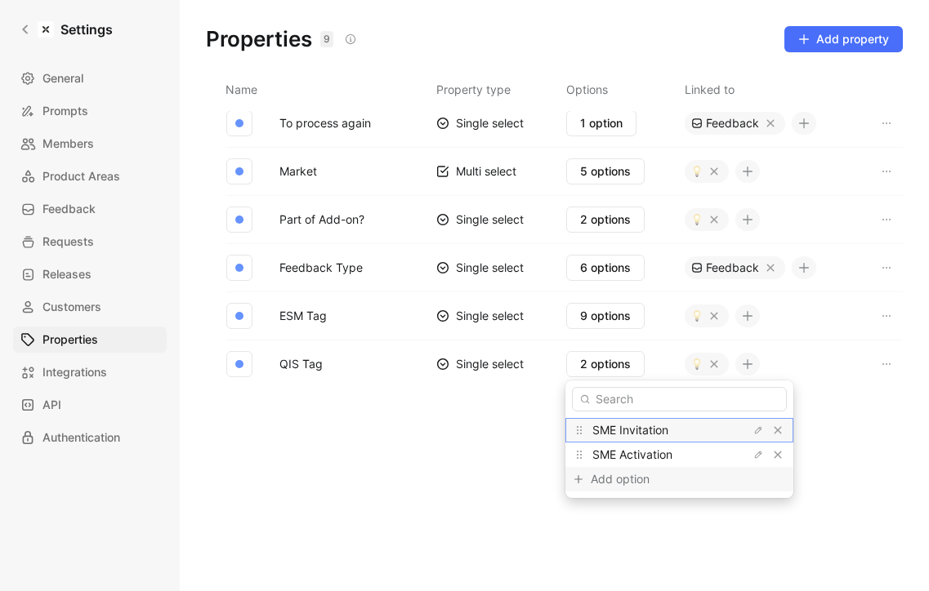
click at [631, 474] on div "Add option" at bounding box center [651, 480] width 123 height 20
type input "Collaboration"
click at [620, 501] on div "Add option" at bounding box center [651, 504] width 123 height 20
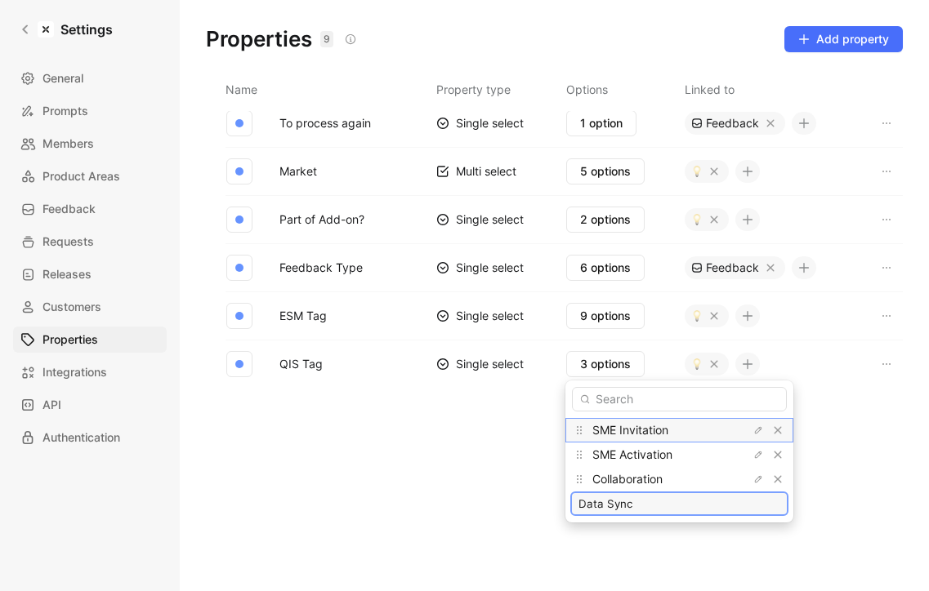
type input "Data Sync"
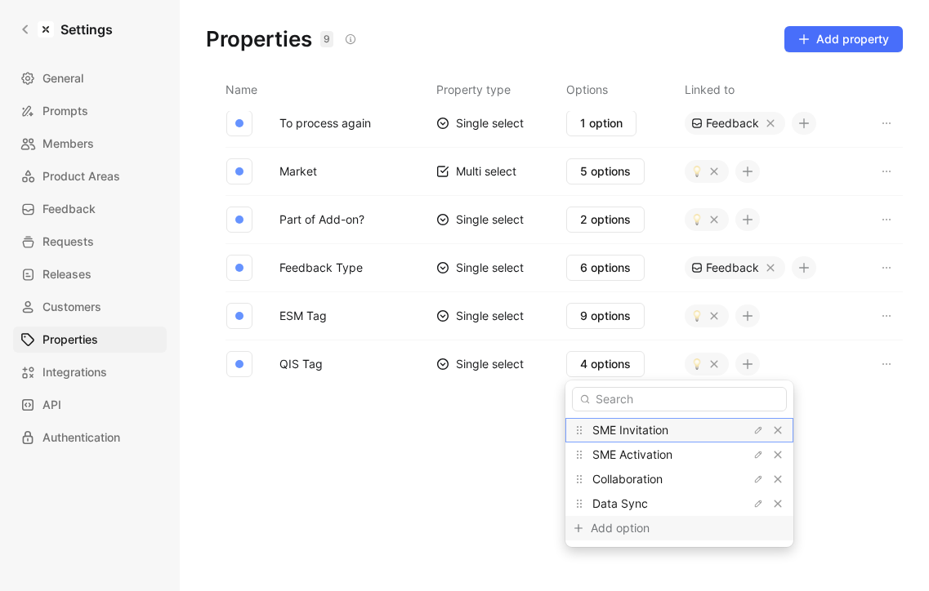
click at [618, 531] on div "Add option" at bounding box center [651, 529] width 123 height 20
type input "Accountant Access"
click at [617, 555] on div "Add option" at bounding box center [651, 553] width 123 height 20
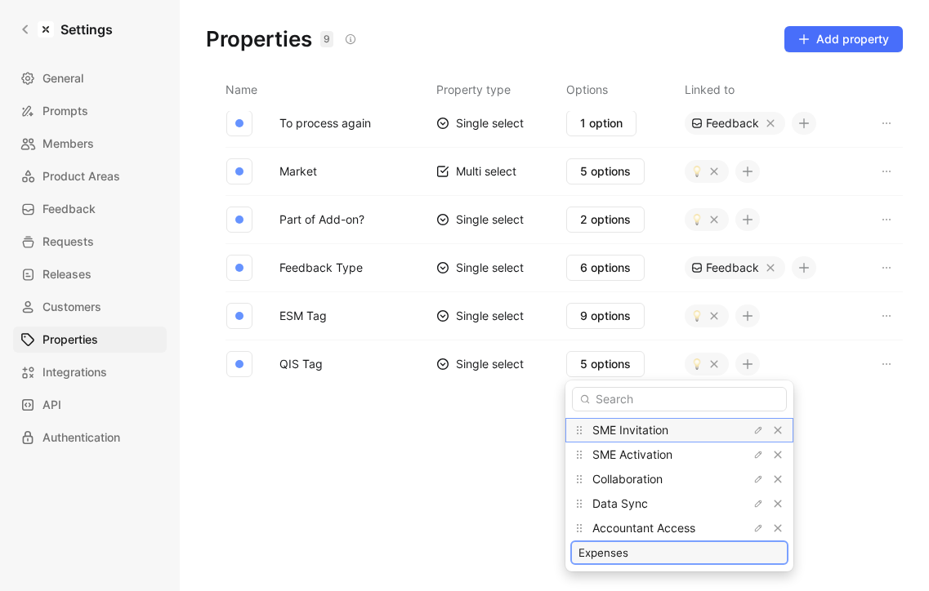
type input "Expenses"
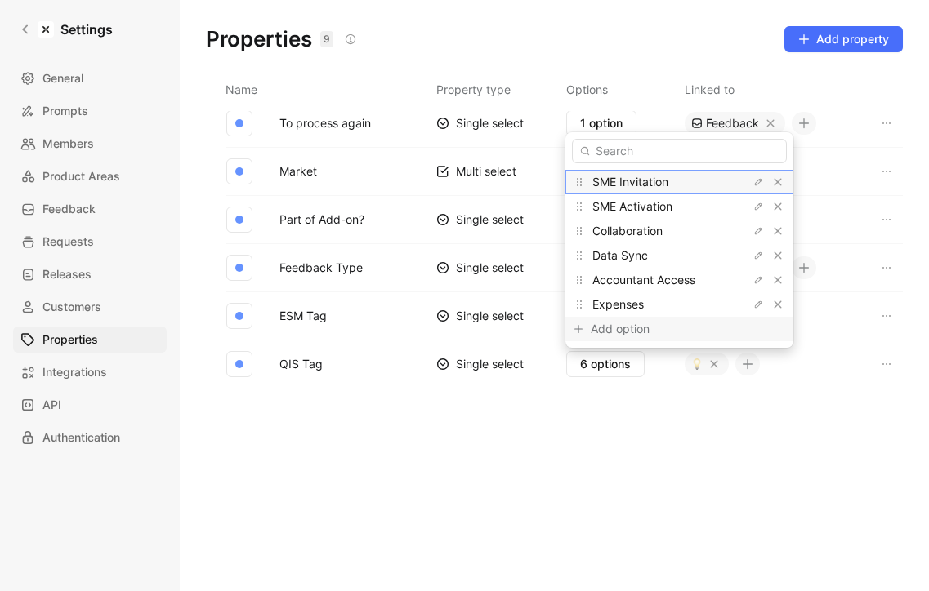
click at [629, 319] on div "Add option" at bounding box center [651, 329] width 123 height 20
type input "Account Receivable"
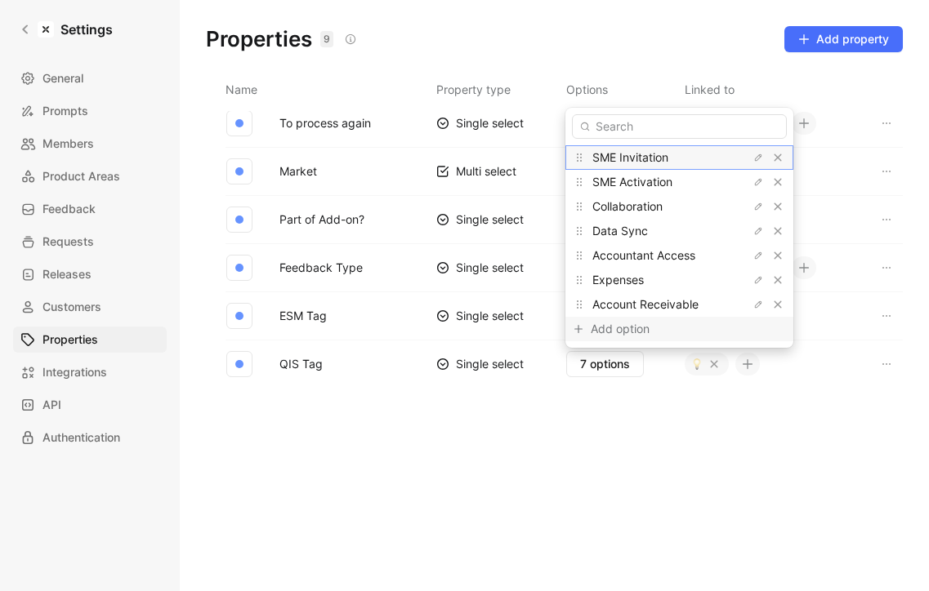
click at [634, 328] on div "Add option" at bounding box center [651, 329] width 123 height 20
type input "S"
type input "Account Payable"
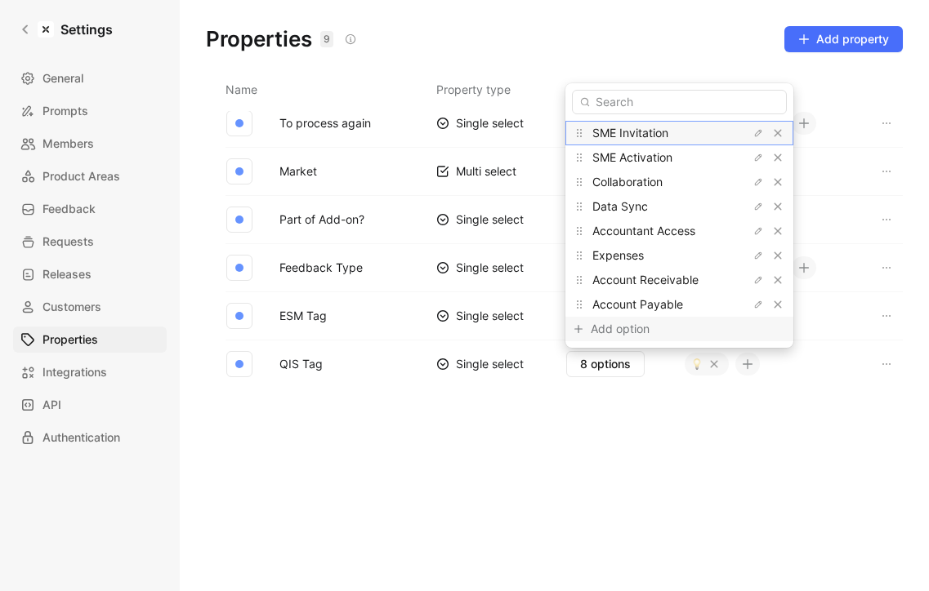
click at [652, 328] on div "Add option" at bounding box center [651, 329] width 123 height 20
type input "Bank Statements"
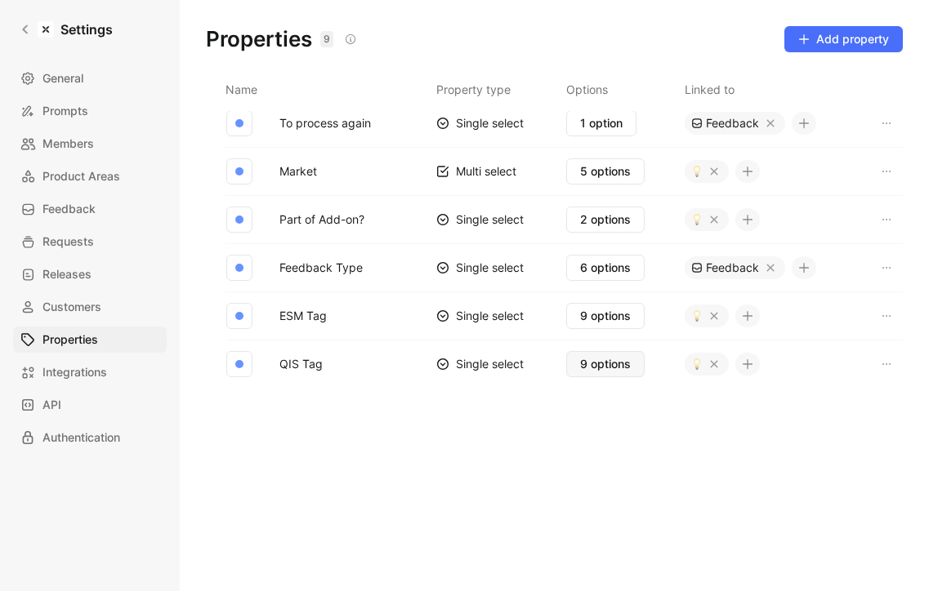
click at [614, 366] on span "9 options" at bounding box center [605, 364] width 51 height 20
click at [26, 25] on icon at bounding box center [25, 29] width 6 height 9
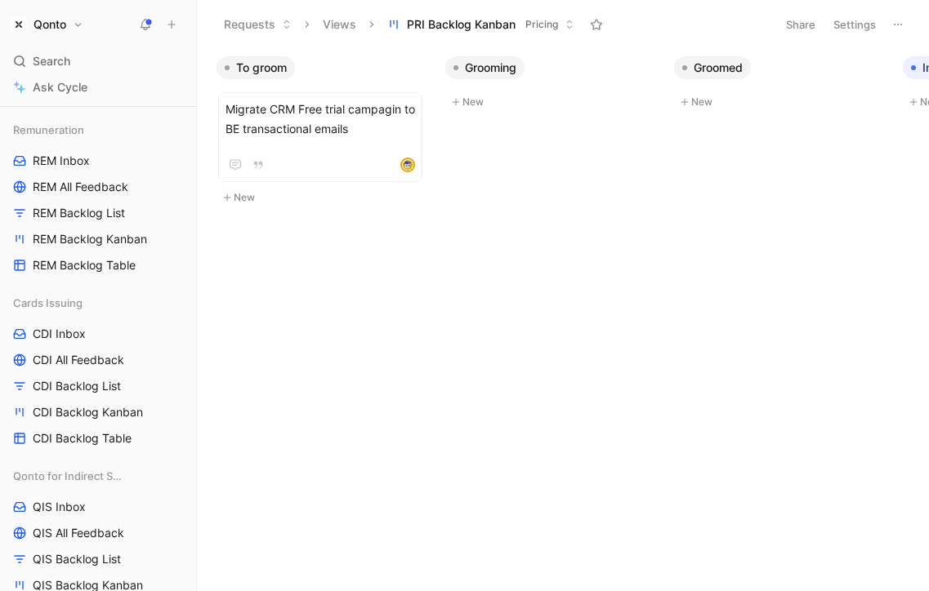
scroll to position [1525, 0]
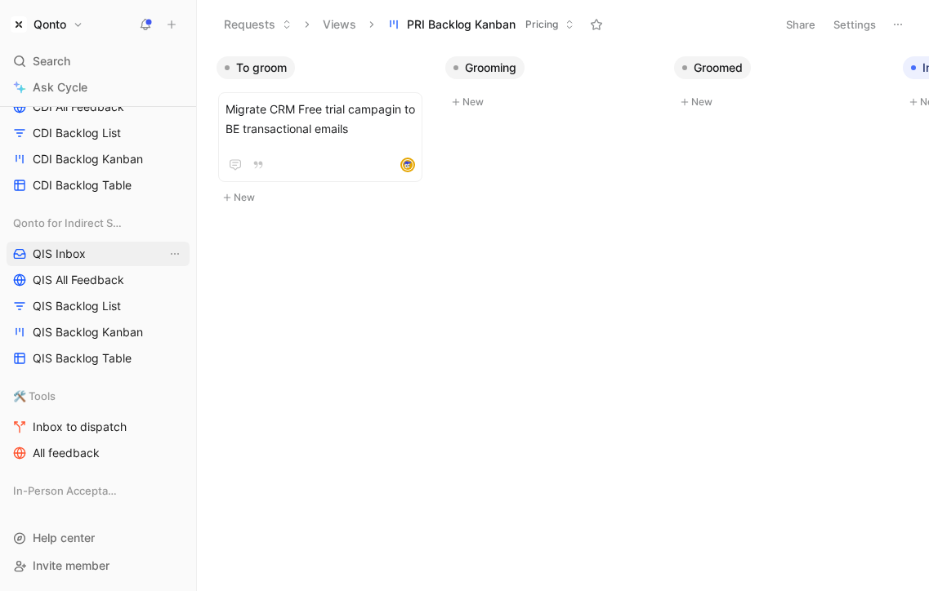
click at [87, 260] on link "QIS Inbox" at bounding box center [98, 254] width 183 height 25
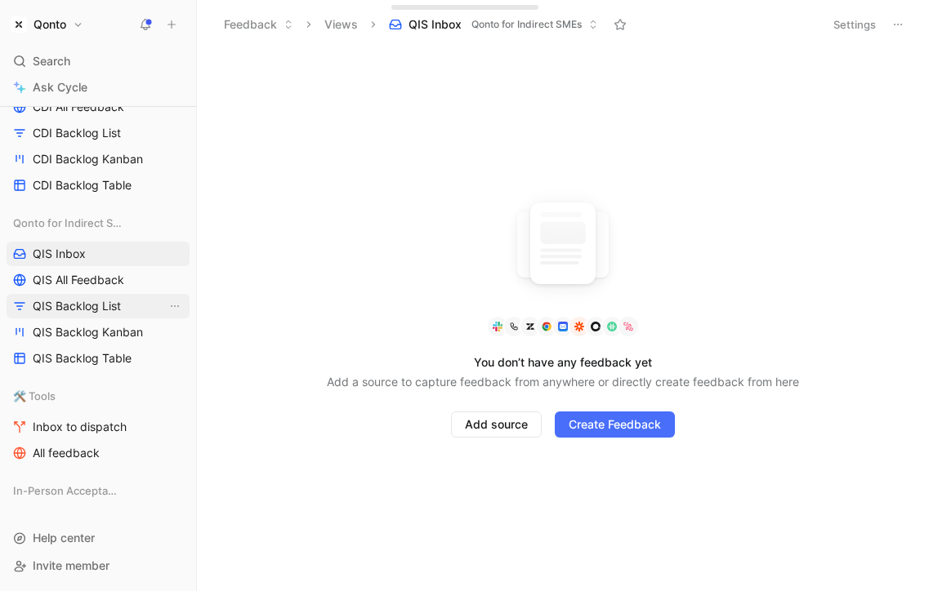
click at [127, 302] on link "QIS Backlog List" at bounding box center [98, 306] width 183 height 25
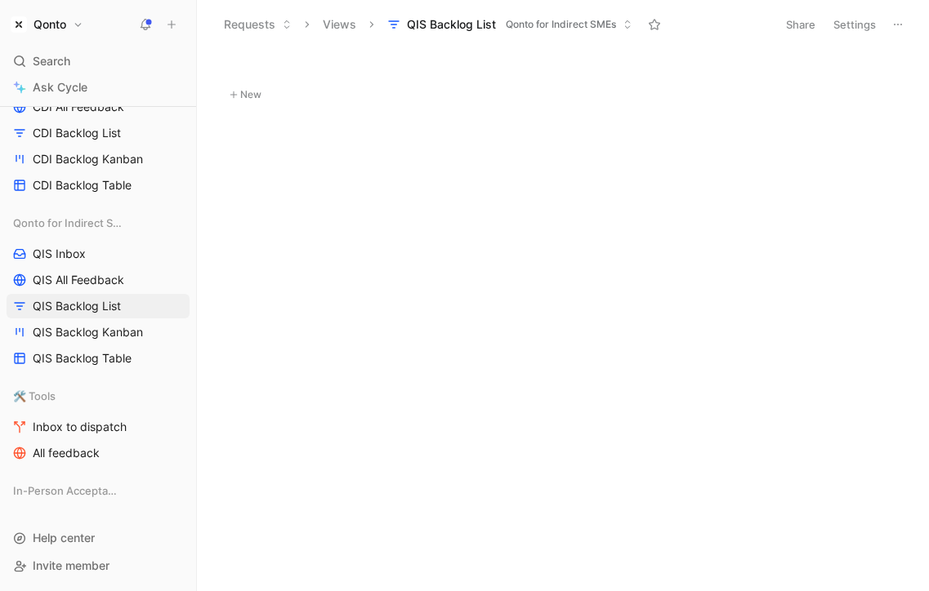
click at [853, 22] on button "Settings" at bounding box center [854, 24] width 57 height 23
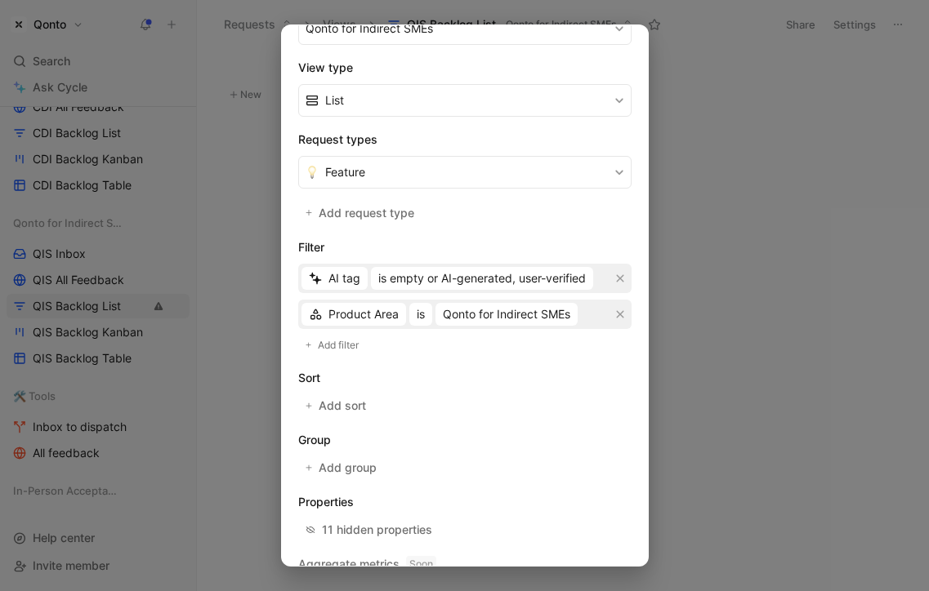
scroll to position [291, 0]
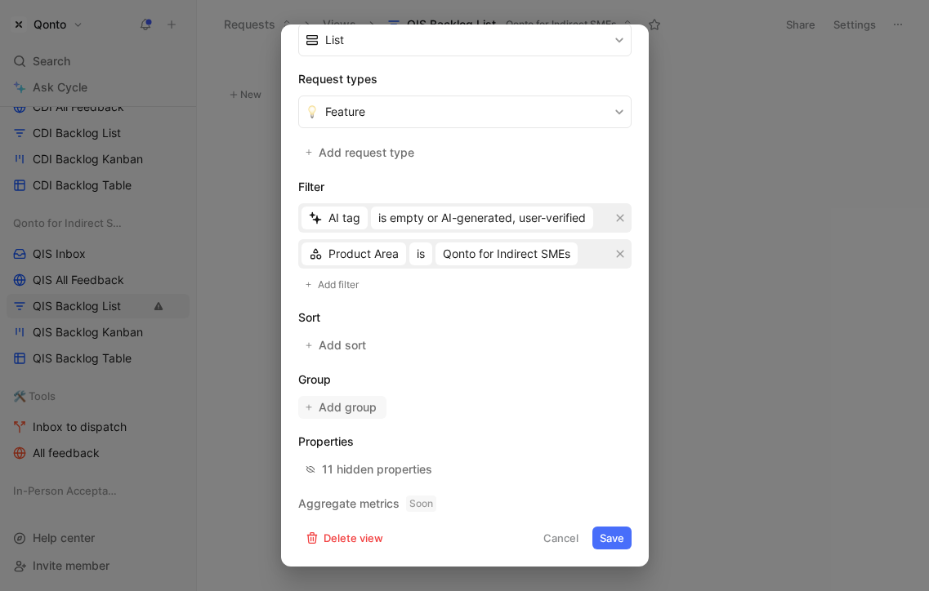
click at [362, 403] on span "Add group" at bounding box center [349, 408] width 60 height 20
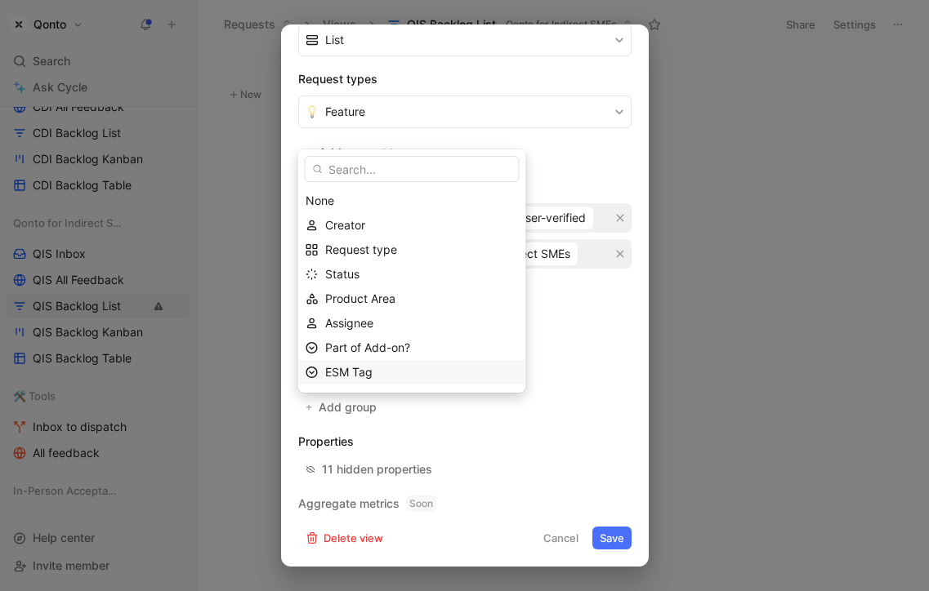
scroll to position [47, 0]
click at [363, 353] on span "QIS Tag" at bounding box center [346, 349] width 43 height 14
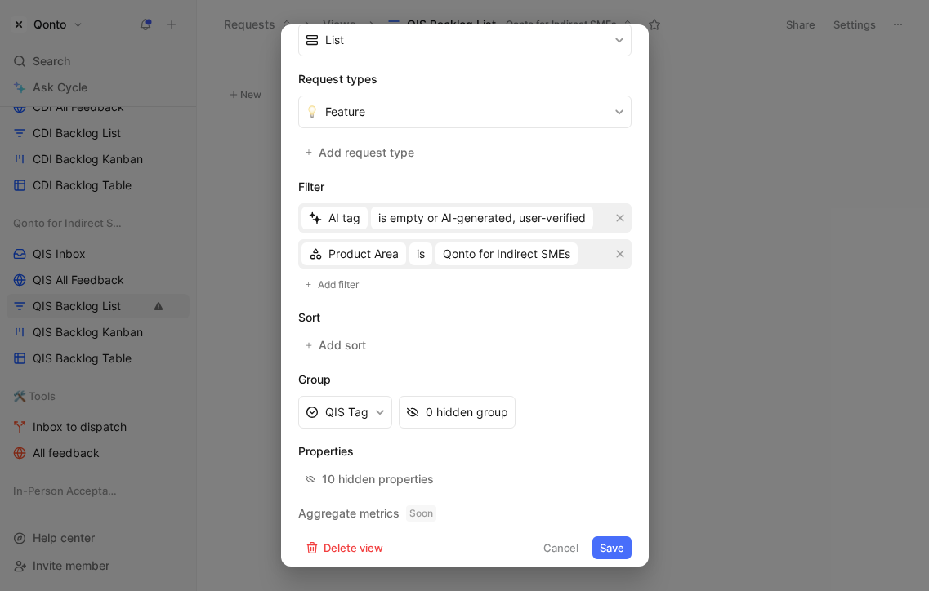
click at [614, 544] on button "Save" at bounding box center [611, 548] width 39 height 23
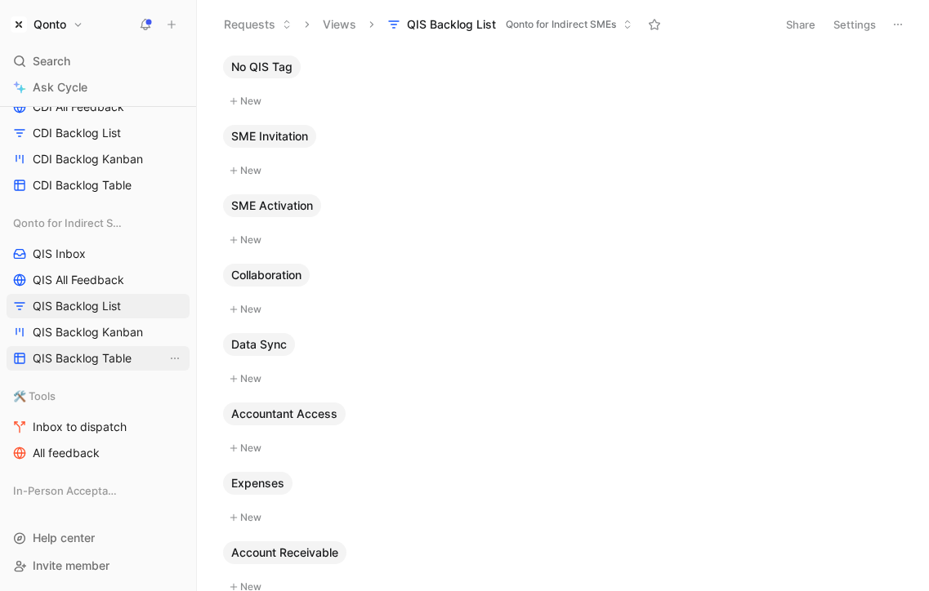
click at [122, 354] on span "QIS Backlog Table" at bounding box center [82, 358] width 99 height 16
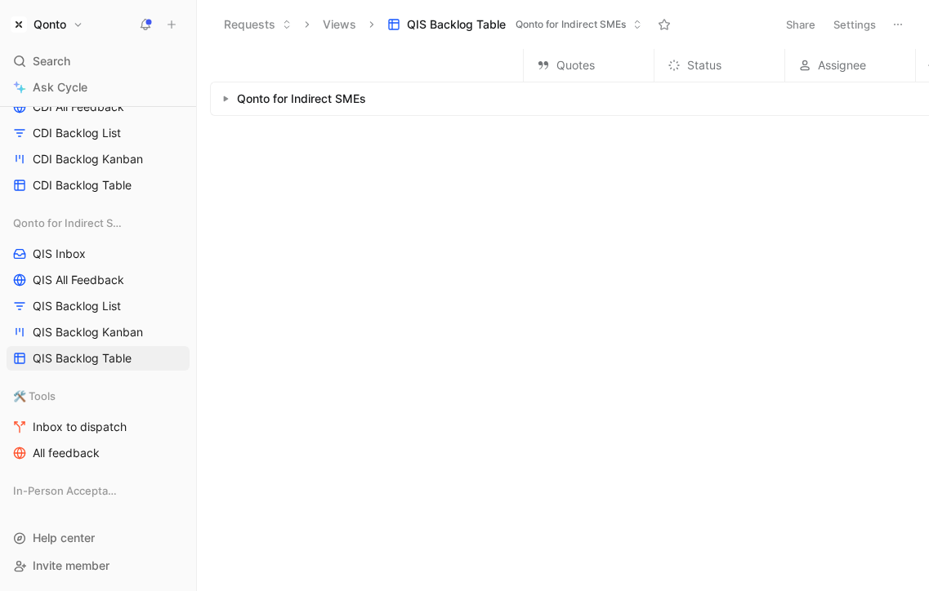
click at [852, 28] on button "Settings" at bounding box center [854, 24] width 57 height 23
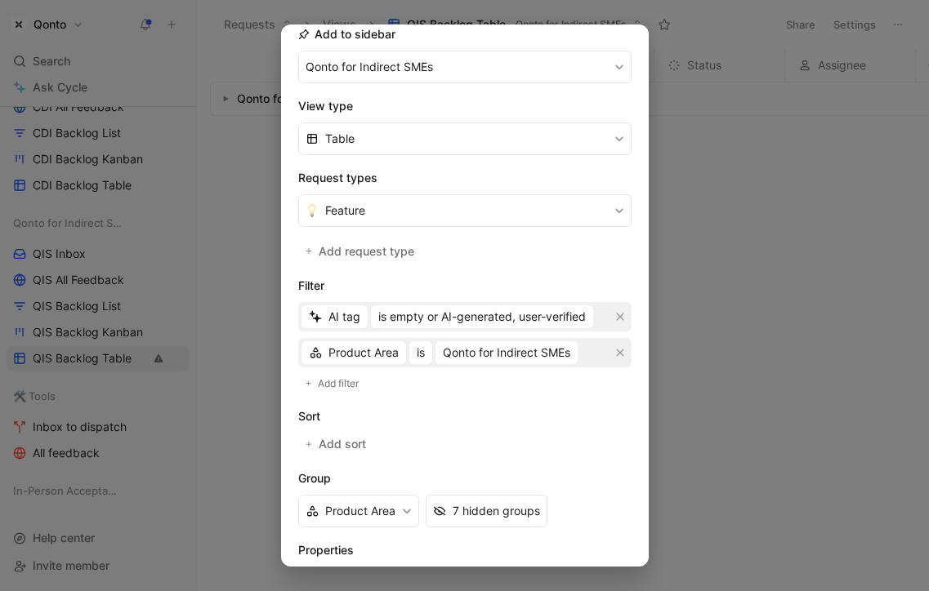
scroll to position [301, 0]
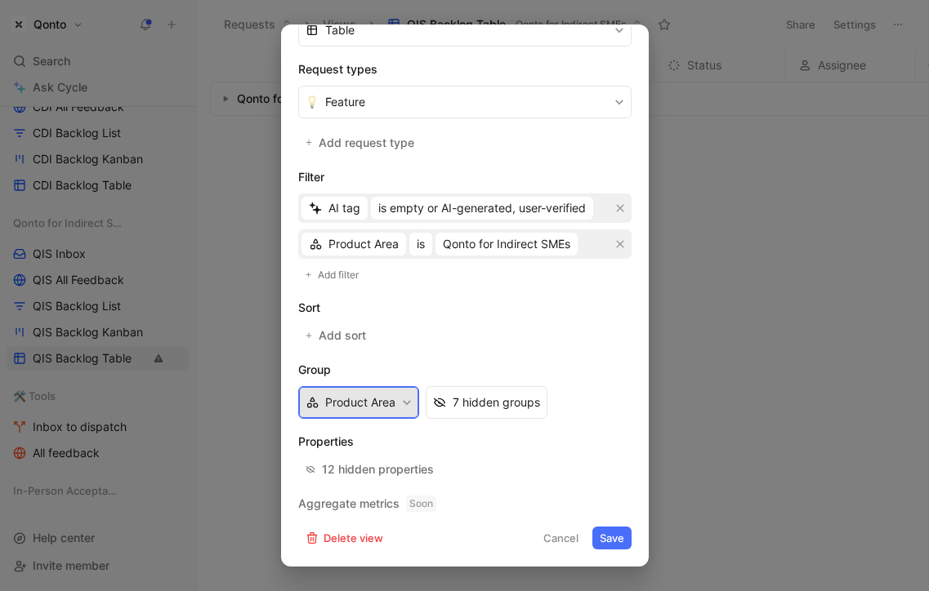
click at [394, 400] on button "Product Area" at bounding box center [358, 402] width 121 height 33
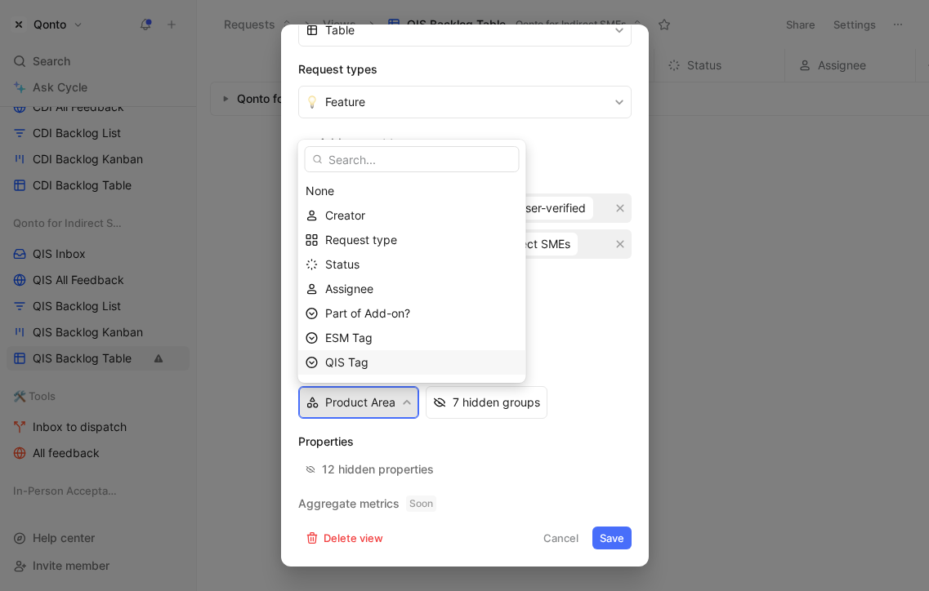
click at [471, 361] on div "QIS Tag" at bounding box center [412, 362] width 228 height 25
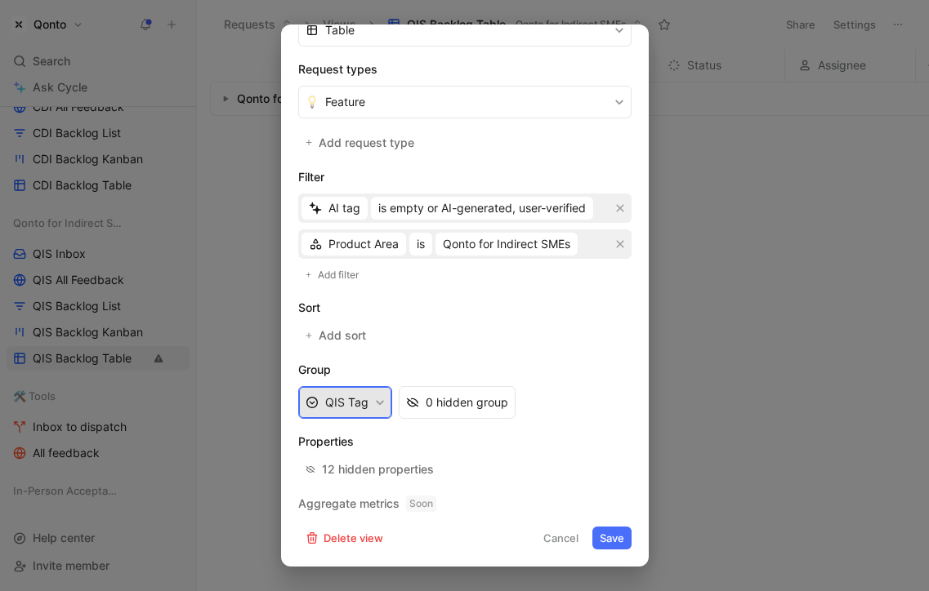
click at [383, 399] on button "QIS Tag" at bounding box center [345, 402] width 94 height 33
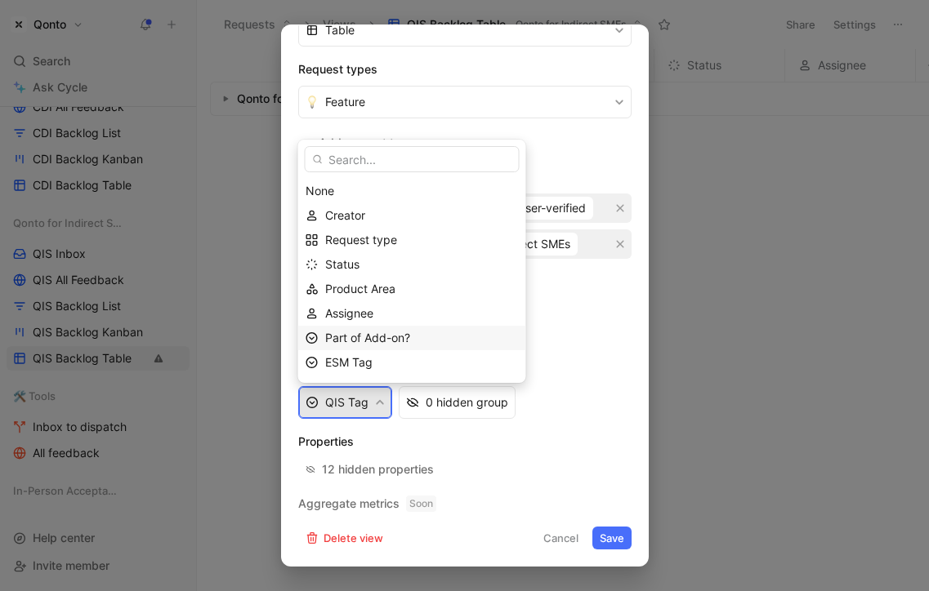
scroll to position [23, 0]
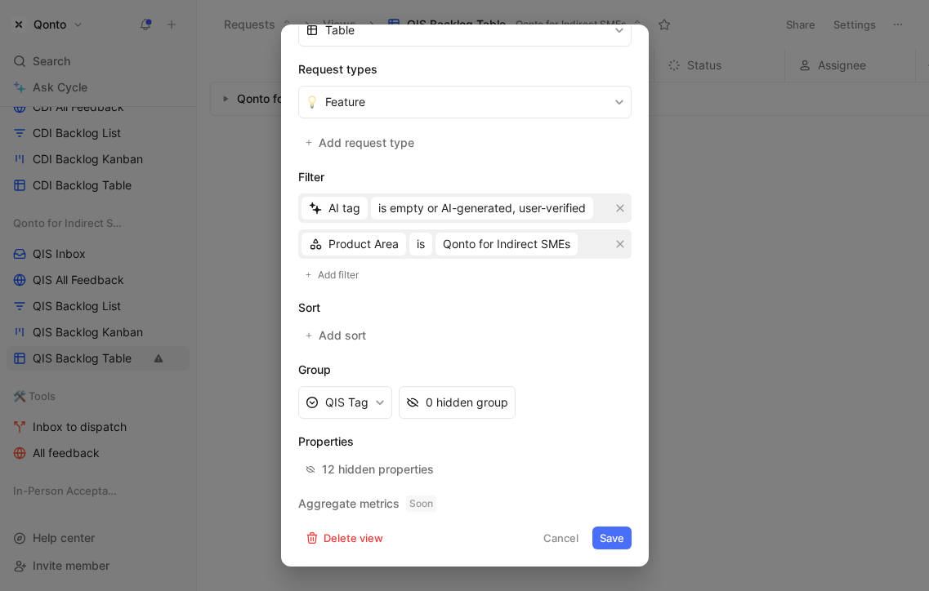
click at [608, 540] on button "Save" at bounding box center [611, 538] width 39 height 23
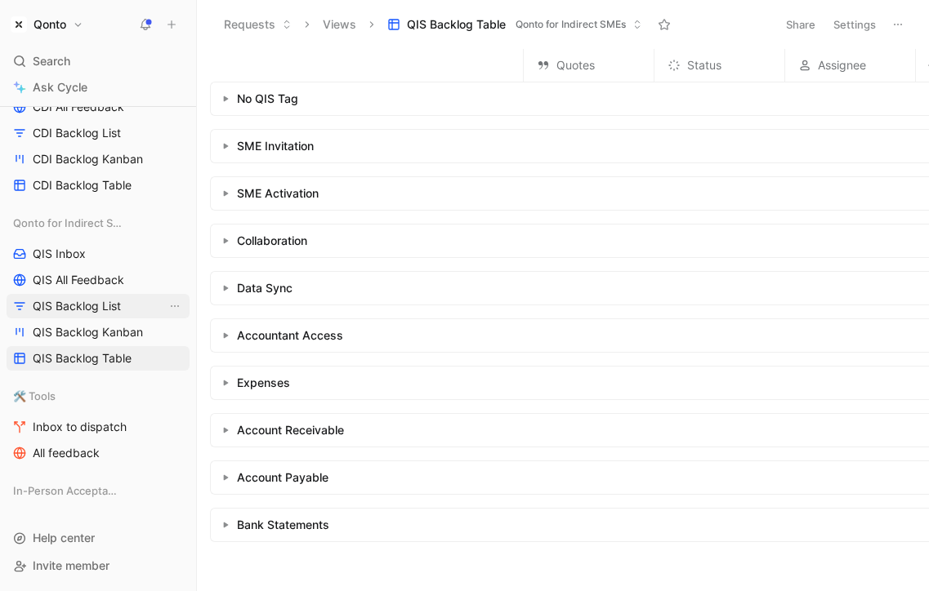
click at [102, 312] on span "QIS Backlog List" at bounding box center [77, 306] width 88 height 16
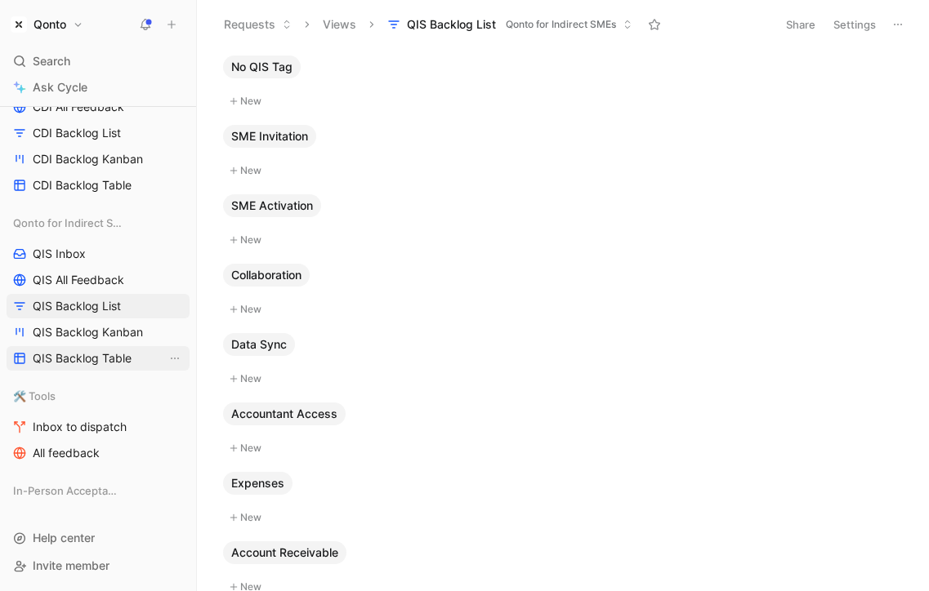
click at [102, 352] on span "QIS Backlog Table" at bounding box center [82, 358] width 99 height 16
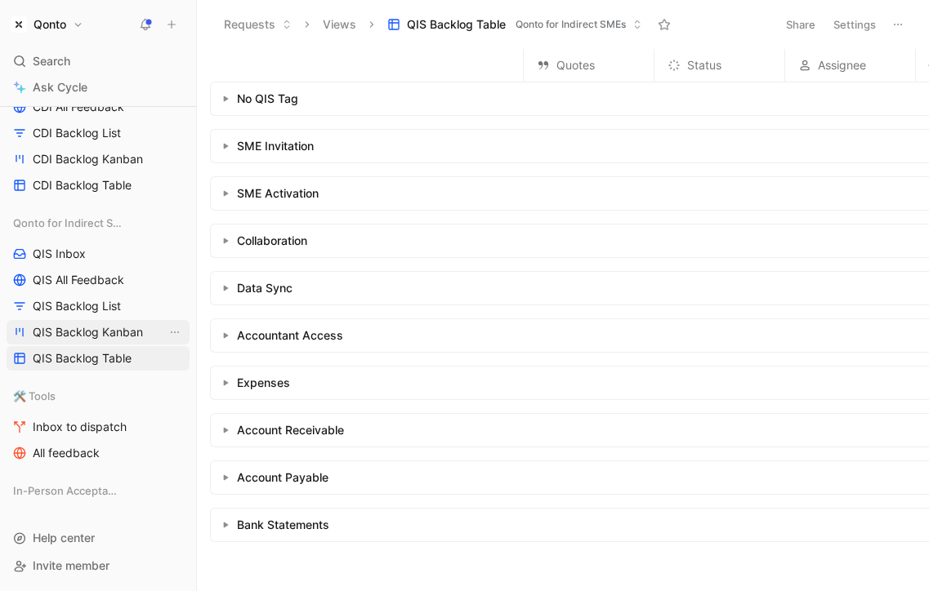
click at [109, 336] on span "QIS Backlog Kanban" at bounding box center [88, 332] width 110 height 16
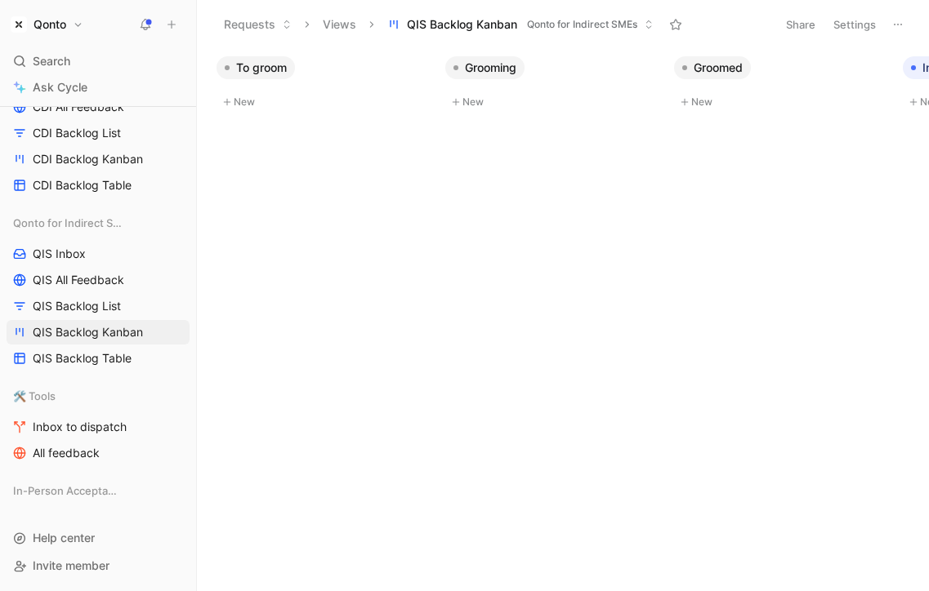
click at [846, 23] on button "Settings" at bounding box center [854, 24] width 57 height 23
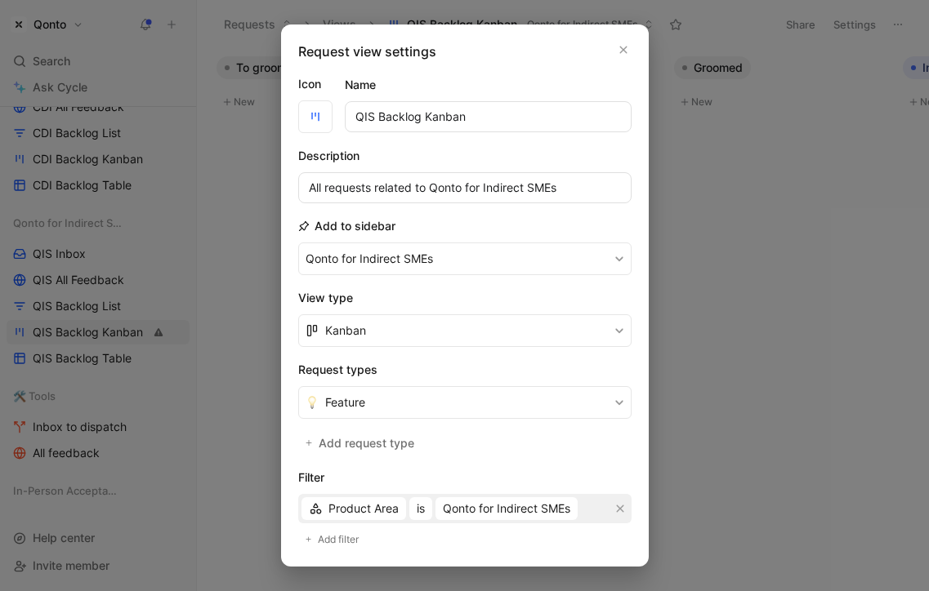
scroll to position [327, 0]
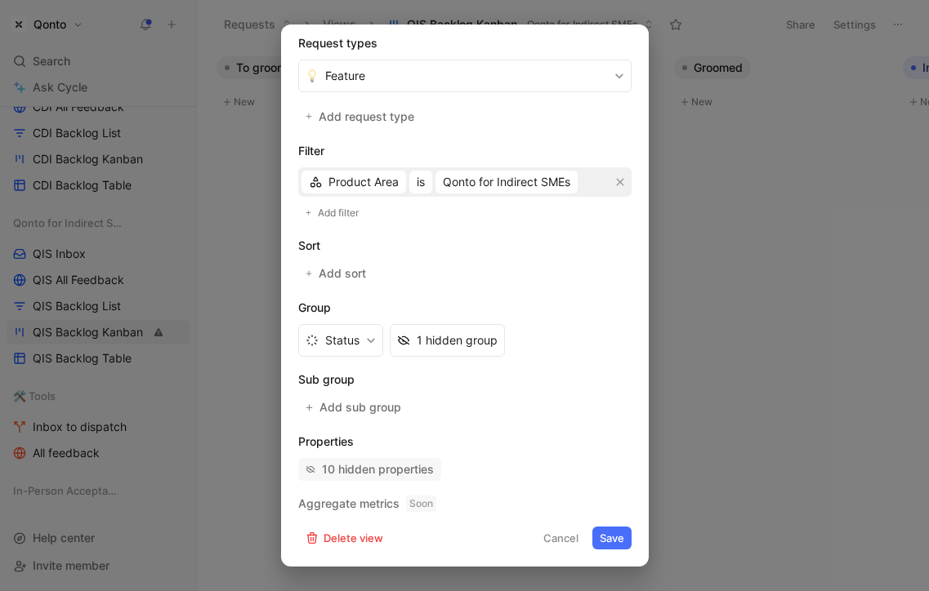
click at [354, 464] on div "10 hidden properties" at bounding box center [378, 470] width 112 height 20
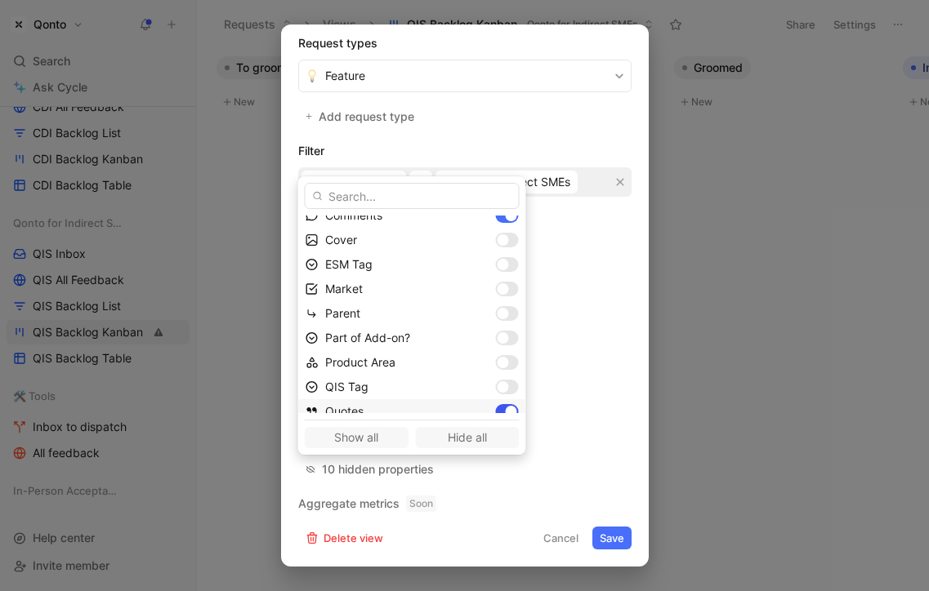
scroll to position [123, 0]
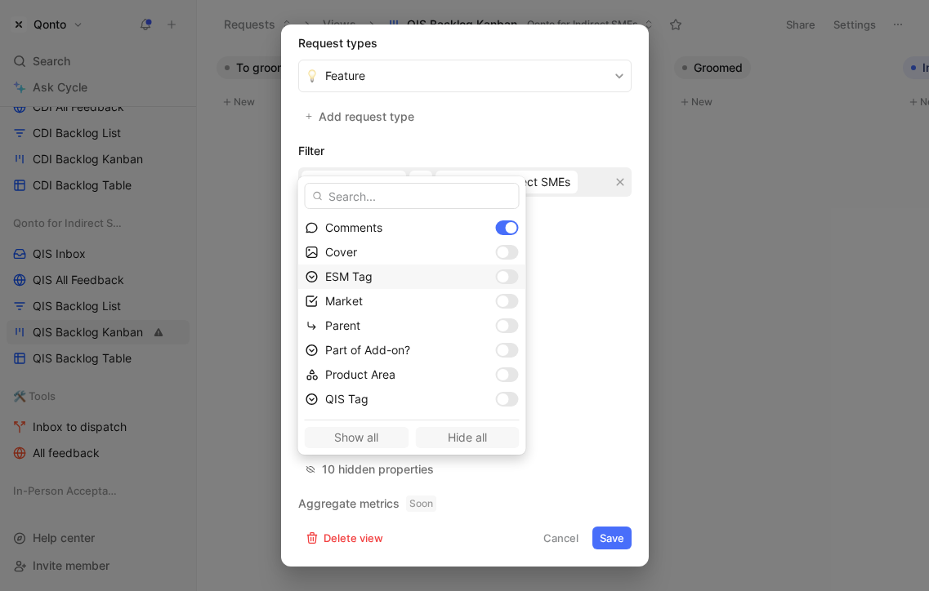
click at [497, 278] on div at bounding box center [502, 276] width 11 height 11
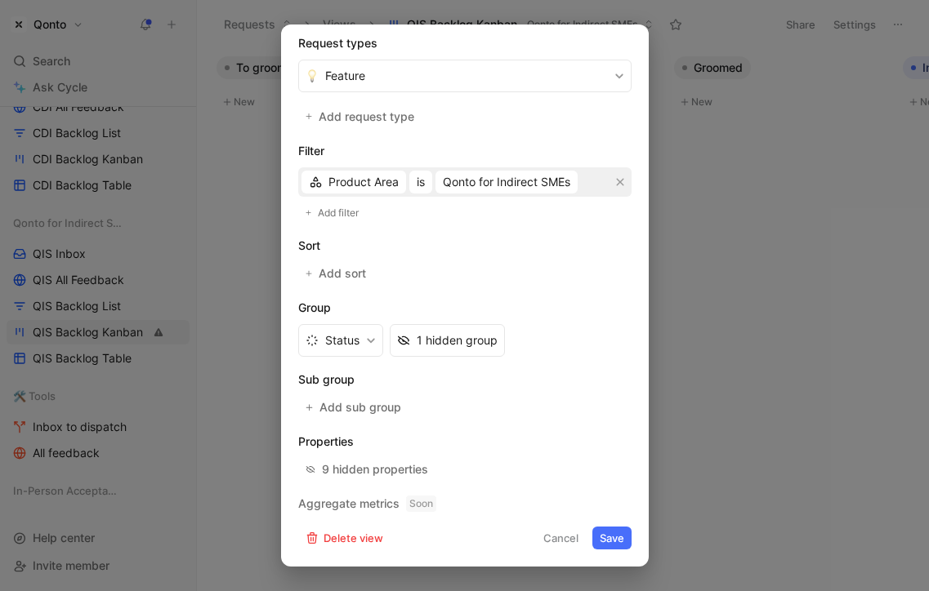
click at [615, 539] on button "Save" at bounding box center [611, 538] width 39 height 23
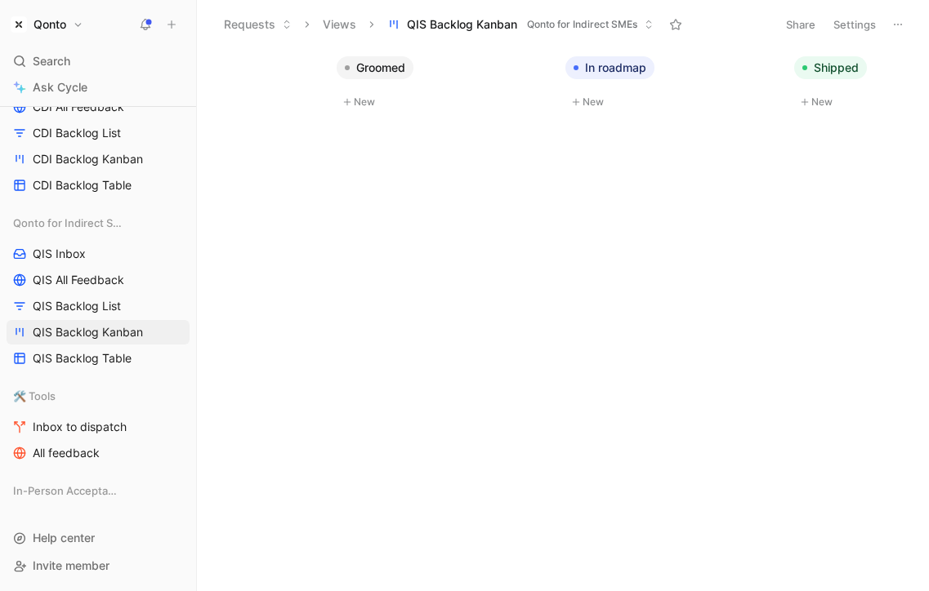
scroll to position [0, 0]
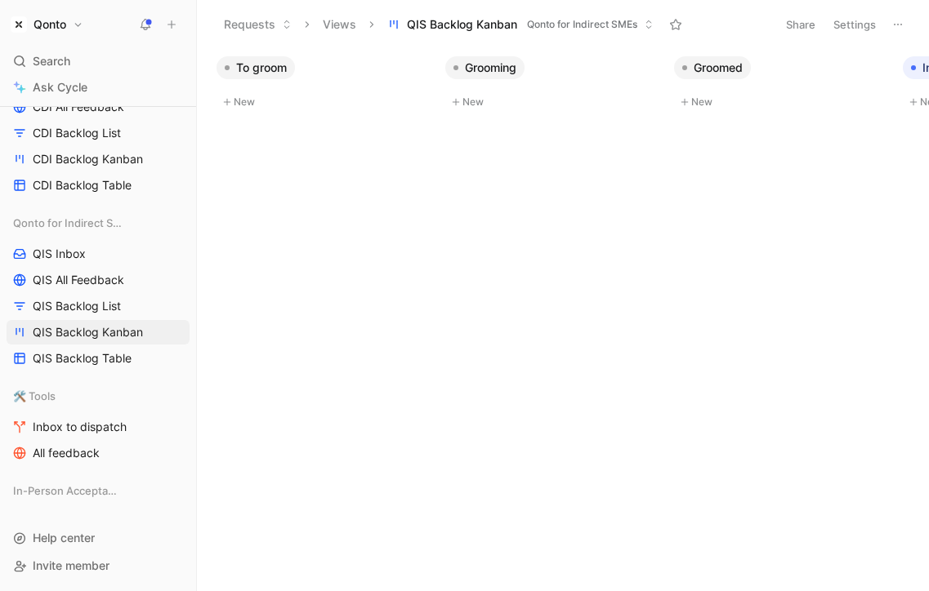
click at [850, 16] on button "Settings" at bounding box center [854, 24] width 57 height 23
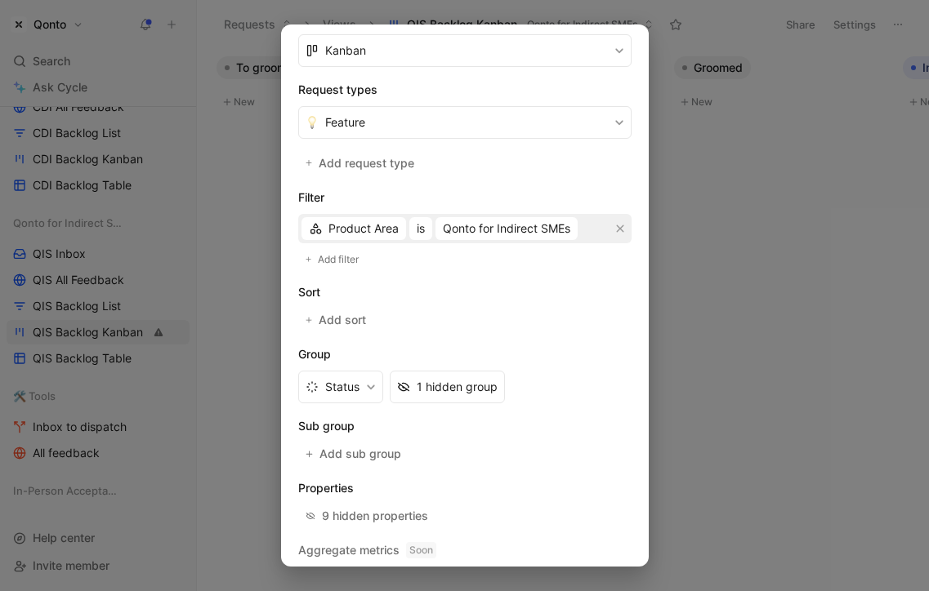
scroll to position [311, 0]
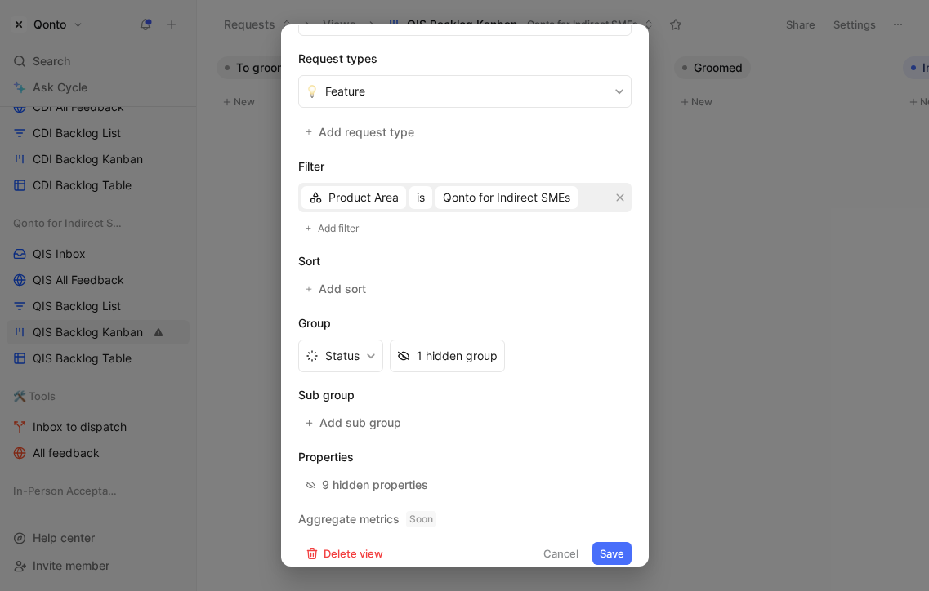
click at [799, 207] on div at bounding box center [464, 295] width 929 height 591
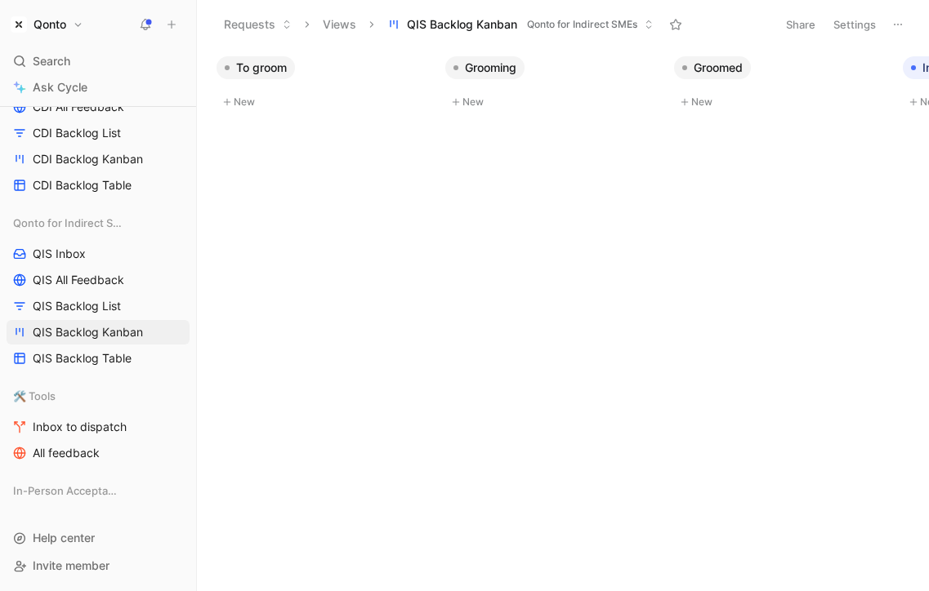
click at [849, 24] on button "Settings" at bounding box center [854, 24] width 57 height 23
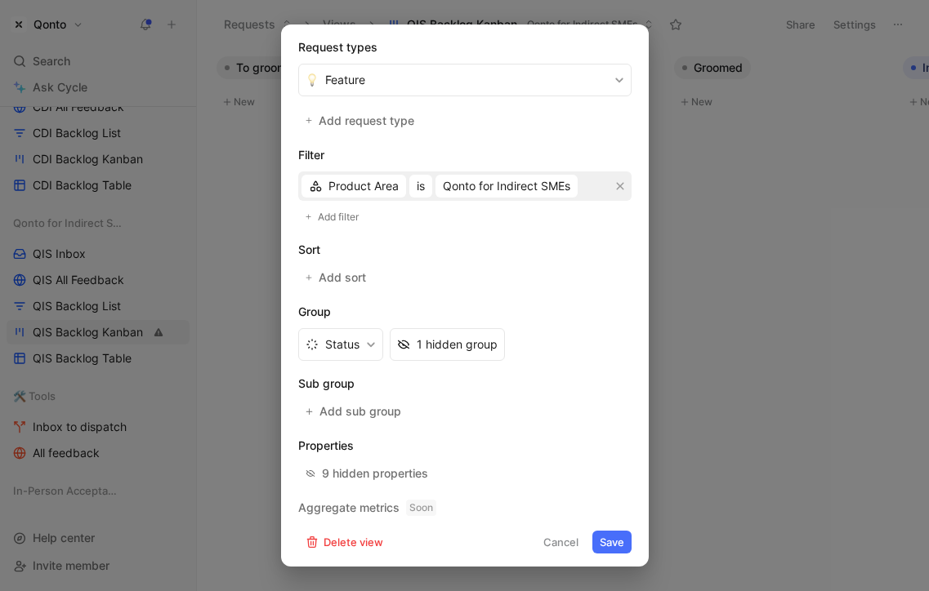
scroll to position [327, 0]
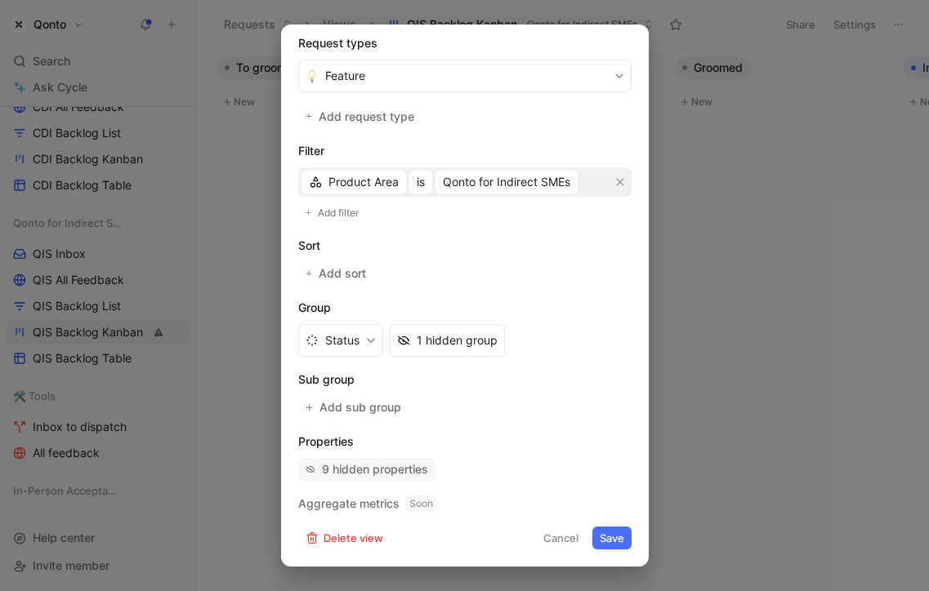
click at [367, 461] on div "9 hidden properties" at bounding box center [375, 470] width 106 height 20
click at [359, 464] on div "9 hidden properties" at bounding box center [375, 470] width 106 height 20
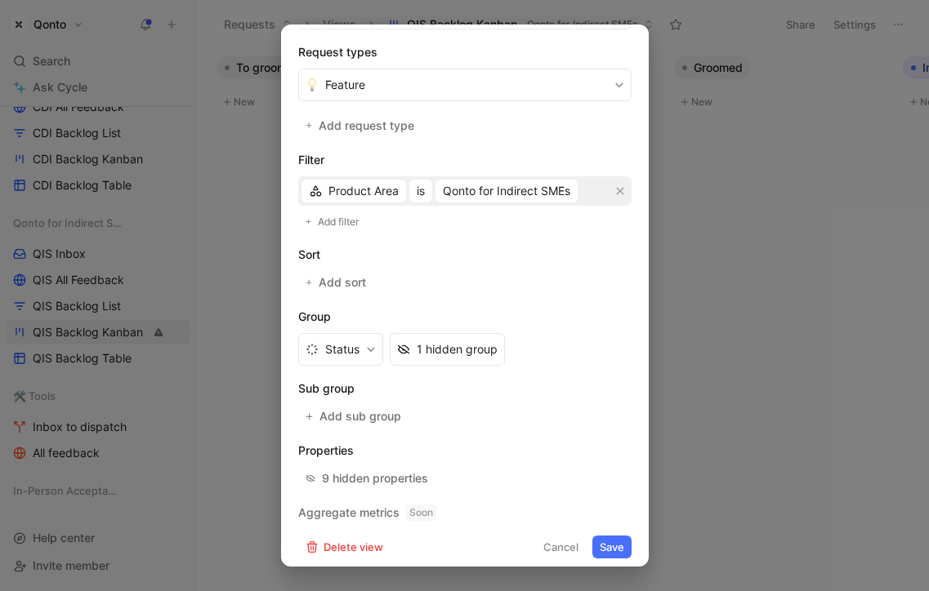
scroll to position [320, 0]
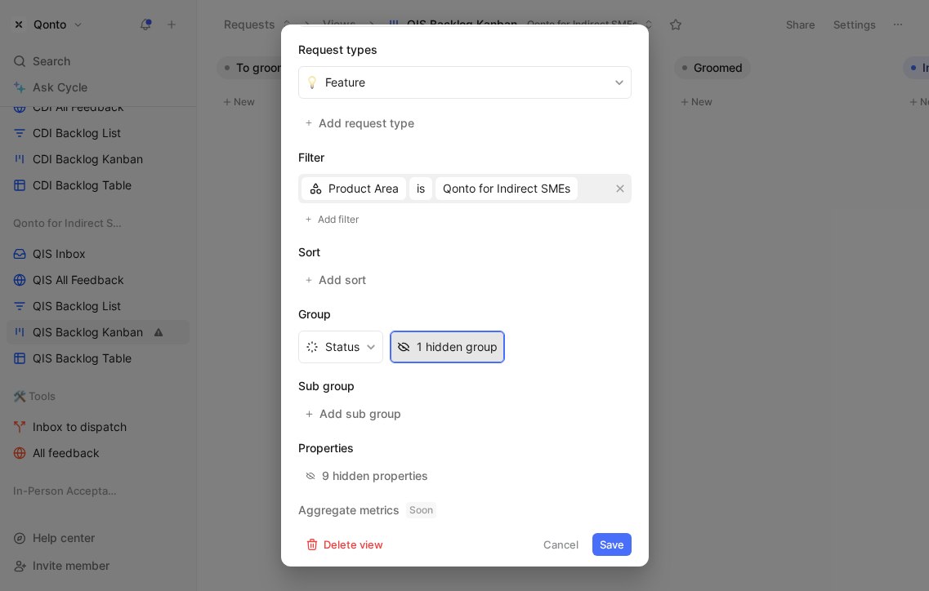
click at [423, 350] on div "1 hidden group" at bounding box center [457, 347] width 81 height 20
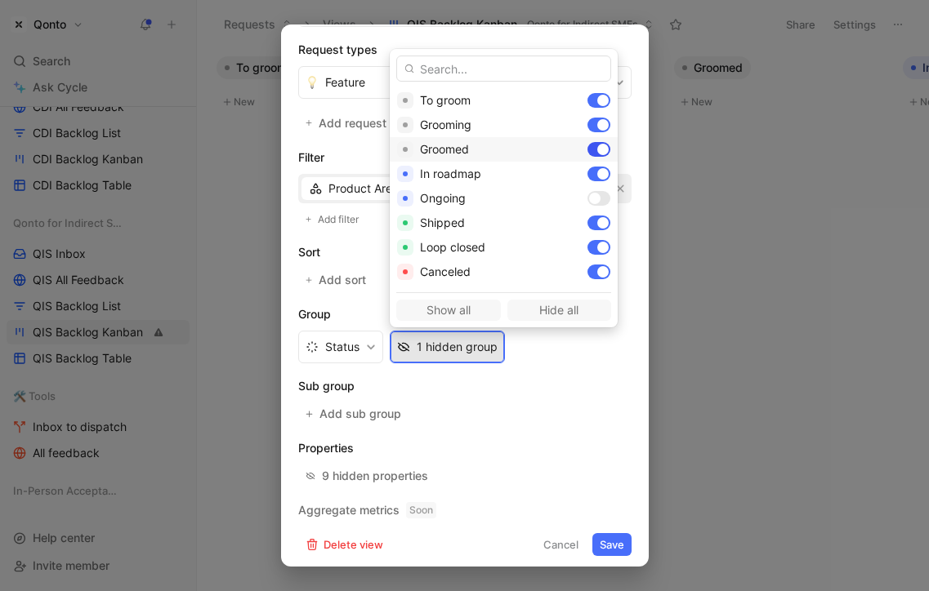
click at [597, 149] on div at bounding box center [602, 149] width 11 height 11
click at [597, 123] on div at bounding box center [602, 124] width 11 height 11
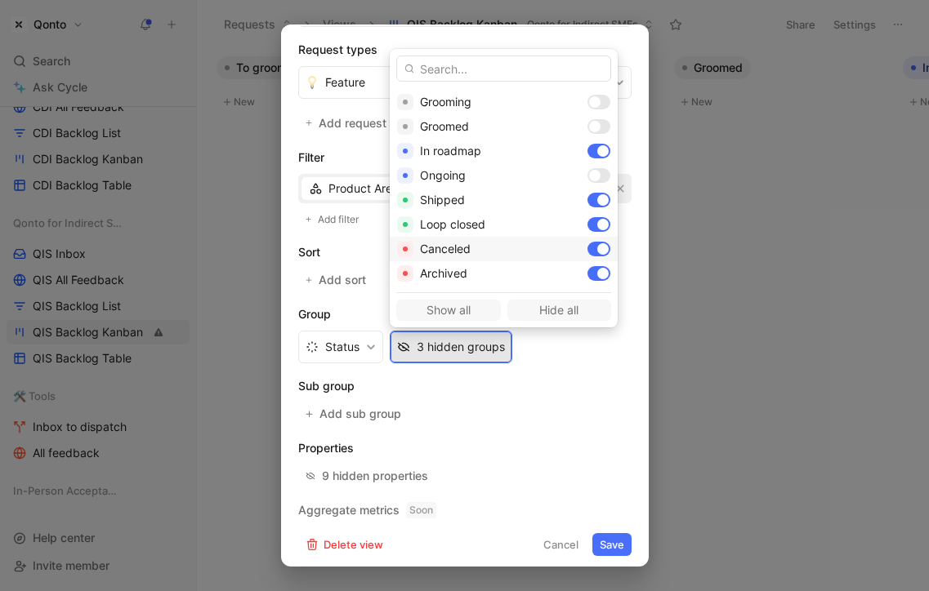
scroll to position [0, 0]
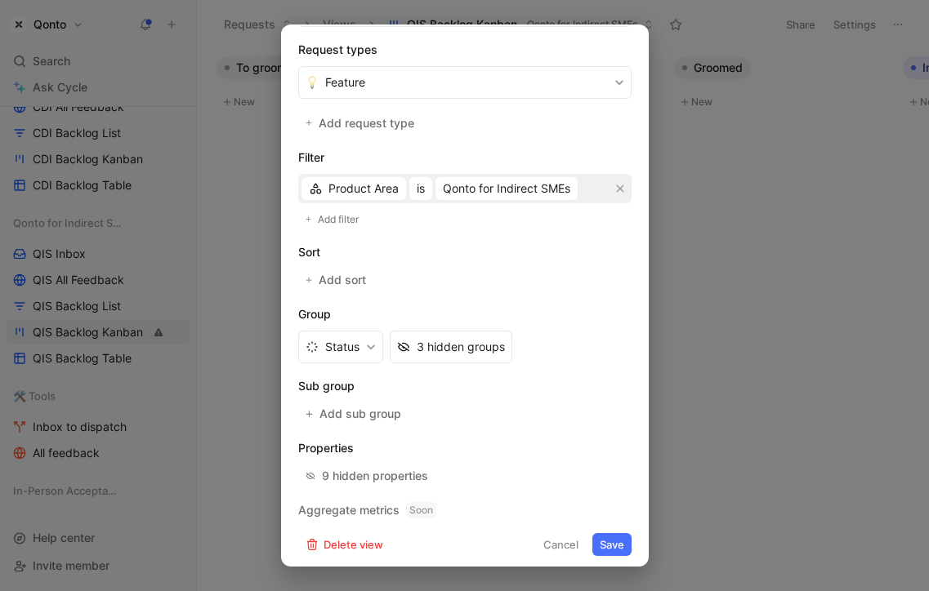
click at [613, 551] on button "Save" at bounding box center [611, 544] width 39 height 23
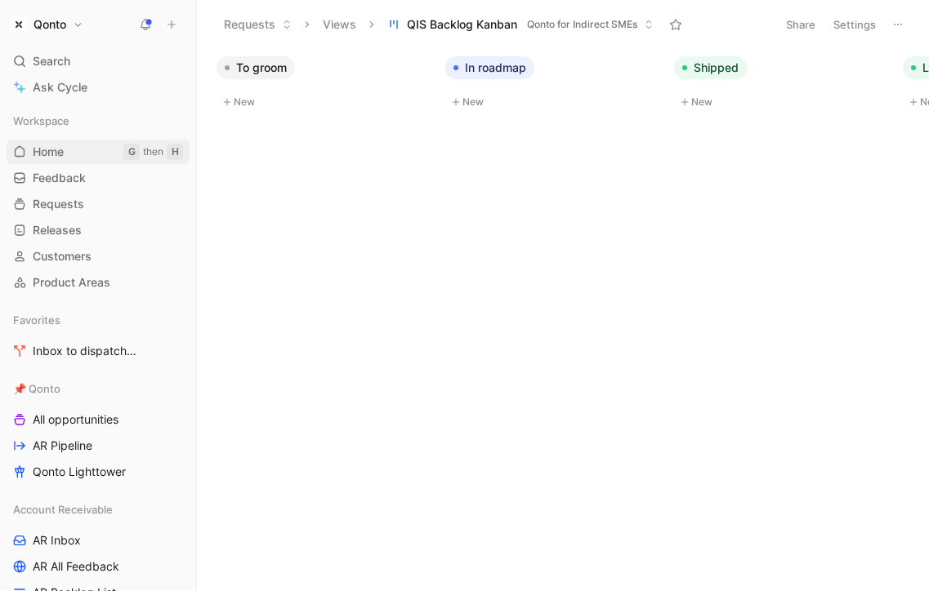
click at [41, 146] on span "Home" at bounding box center [48, 152] width 31 height 16
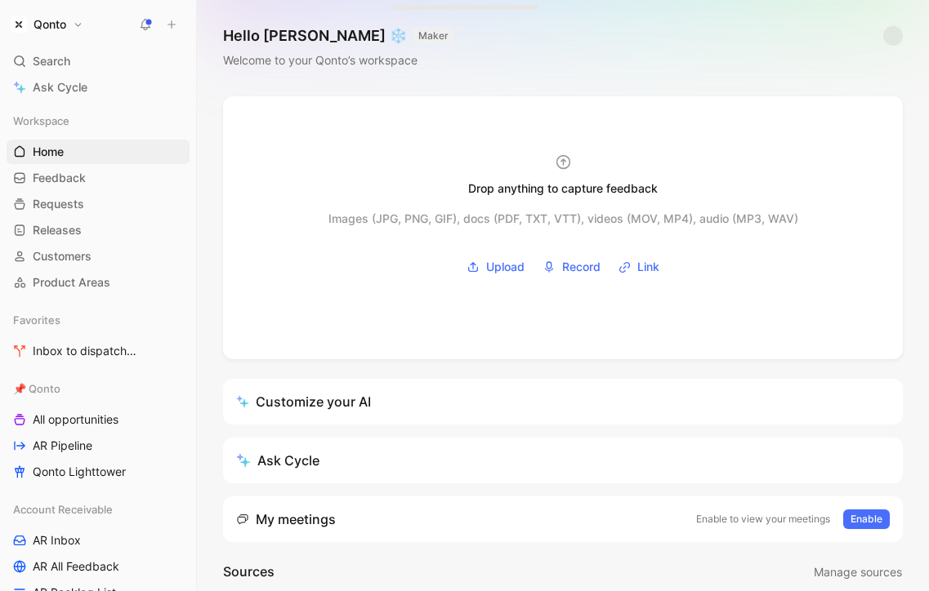
click at [169, 21] on icon at bounding box center [171, 24] width 11 height 11
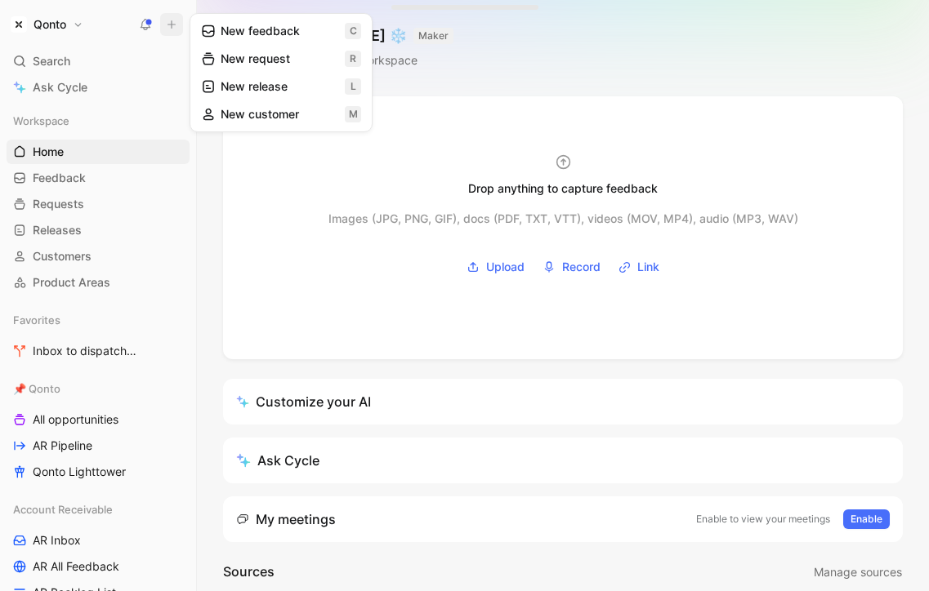
click at [210, 26] on use at bounding box center [208, 31] width 11 height 11
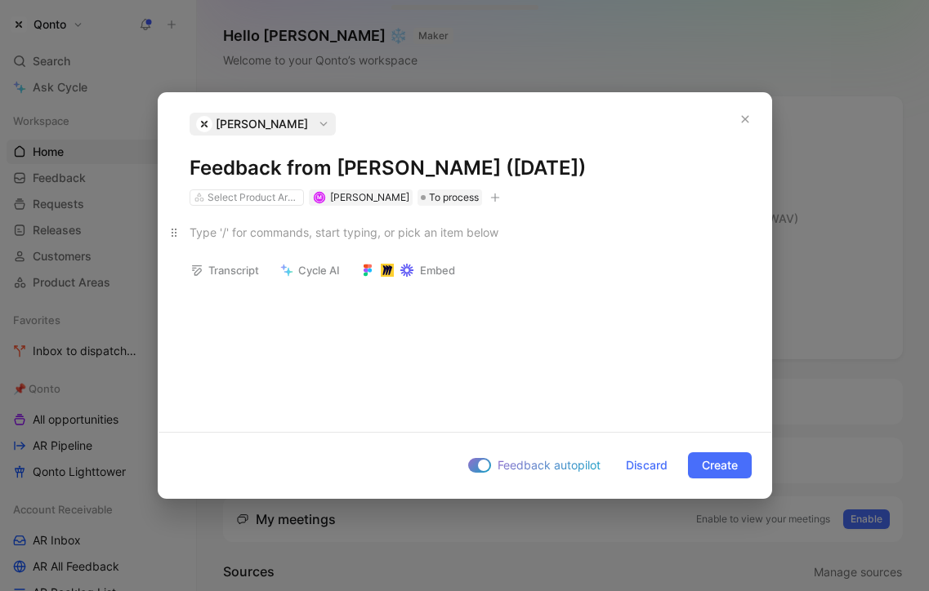
click at [258, 238] on div at bounding box center [464, 232] width 550 height 17
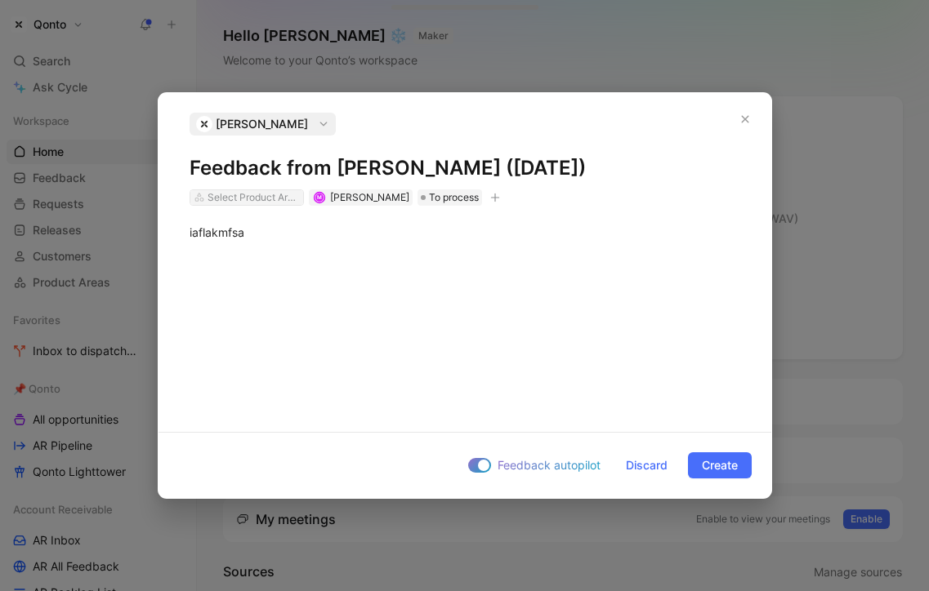
click at [257, 203] on div "Select Product Areas" at bounding box center [252, 197] width 91 height 16
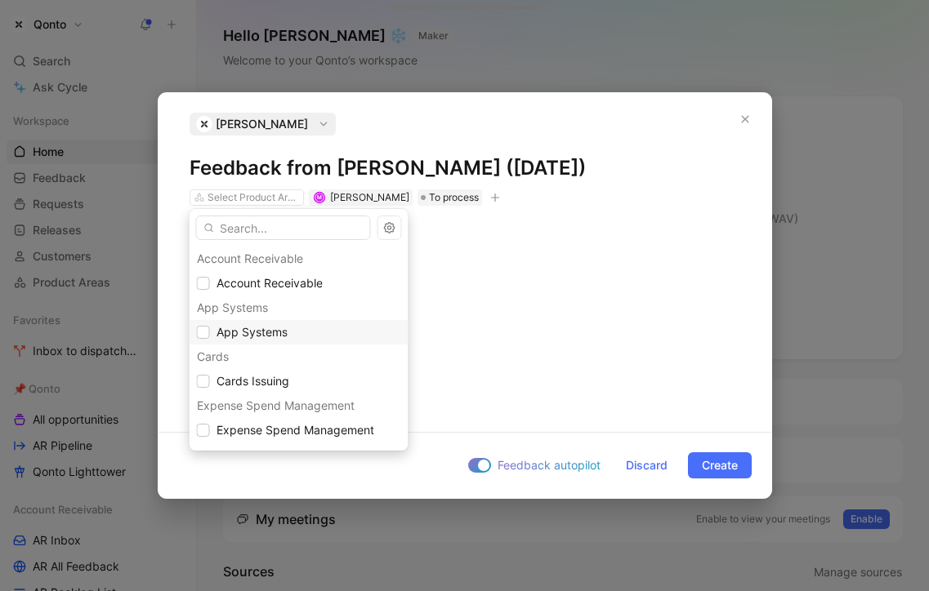
scroll to position [292, 0]
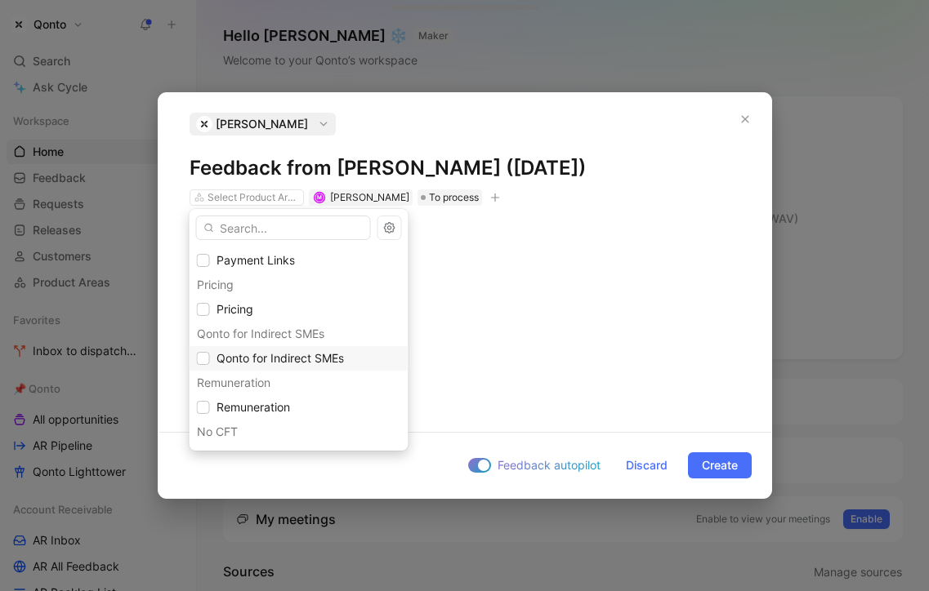
click at [273, 356] on span "Qonto for Indirect SMEs" at bounding box center [279, 358] width 127 height 14
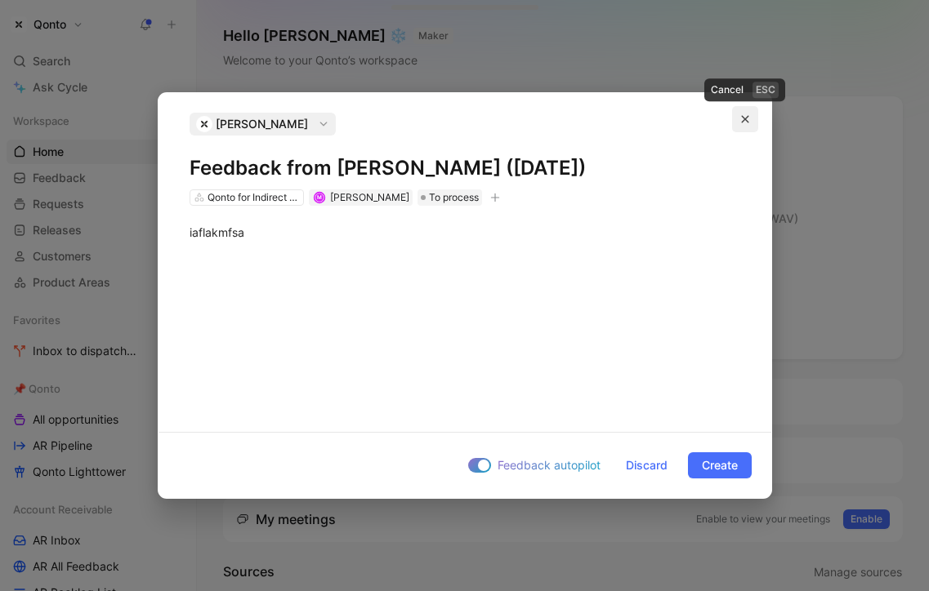
click at [745, 122] on icon "button" at bounding box center [745, 119] width 10 height 10
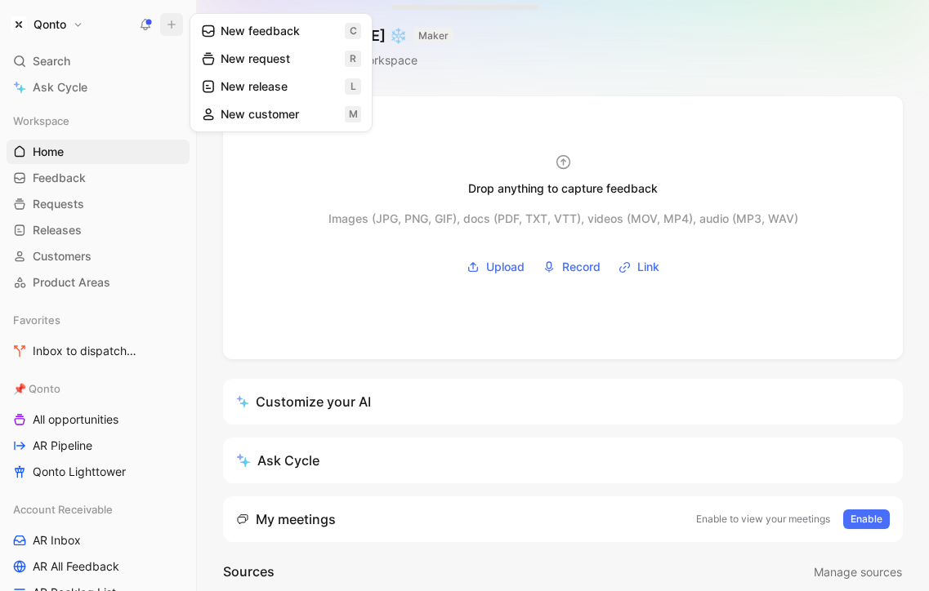
click at [234, 32] on button "New feedback c" at bounding box center [281, 31] width 175 height 28
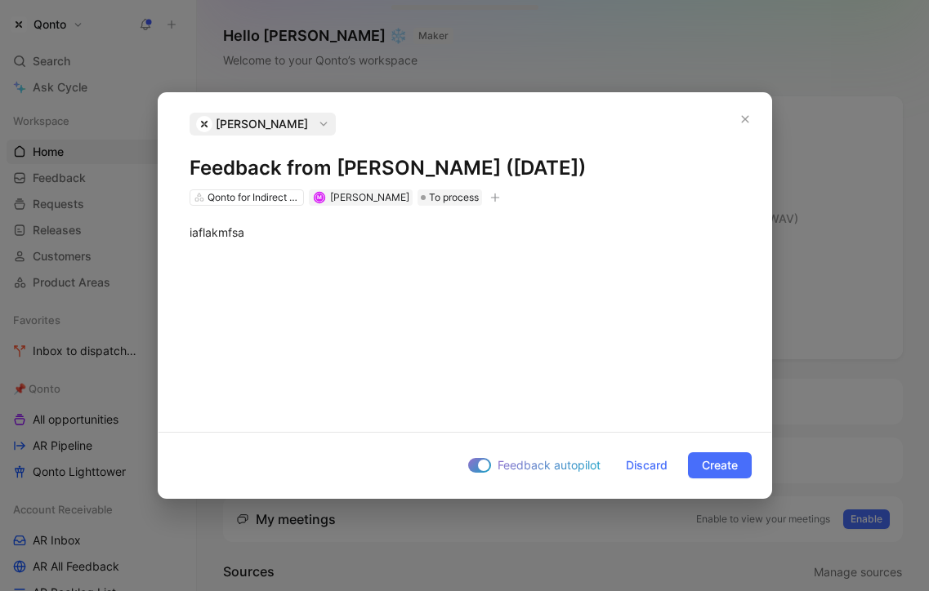
click at [490, 201] on icon "button" at bounding box center [495, 198] width 10 height 10
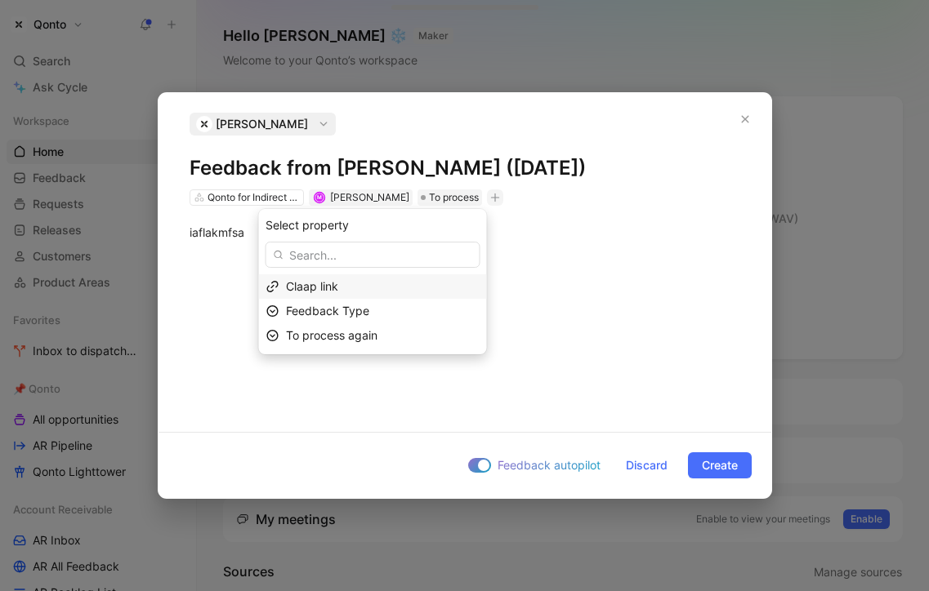
click at [338, 287] on span "Claap link" at bounding box center [312, 286] width 52 height 14
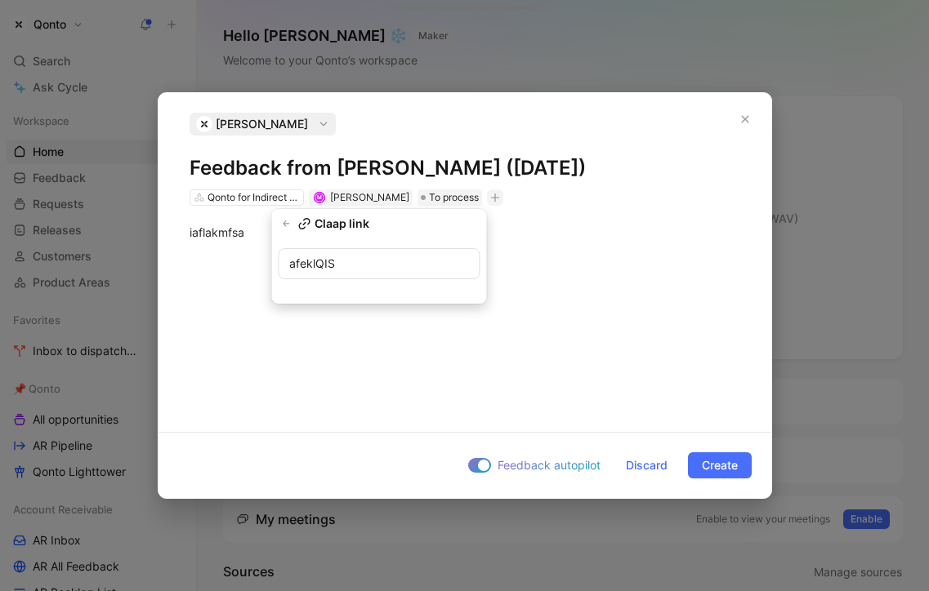
type input "QIS"
click at [480, 257] on div "Claap link" at bounding box center [379, 256] width 215 height 95
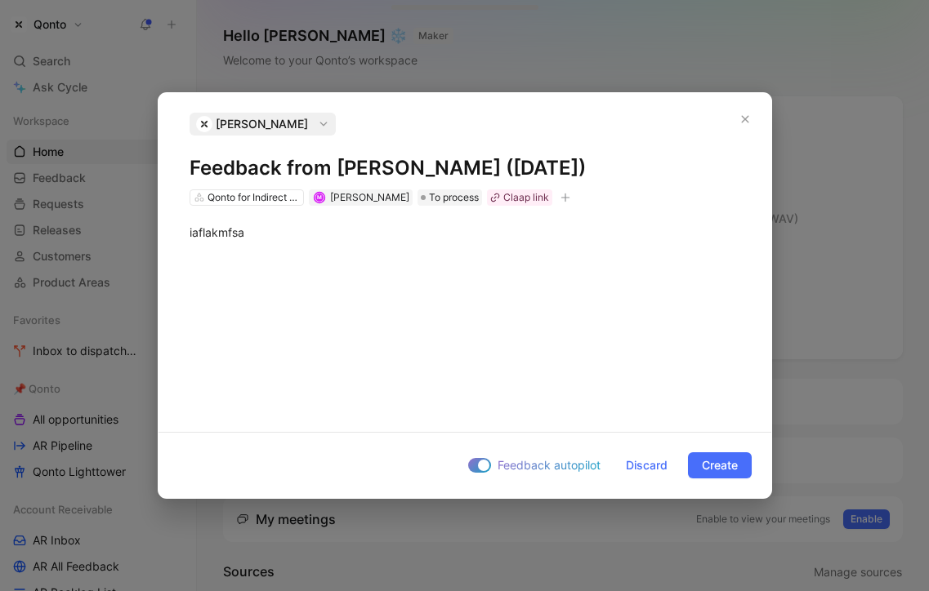
click at [206, 251] on div "iaflakmfsa" at bounding box center [464, 232] width 613 height 53
click at [644, 473] on span "Discard" at bounding box center [647, 466] width 42 height 20
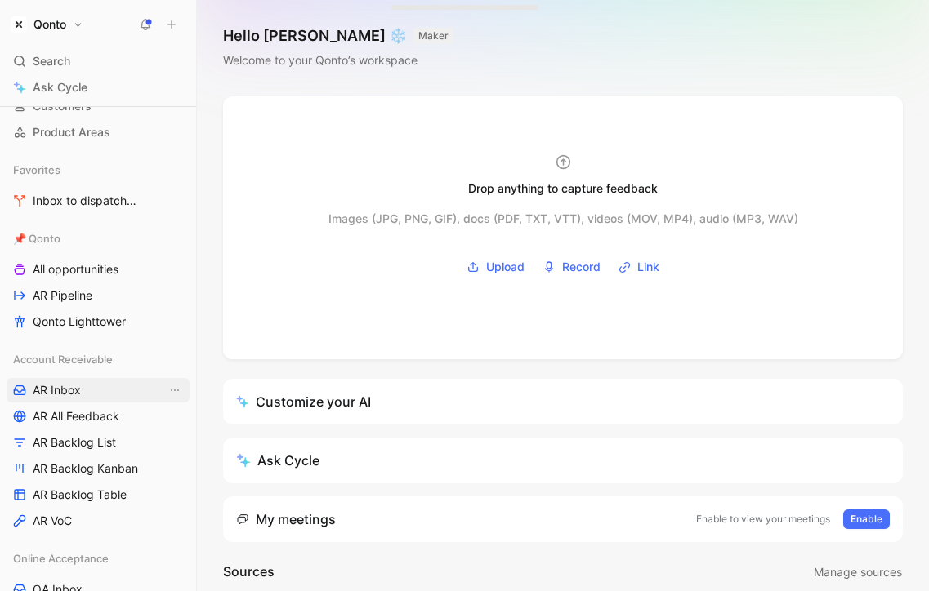
scroll to position [0, 0]
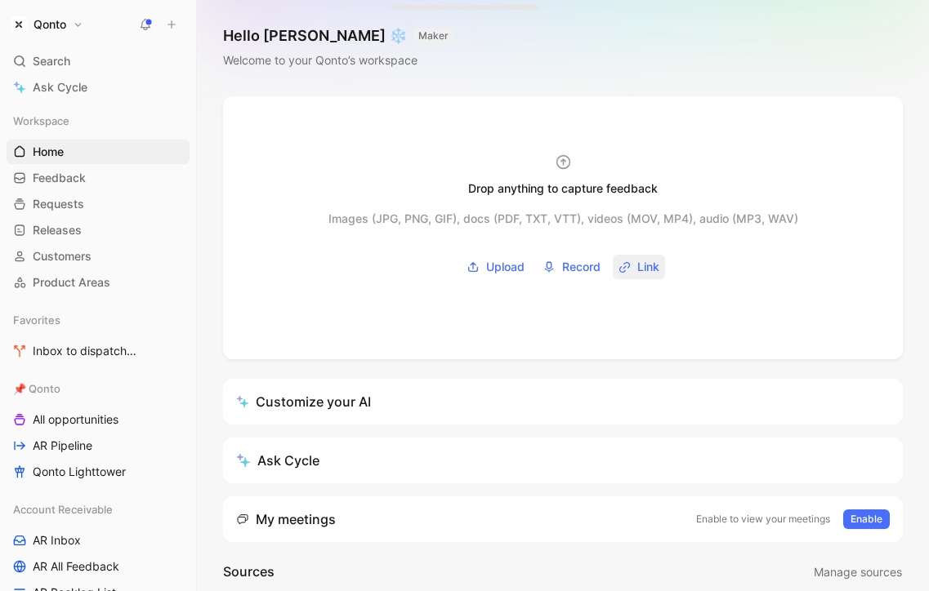
click at [655, 265] on span "Link" at bounding box center [648, 267] width 22 height 20
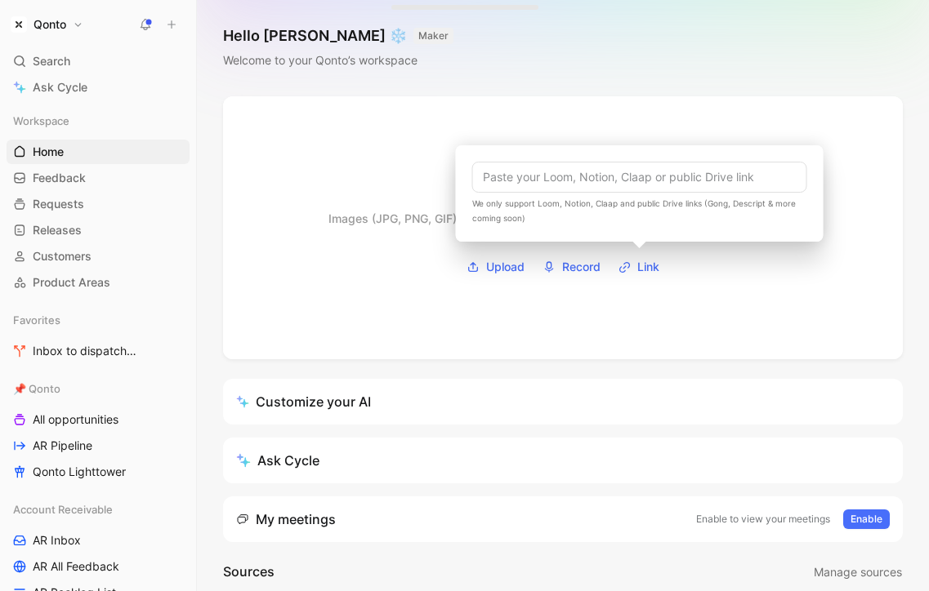
type input "[URL][DOMAIN_NAME]"
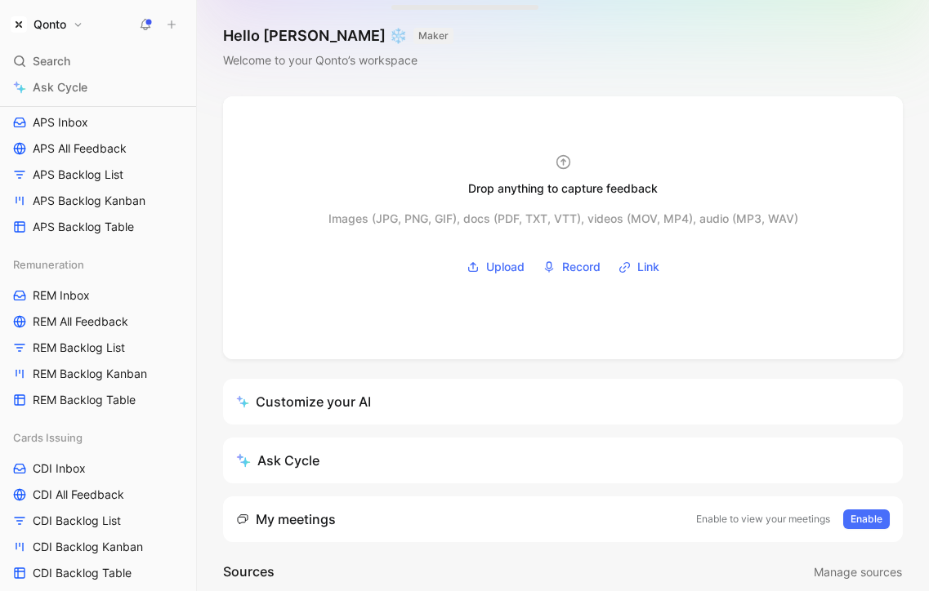
scroll to position [1525, 0]
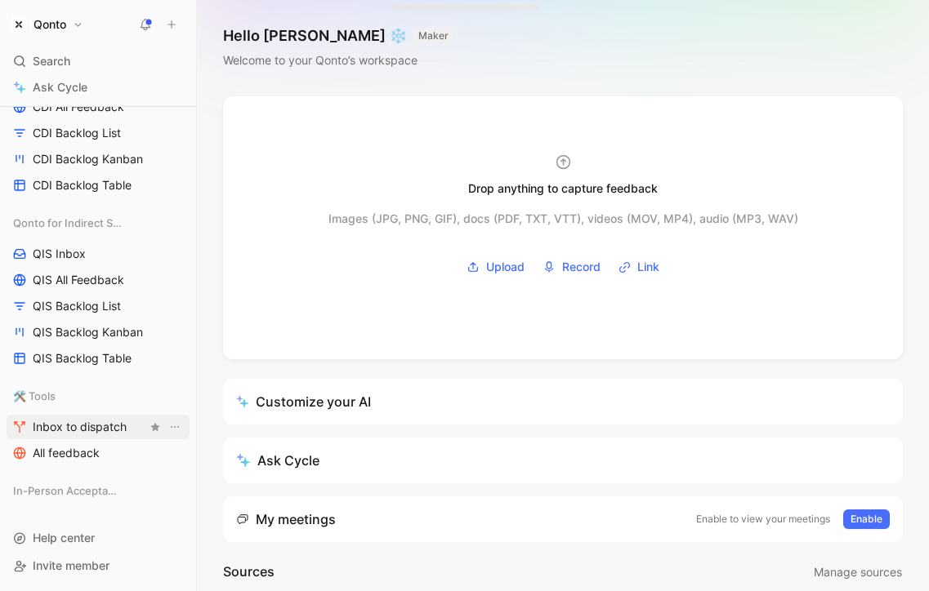
click at [65, 428] on span "Inbox to dispatch" at bounding box center [80, 427] width 94 height 16
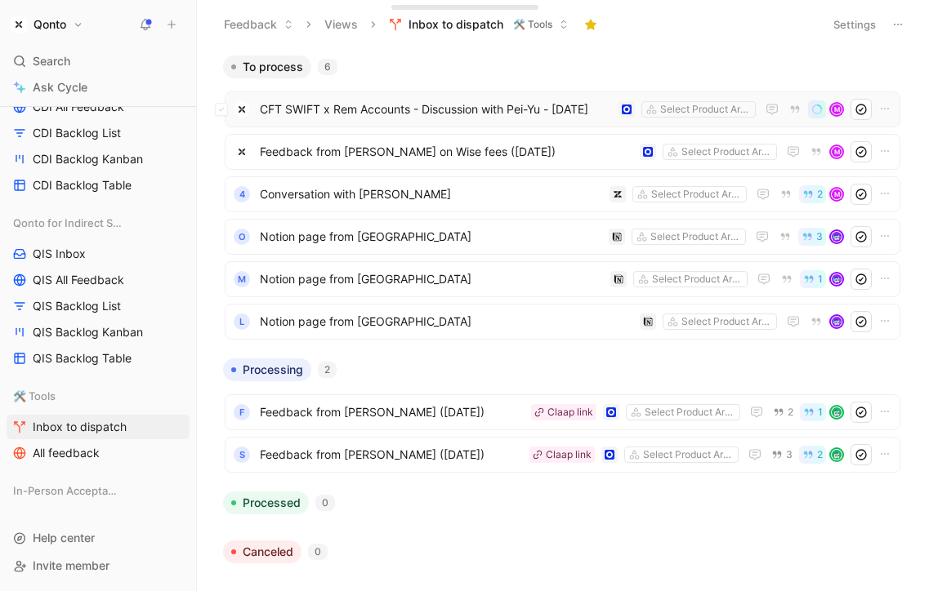
click at [456, 102] on span "CFT SWIFT x Rem Accounts - Discussion with Pei-Yu - [DATE]" at bounding box center [436, 110] width 352 height 20
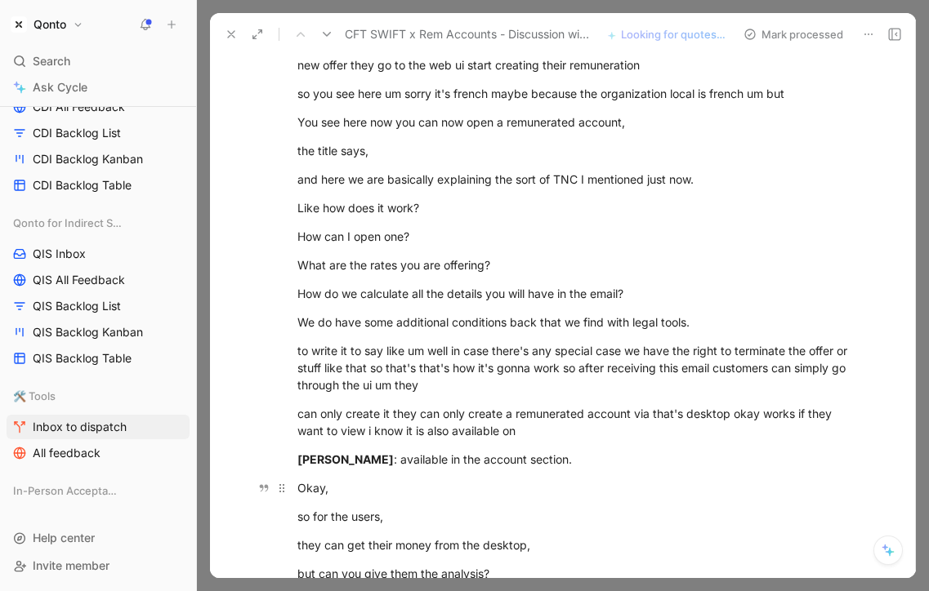
scroll to position [1243, 0]
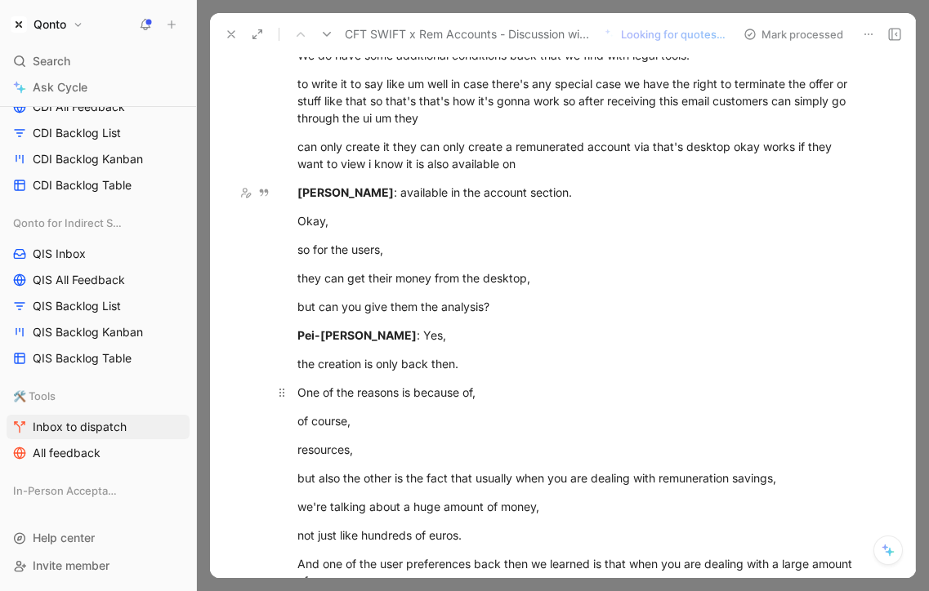
drag, startPoint x: 320, startPoint y: 199, endPoint x: 348, endPoint y: 380, distance: 182.6
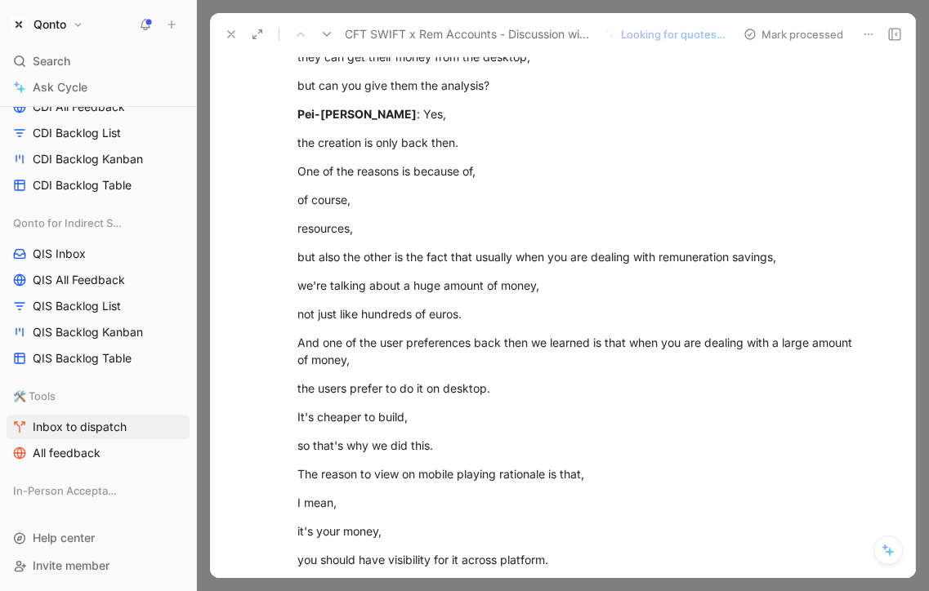
click at [348, 380] on div "the users prefer to do it on desktop." at bounding box center [579, 388] width 565 height 17
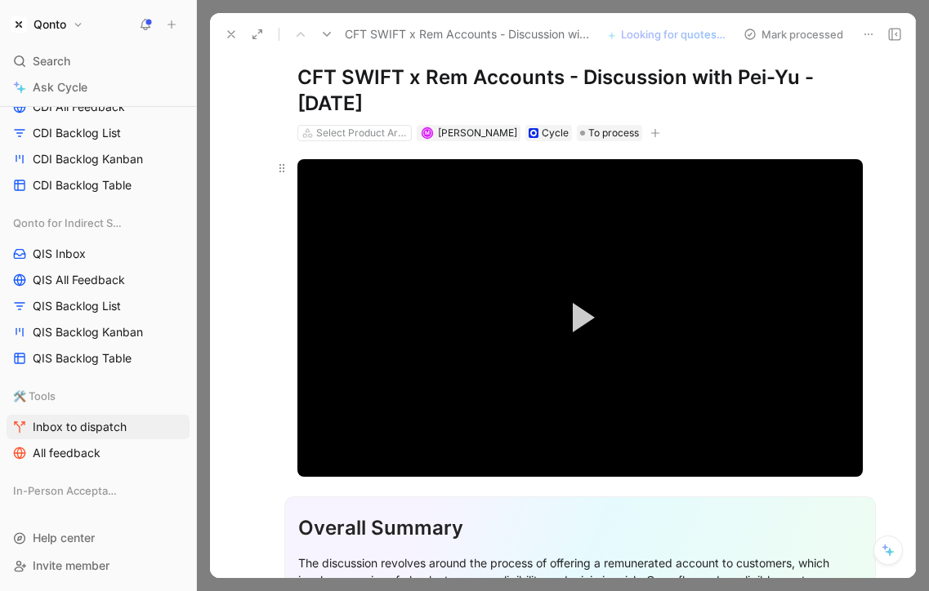
scroll to position [0, 0]
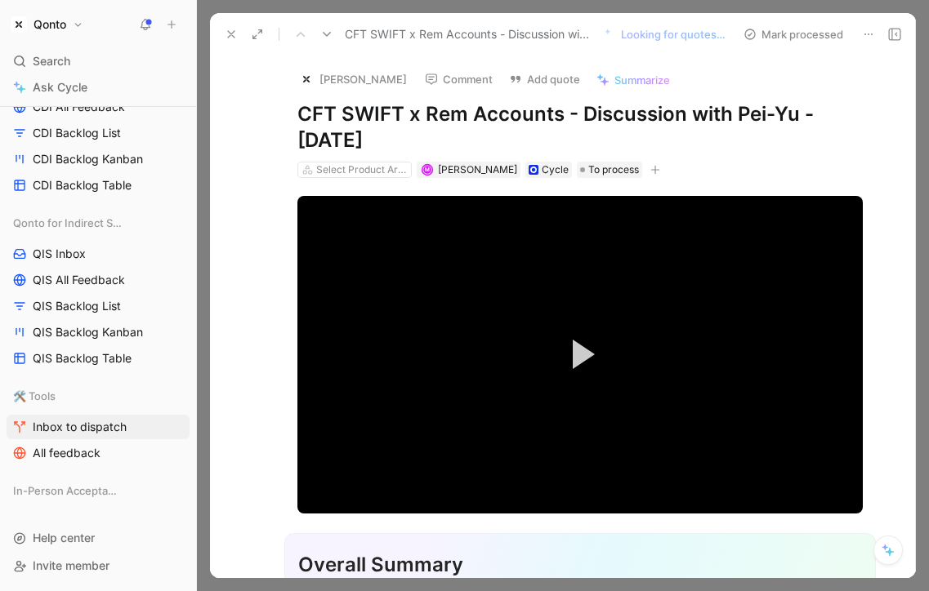
click at [335, 72] on button "[PERSON_NAME]" at bounding box center [352, 79] width 123 height 25
click at [624, 170] on icon "button" at bounding box center [629, 170] width 10 height 10
click at [228, 40] on icon at bounding box center [231, 34] width 13 height 13
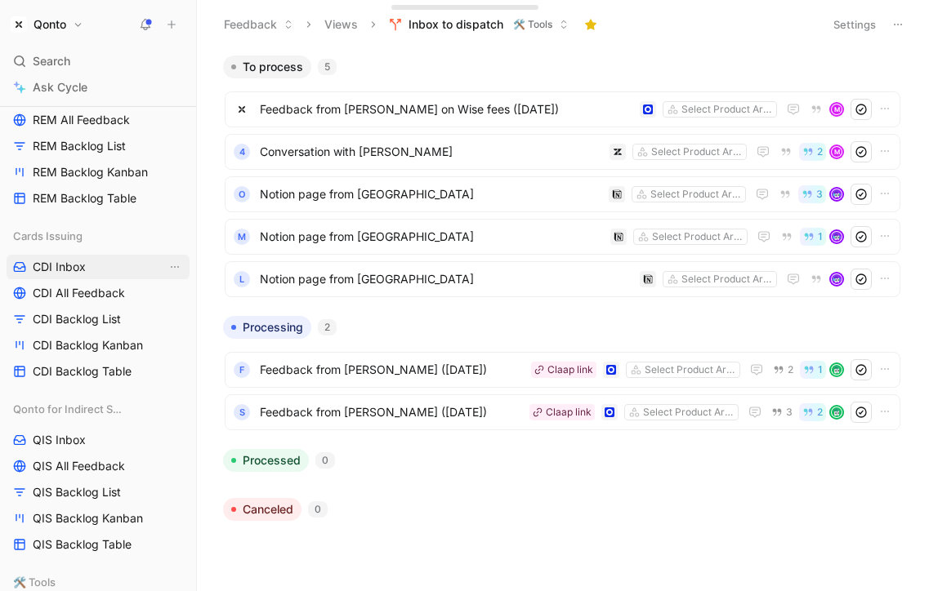
scroll to position [1373, 0]
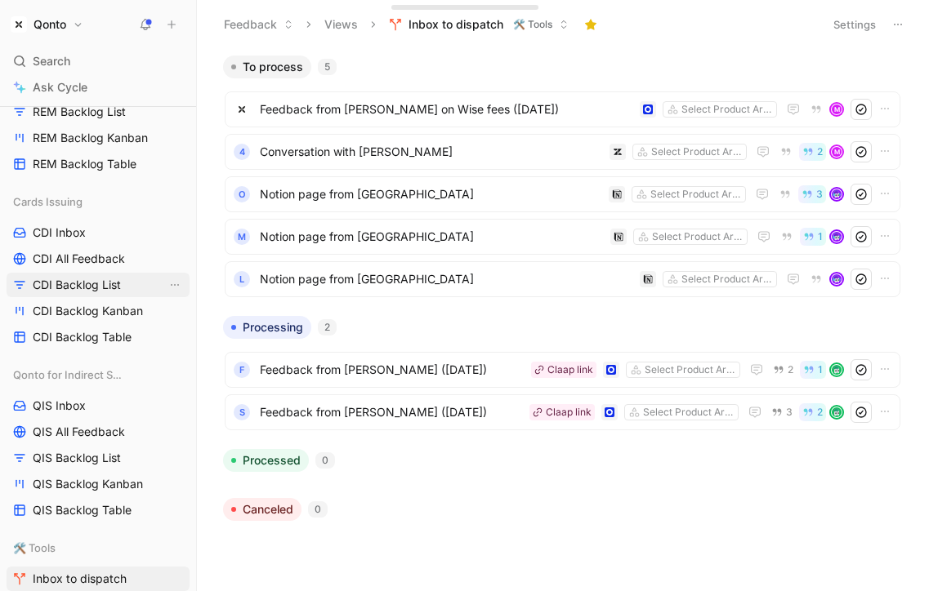
click at [91, 291] on span "CDI Backlog List" at bounding box center [77, 285] width 88 height 16
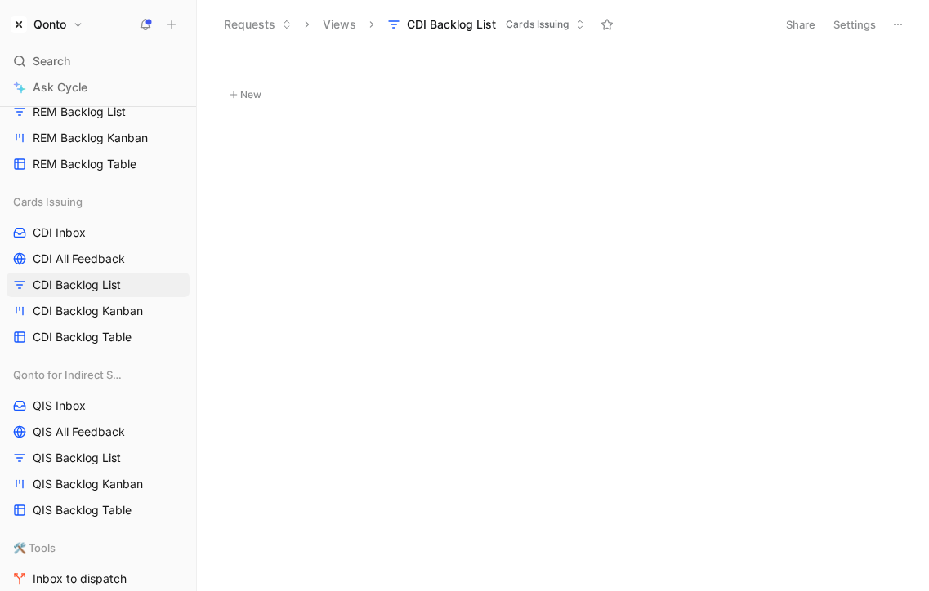
click at [249, 93] on button "New" at bounding box center [562, 95] width 679 height 20
click at [515, 100] on span "Deferred Debit Card" at bounding box center [523, 99] width 540 height 20
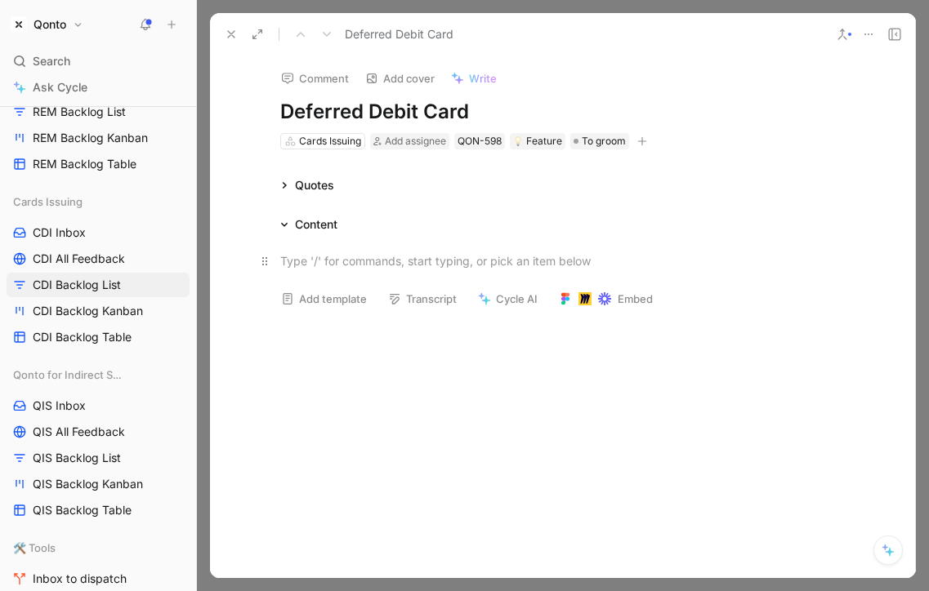
click at [403, 256] on div at bounding box center [562, 260] width 565 height 17
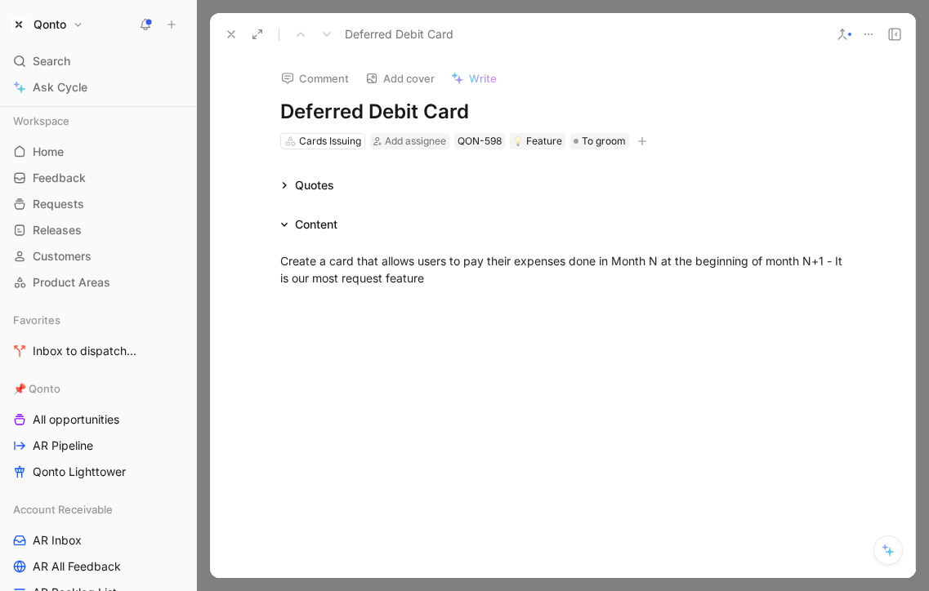
scroll to position [1373, 0]
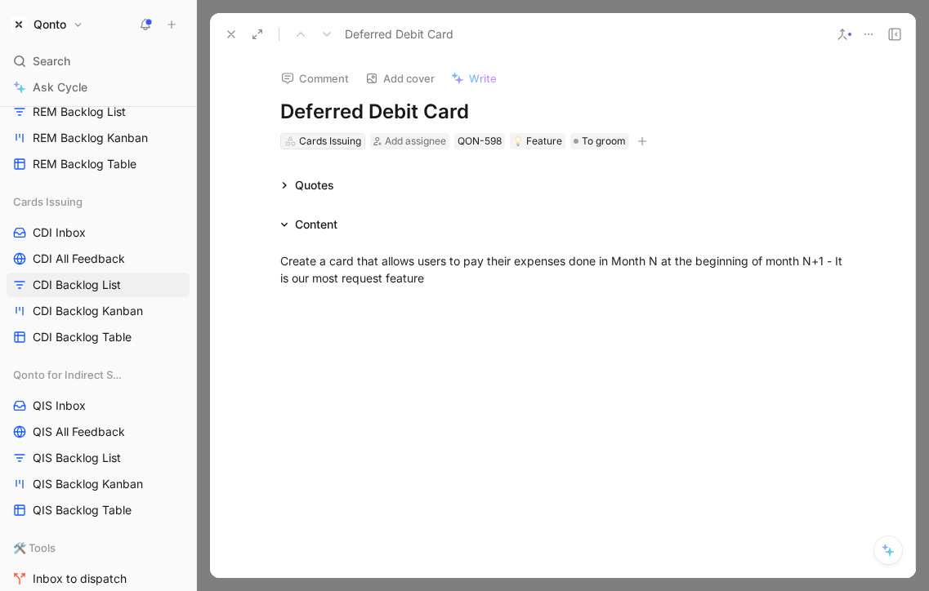
click at [336, 140] on div "Cards Issuing" at bounding box center [330, 141] width 62 height 16
click at [594, 136] on span "To groom" at bounding box center [604, 141] width 44 height 16
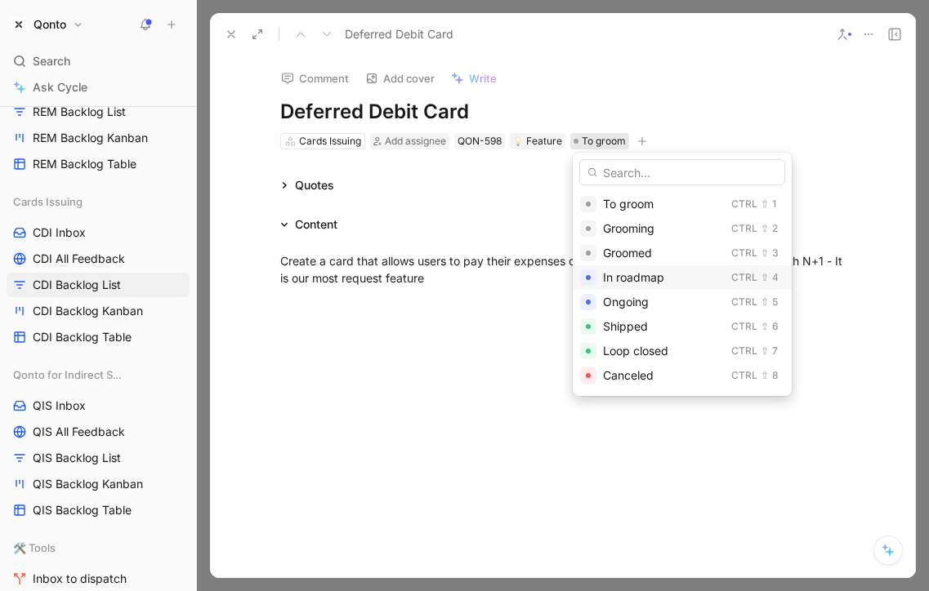
click at [621, 284] on span "In roadmap" at bounding box center [633, 277] width 61 height 14
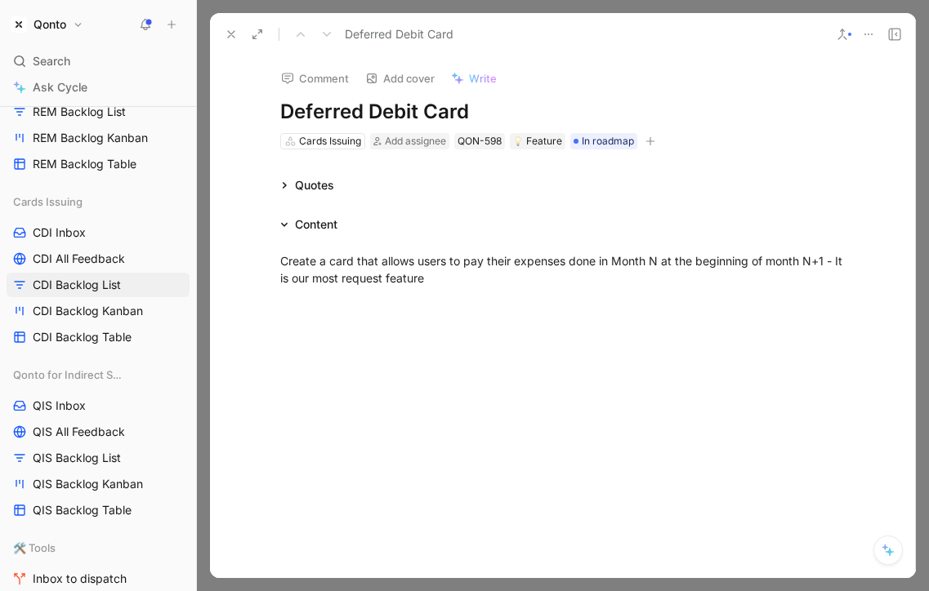
click at [238, 30] on button at bounding box center [231, 34] width 23 height 23
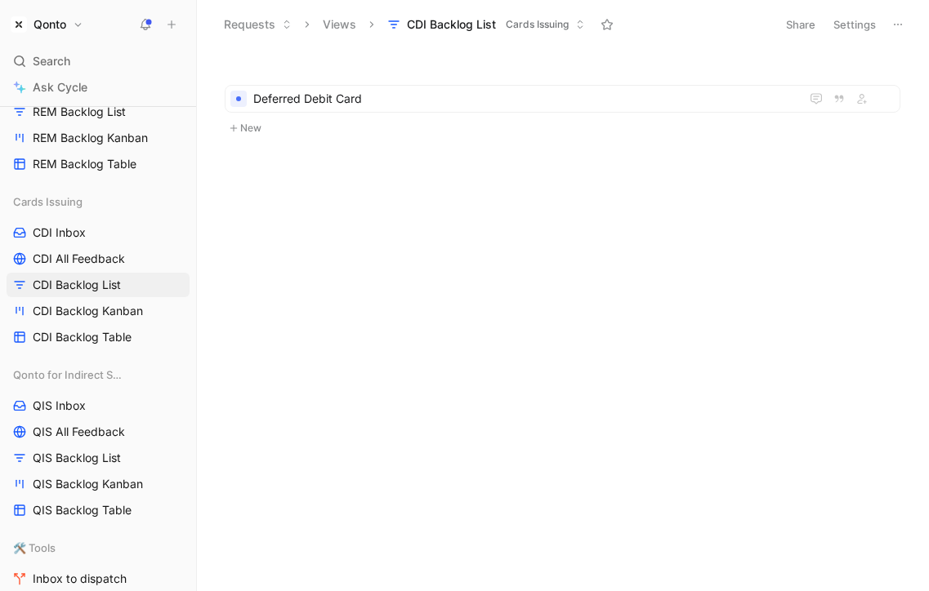
click at [256, 131] on button "New" at bounding box center [562, 128] width 679 height 20
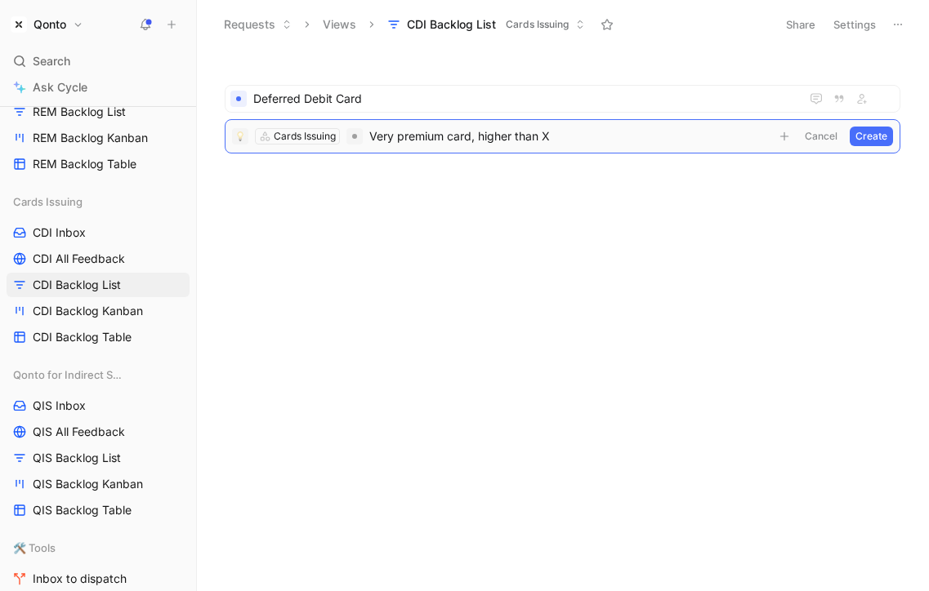
click at [869, 132] on button "Create" at bounding box center [870, 137] width 43 height 20
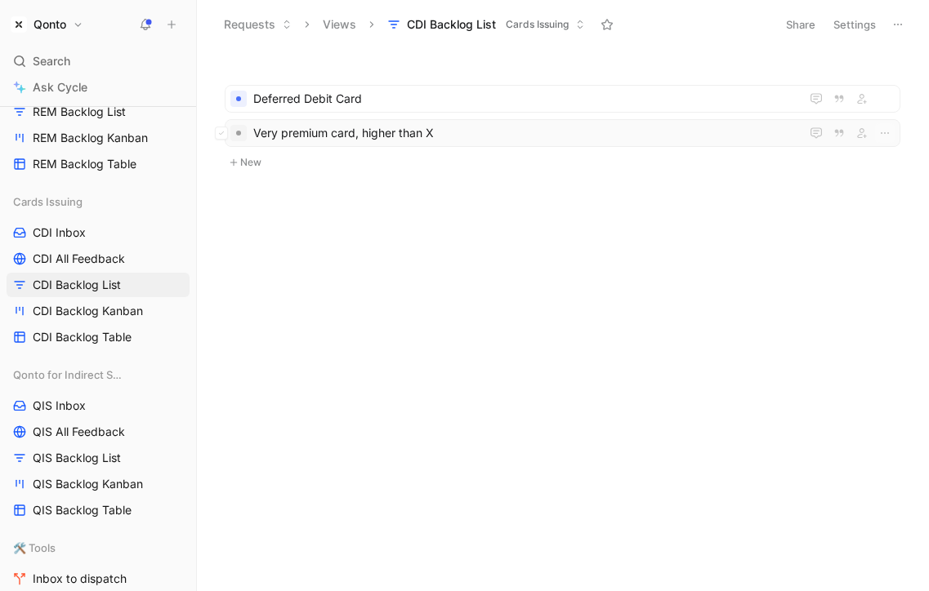
click at [421, 131] on span "Very premium card, higher than X" at bounding box center [523, 133] width 540 height 20
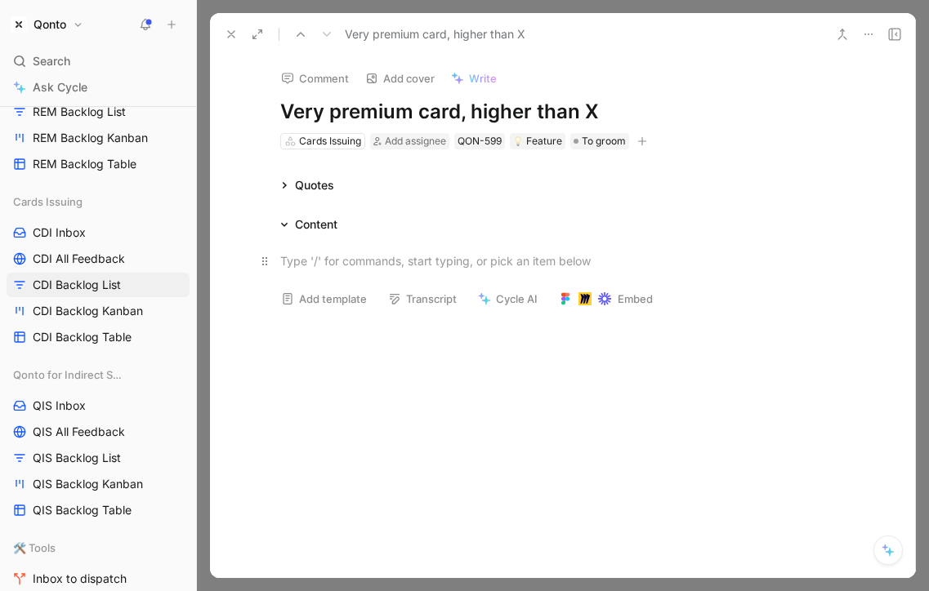
click at [403, 263] on div at bounding box center [562, 260] width 565 height 17
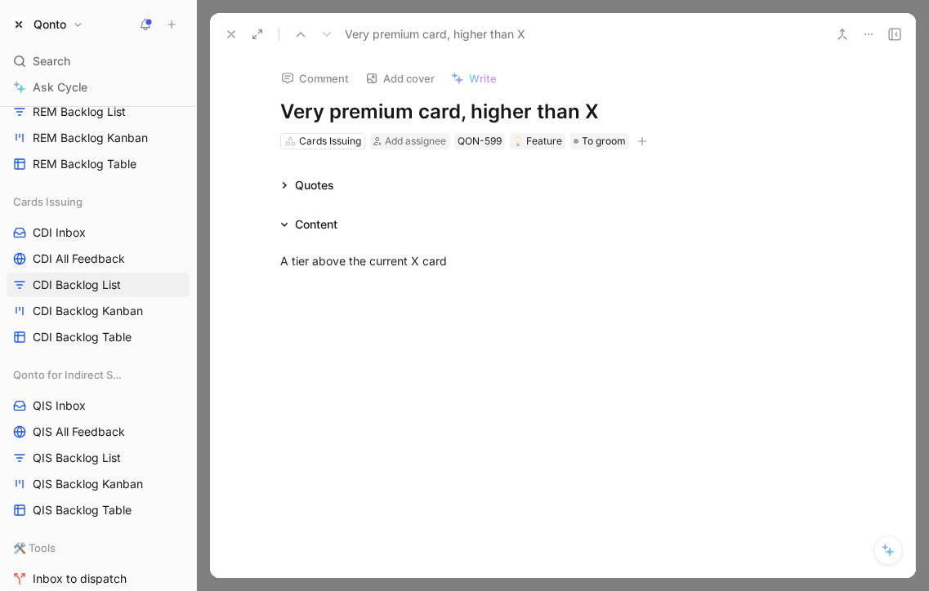
click at [229, 36] on icon at bounding box center [231, 34] width 13 height 13
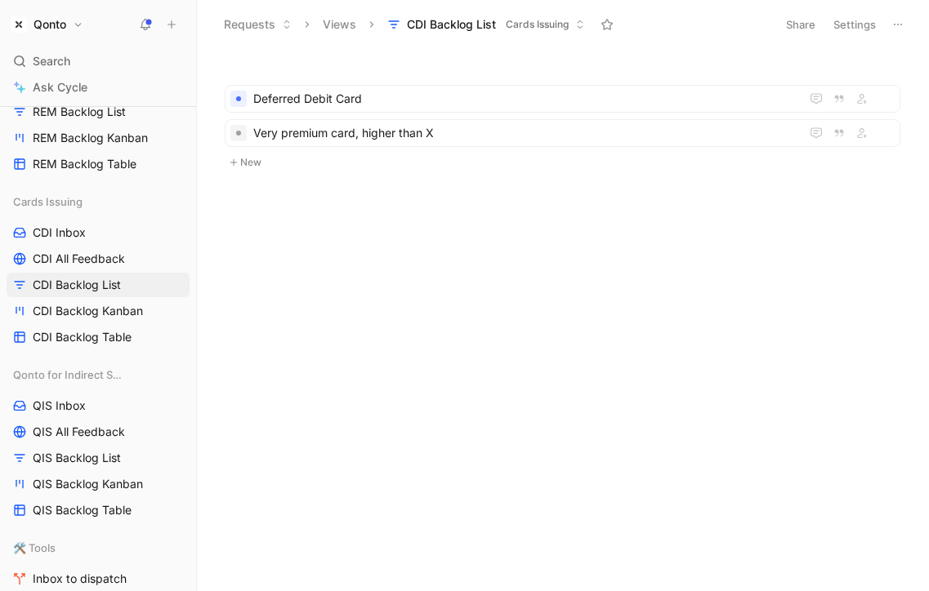
click at [257, 165] on button "New" at bounding box center [562, 163] width 679 height 20
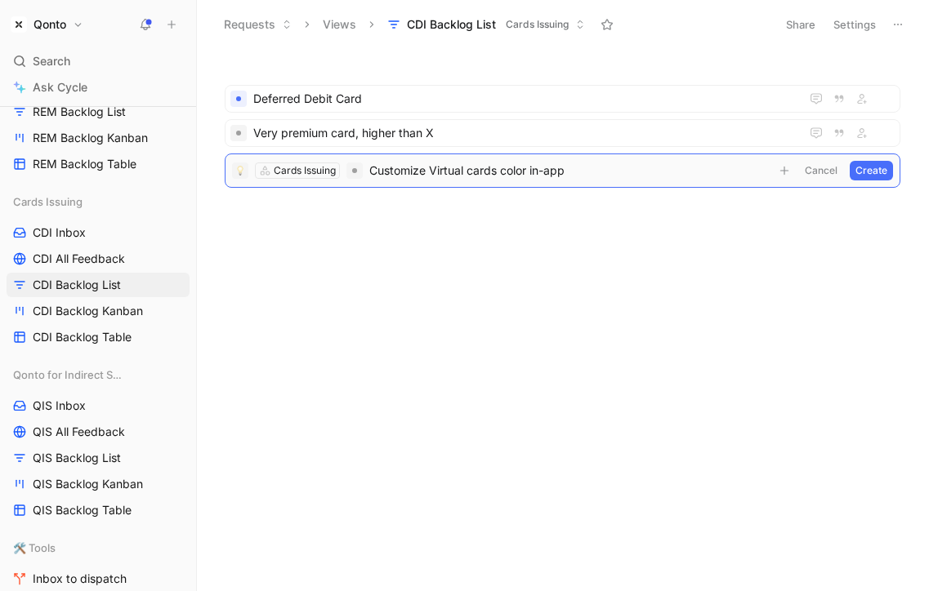
click at [869, 172] on button "Create" at bounding box center [870, 171] width 43 height 20
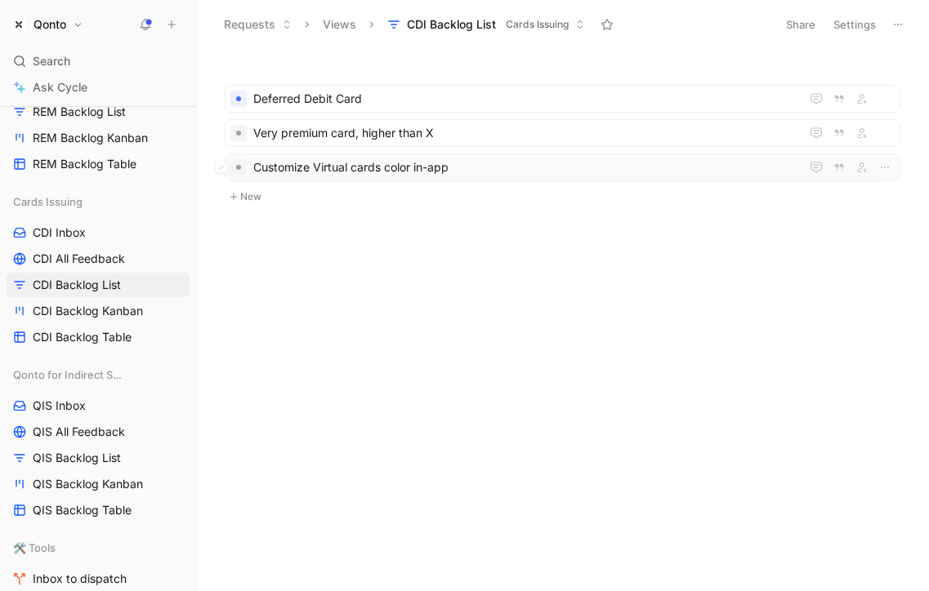
click at [445, 167] on span "Customize Virtual cards color in-app" at bounding box center [523, 168] width 540 height 20
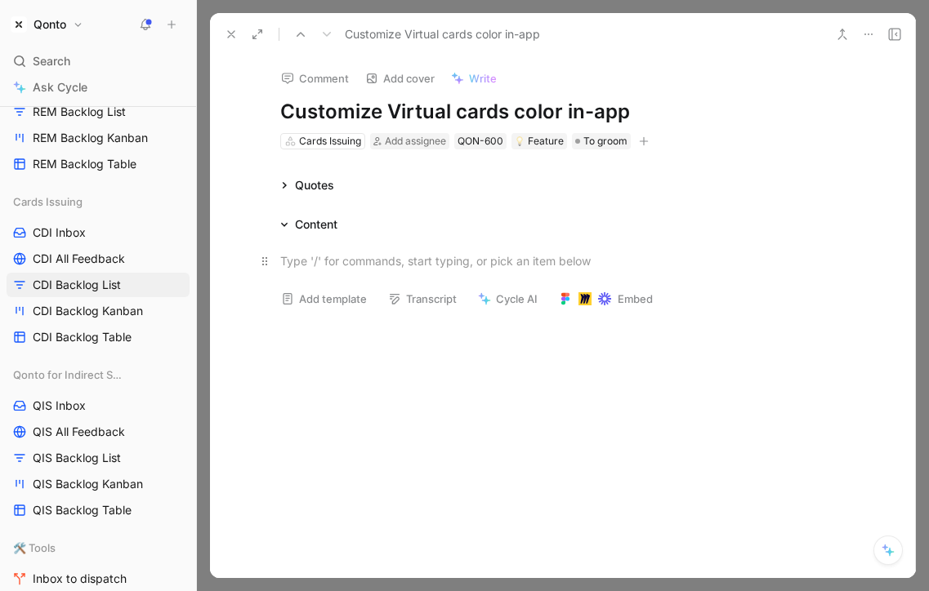
click at [438, 262] on div at bounding box center [562, 260] width 565 height 17
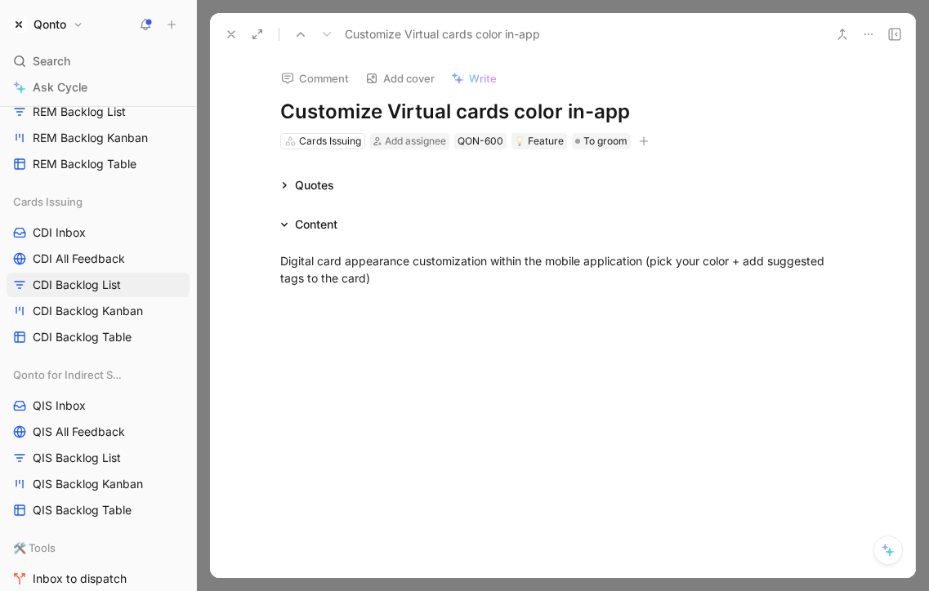
click at [234, 36] on icon at bounding box center [231, 34] width 13 height 13
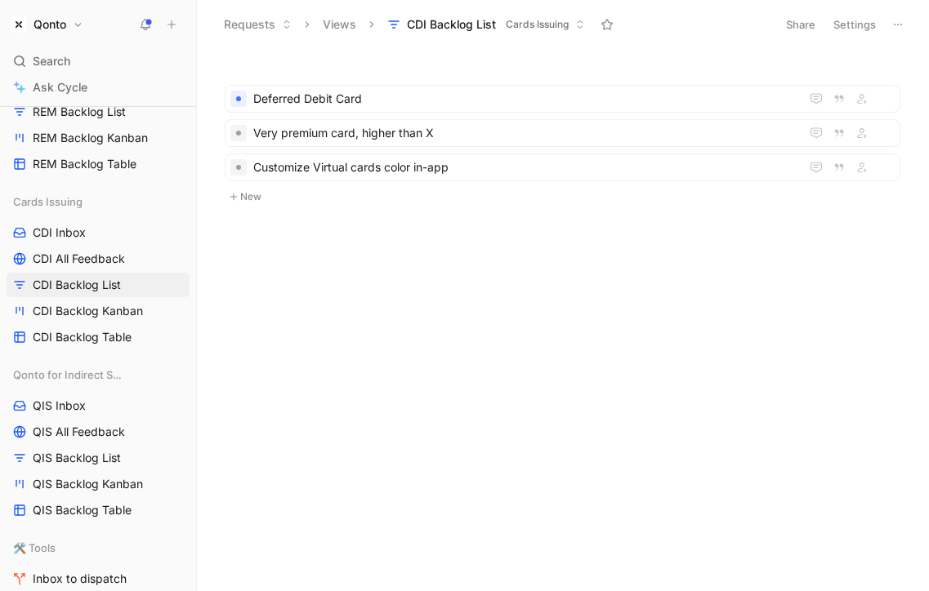
click at [254, 198] on button "New" at bounding box center [562, 197] width 679 height 20
click at [377, 205] on span "Limited Edition 2025 (plastic-change only)" at bounding box center [523, 202] width 540 height 20
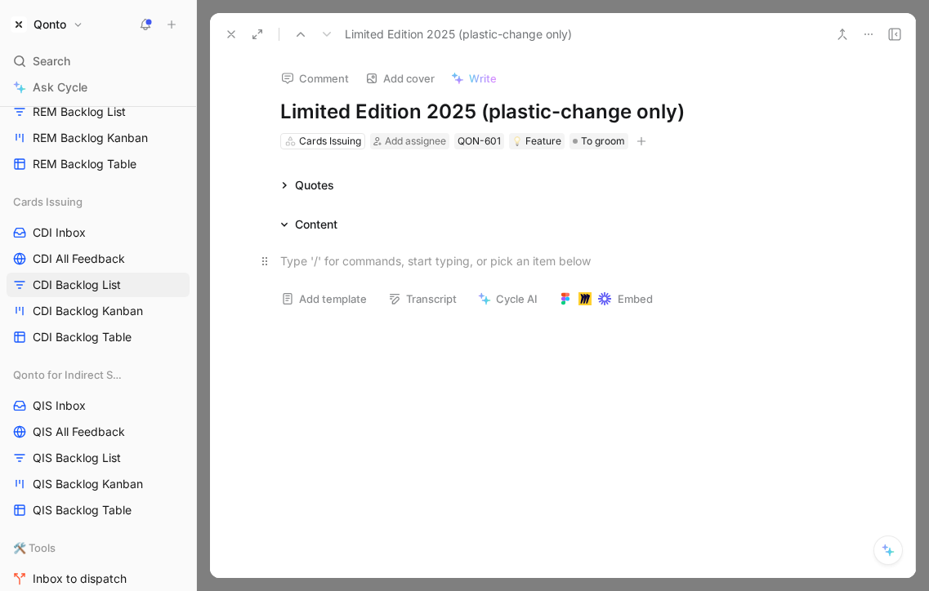
click at [367, 252] on div at bounding box center [562, 260] width 565 height 17
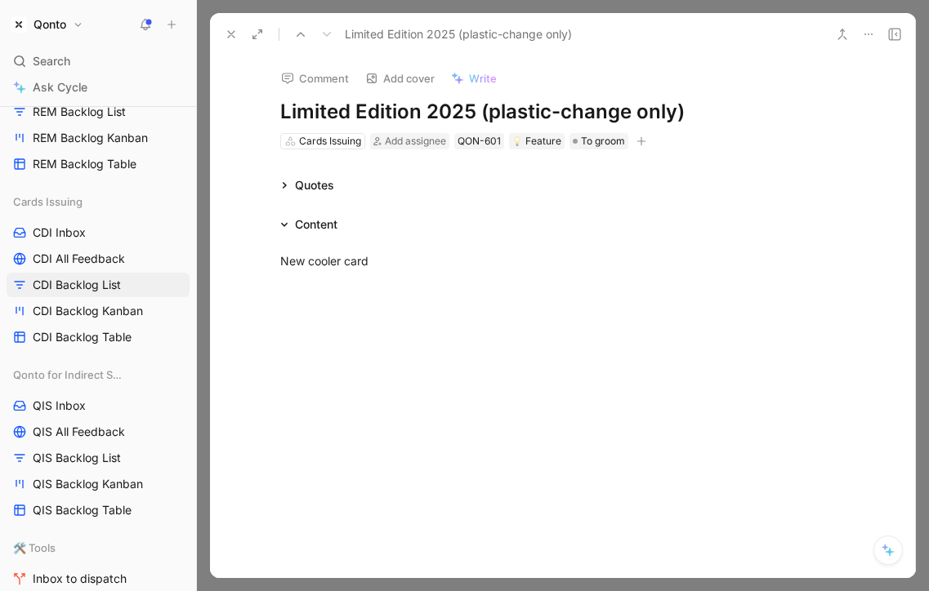
click at [237, 44] on button at bounding box center [231, 34] width 23 height 23
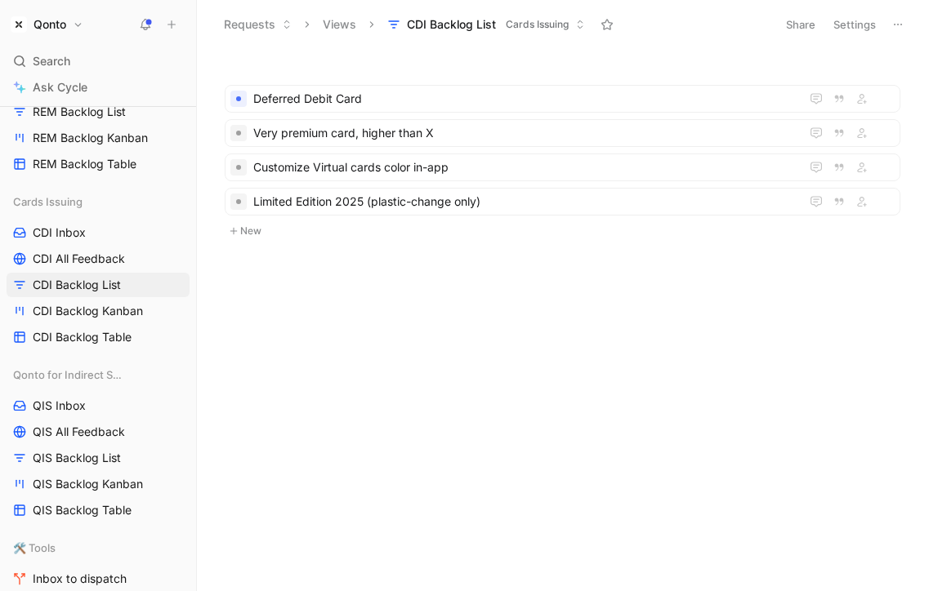
click at [264, 233] on button "New" at bounding box center [562, 231] width 679 height 20
click at [423, 241] on span "Card customization with logo" at bounding box center [523, 236] width 540 height 20
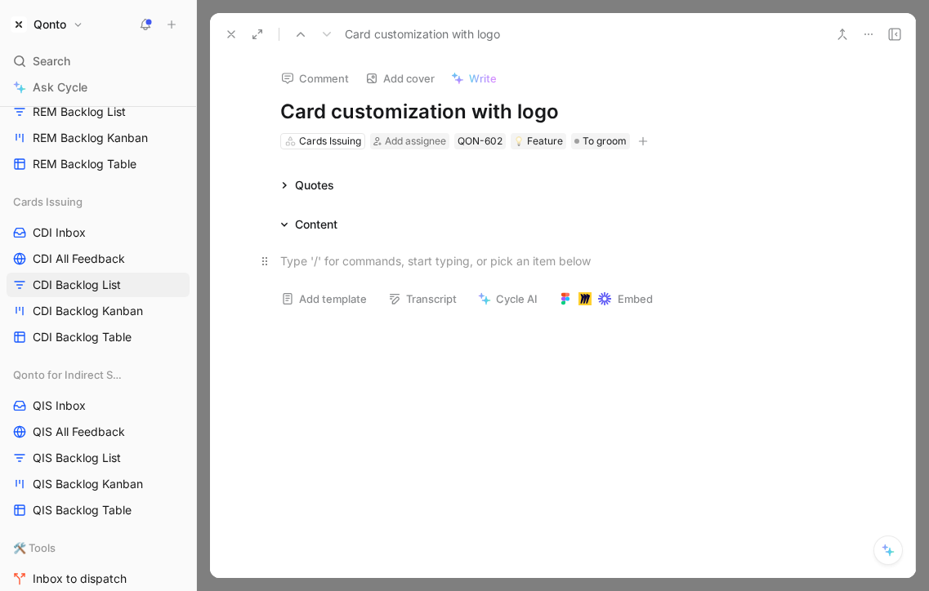
click at [397, 264] on div at bounding box center [562, 260] width 565 height 17
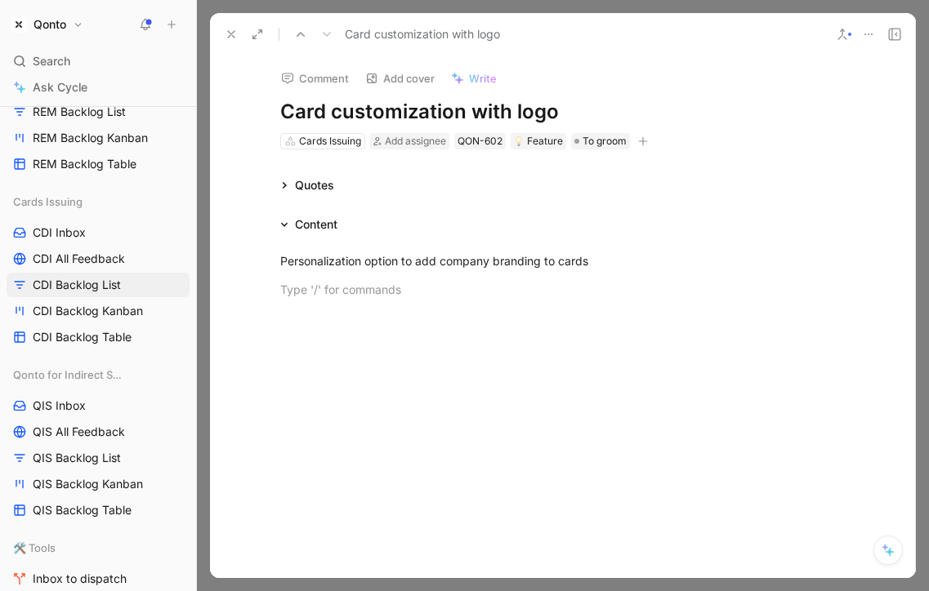
click at [229, 33] on icon at bounding box center [231, 34] width 13 height 13
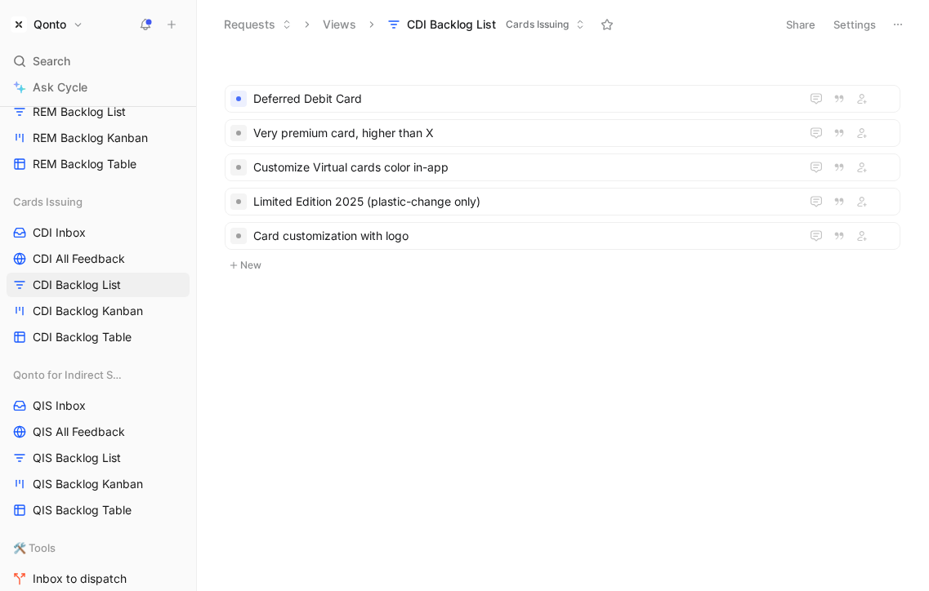
click at [257, 265] on button "New" at bounding box center [562, 266] width 679 height 20
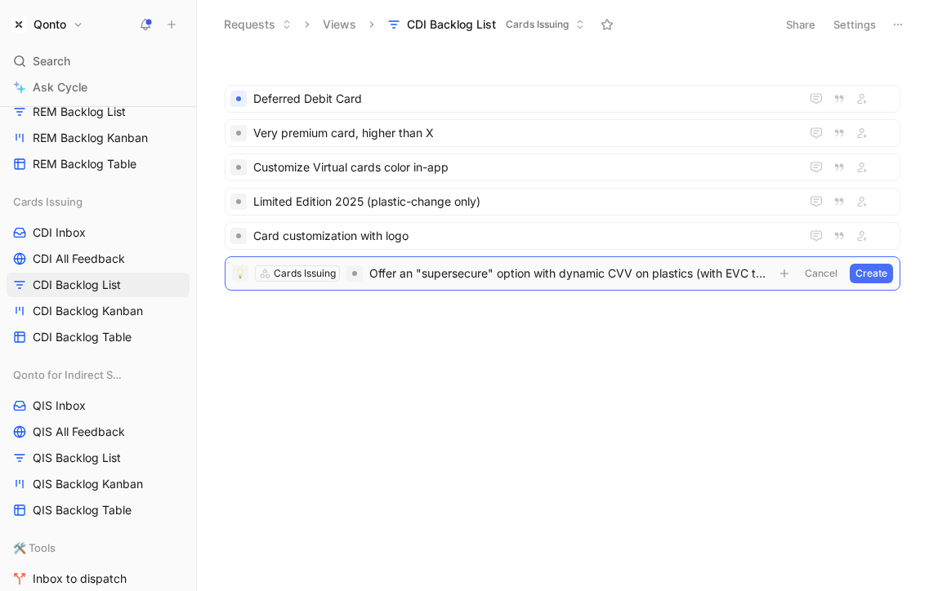
click at [861, 271] on button "Create" at bounding box center [870, 274] width 43 height 20
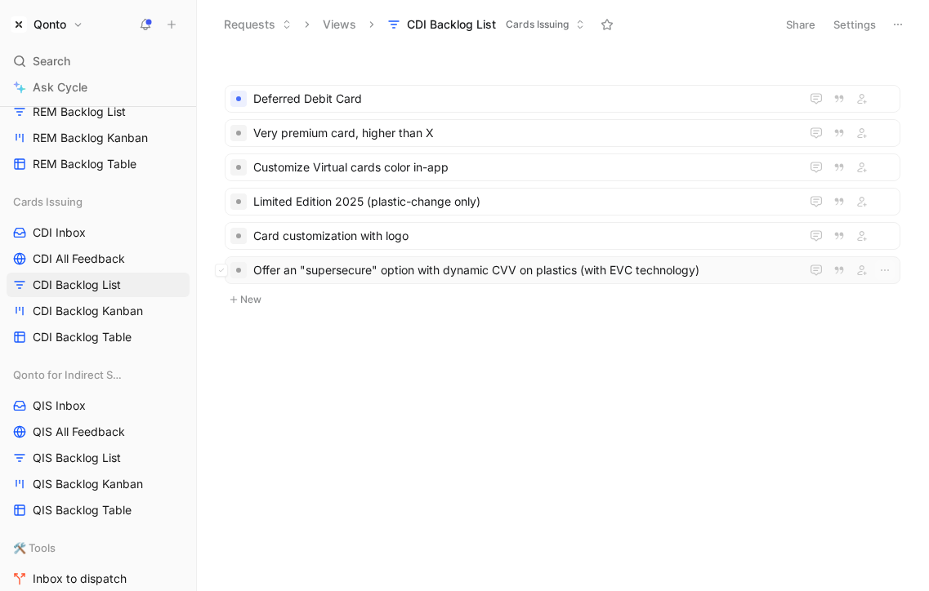
click at [527, 269] on span "Offer an "supersecure" option with dynamic CVV on plastics (with EVC technology)" at bounding box center [523, 271] width 540 height 20
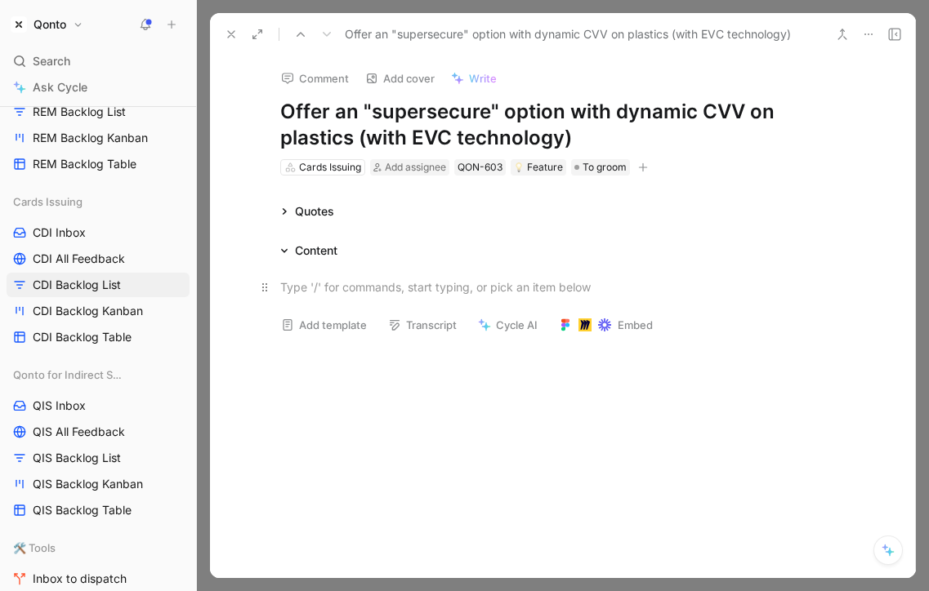
click at [377, 287] on div at bounding box center [562, 287] width 565 height 17
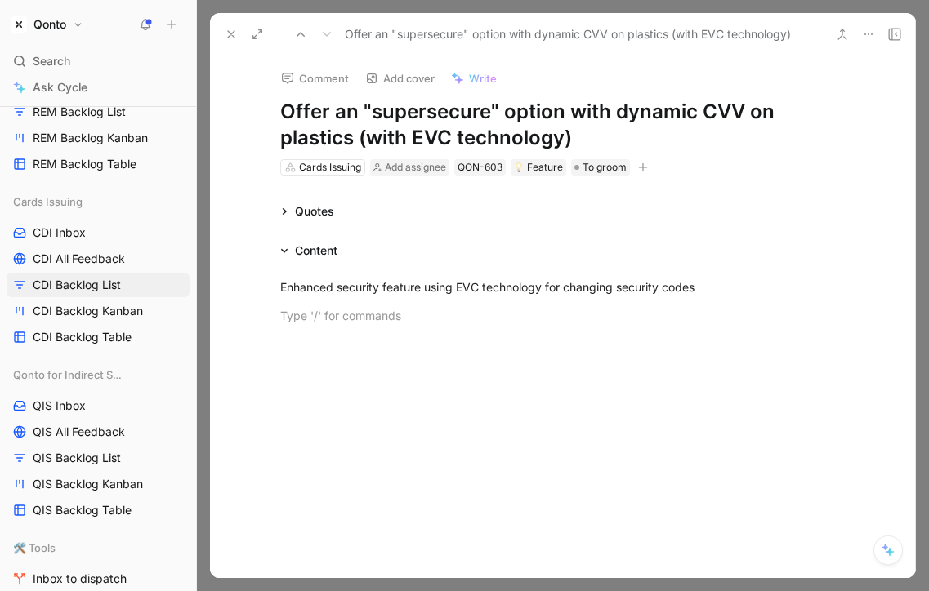
click at [235, 37] on icon at bounding box center [231, 34] width 13 height 13
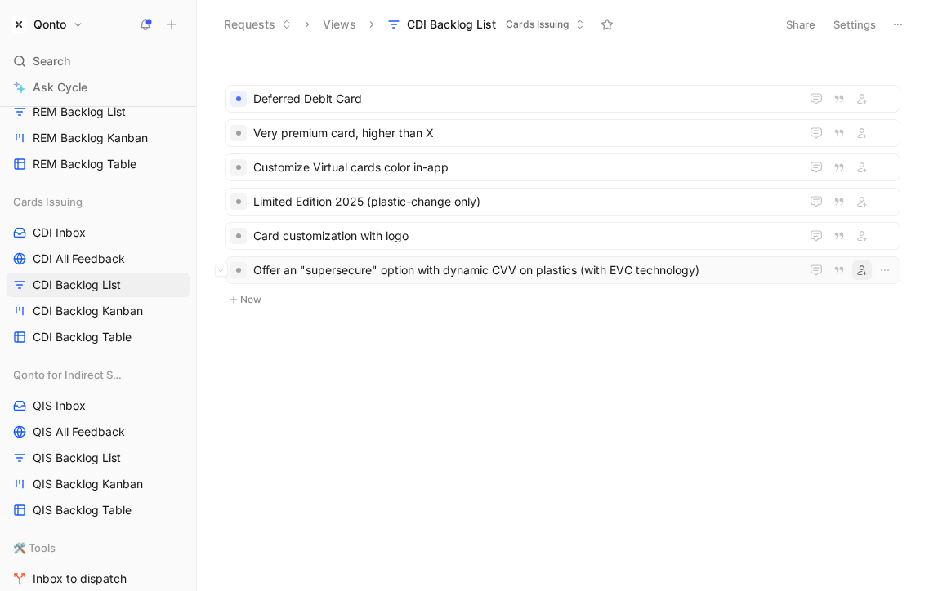
click at [860, 268] on icon "button" at bounding box center [862, 270] width 10 height 10
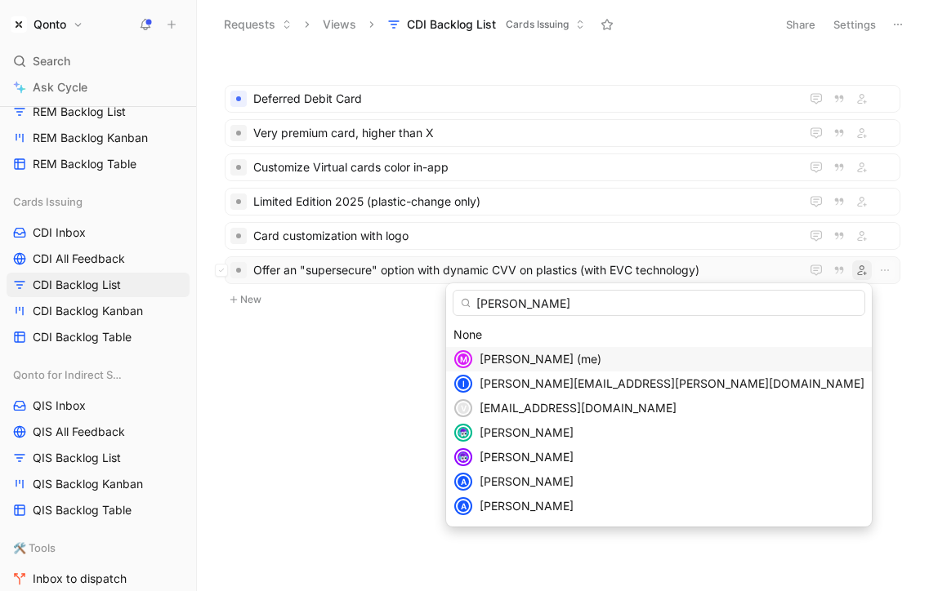
type input "lorenzo"
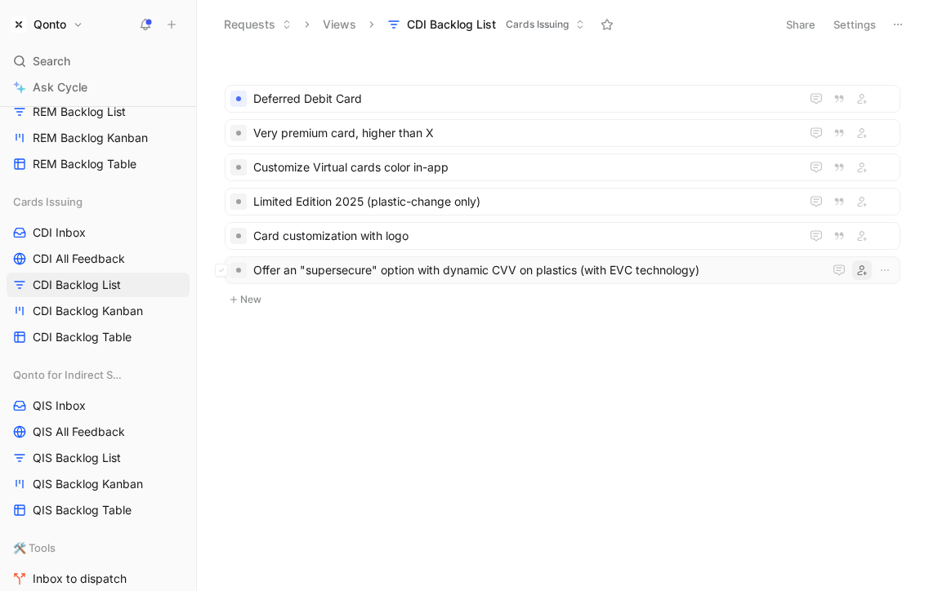
click at [862, 270] on icon "button" at bounding box center [862, 270] width 10 height 10
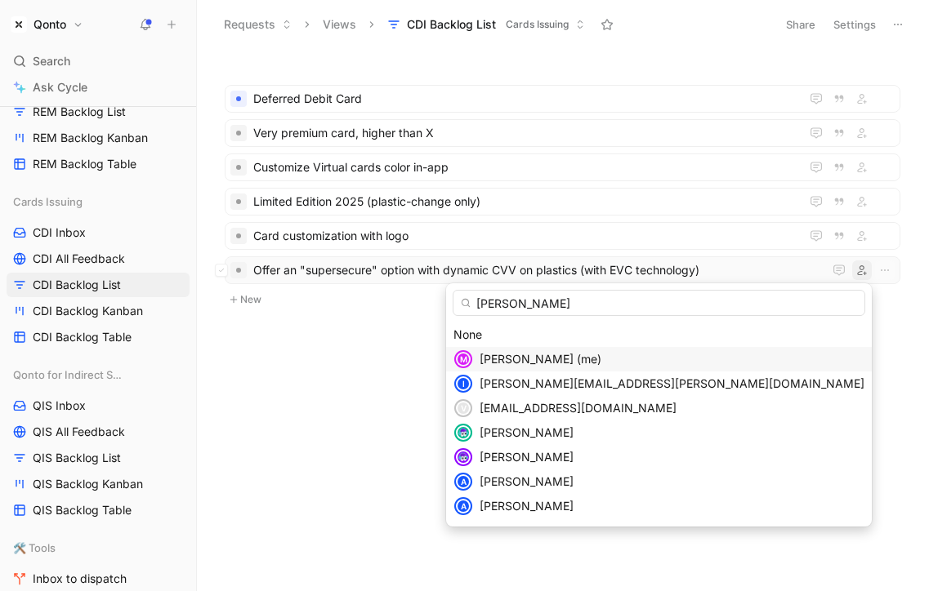
type input "lorenzo camm"
click at [793, 429] on div "[PERSON_NAME]" at bounding box center [671, 433] width 385 height 20
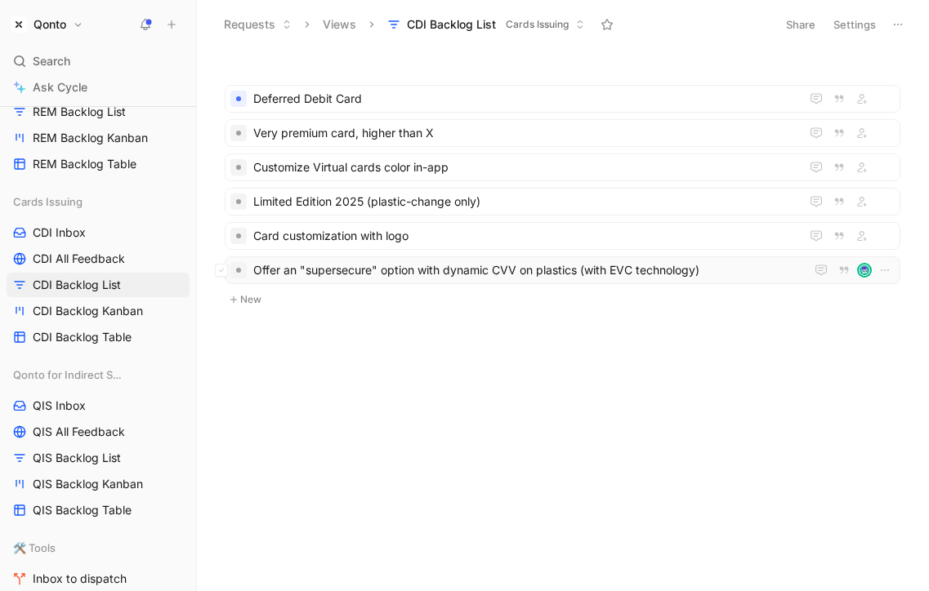
click at [866, 271] on img at bounding box center [863, 270] width 11 height 11
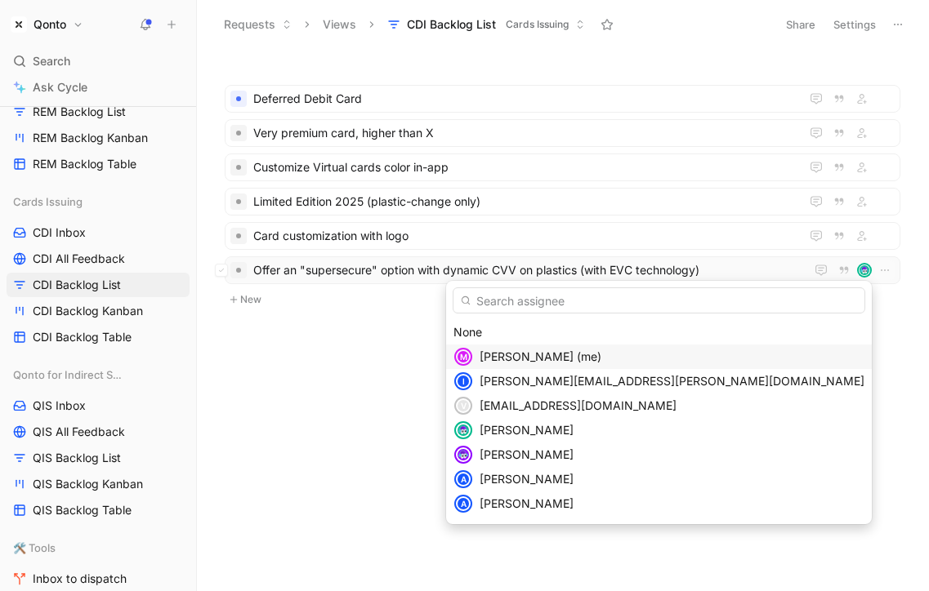
click at [601, 350] on span "Mario Liverini (me)" at bounding box center [540, 357] width 122 height 14
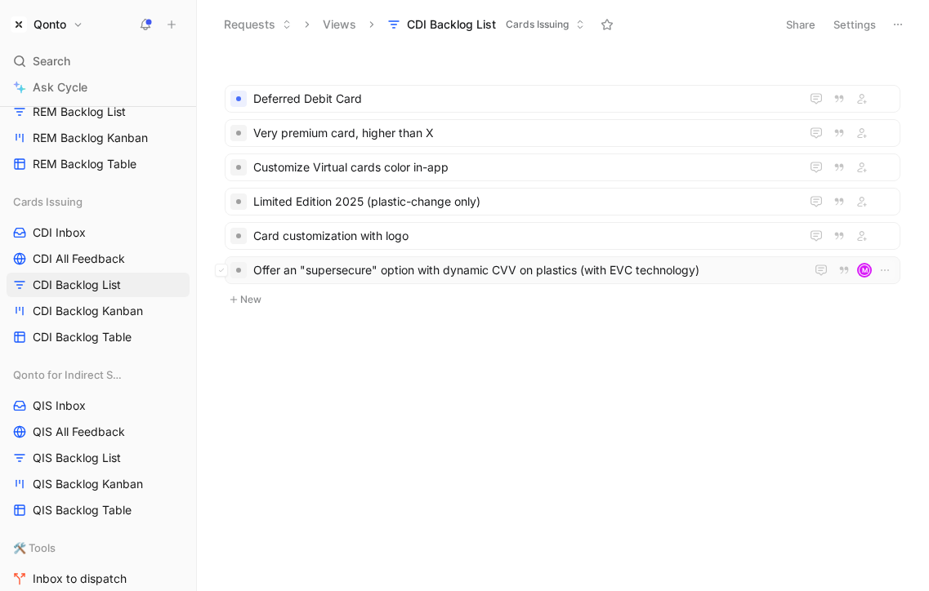
click at [865, 273] on div "M" at bounding box center [863, 270] width 11 height 11
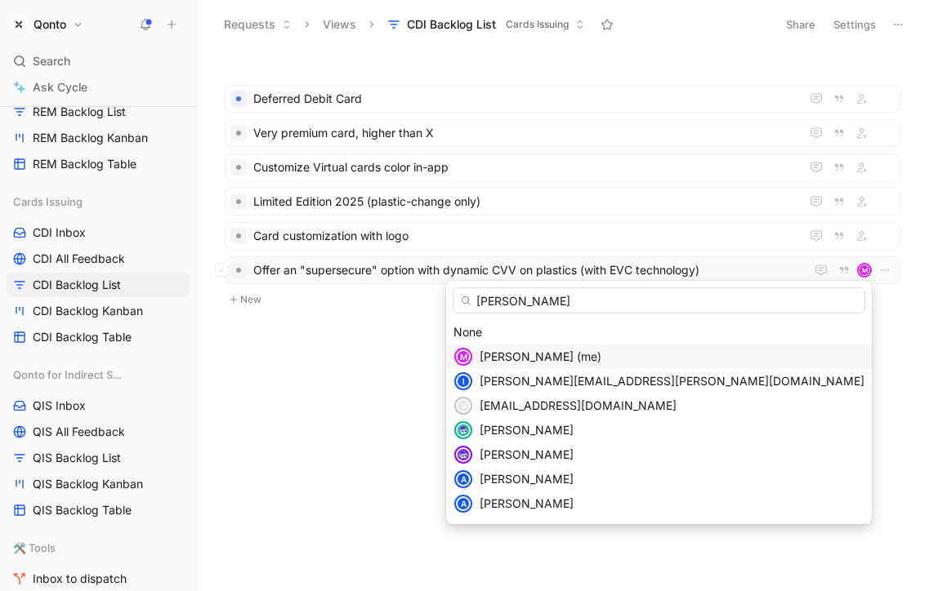
type input "lorenzo cammar"
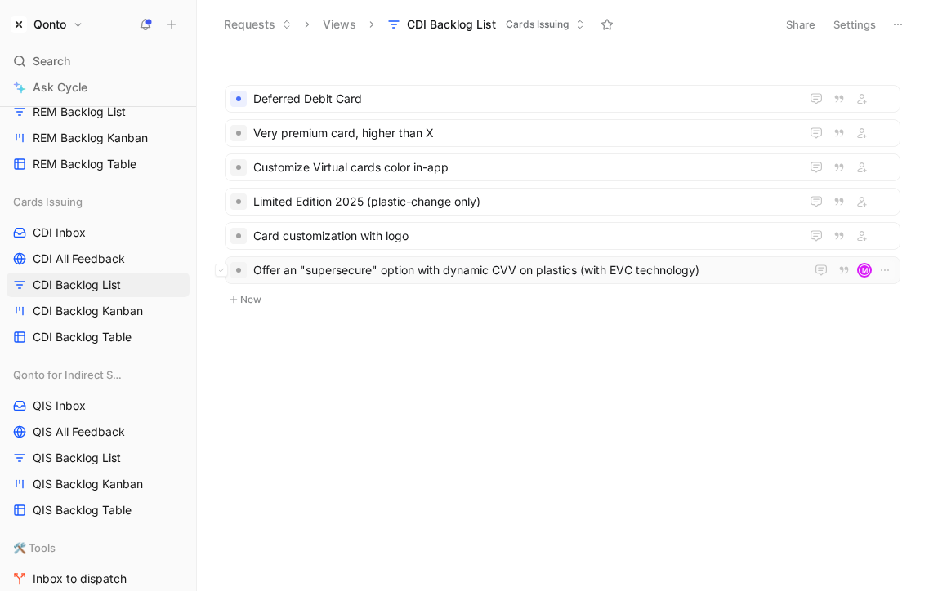
click at [259, 296] on button "New" at bounding box center [562, 300] width 679 height 20
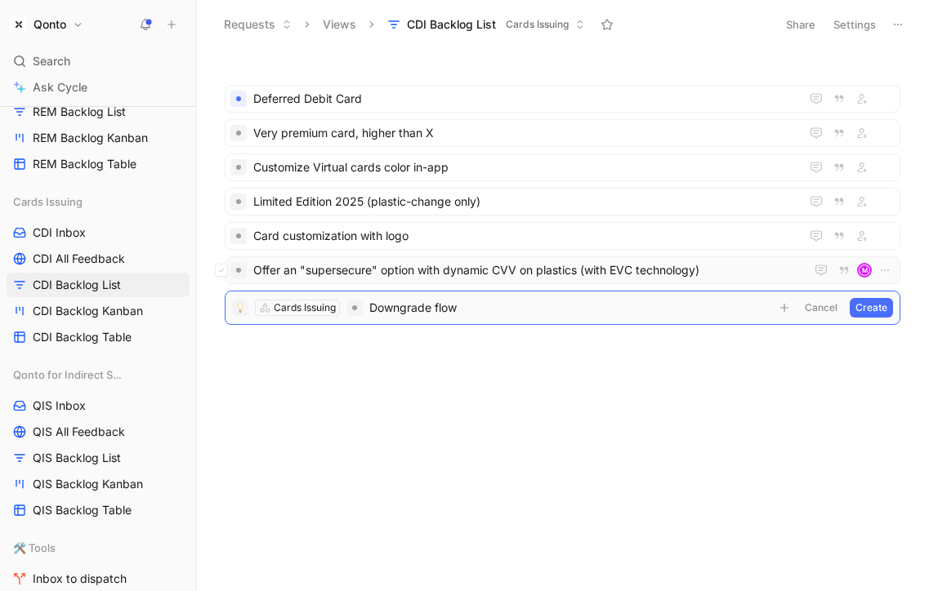
click at [870, 307] on button "Create" at bounding box center [870, 308] width 43 height 20
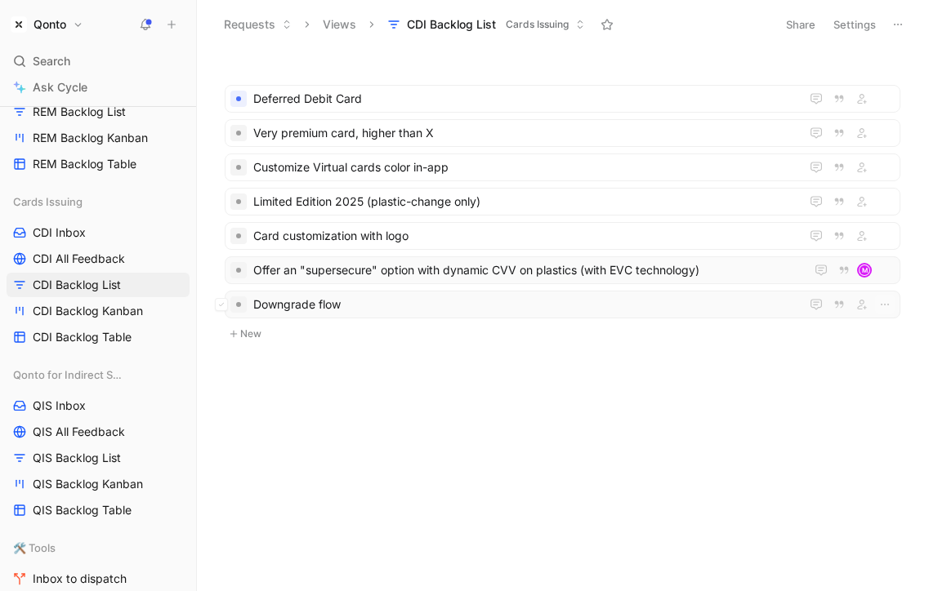
click at [387, 302] on span "Downgrade flow" at bounding box center [523, 305] width 540 height 20
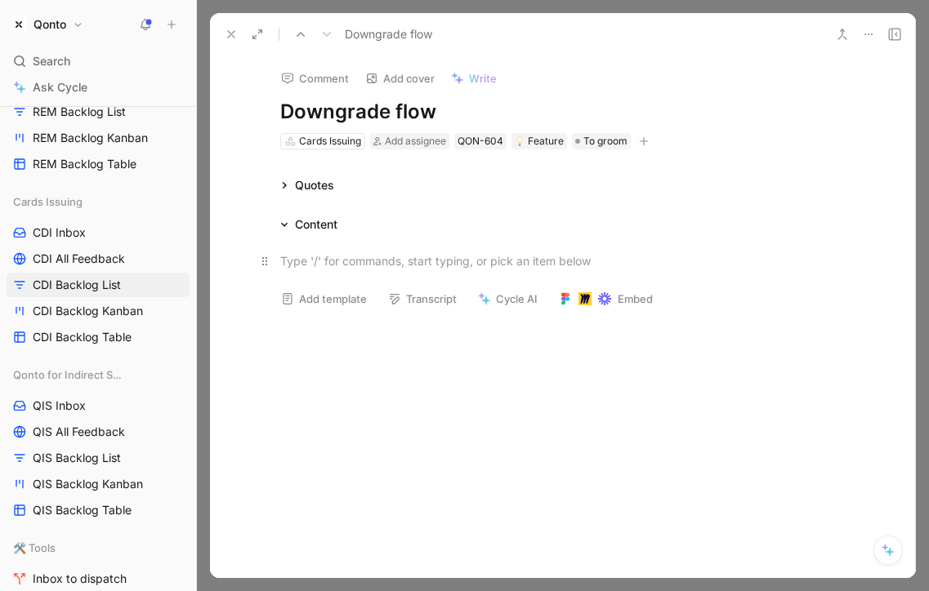
click at [349, 250] on p at bounding box center [562, 260] width 627 height 27
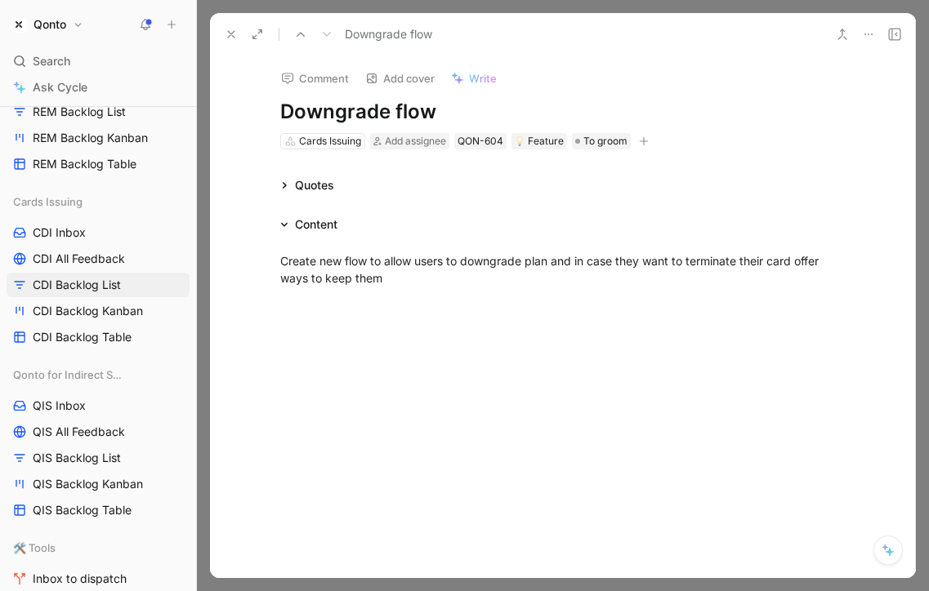
click at [232, 40] on icon at bounding box center [231, 34] width 13 height 13
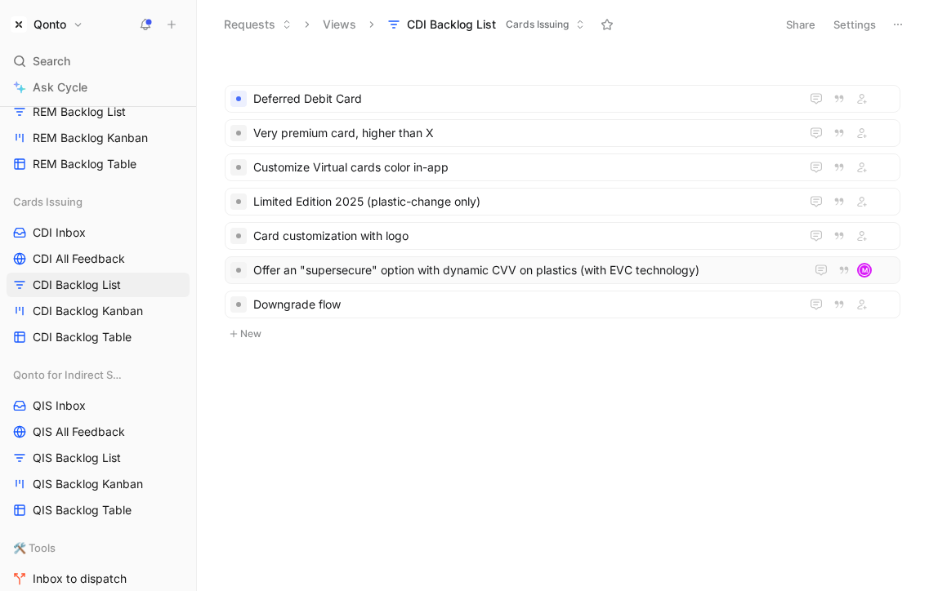
click at [250, 330] on button "New" at bounding box center [562, 334] width 679 height 20
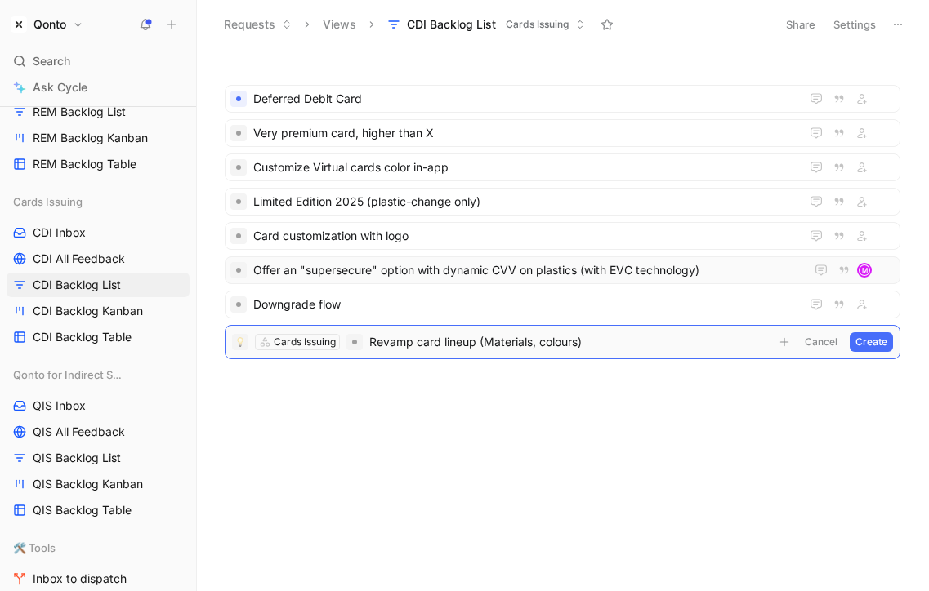
click at [872, 345] on button "Create" at bounding box center [870, 342] width 43 height 20
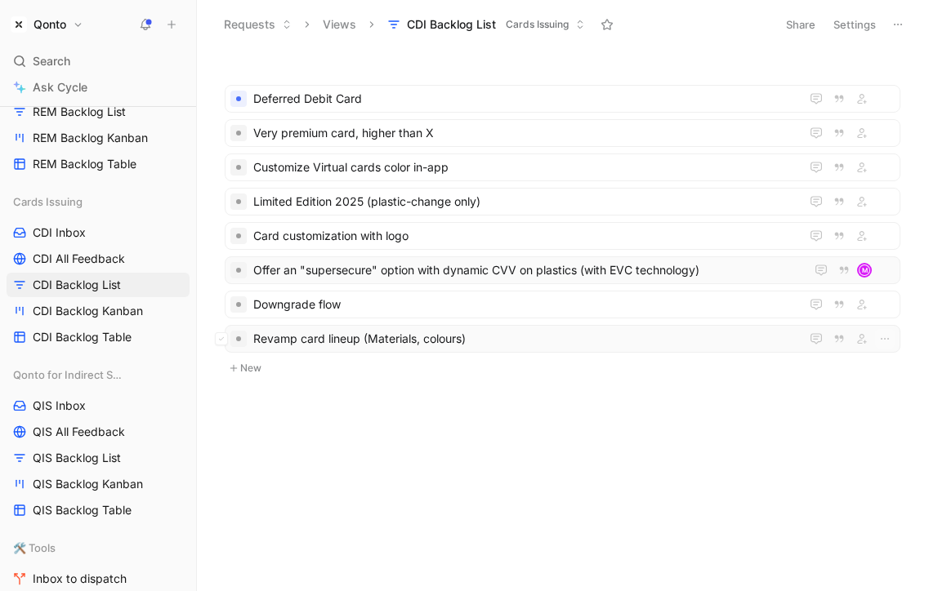
click at [451, 342] on span "Revamp card lineup (Materials, colours)" at bounding box center [523, 339] width 540 height 20
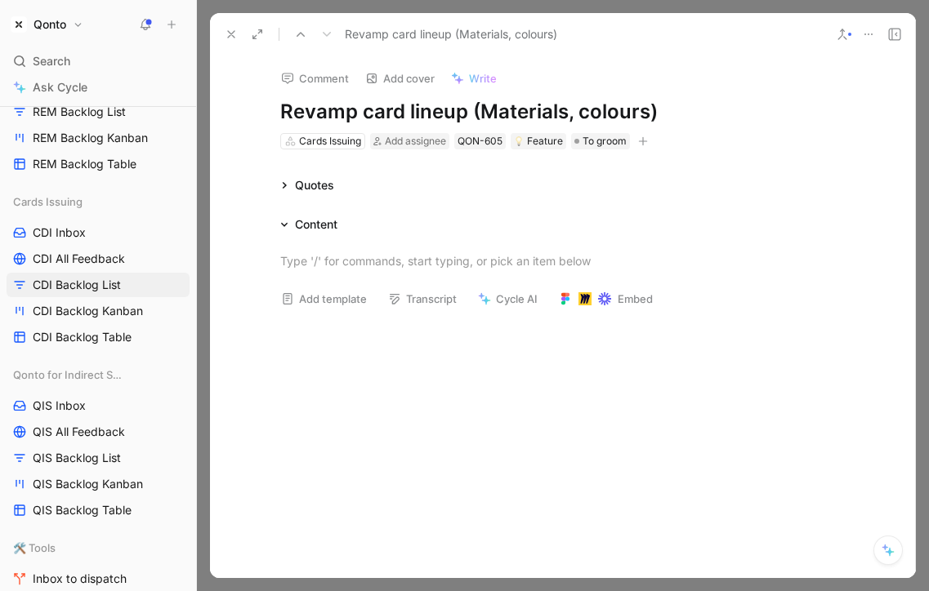
click at [372, 243] on div at bounding box center [563, 260] width 706 height 53
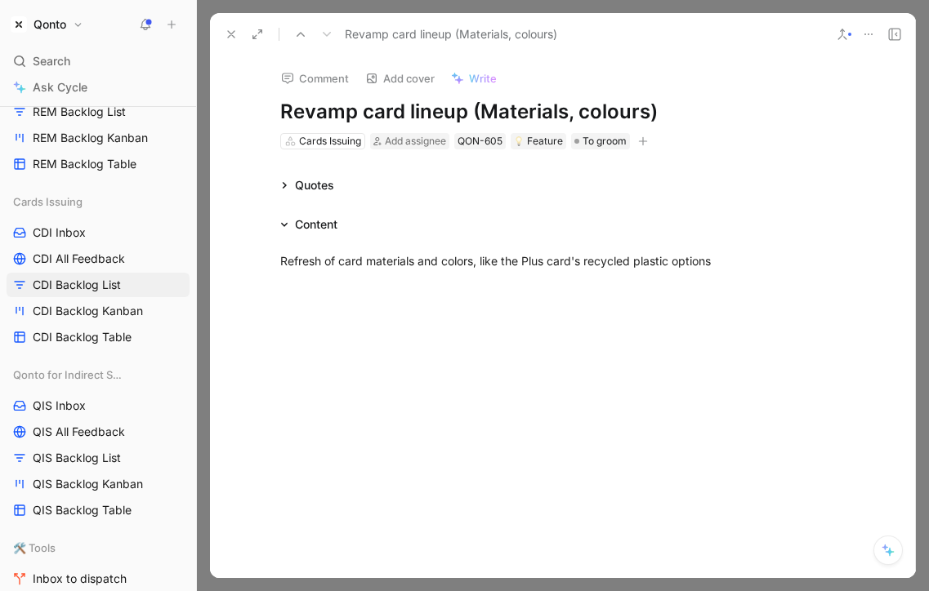
click at [233, 32] on use at bounding box center [231, 34] width 7 height 7
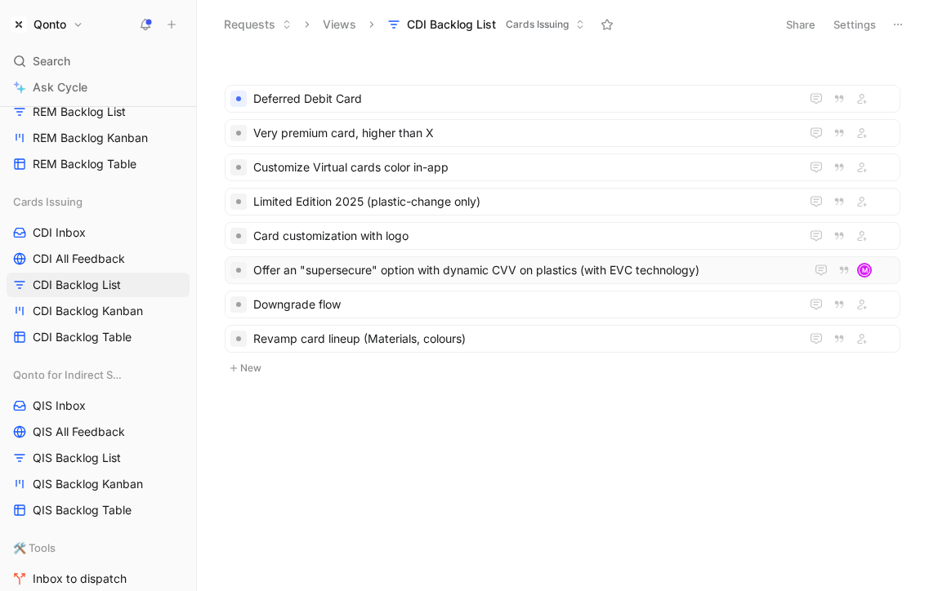
click at [261, 355] on ul "Deferred Debit Card Very premium card, higher than X Customize Virtual cards co…" at bounding box center [562, 222] width 675 height 274
click at [261, 363] on button "New" at bounding box center [562, 369] width 679 height 20
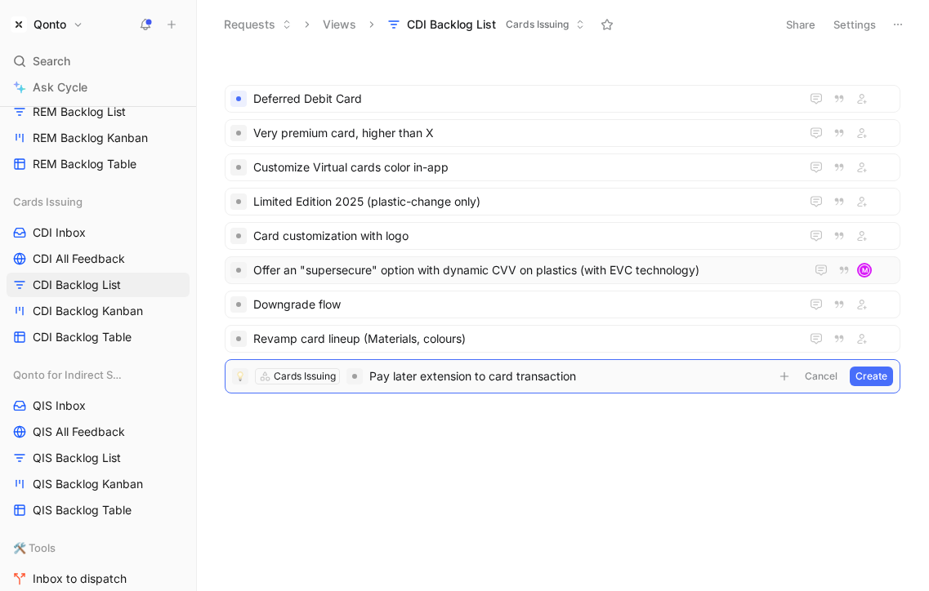
click at [879, 378] on button "Create" at bounding box center [870, 377] width 43 height 20
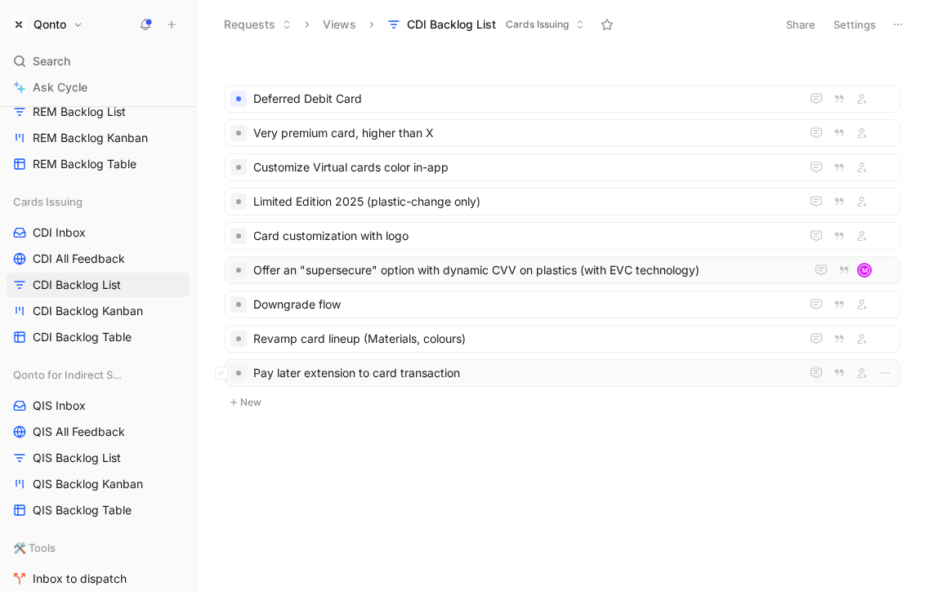
click at [385, 369] on span "Pay later extension to card transaction" at bounding box center [523, 373] width 540 height 20
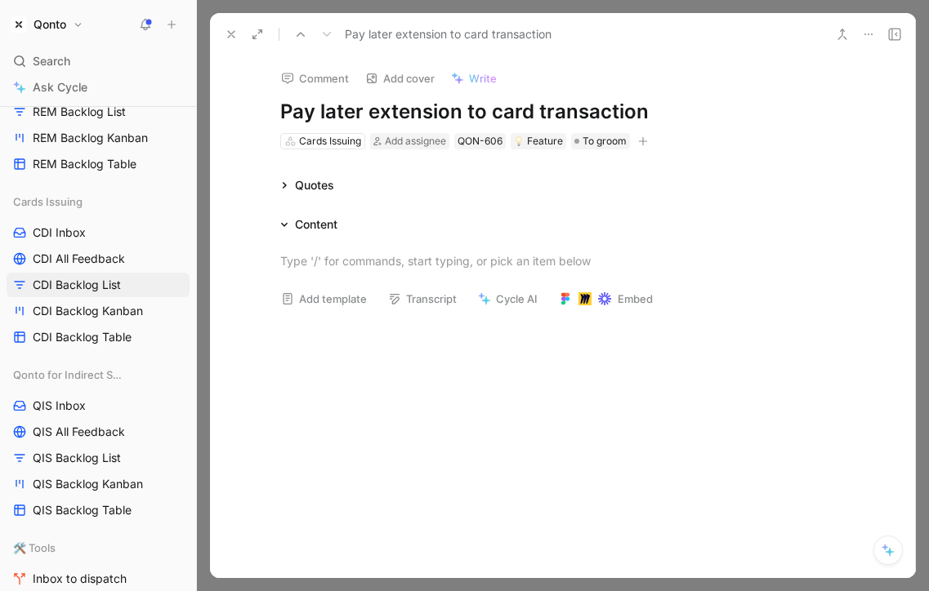
click at [351, 253] on div at bounding box center [562, 260] width 565 height 17
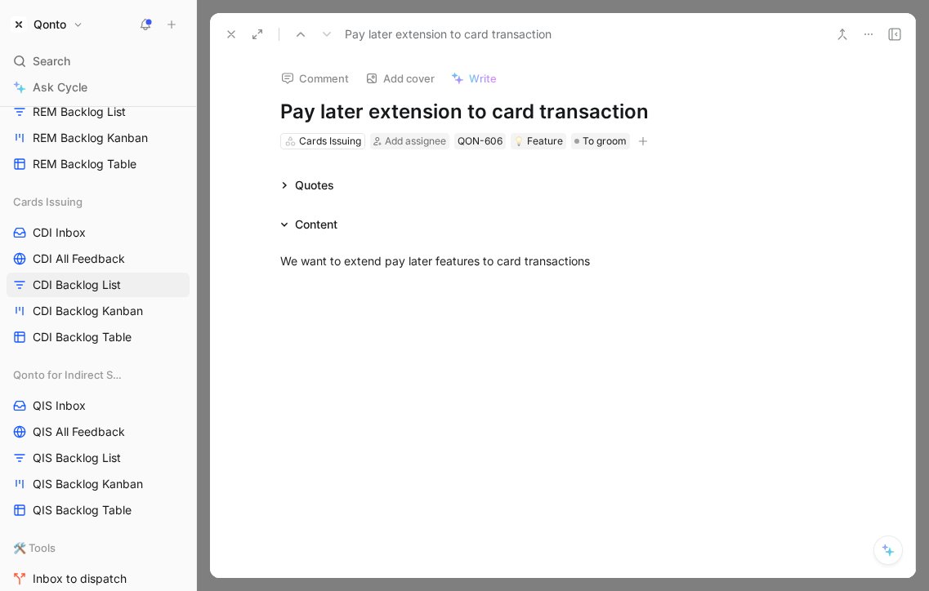
click at [229, 37] on icon at bounding box center [231, 34] width 13 height 13
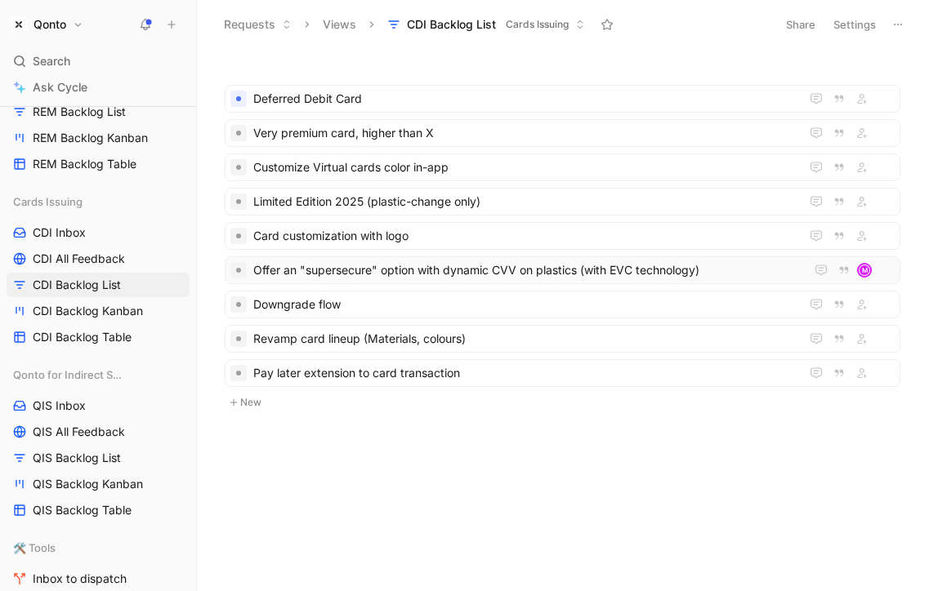
click at [265, 392] on ul "Deferred Debit Card Very premium card, higher than X Customize Virtual cards co…" at bounding box center [562, 239] width 675 height 308
click at [382, 366] on span "Pay later extension to card transaction" at bounding box center [523, 373] width 540 height 20
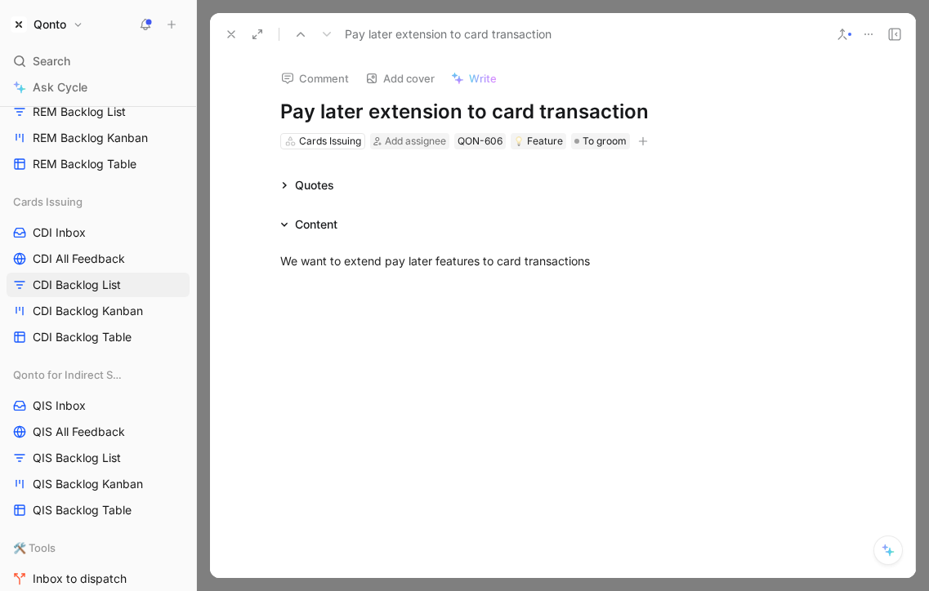
click at [394, 225] on div "Content" at bounding box center [562, 225] width 627 height 20
click at [392, 229] on div "Content" at bounding box center [562, 225] width 627 height 20
click at [392, 252] on div "We want to extend pay later features to card transactions" at bounding box center [562, 260] width 565 height 17
click at [234, 41] on button at bounding box center [231, 34] width 23 height 23
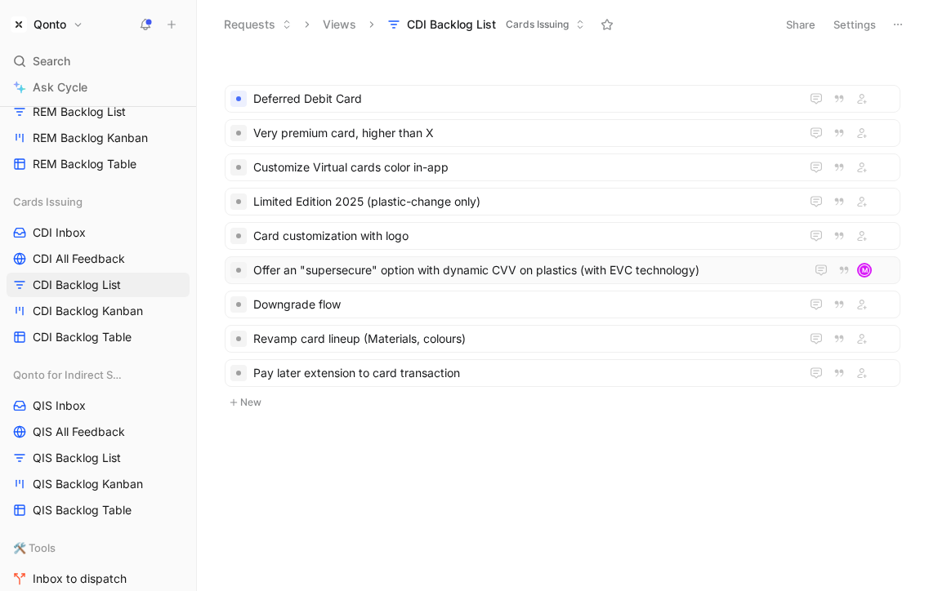
click at [258, 395] on button "New" at bounding box center [562, 403] width 679 height 20
click at [370, 408] on span "Increase value of X card" at bounding box center [523, 408] width 540 height 20
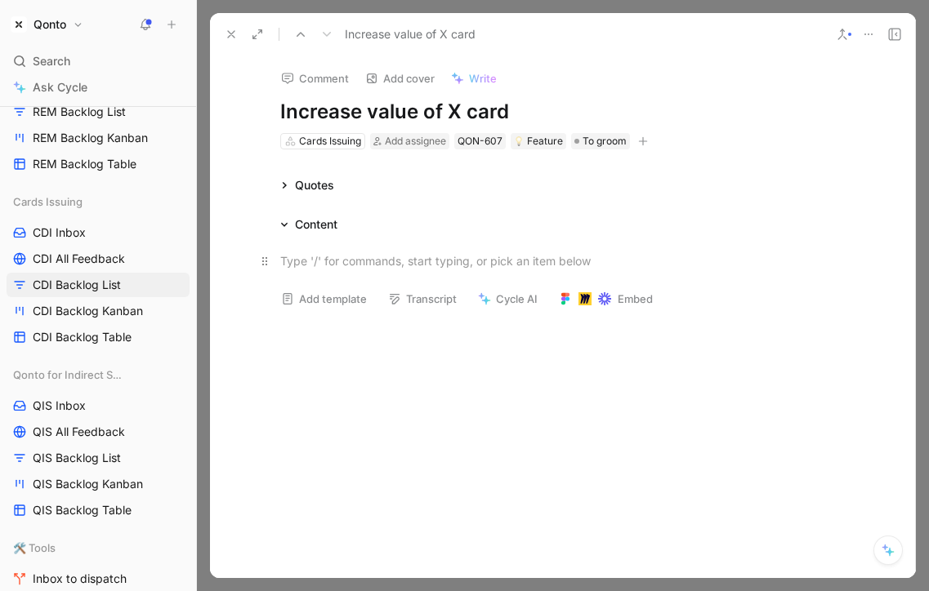
click at [353, 262] on div at bounding box center [562, 260] width 565 height 17
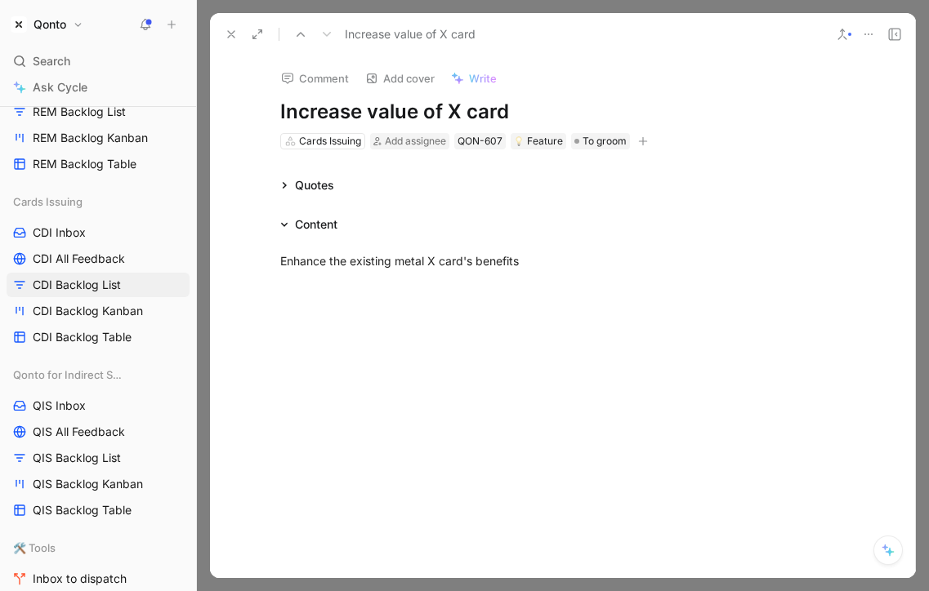
click at [230, 35] on icon at bounding box center [231, 34] width 13 height 13
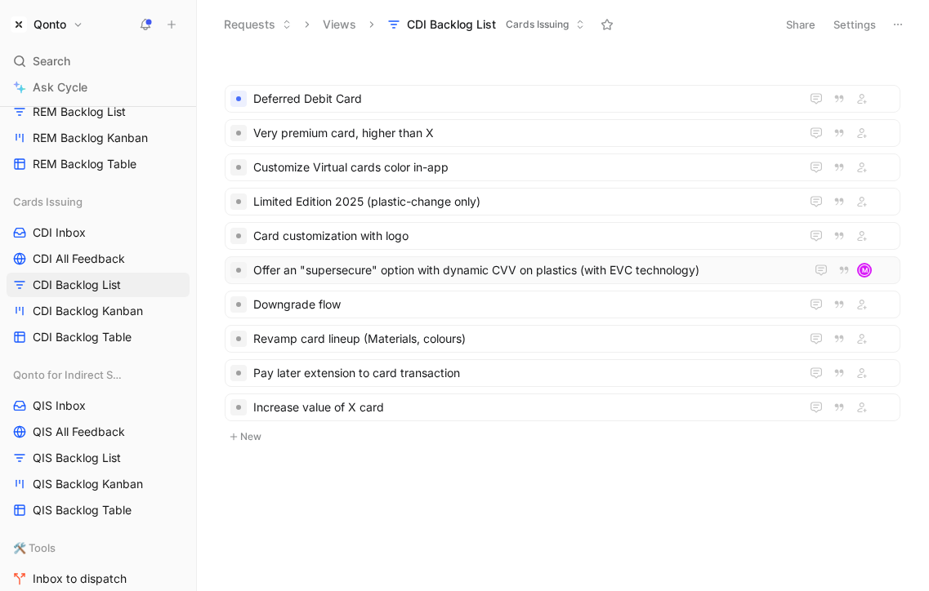
click at [259, 439] on button "New" at bounding box center [562, 437] width 679 height 20
click at [314, 435] on span "Instant rewards upon first use" at bounding box center [523, 442] width 540 height 20
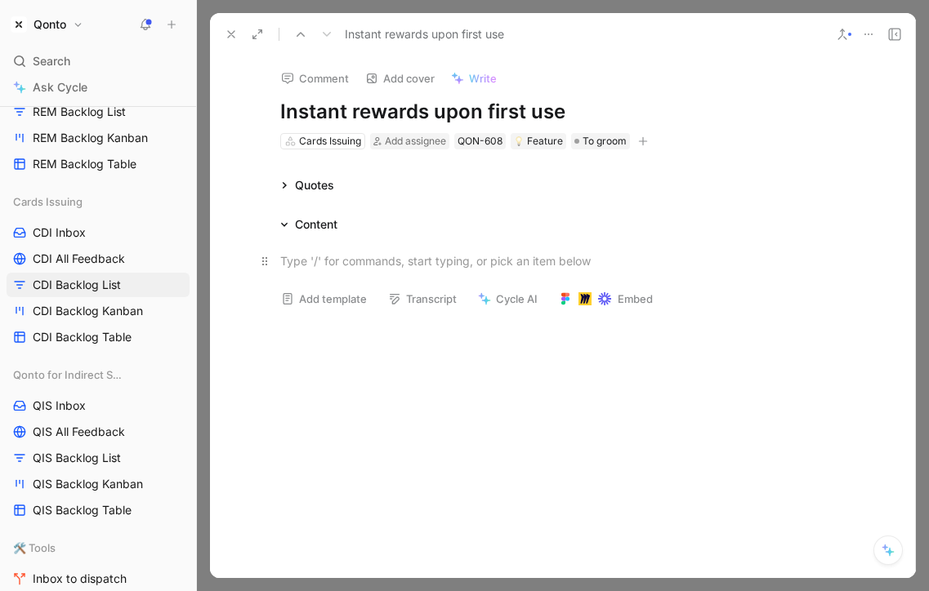
click at [305, 266] on div at bounding box center [562, 260] width 565 height 17
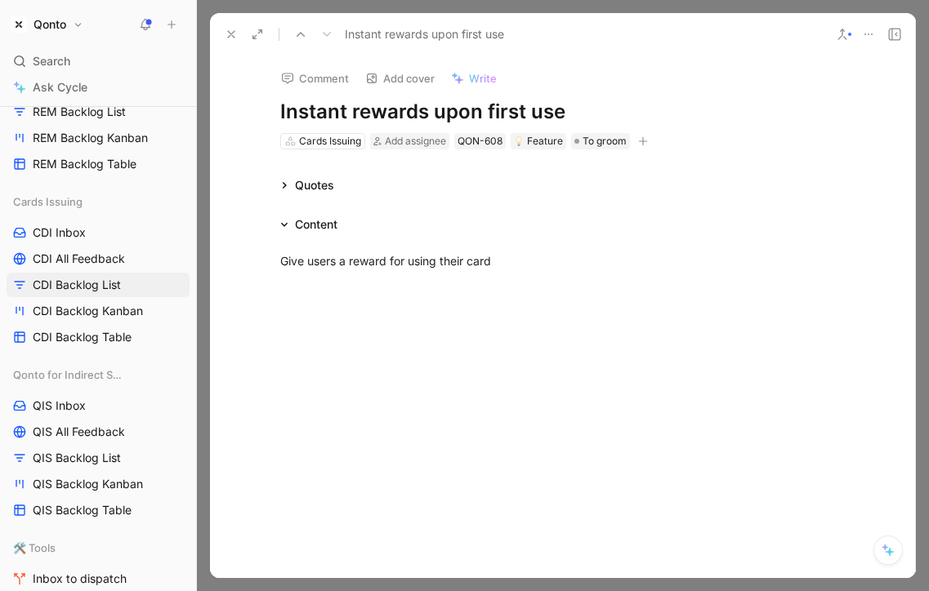
click at [229, 33] on icon at bounding box center [231, 34] width 13 height 13
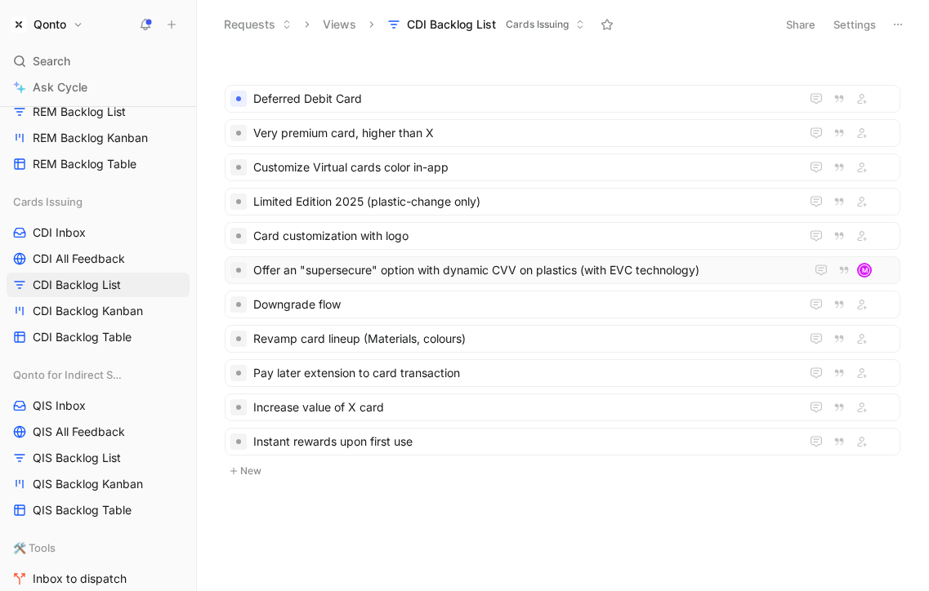
click at [241, 478] on button "New" at bounding box center [562, 471] width 679 height 20
click at [368, 475] on span "Increase ATM withdrawal limits" at bounding box center [523, 476] width 540 height 20
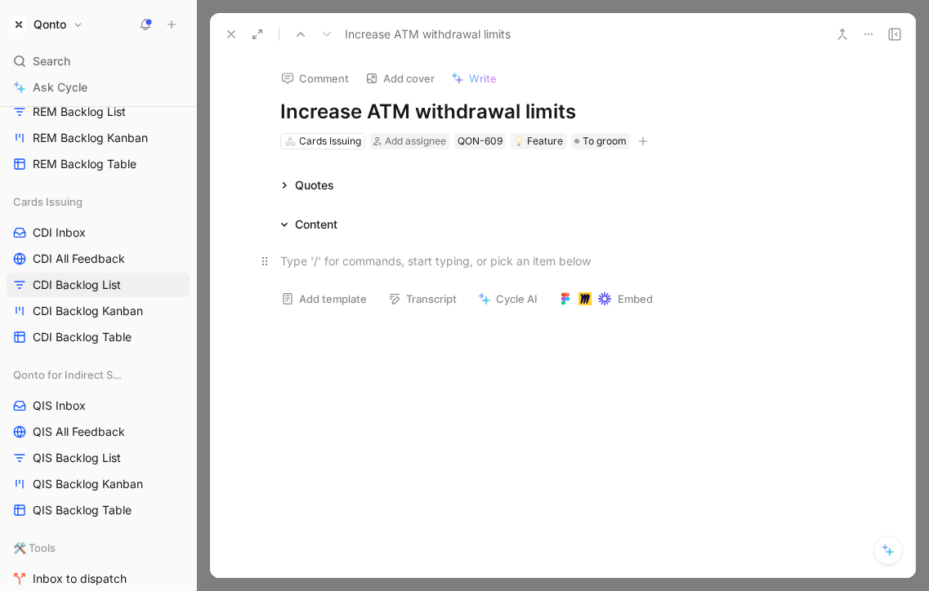
click at [371, 261] on div at bounding box center [562, 260] width 565 height 17
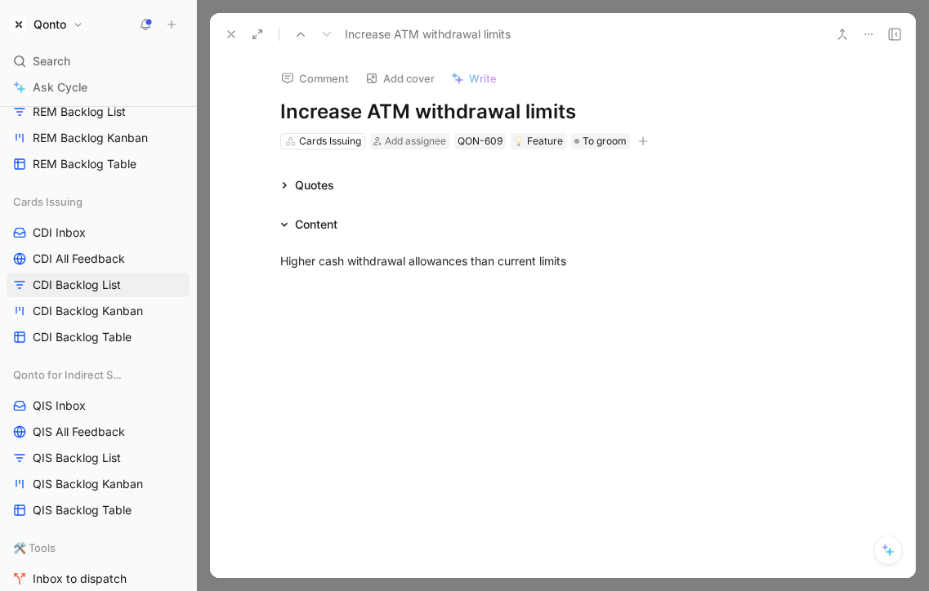
click at [222, 33] on button at bounding box center [231, 34] width 23 height 23
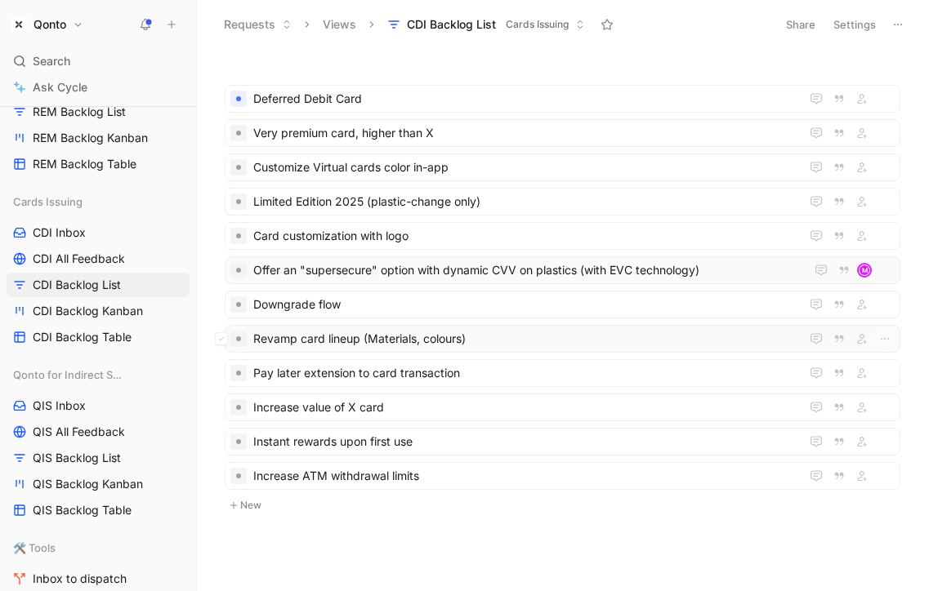
scroll to position [7, 0]
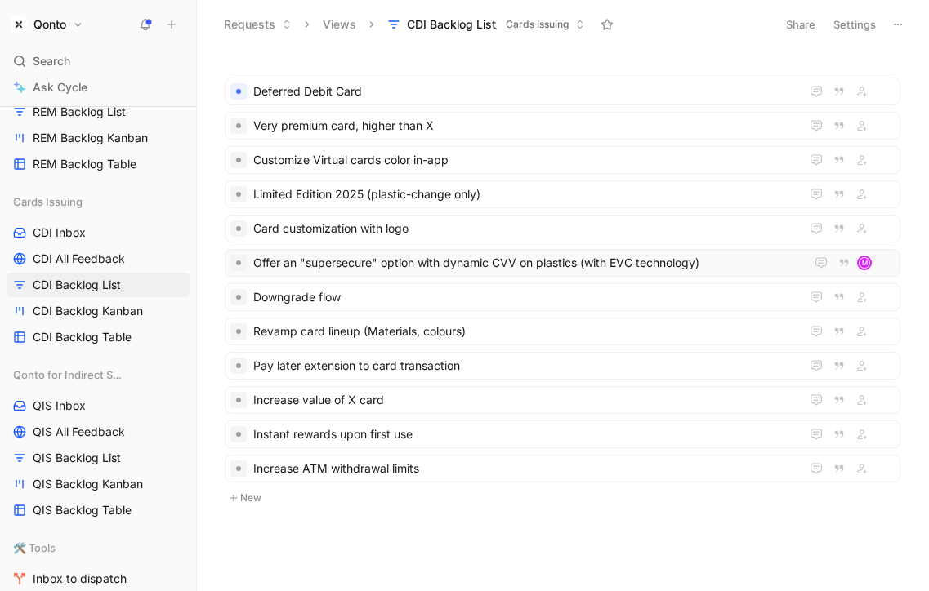
click at [305, 488] on button "New" at bounding box center [562, 498] width 679 height 20
click at [481, 488] on ul "Deferred Debit Card Very premium card, higher than X Customize Virtual cards co…" at bounding box center [562, 300] width 675 height 445
click at [476, 505] on span "Vendor-specific virtual cards" at bounding box center [523, 503] width 540 height 20
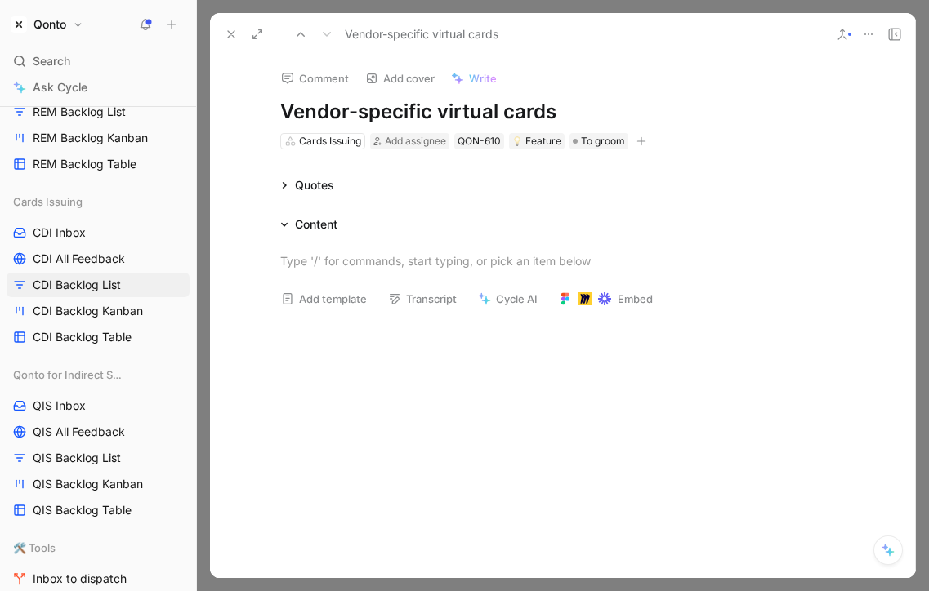
click at [400, 245] on div at bounding box center [563, 260] width 706 height 53
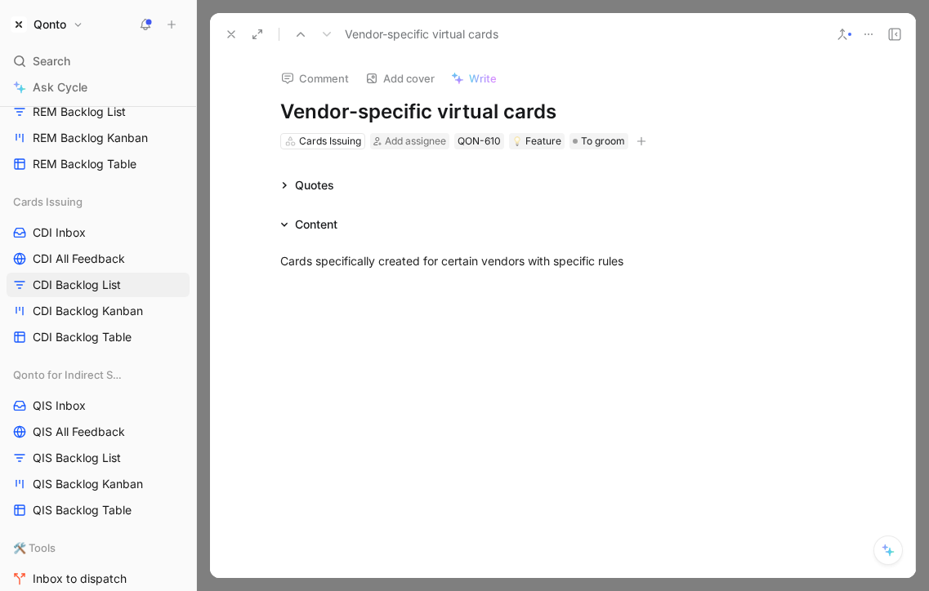
click at [221, 31] on button at bounding box center [231, 34] width 23 height 23
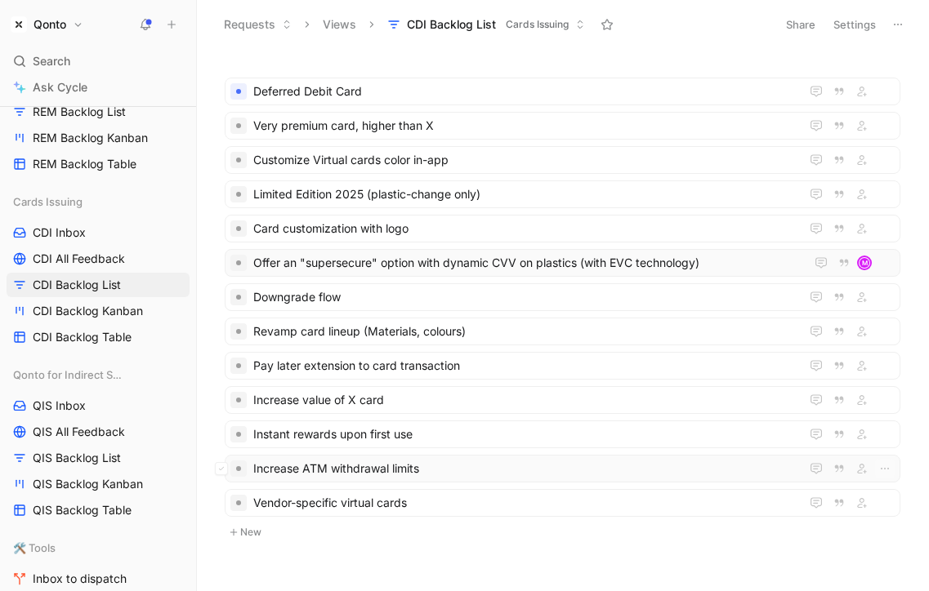
scroll to position [42, 0]
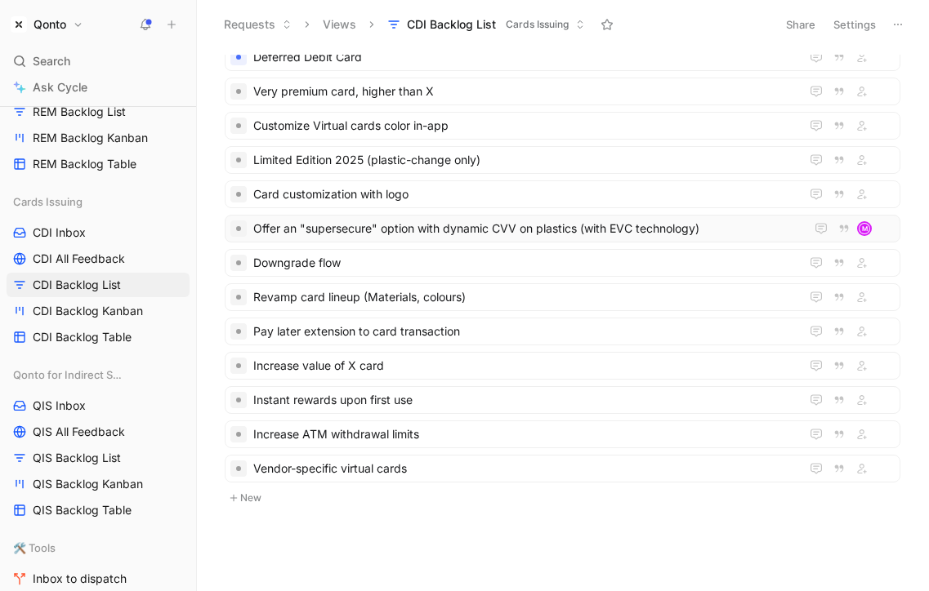
click at [270, 504] on button "New" at bounding box center [562, 498] width 679 height 20
click at [420, 502] on span "Create a new dedicated restaurant cards" at bounding box center [523, 503] width 540 height 20
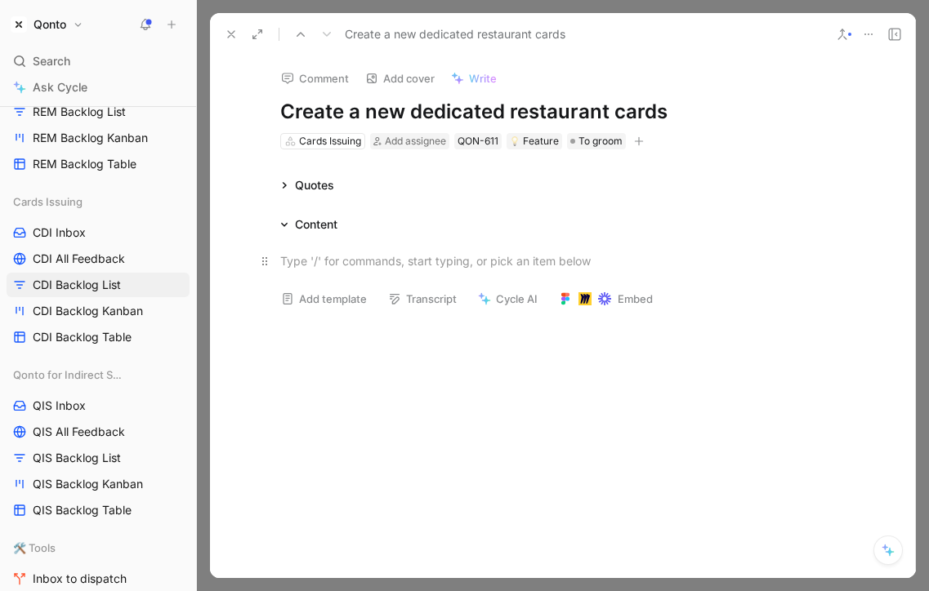
click at [403, 251] on p at bounding box center [562, 260] width 627 height 27
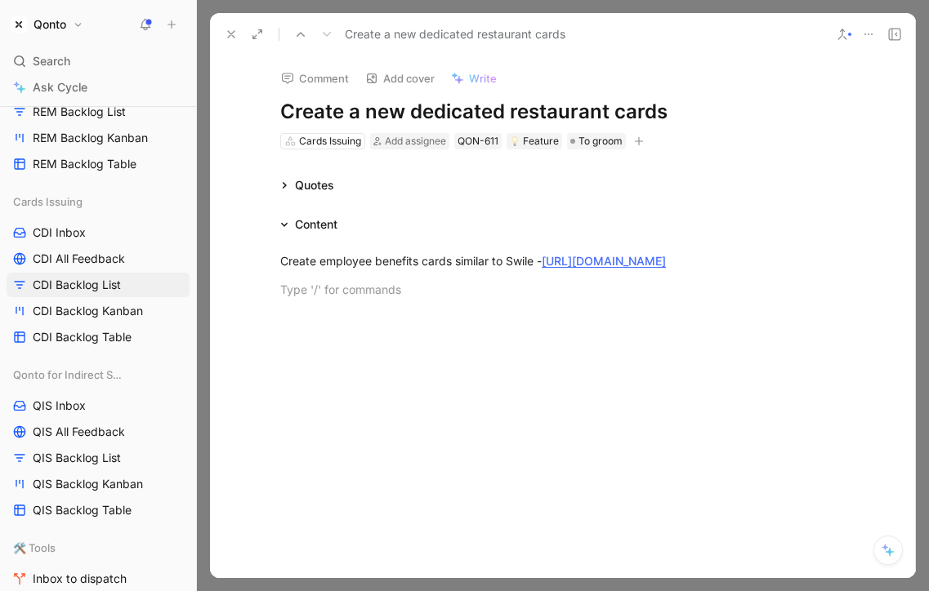
click at [225, 38] on icon at bounding box center [231, 34] width 13 height 13
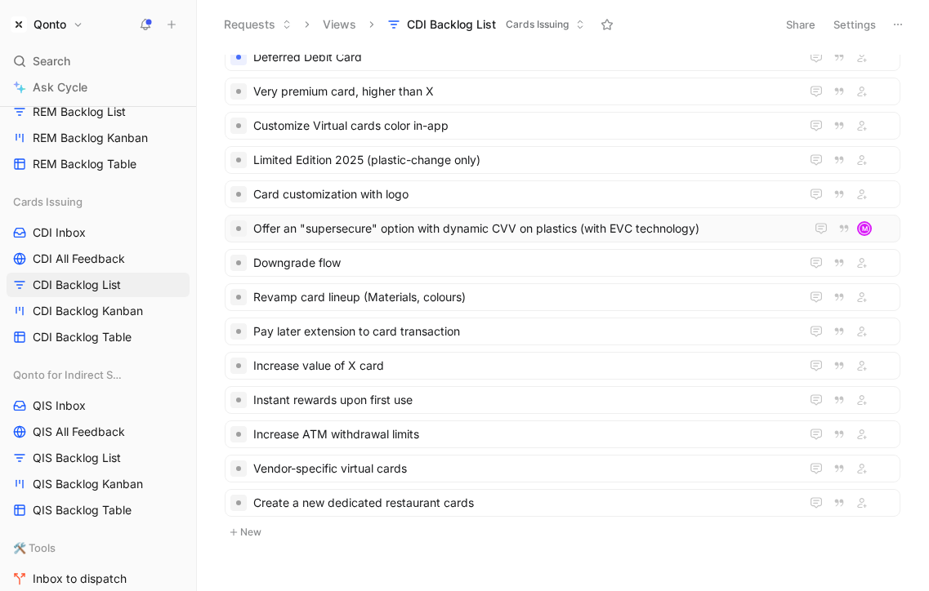
scroll to position [76, 0]
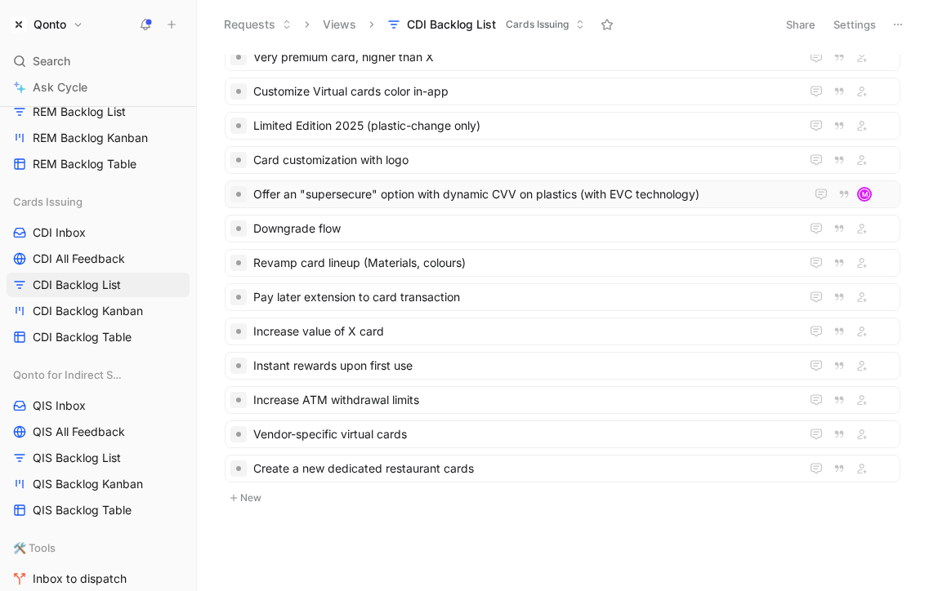
click at [253, 498] on button "New" at bounding box center [562, 498] width 679 height 20
click at [278, 530] on button "New" at bounding box center [562, 533] width 679 height 20
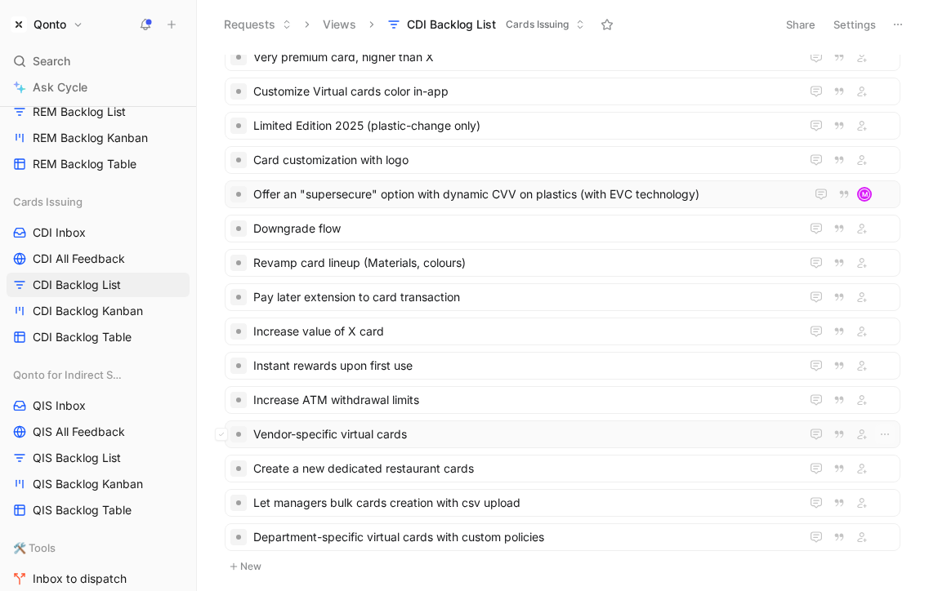
scroll to position [145, 0]
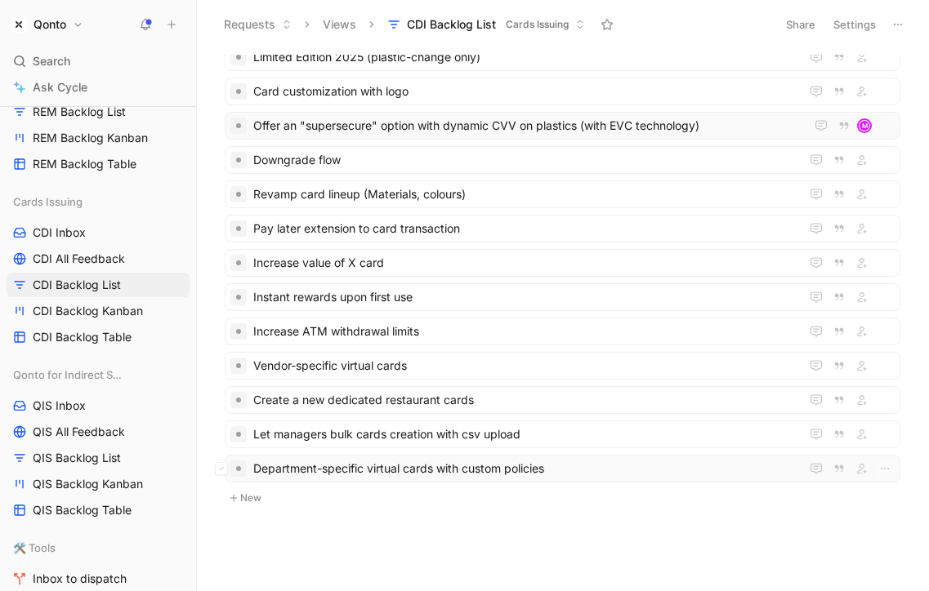
click at [426, 461] on span "Department-specific virtual cards with custom policies" at bounding box center [523, 469] width 540 height 20
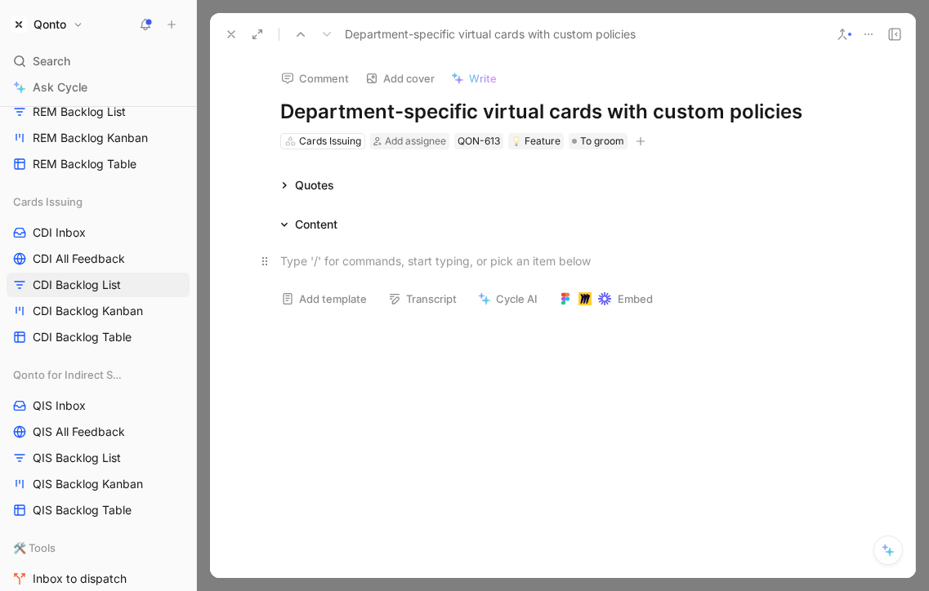
click at [407, 261] on div at bounding box center [562, 260] width 565 height 17
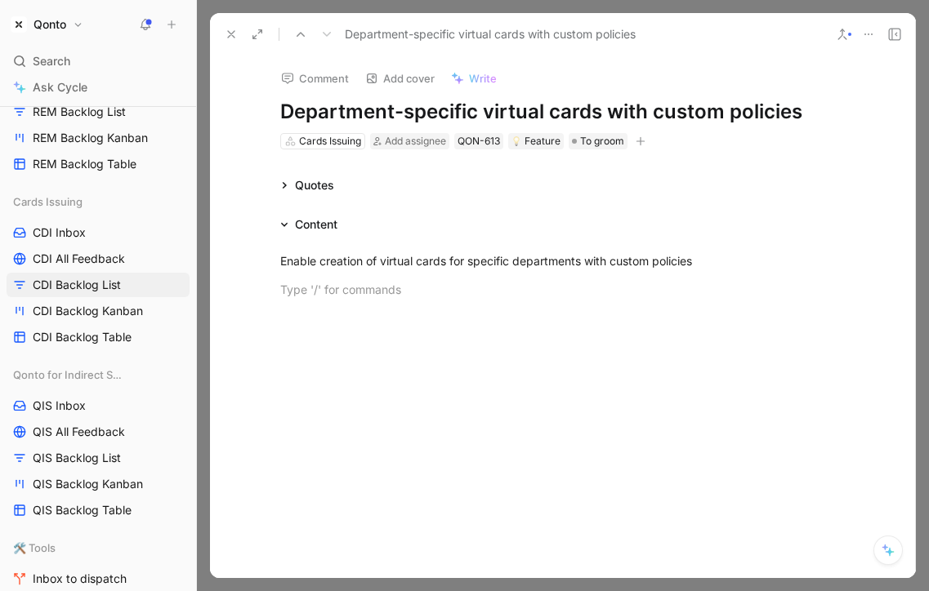
click at [231, 28] on icon at bounding box center [231, 34] width 13 height 13
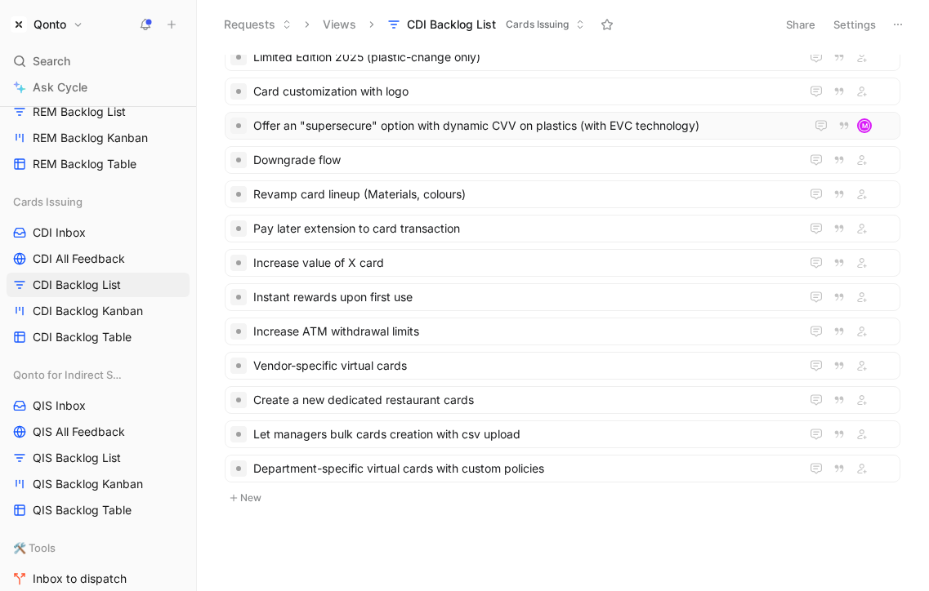
click at [239, 503] on button "New" at bounding box center [562, 498] width 679 height 20
click at [403, 496] on span "Dedicated travel virtual card" at bounding box center [523, 503] width 540 height 20
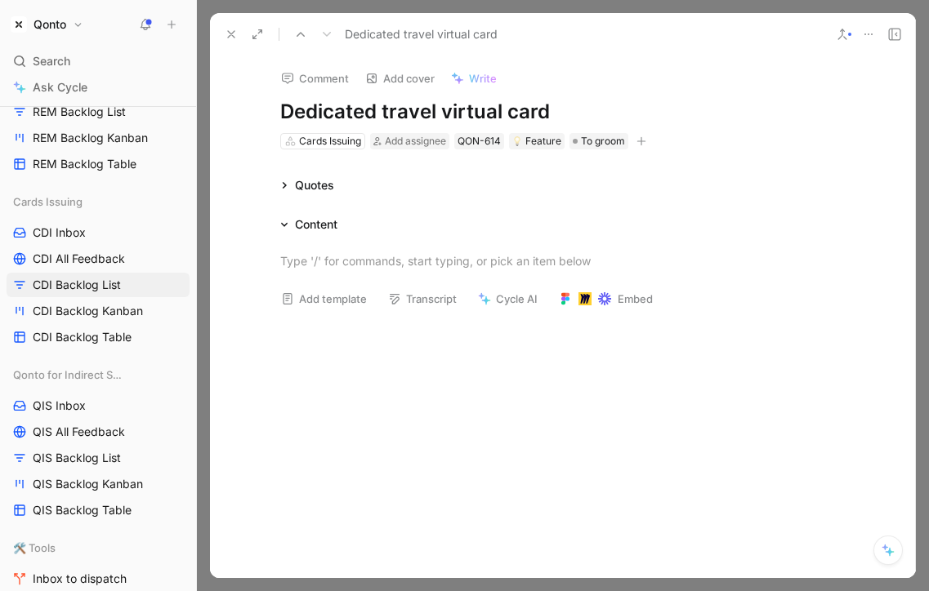
click at [354, 270] on p at bounding box center [562, 260] width 627 height 27
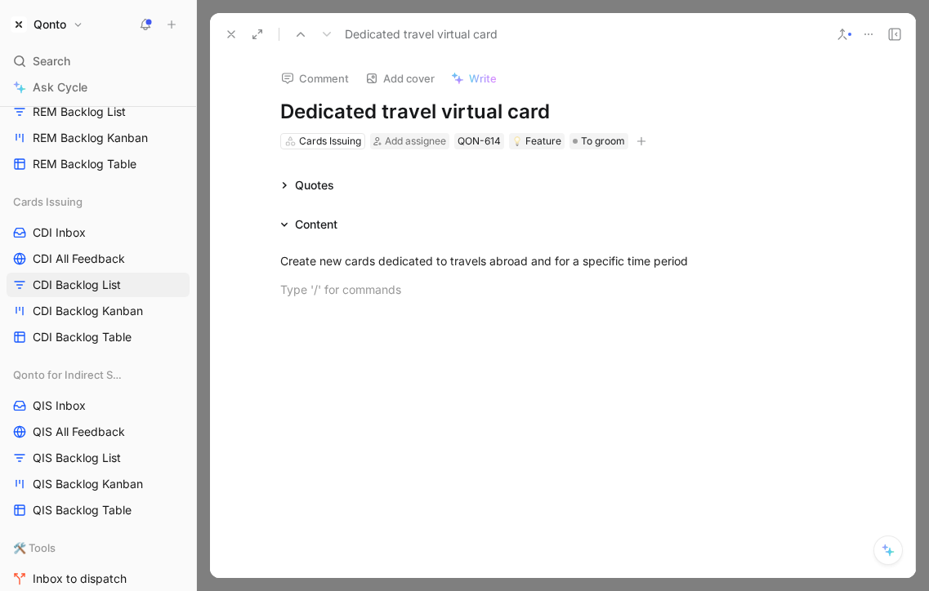
click at [231, 35] on icon at bounding box center [231, 34] width 13 height 13
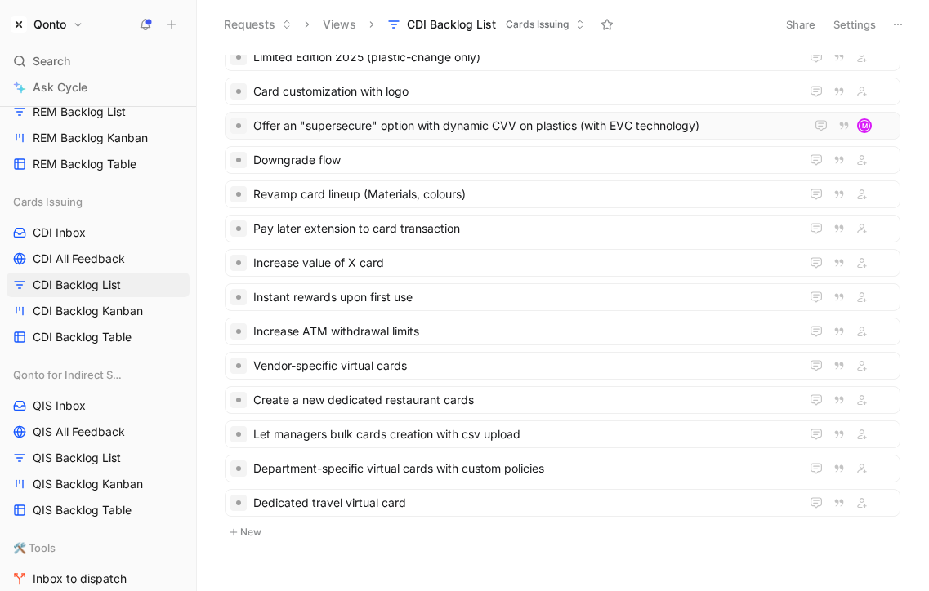
click at [263, 538] on button "New" at bounding box center [562, 533] width 679 height 20
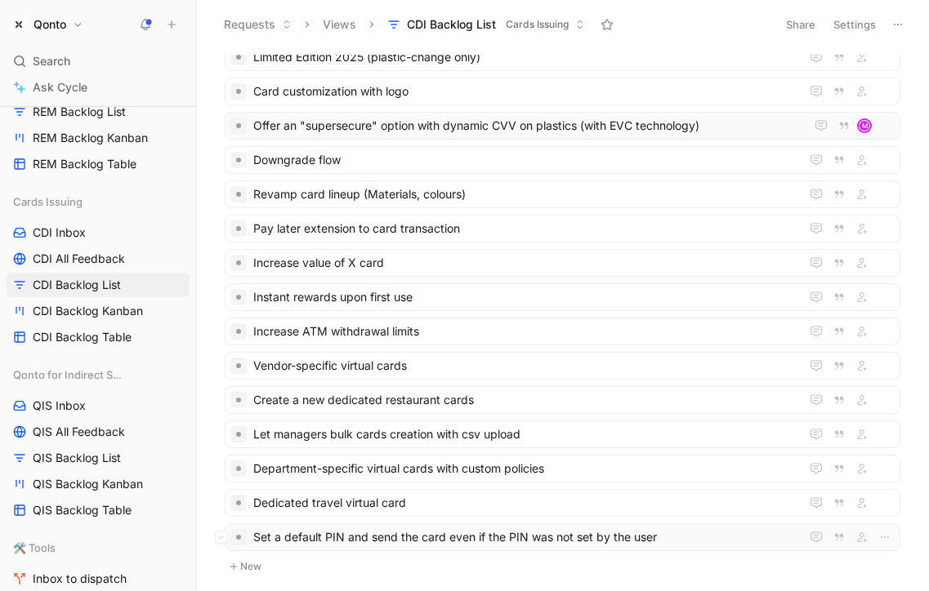
click at [386, 533] on span "Set a default PIN and send the card even if the PIN was not set by the user" at bounding box center [523, 538] width 540 height 20
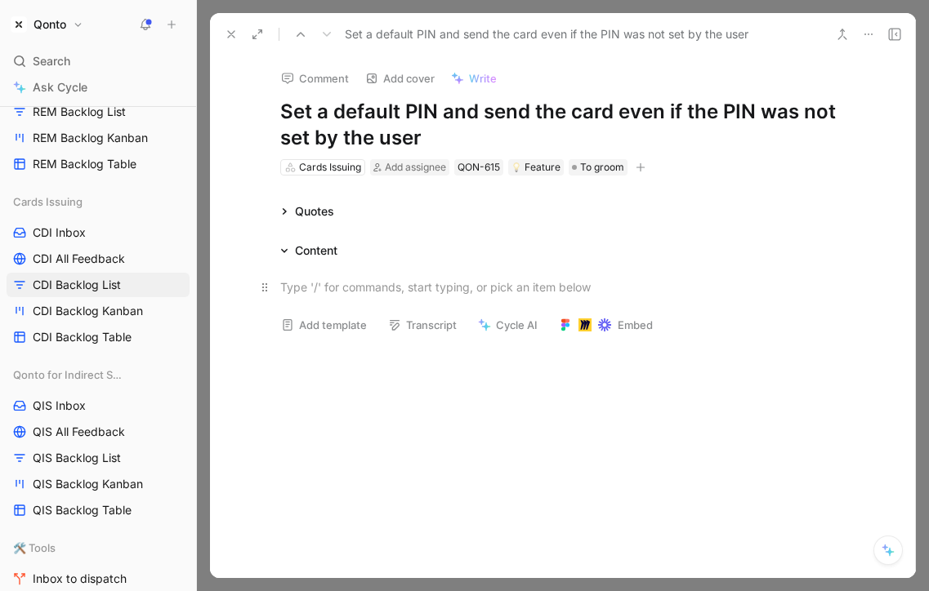
click at [320, 296] on p at bounding box center [562, 287] width 627 height 27
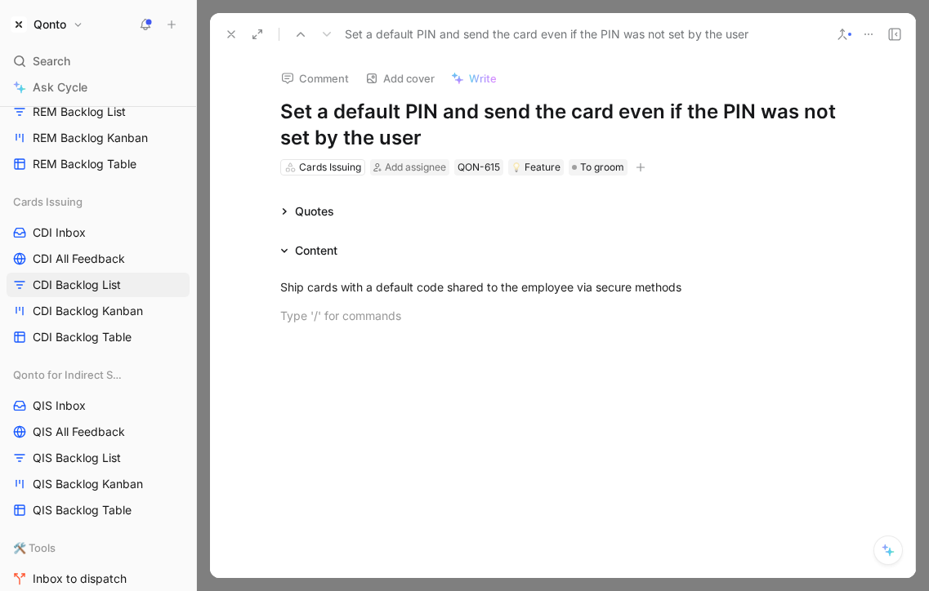
click at [228, 34] on icon at bounding box center [231, 34] width 13 height 13
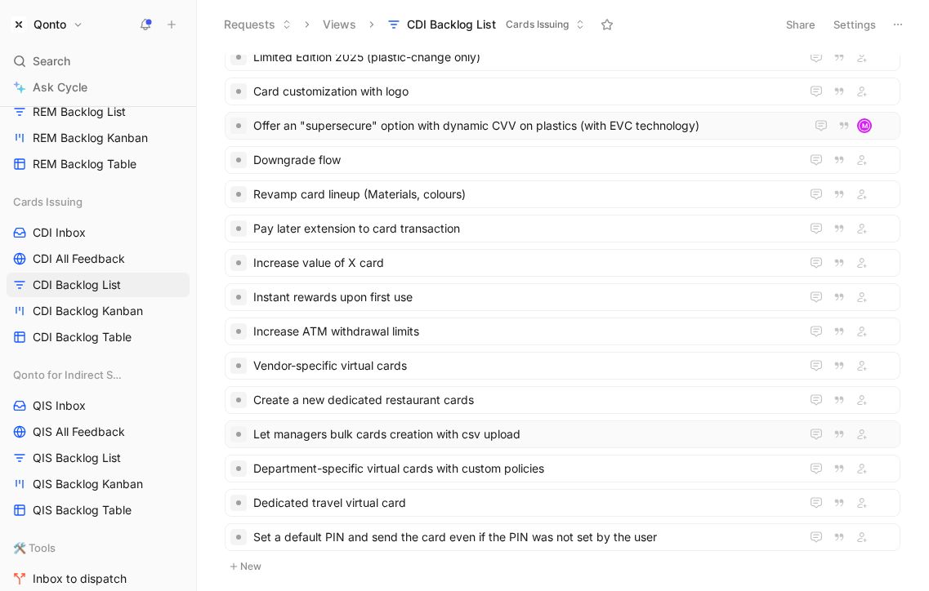
scroll to position [213, 0]
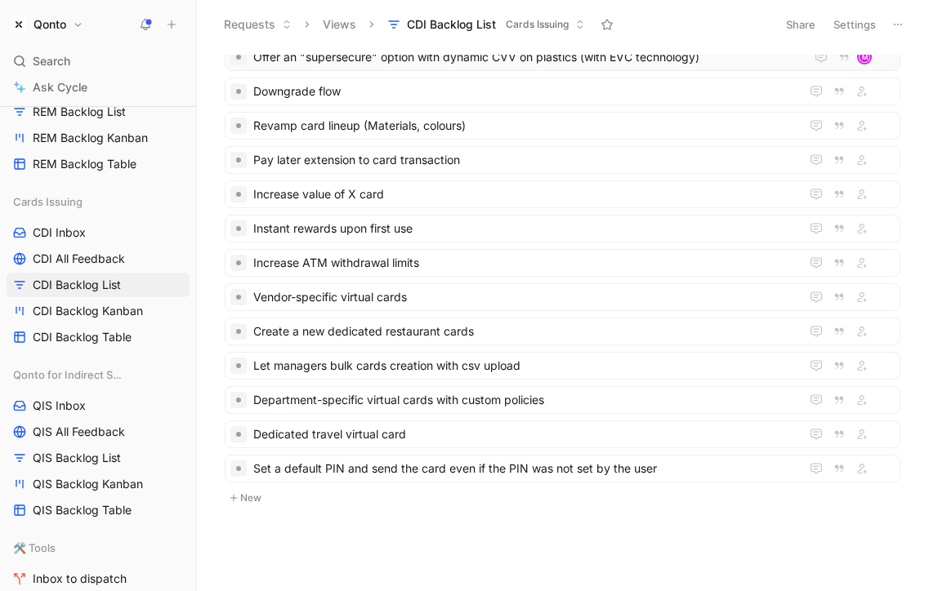
click at [261, 505] on button "New" at bounding box center [562, 498] width 679 height 20
click at [402, 505] on span "Offer temporary premium cards with enhanced travel benefits" at bounding box center [523, 503] width 540 height 20
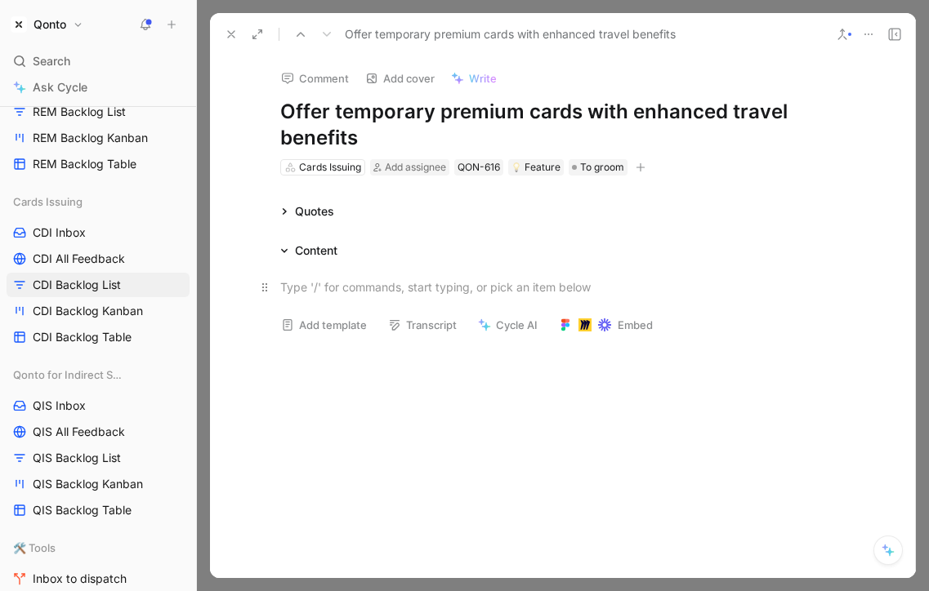
click at [372, 296] on p at bounding box center [562, 287] width 627 height 27
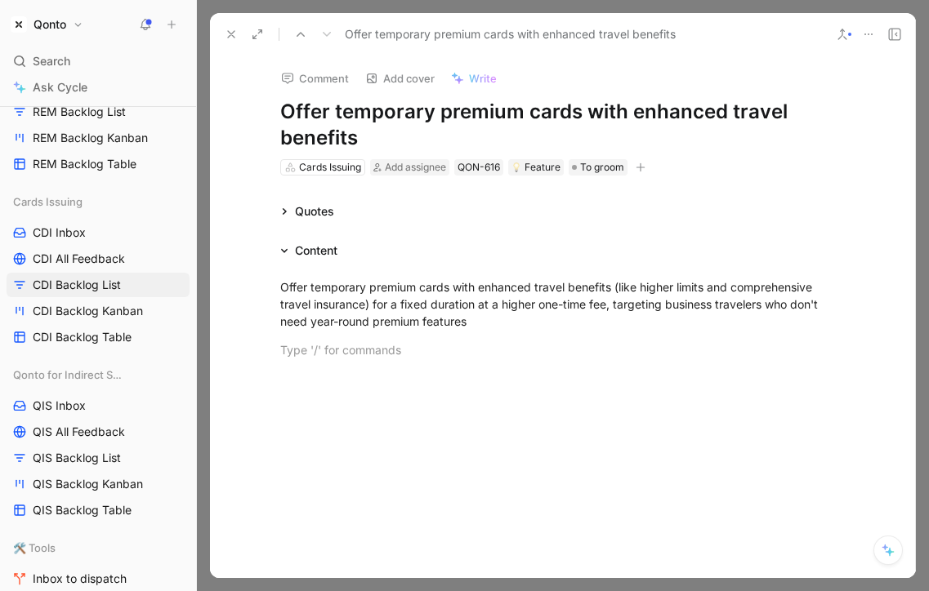
click at [226, 37] on icon at bounding box center [231, 34] width 13 height 13
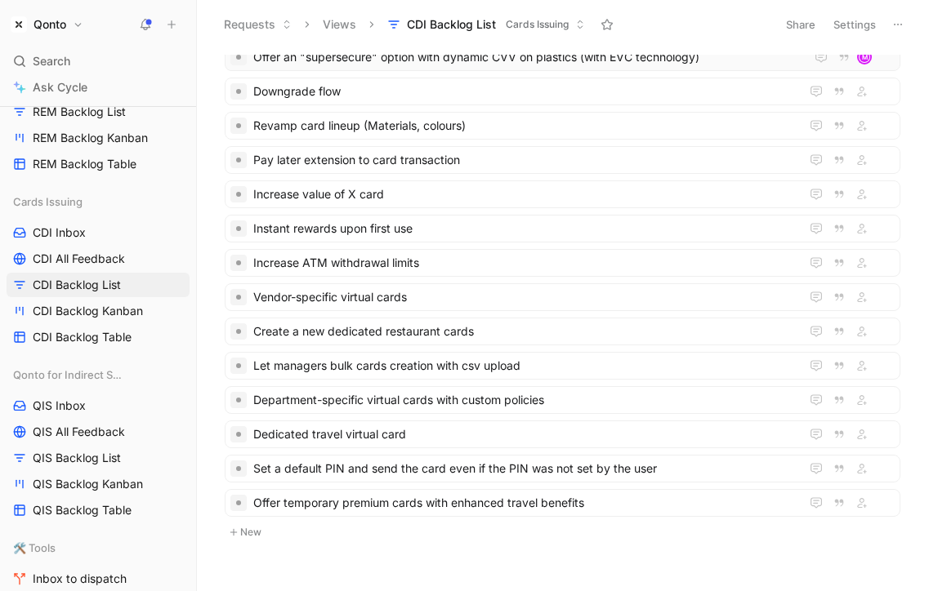
click at [259, 537] on button "New" at bounding box center [562, 533] width 679 height 20
click at [333, 535] on span "Card delivery tracking" at bounding box center [523, 538] width 540 height 20
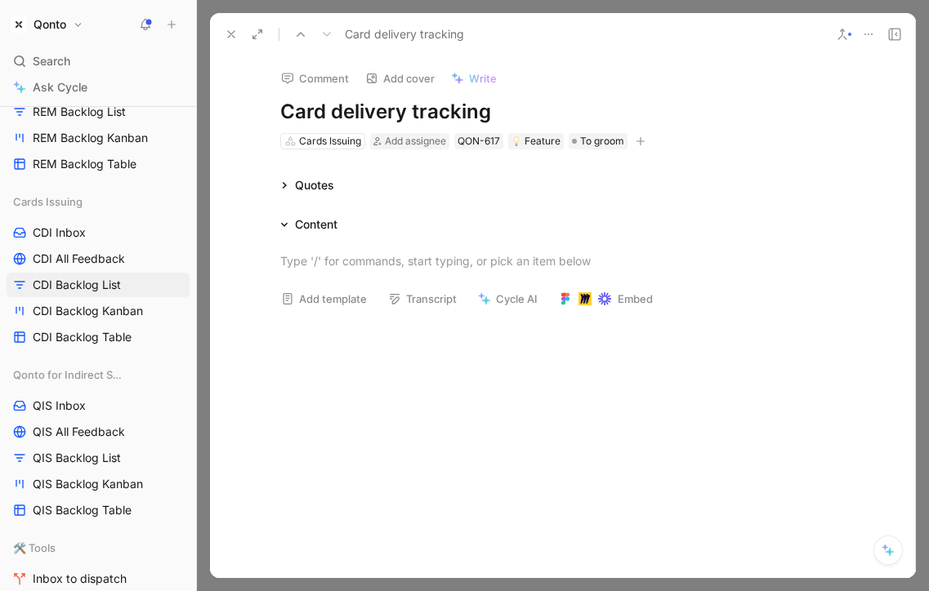
drag, startPoint x: 399, startPoint y: 313, endPoint x: 390, endPoint y: 289, distance: 25.3
click at [390, 289] on button "Transcript" at bounding box center [422, 298] width 83 height 23
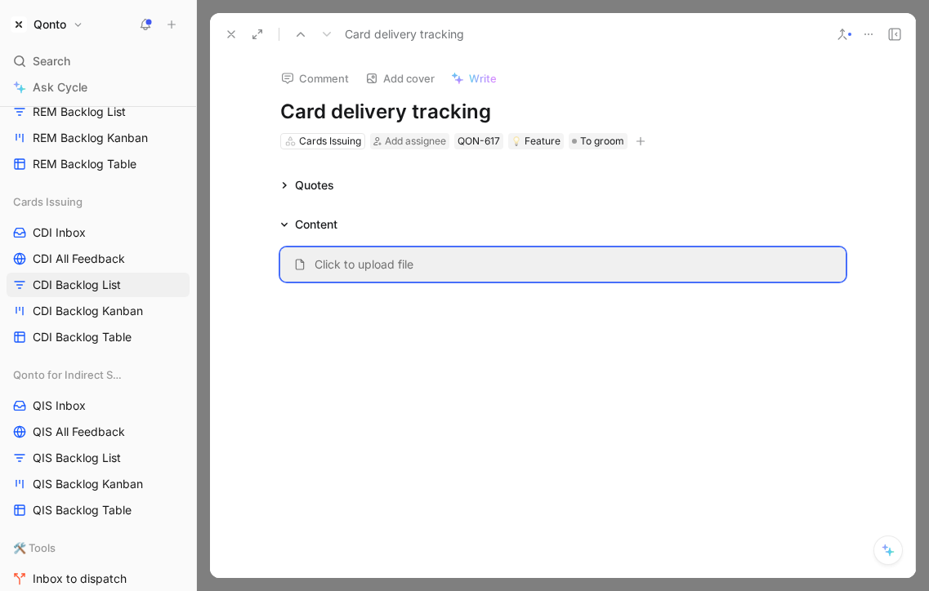
click at [408, 242] on div "Click to upload file" at bounding box center [563, 264] width 706 height 60
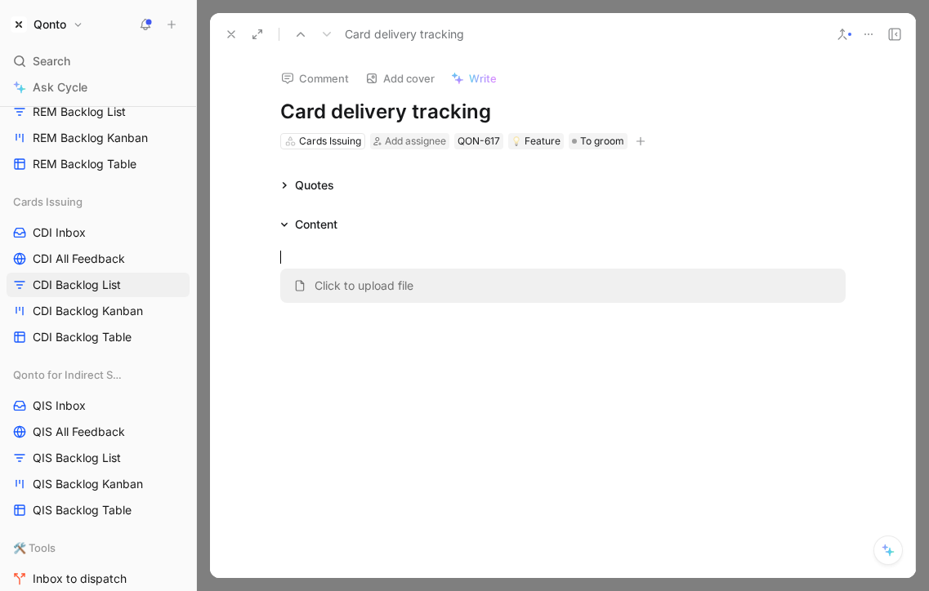
click at [376, 325] on div at bounding box center [563, 404] width 706 height 177
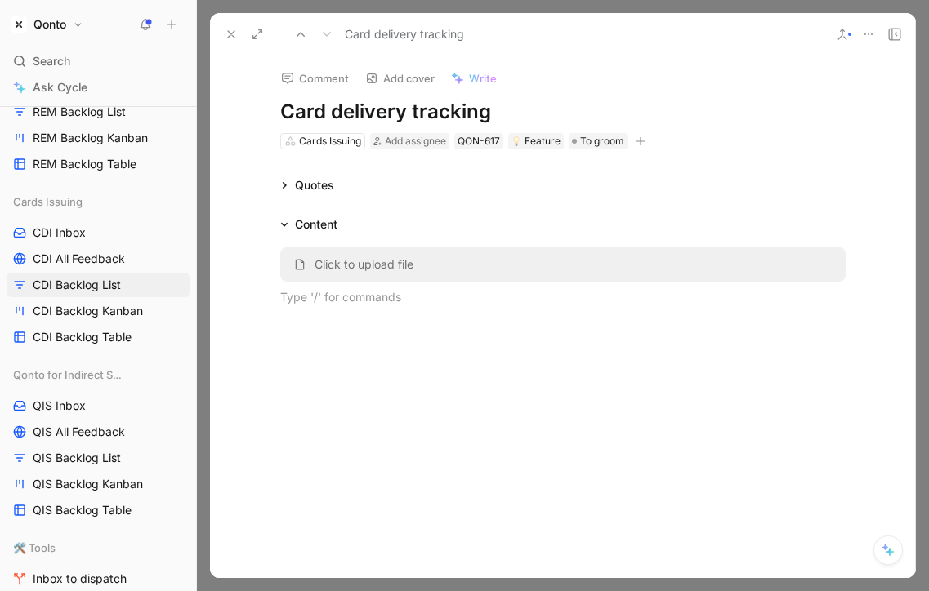
click at [393, 235] on div "Click to upload file" at bounding box center [563, 278] width 706 height 89
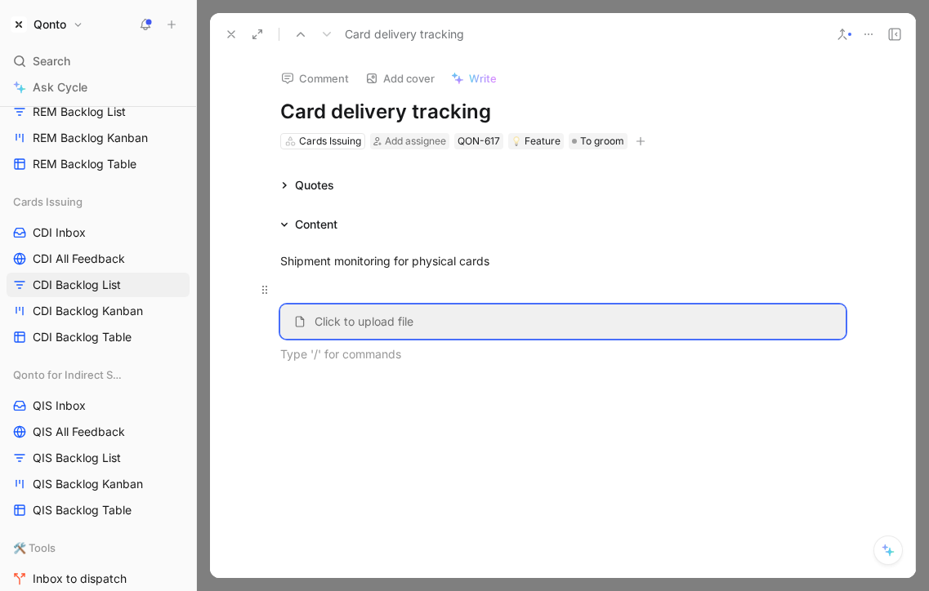
drag, startPoint x: 351, startPoint y: 348, endPoint x: 349, endPoint y: 301, distance: 47.4
click at [349, 301] on div "Shipment monitoring for physical cards Click to upload file" at bounding box center [563, 307] width 706 height 146
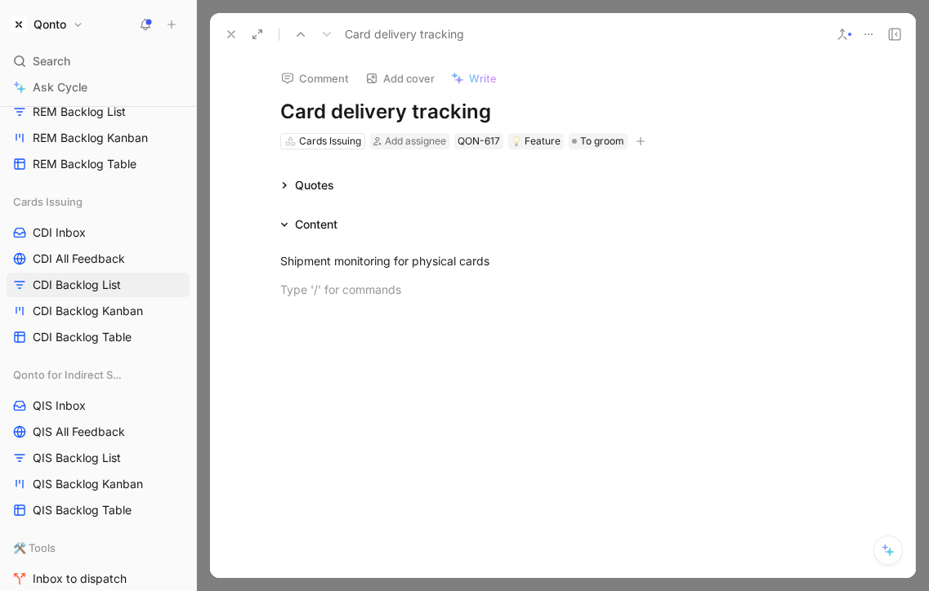
click at [234, 34] on icon at bounding box center [231, 34] width 13 height 13
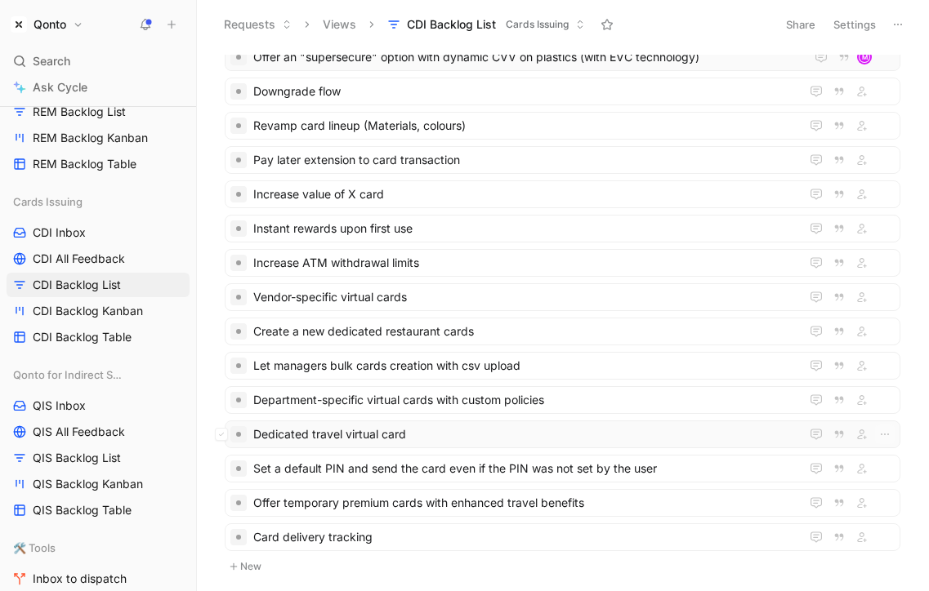
scroll to position [282, 0]
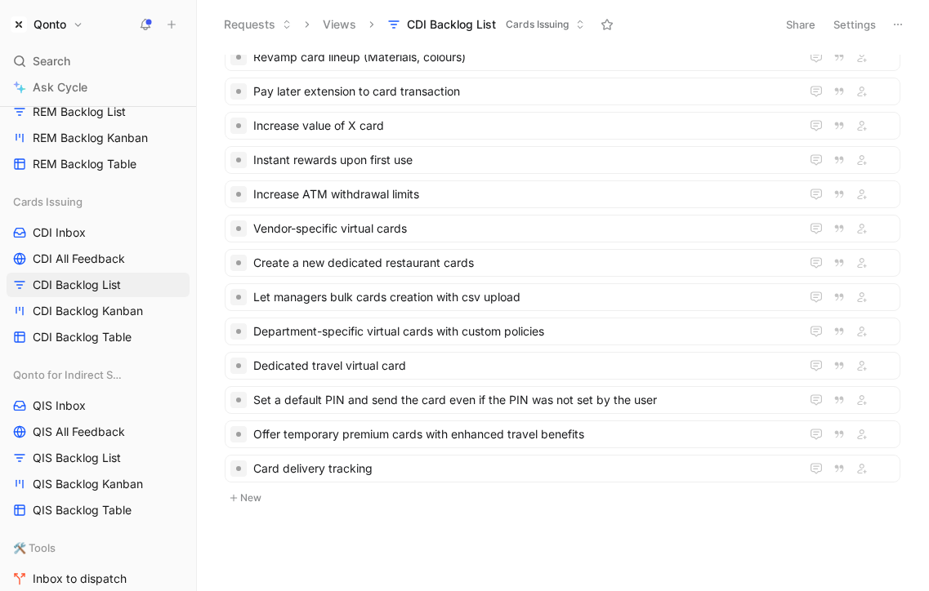
click at [283, 501] on button "New" at bounding box center [562, 498] width 679 height 20
click at [398, 504] on span "Improve Block card and report Lost/Stolen flows on Mobile" at bounding box center [523, 503] width 540 height 20
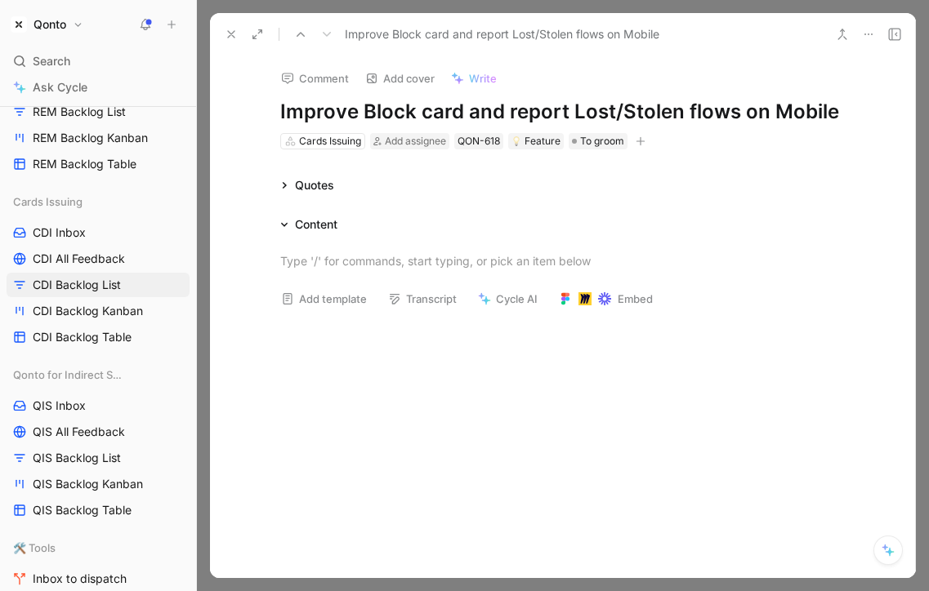
click at [389, 290] on button "Transcript" at bounding box center [422, 298] width 83 height 23
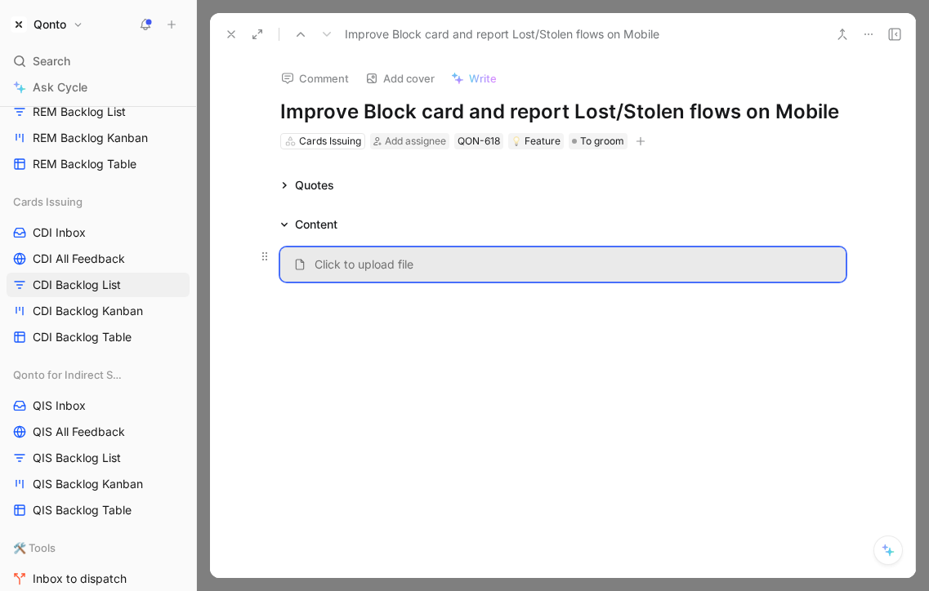
drag, startPoint x: 446, startPoint y: 321, endPoint x: 443, endPoint y: 272, distance: 49.1
click at [443, 272] on div "Click to upload file" at bounding box center [563, 353] width 706 height 238
click at [265, 257] on icon at bounding box center [264, 256] width 13 height 13
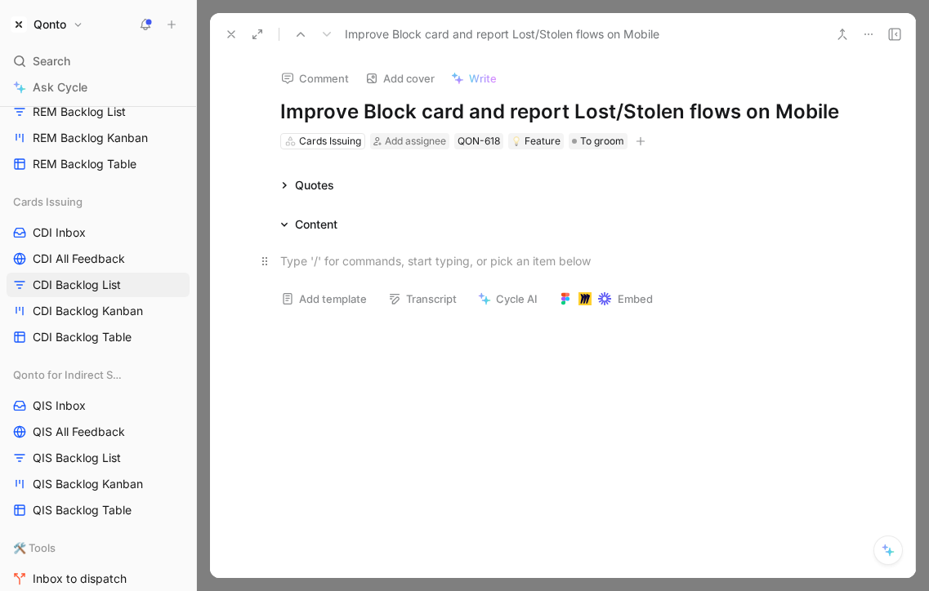
click at [300, 263] on div at bounding box center [562, 260] width 565 height 17
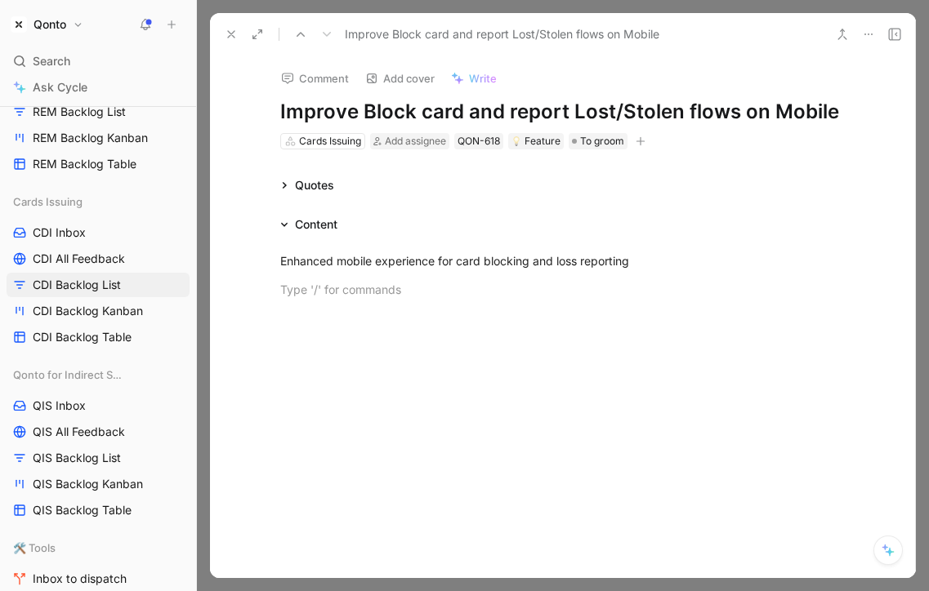
click at [229, 33] on use at bounding box center [231, 34] width 7 height 7
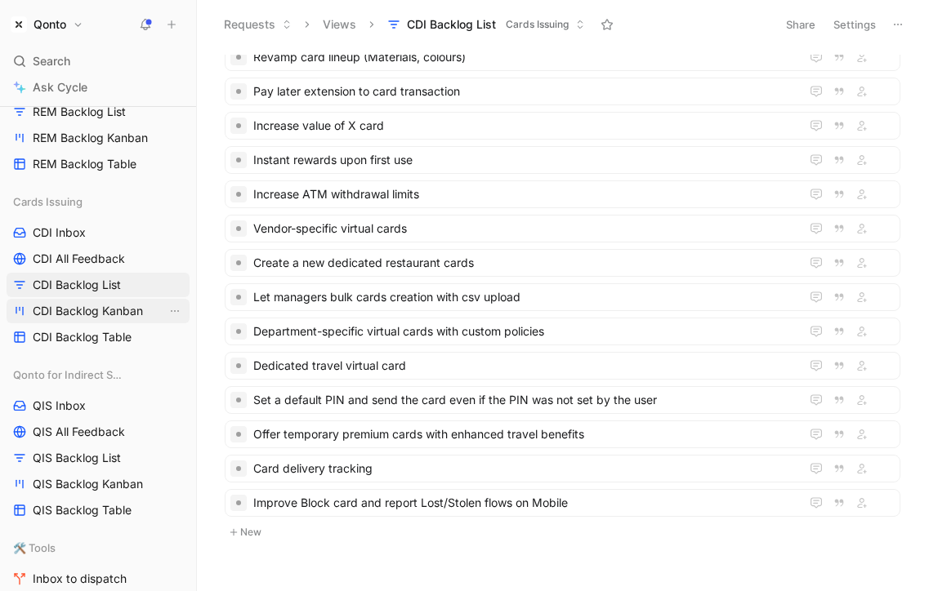
click at [64, 310] on span "CDI Backlog Kanban" at bounding box center [88, 311] width 110 height 16
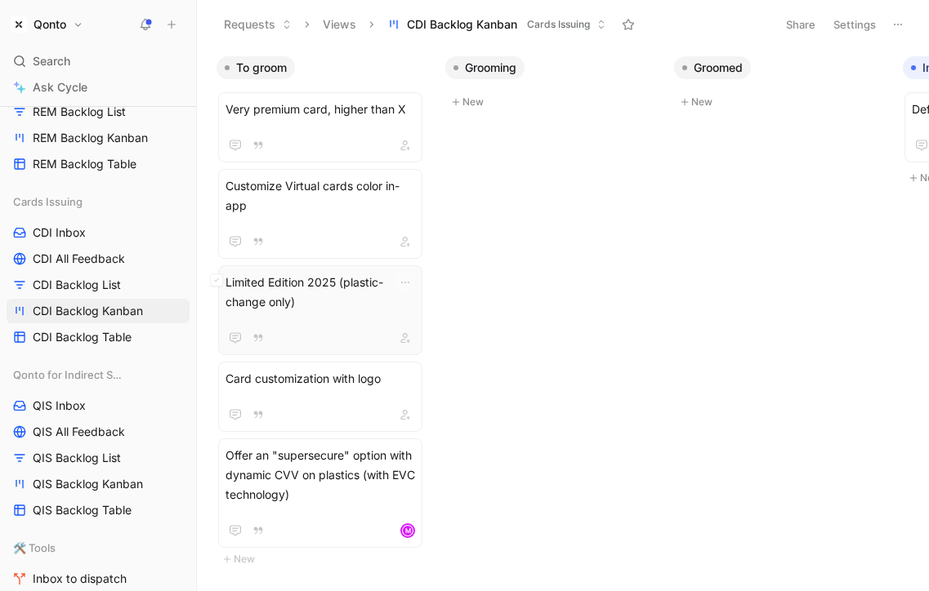
scroll to position [0, 343]
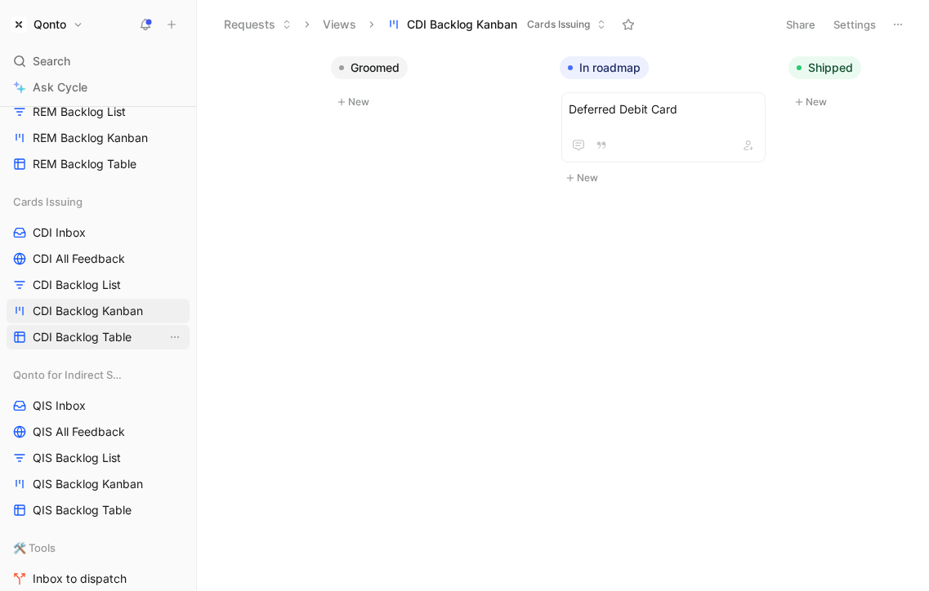
click at [131, 334] on link "CDI Backlog Table" at bounding box center [98, 337] width 183 height 25
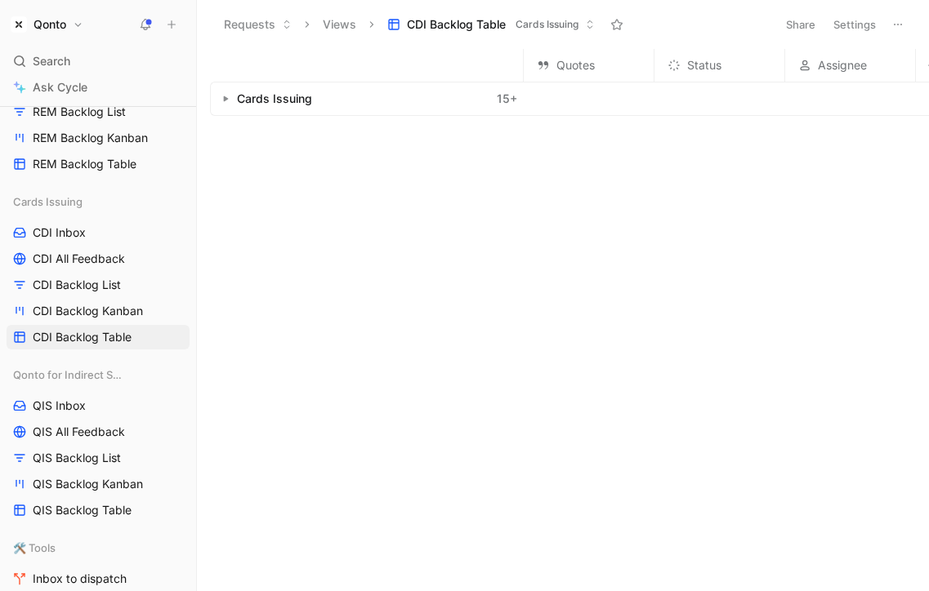
click at [229, 100] on button "button" at bounding box center [225, 99] width 16 height 16
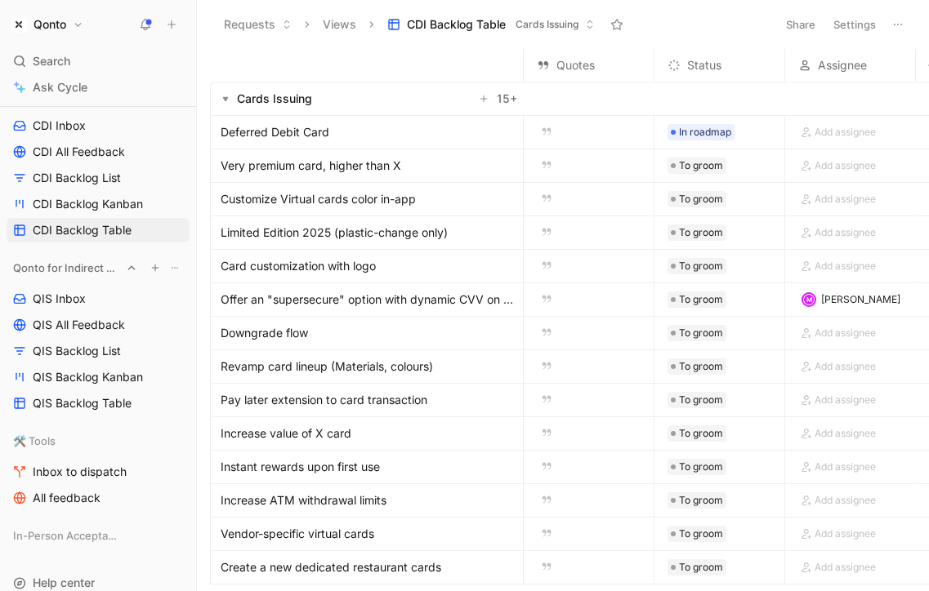
scroll to position [1525, 0]
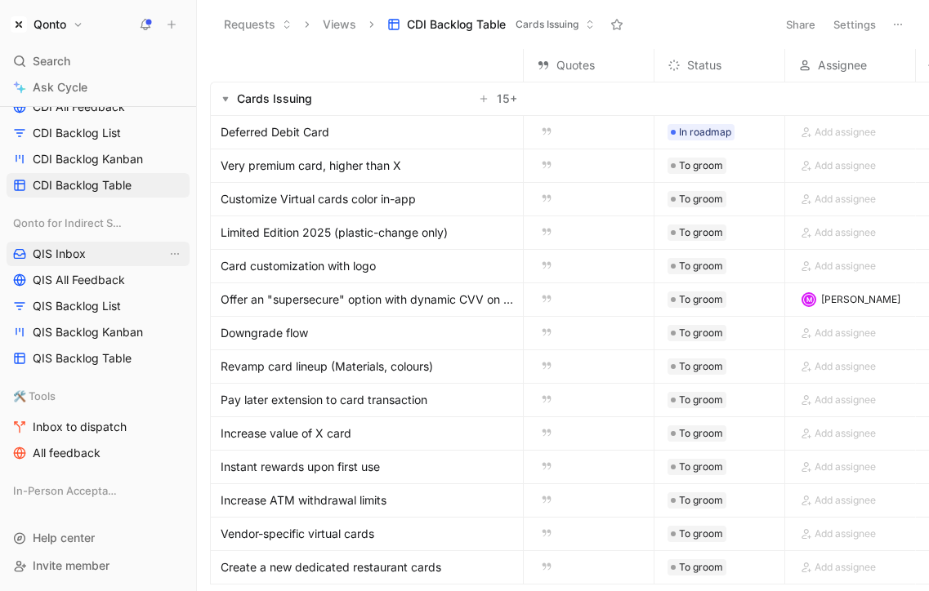
click at [95, 265] on link "QIS Inbox" at bounding box center [98, 254] width 183 height 25
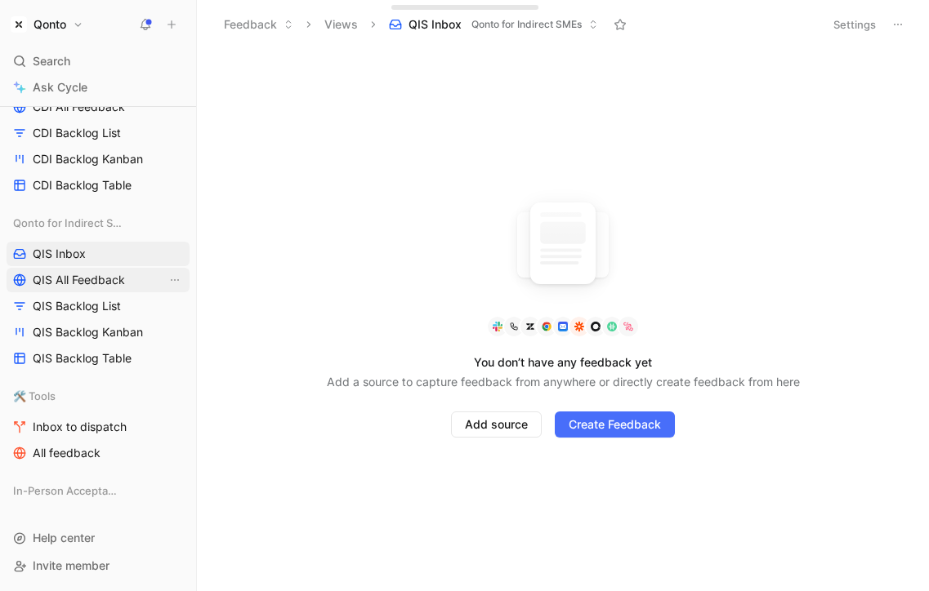
click at [99, 278] on span "QIS All Feedback" at bounding box center [79, 280] width 92 height 16
click at [99, 294] on link "QIS Backlog List" at bounding box center [98, 306] width 183 height 25
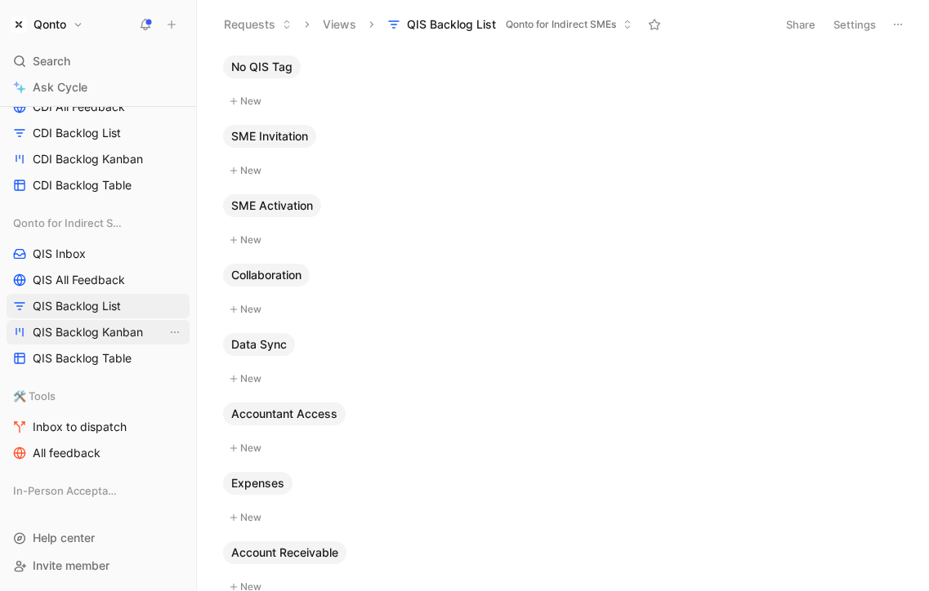
click at [96, 325] on span "QIS Backlog Kanban" at bounding box center [88, 332] width 110 height 16
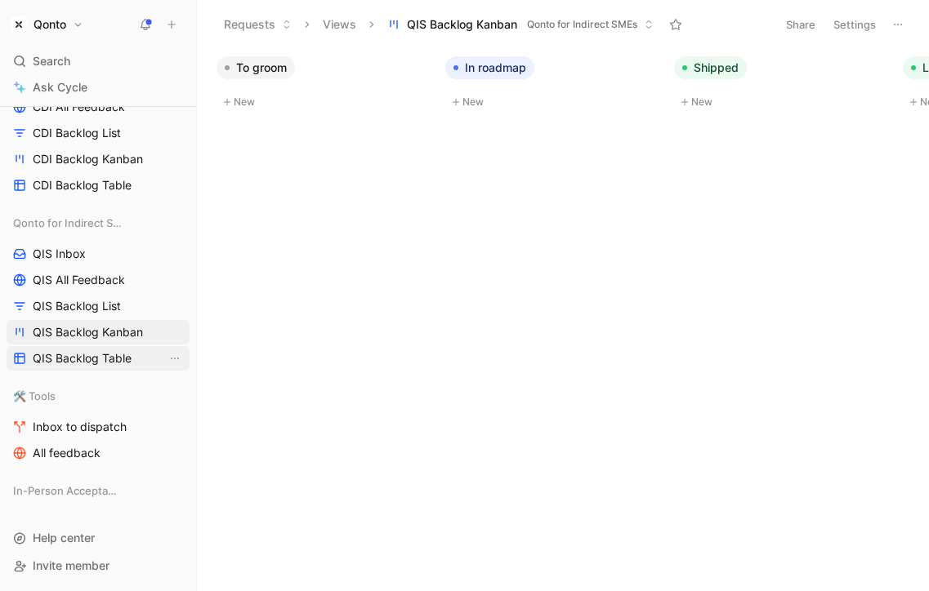
click at [93, 352] on span "QIS Backlog Table" at bounding box center [82, 358] width 99 height 16
